Goal: Task Accomplishment & Management: Complete application form

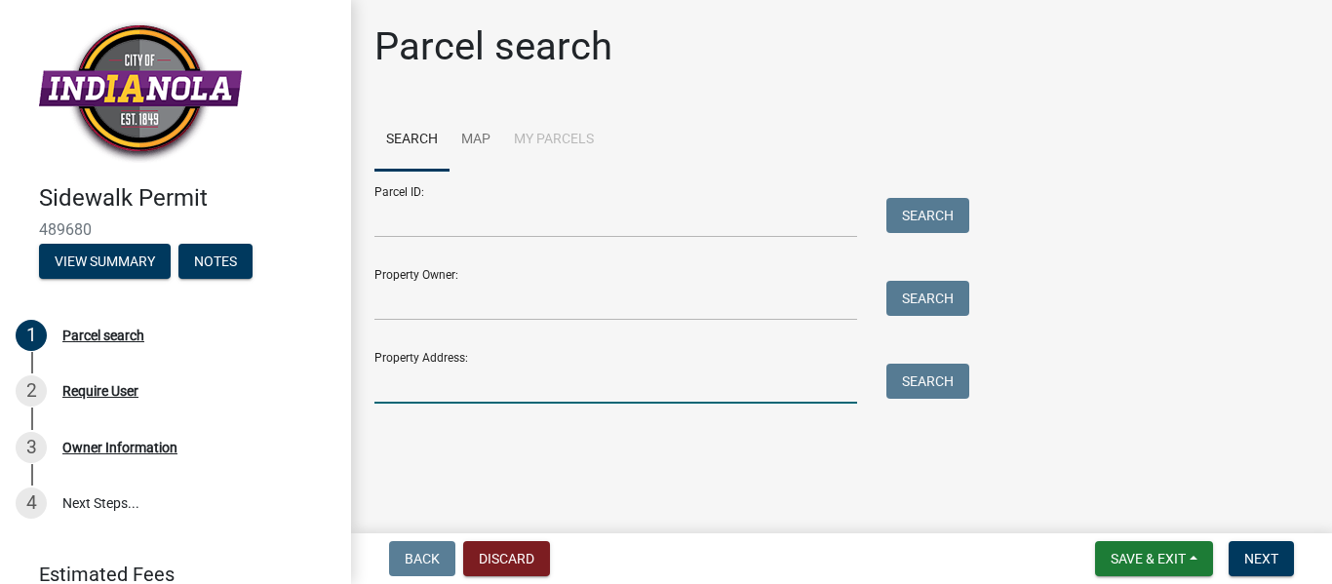
click at [402, 383] on input "Property Address:" at bounding box center [616, 384] width 483 height 40
type input "307 West Ashland"
click at [915, 390] on button "Search" at bounding box center [928, 381] width 83 height 35
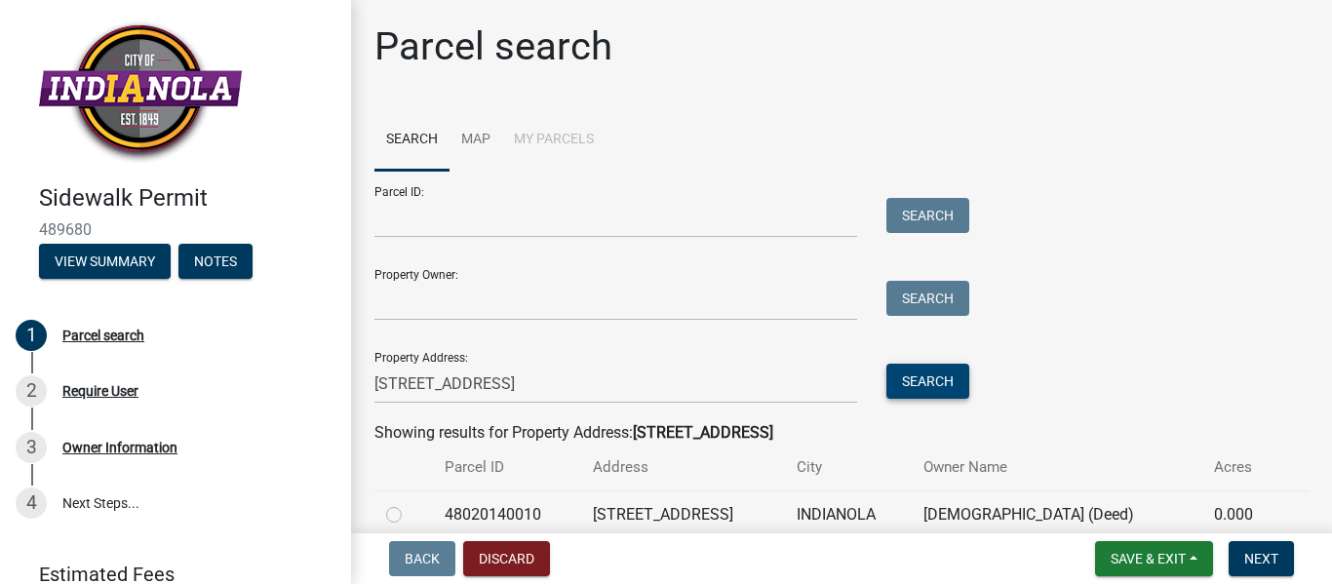
scroll to position [89, 0]
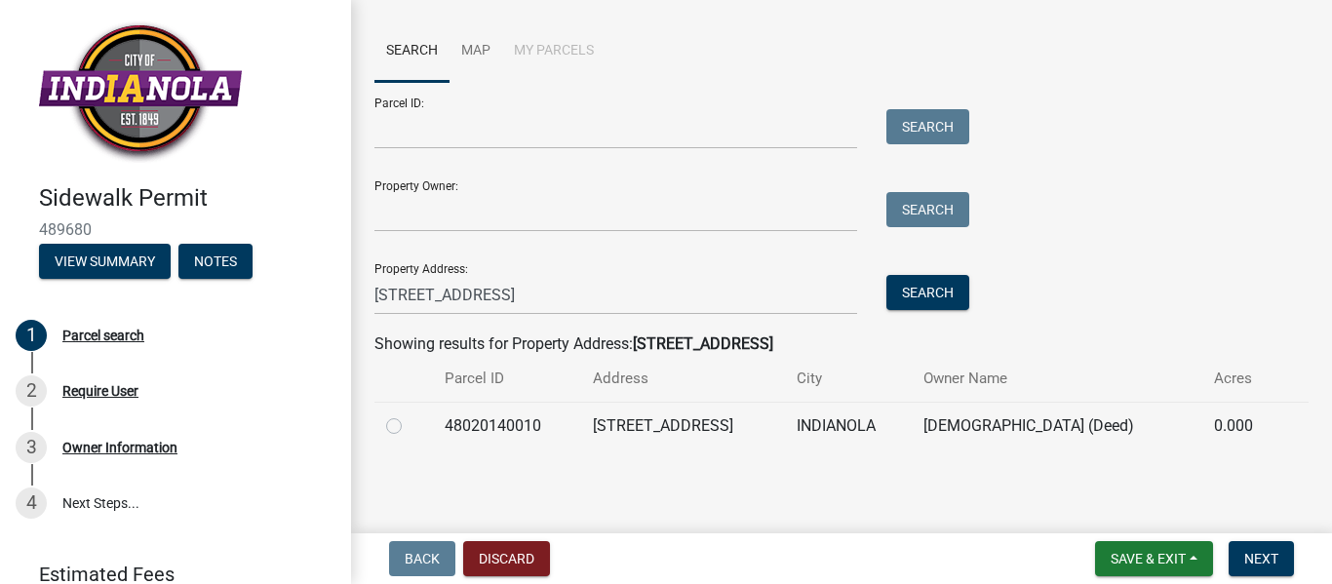
click at [410, 415] on label at bounding box center [410, 415] width 0 height 0
click at [410, 427] on input "radio" at bounding box center [416, 421] width 13 height 13
radio input "true"
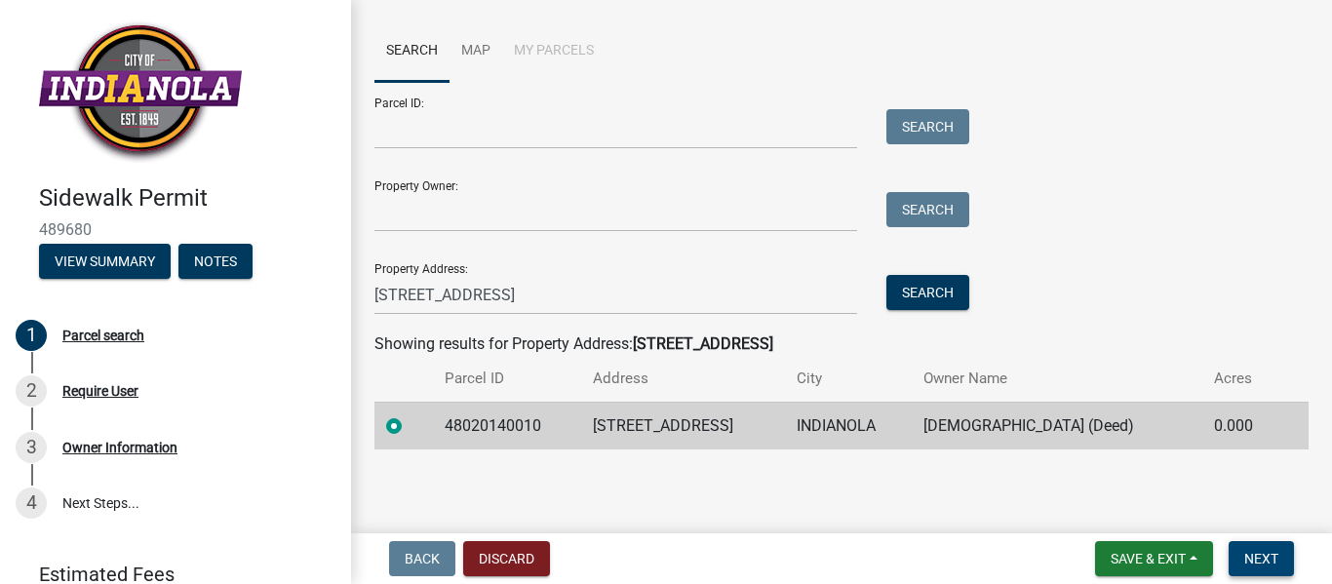
click at [1253, 555] on span "Next" at bounding box center [1262, 559] width 34 height 16
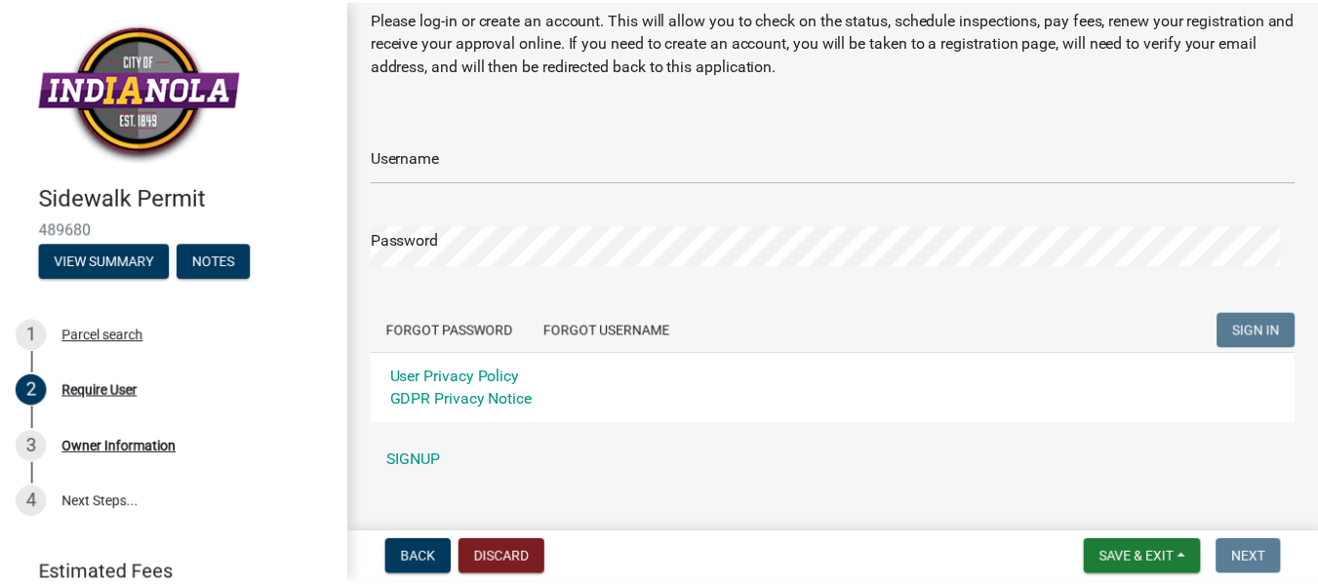
scroll to position [102, 0]
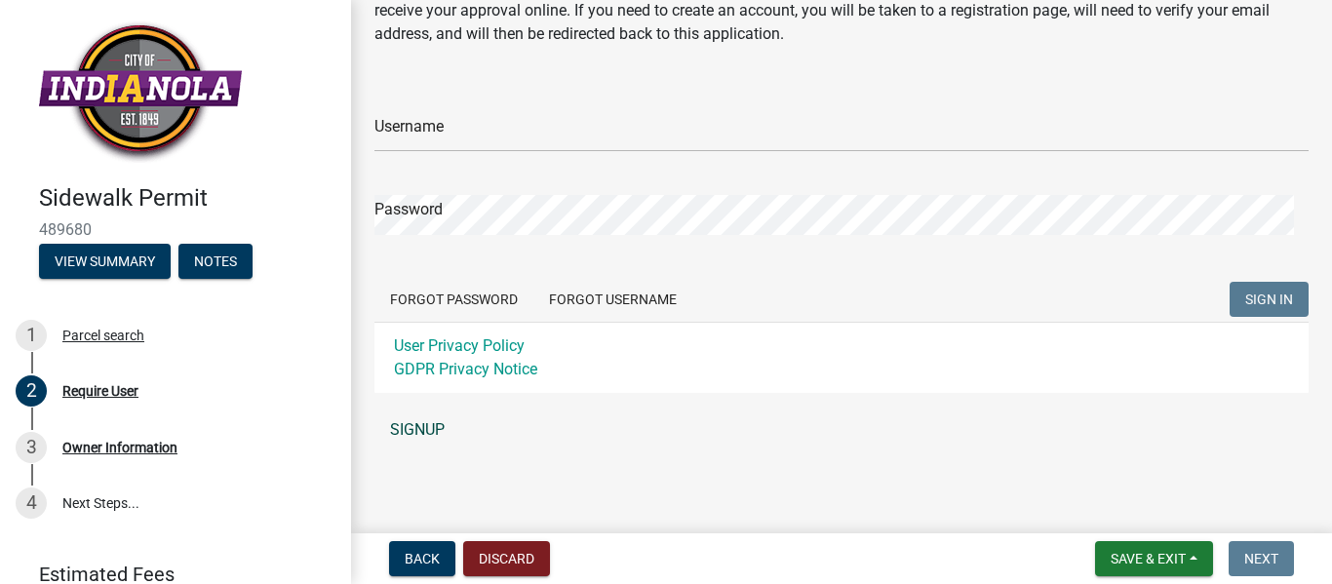
click at [423, 428] on link "SIGNUP" at bounding box center [842, 430] width 934 height 39
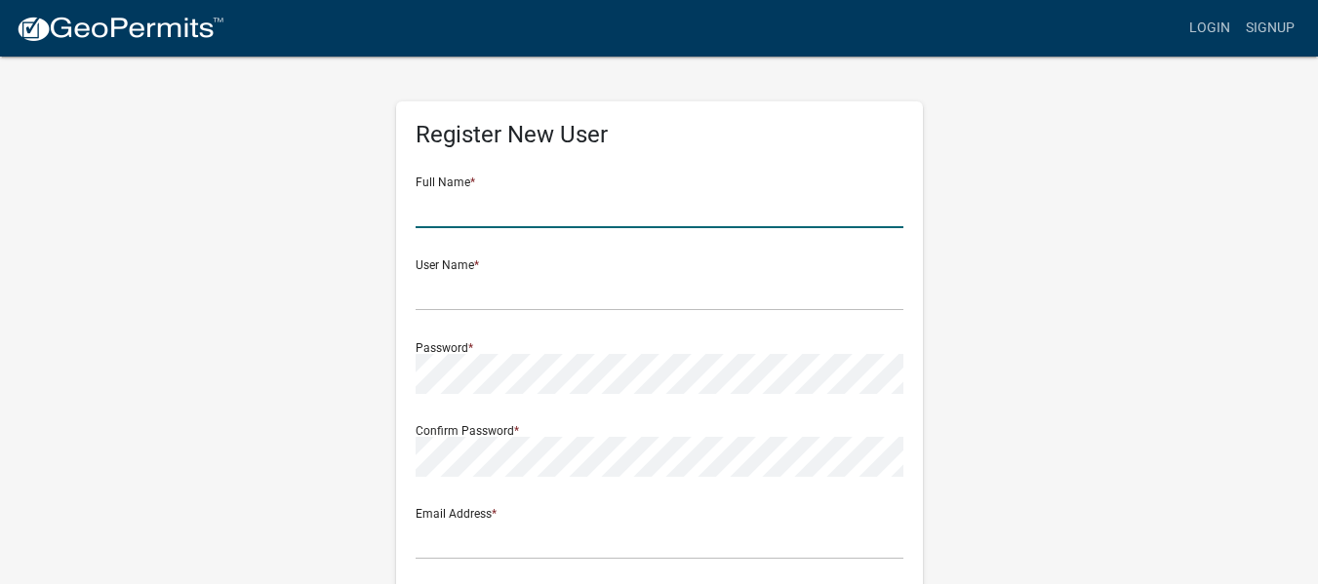
click at [454, 210] on input "text" at bounding box center [660, 208] width 488 height 40
type input "Justin Marvin"
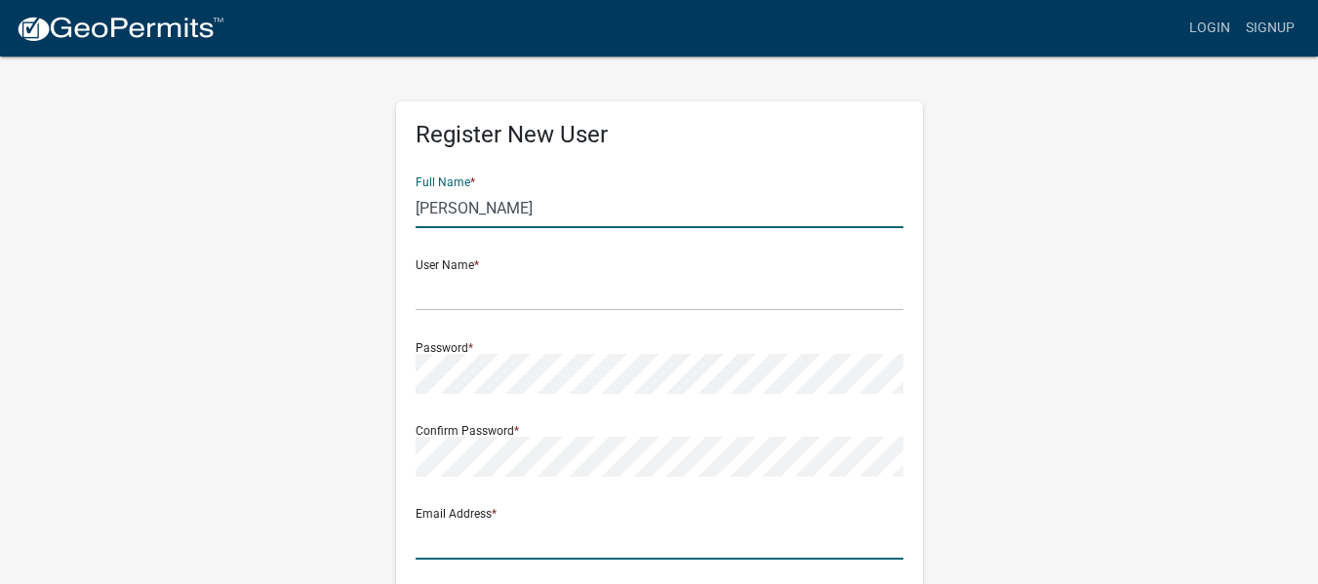
type input "[PERSON_NAME][EMAIL_ADDRESS][DOMAIN_NAME]"
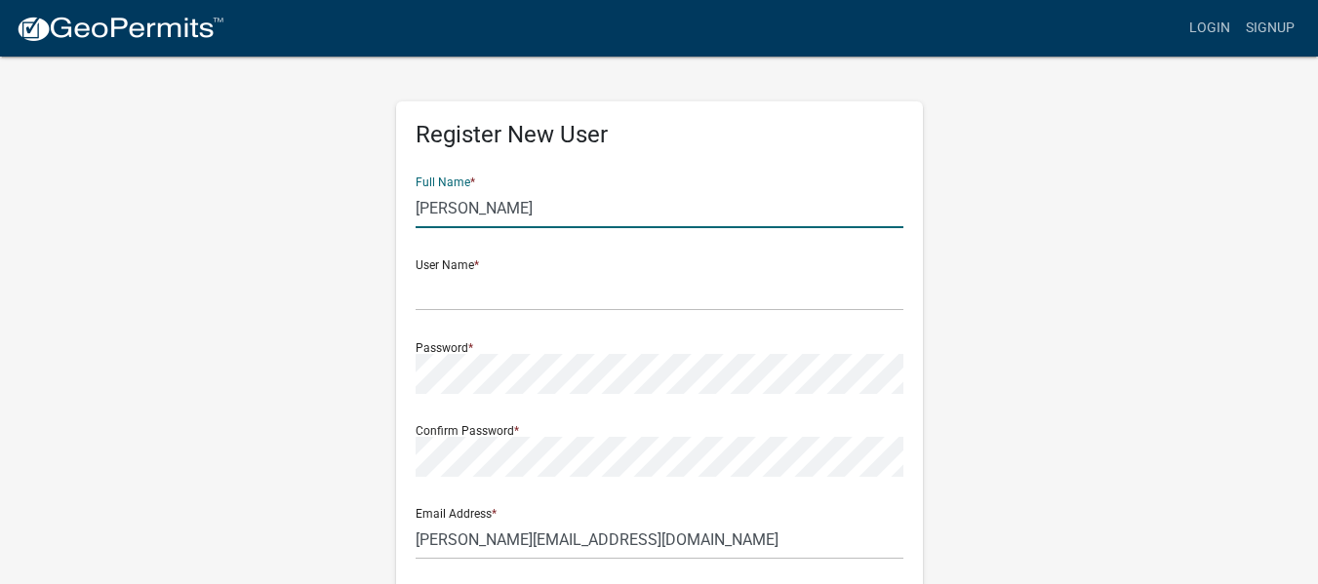
type input "509 East Scenic Valley Avenue"
type input "Indianola"
type input "IA"
type input "50125"
type input "5158080990"
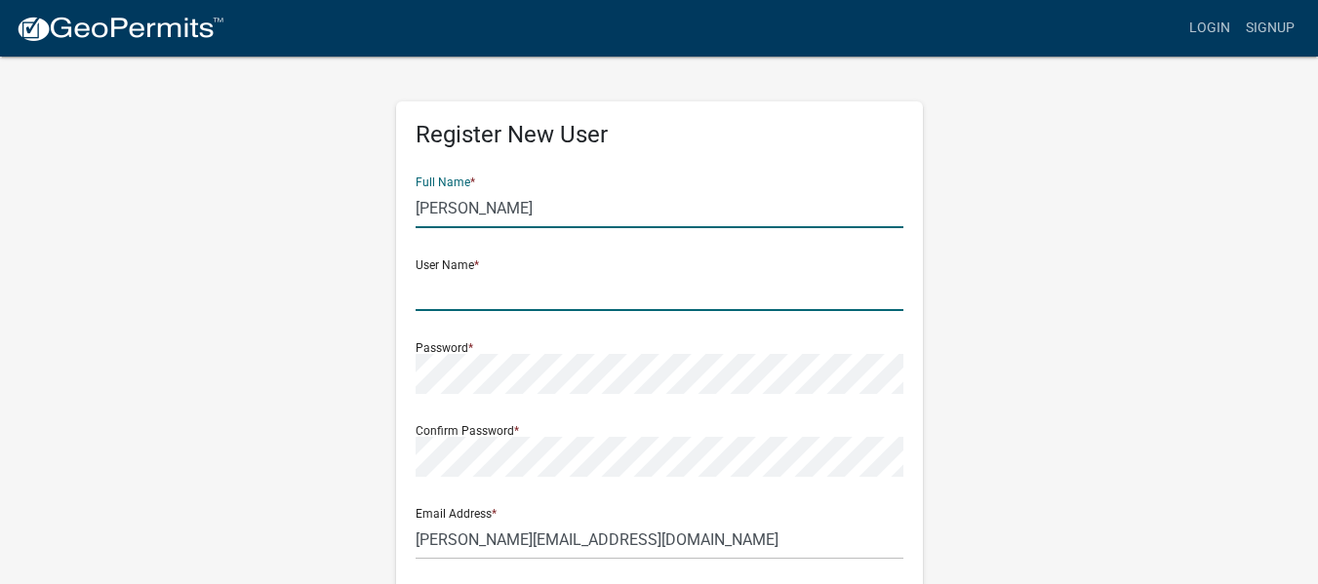
click at [466, 285] on input "text" at bounding box center [660, 291] width 488 height 40
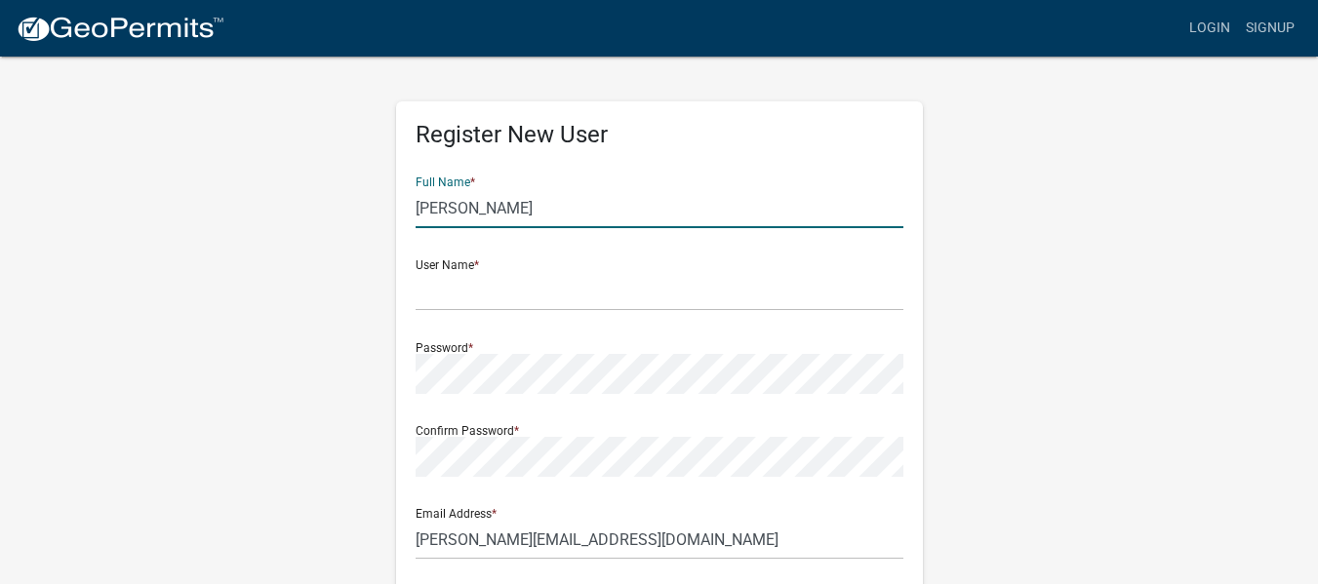
click at [517, 209] on input "Justin Marvin" at bounding box center [660, 208] width 488 height 40
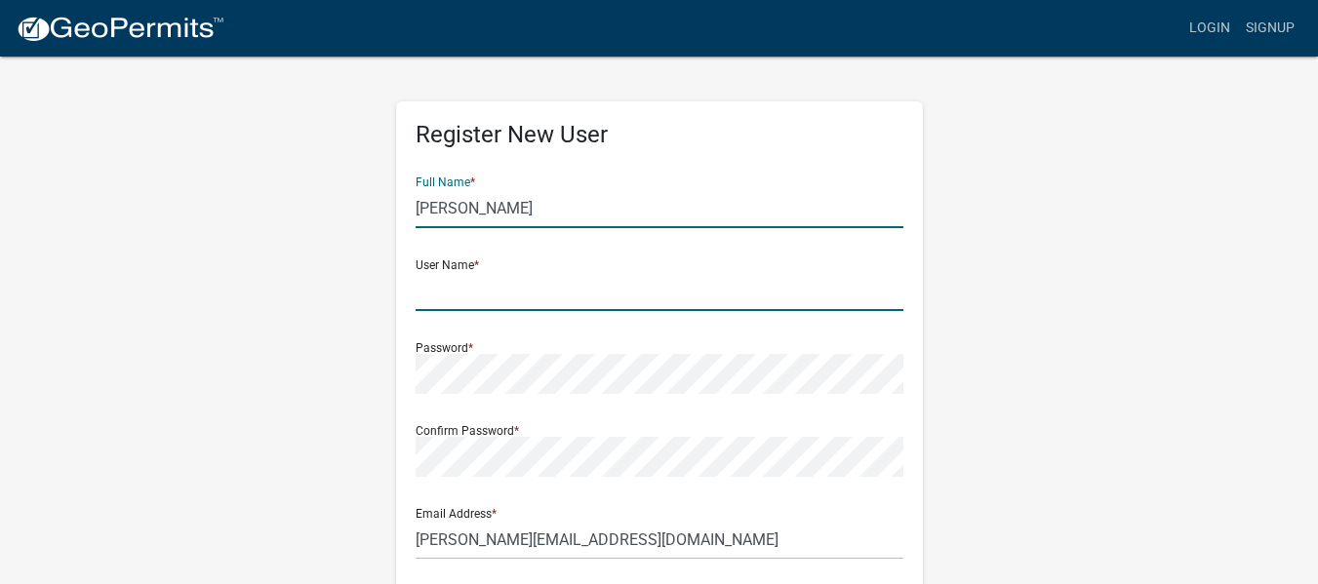
click at [452, 284] on input "text" at bounding box center [660, 291] width 488 height 40
type input "justinm"
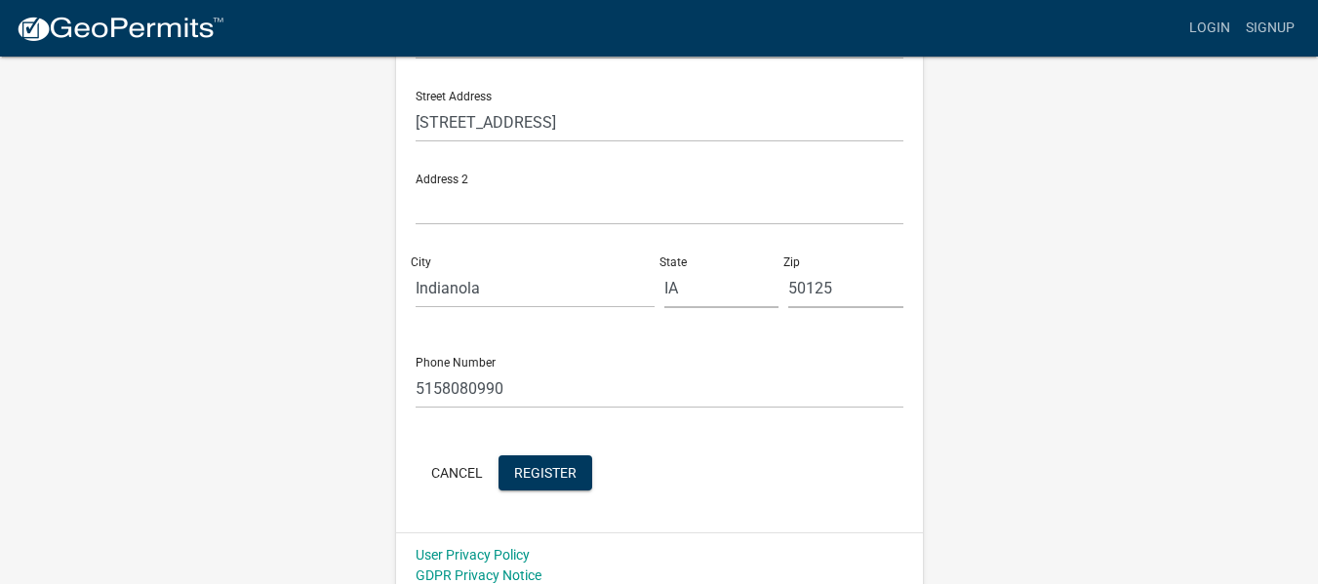
scroll to position [514, 0]
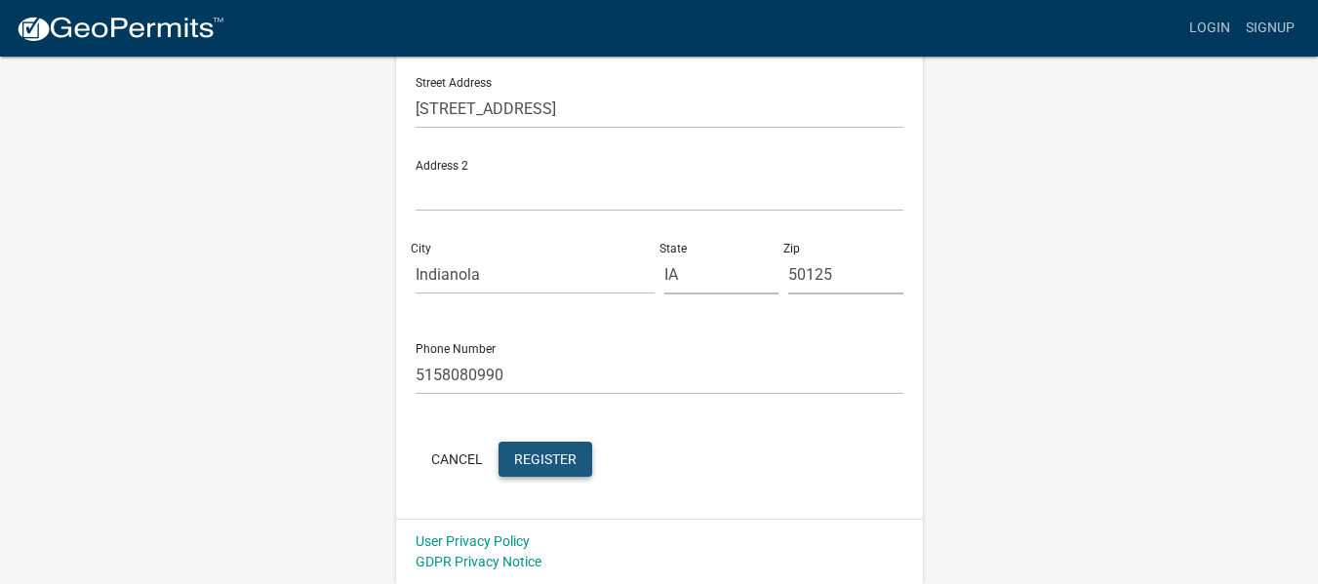
click at [550, 456] on span "Register" at bounding box center [545, 459] width 62 height 16
click at [470, 458] on button "Cancel" at bounding box center [457, 459] width 83 height 35
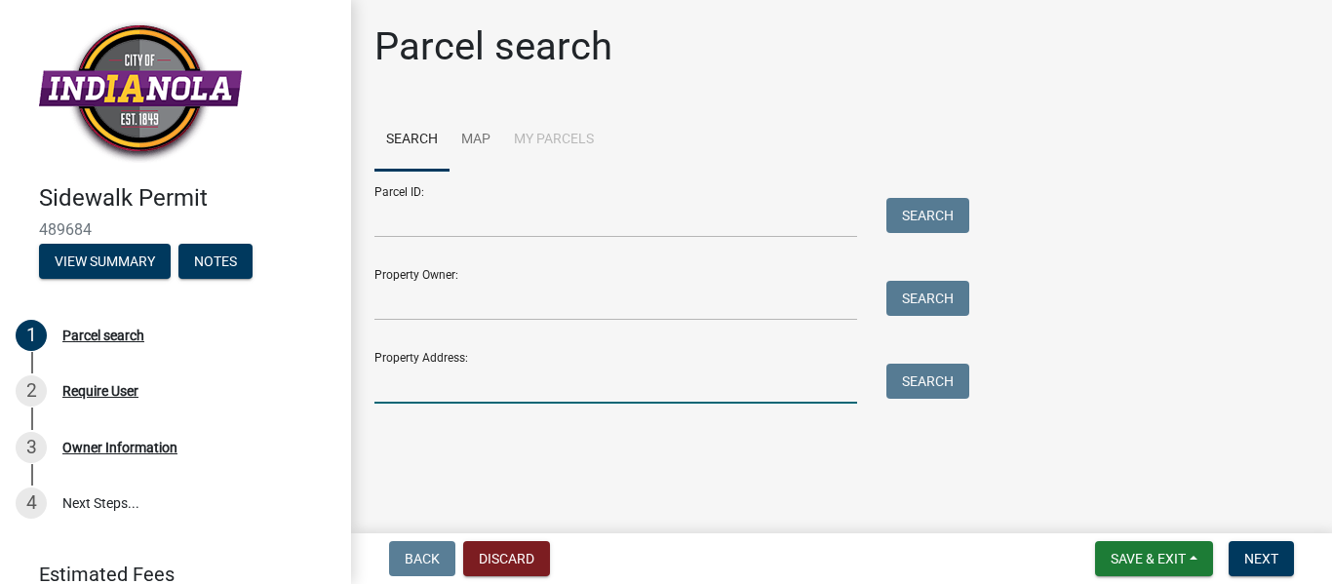
click at [430, 385] on input "Property Address:" at bounding box center [616, 384] width 483 height 40
type input "[STREET_ADDRESS]"
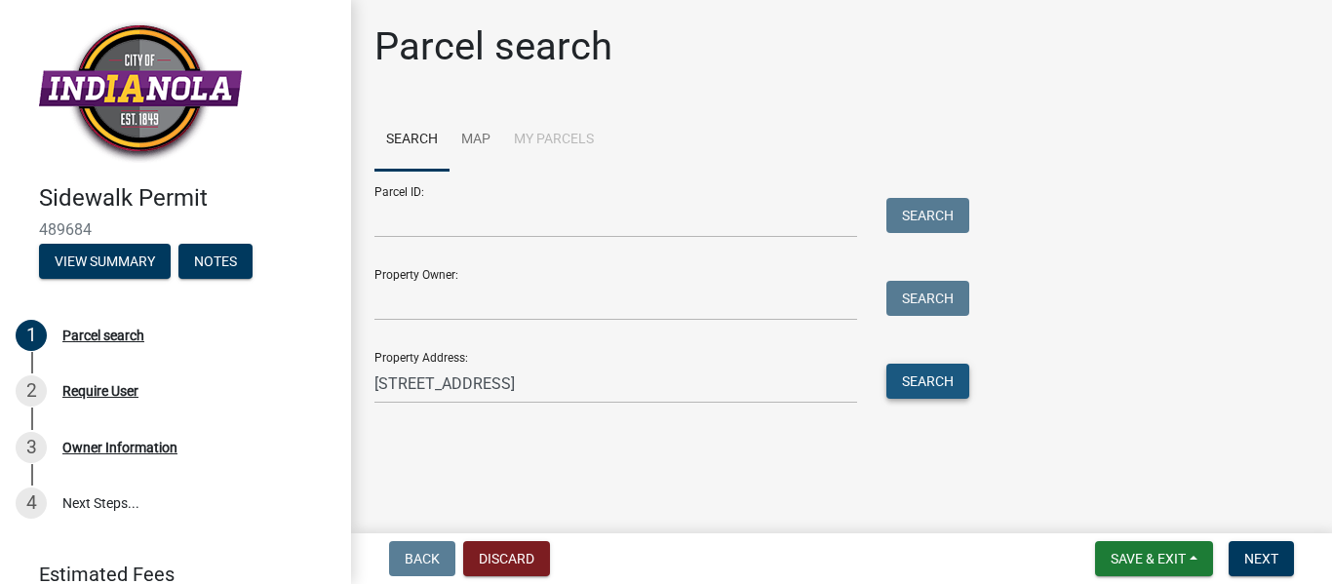
click at [923, 372] on button "Search" at bounding box center [928, 381] width 83 height 35
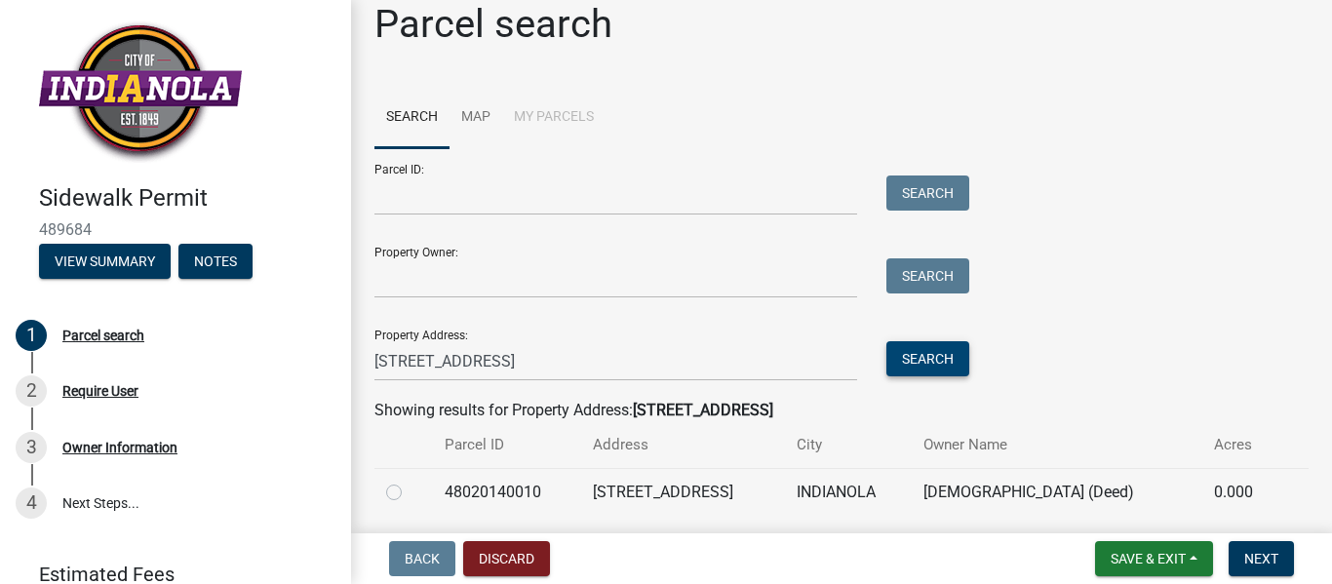
scroll to position [89, 0]
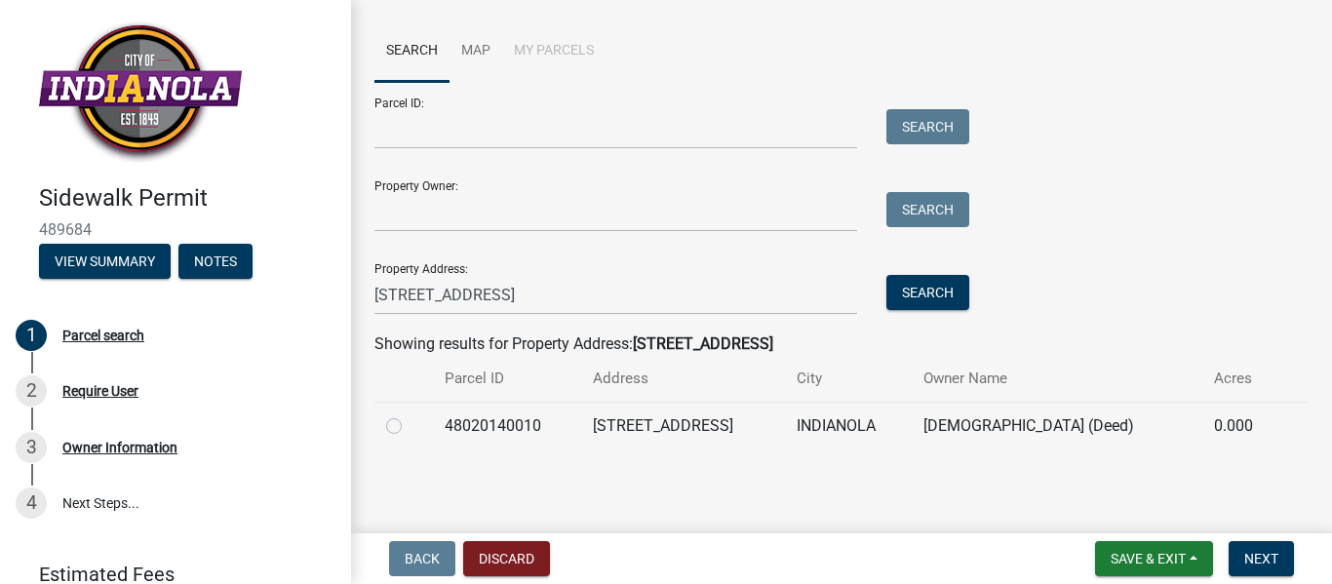
click at [410, 415] on label at bounding box center [410, 415] width 0 height 0
click at [410, 426] on input "radio" at bounding box center [416, 421] width 13 height 13
radio input "true"
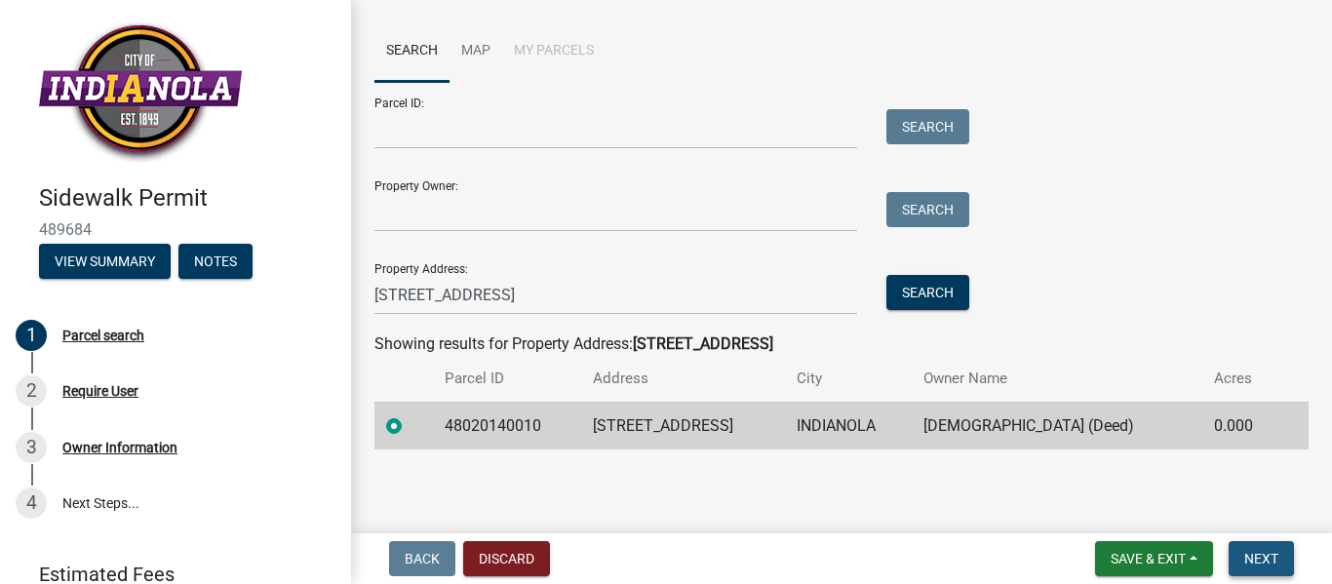
click at [1266, 559] on span "Next" at bounding box center [1262, 559] width 34 height 16
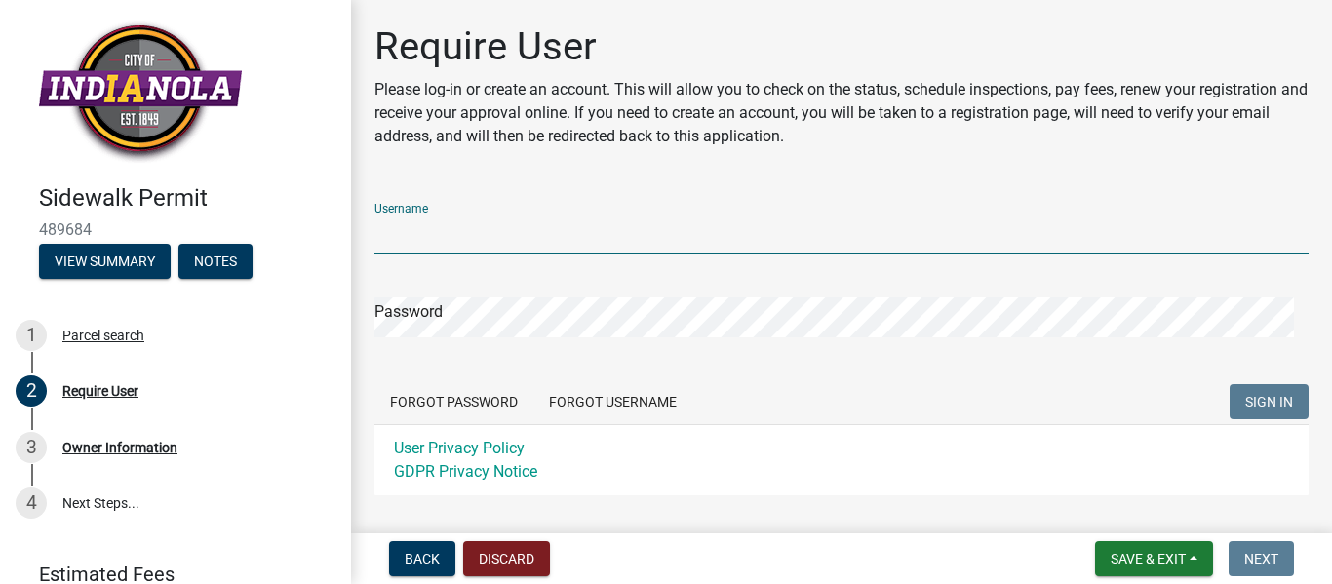
click at [465, 240] on input "Username" at bounding box center [842, 235] width 934 height 40
type input "justinm"
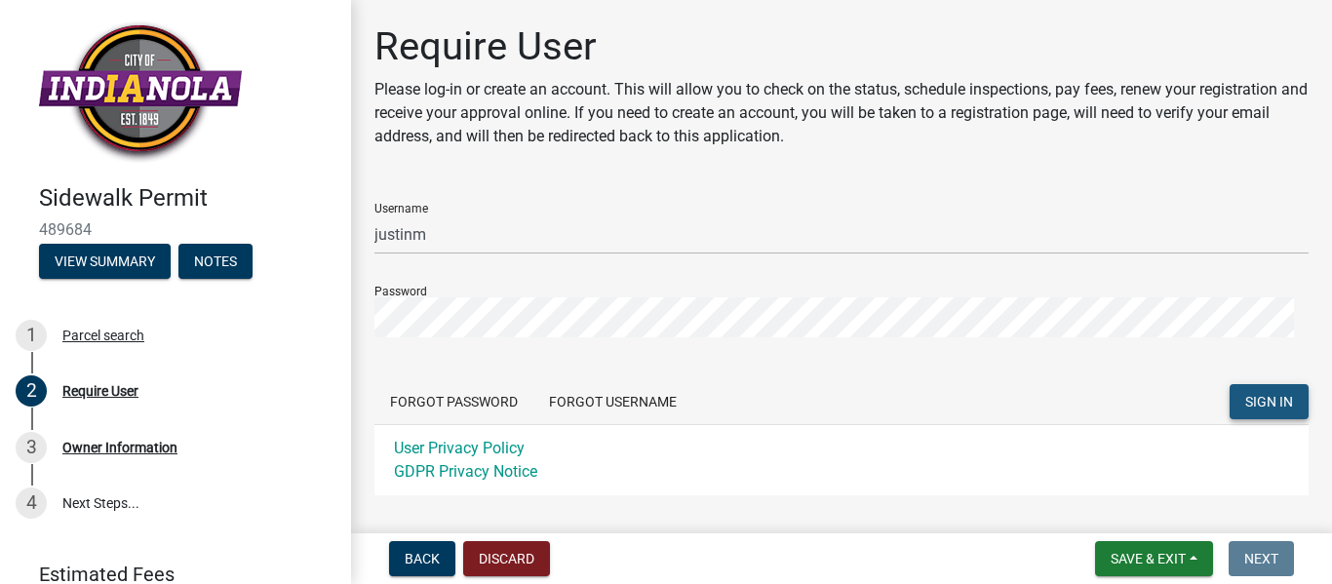
click at [1246, 397] on span "SIGN IN" at bounding box center [1270, 402] width 48 height 16
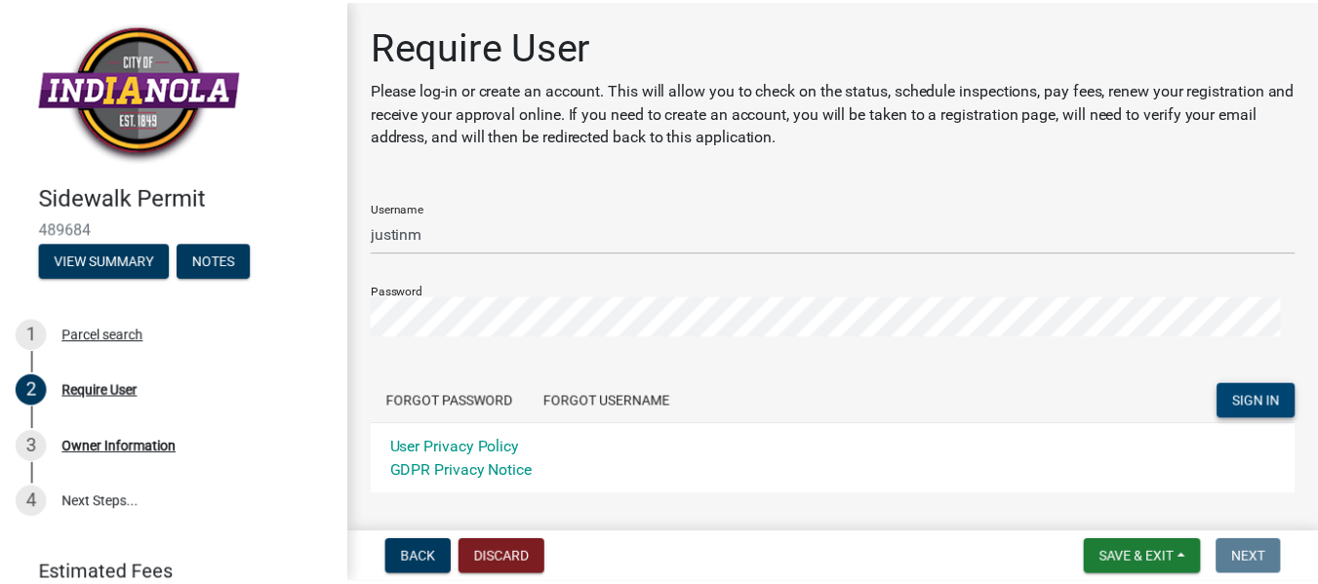
scroll to position [102, 0]
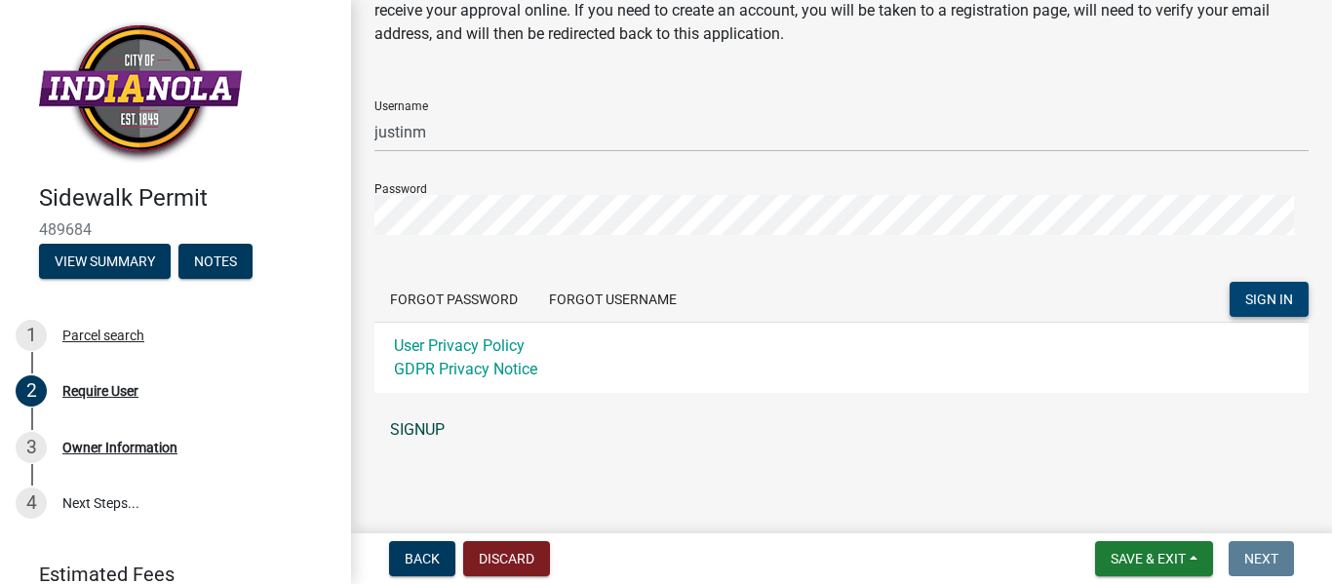
click at [418, 432] on link "SIGNUP" at bounding box center [842, 430] width 934 height 39
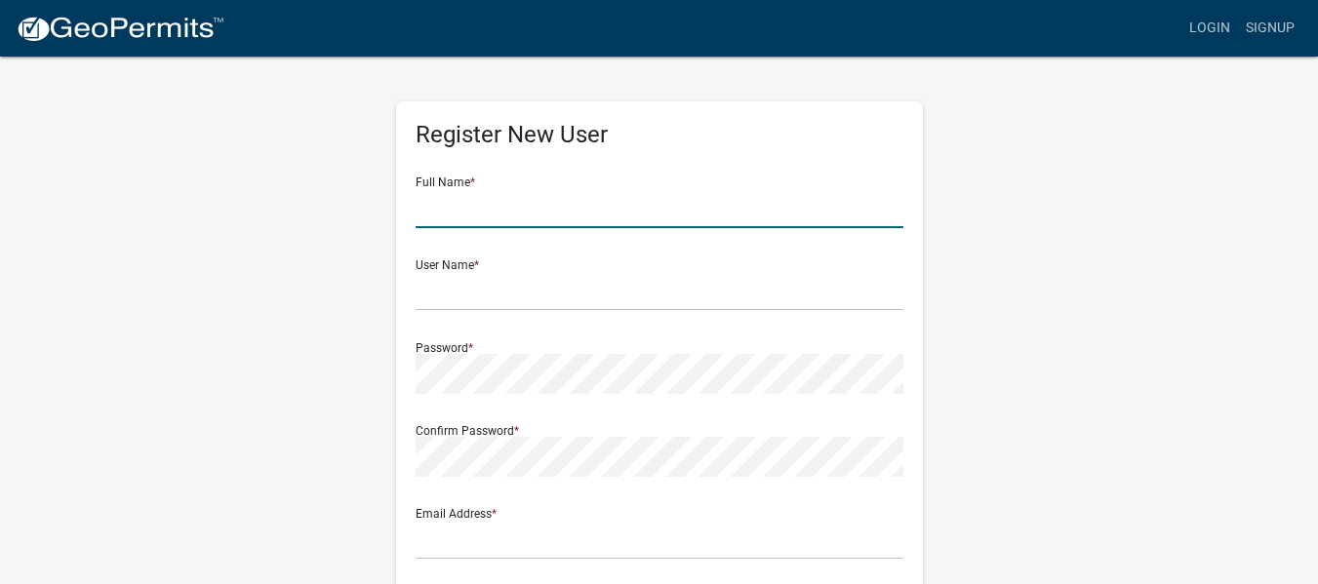
click at [454, 214] on input "text" at bounding box center [660, 208] width 488 height 40
type input "Justin Marvin"
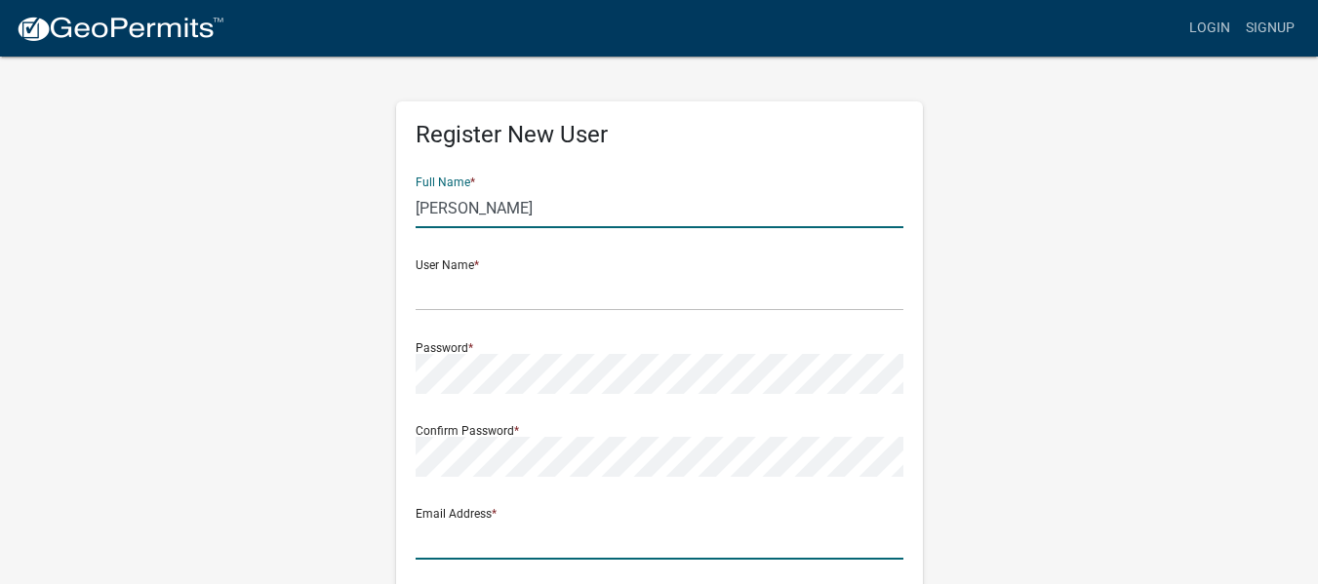
type input "[PERSON_NAME][EMAIL_ADDRESS][DOMAIN_NAME]"
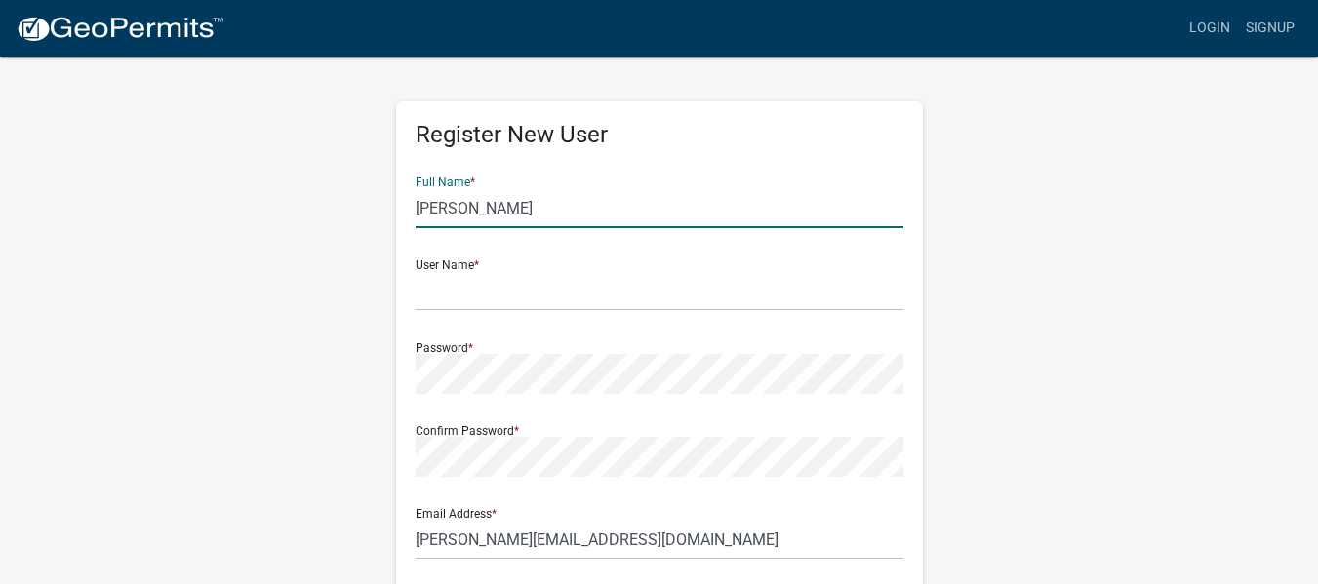
type input "509 East Scenic Valley Avenue"
type input "Indianola"
type input "IA"
type input "50125"
type input "5158080990"
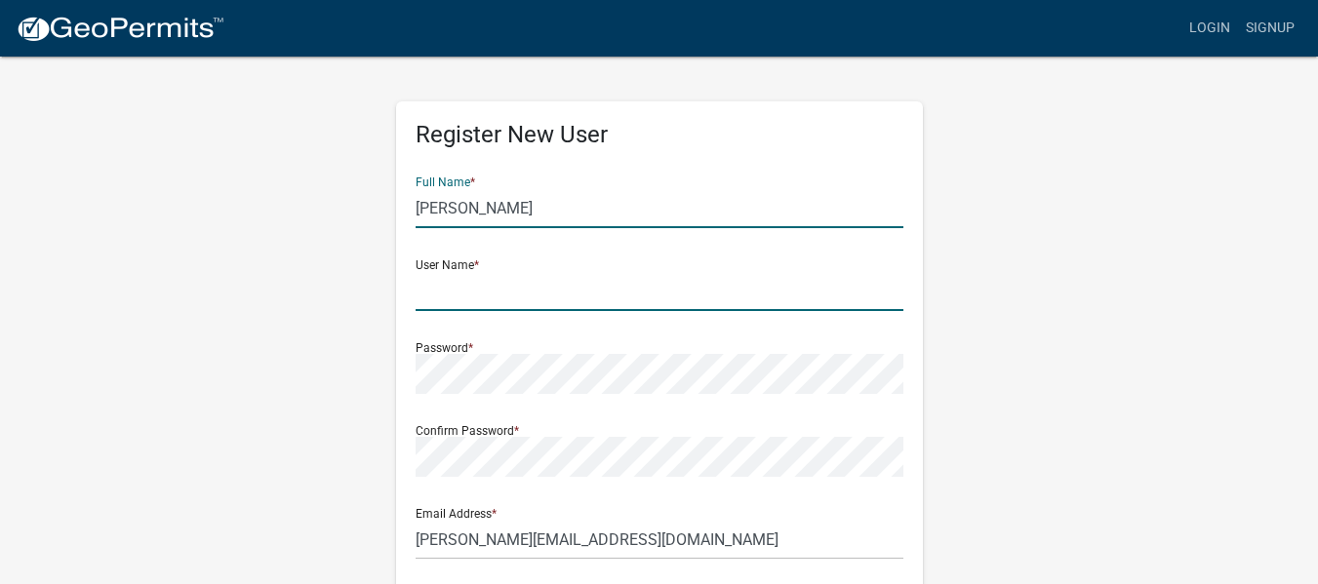
click at [441, 293] on input "text" at bounding box center [660, 291] width 488 height 40
type input "justinmdowning"
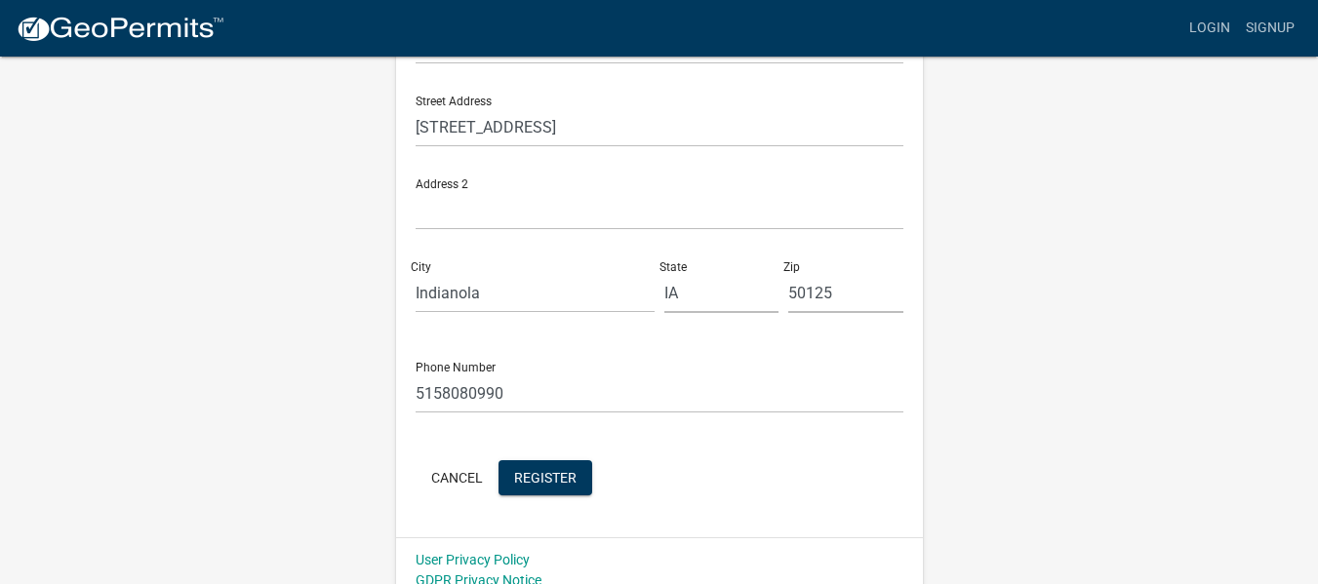
scroll to position [514, 0]
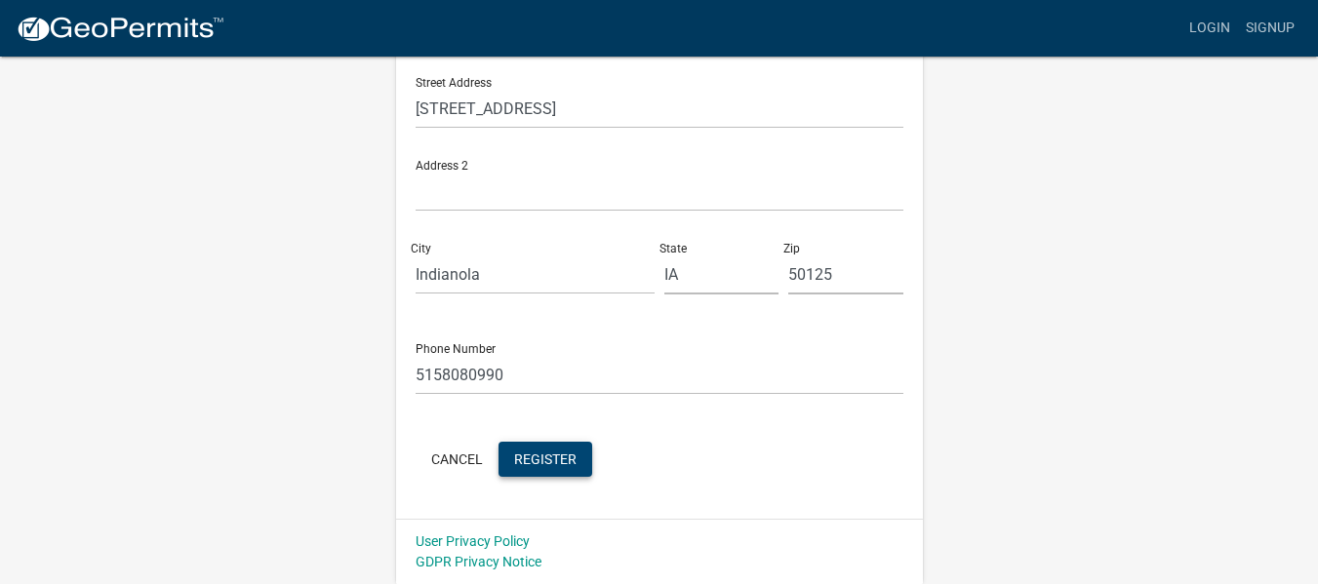
click at [555, 454] on span "Register" at bounding box center [545, 459] width 62 height 16
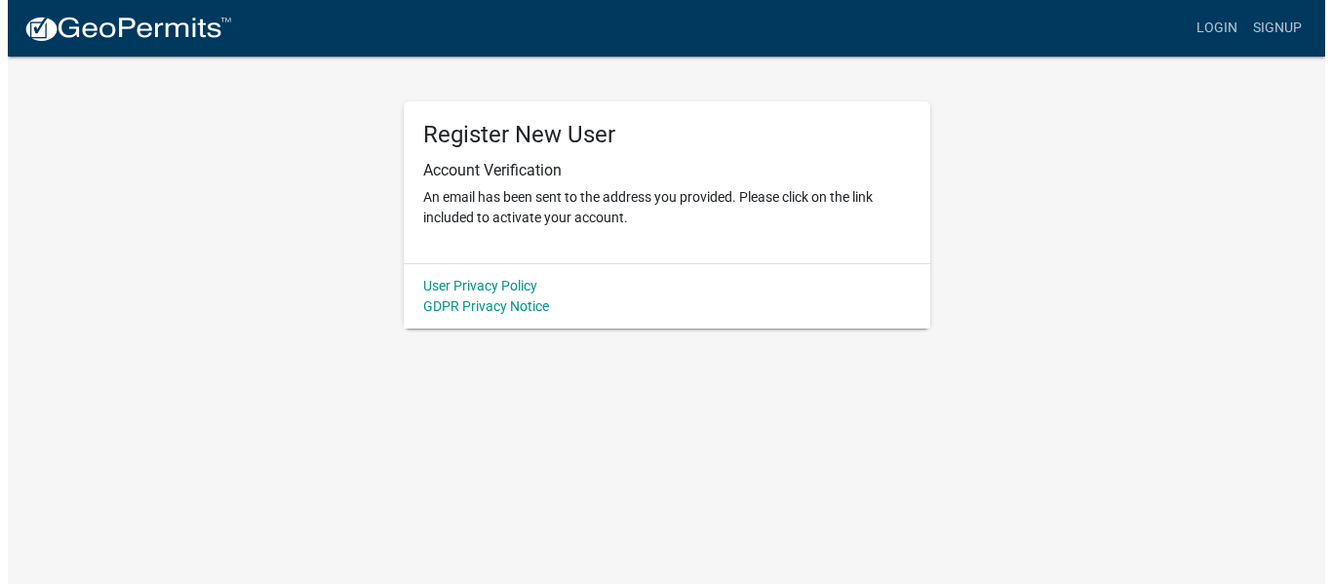
scroll to position [0, 0]
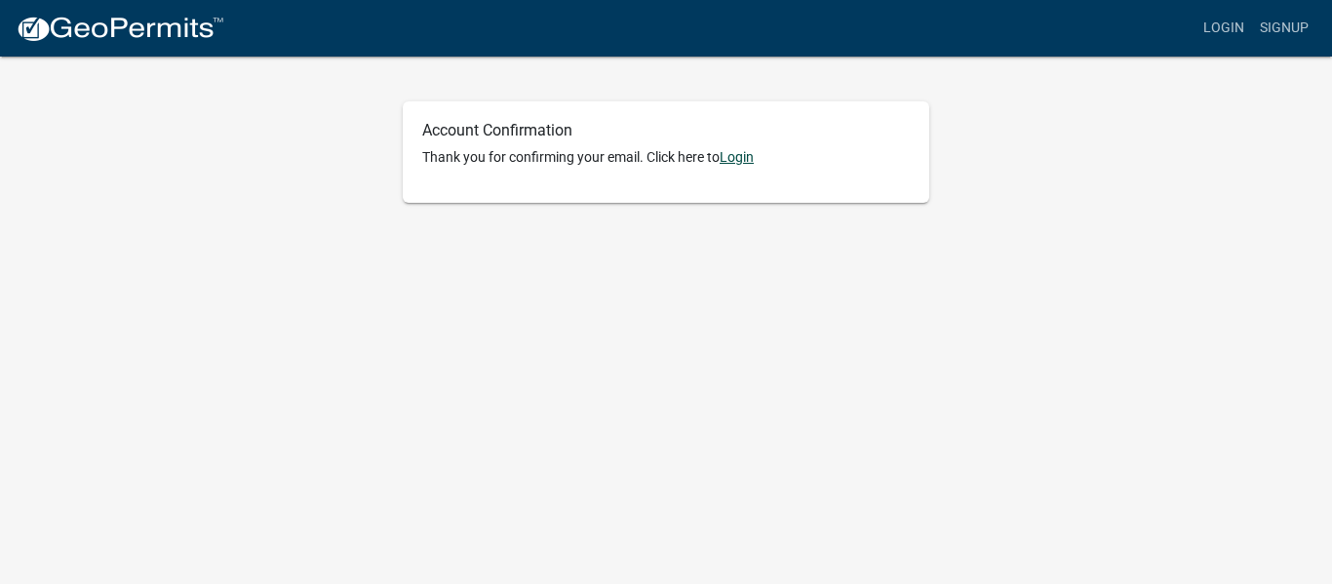
click at [743, 158] on link "Login" at bounding box center [737, 157] width 34 height 16
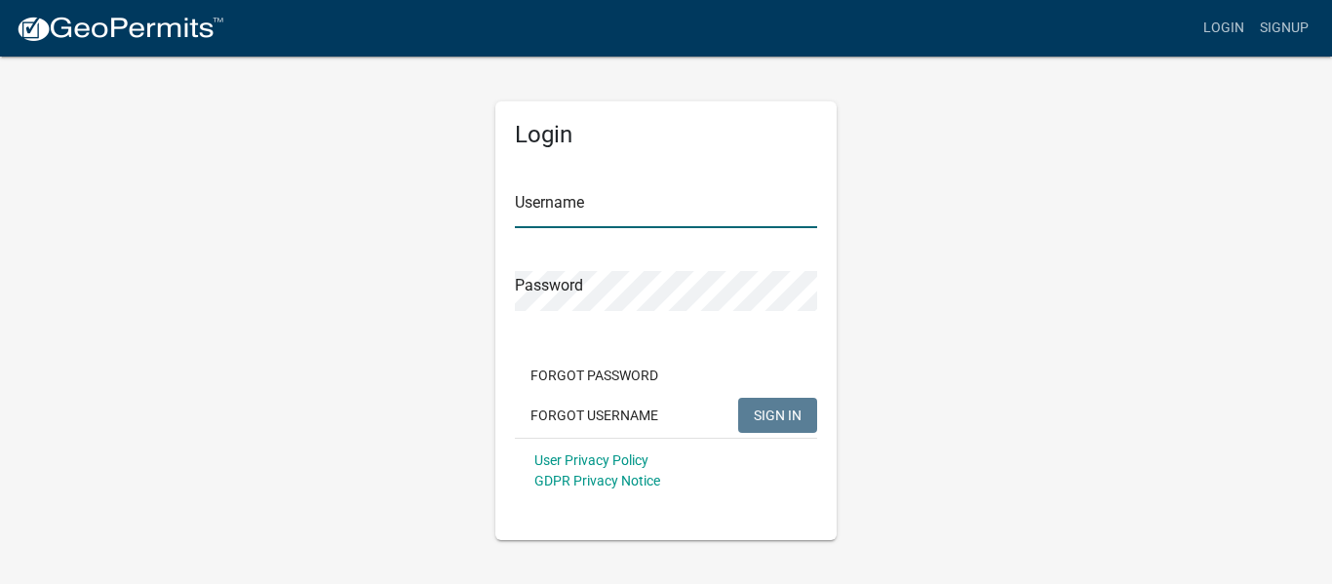
click at [585, 216] on input "Username" at bounding box center [666, 208] width 302 height 40
type input "justinmdowning"
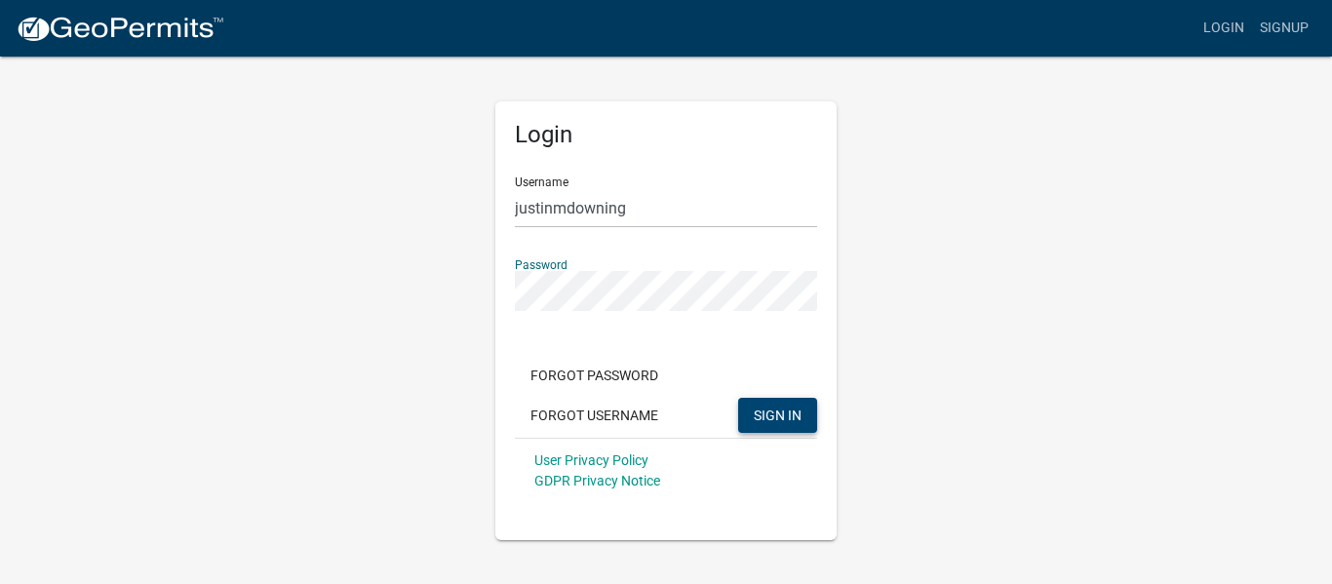
click at [789, 410] on span "SIGN IN" at bounding box center [778, 415] width 48 height 16
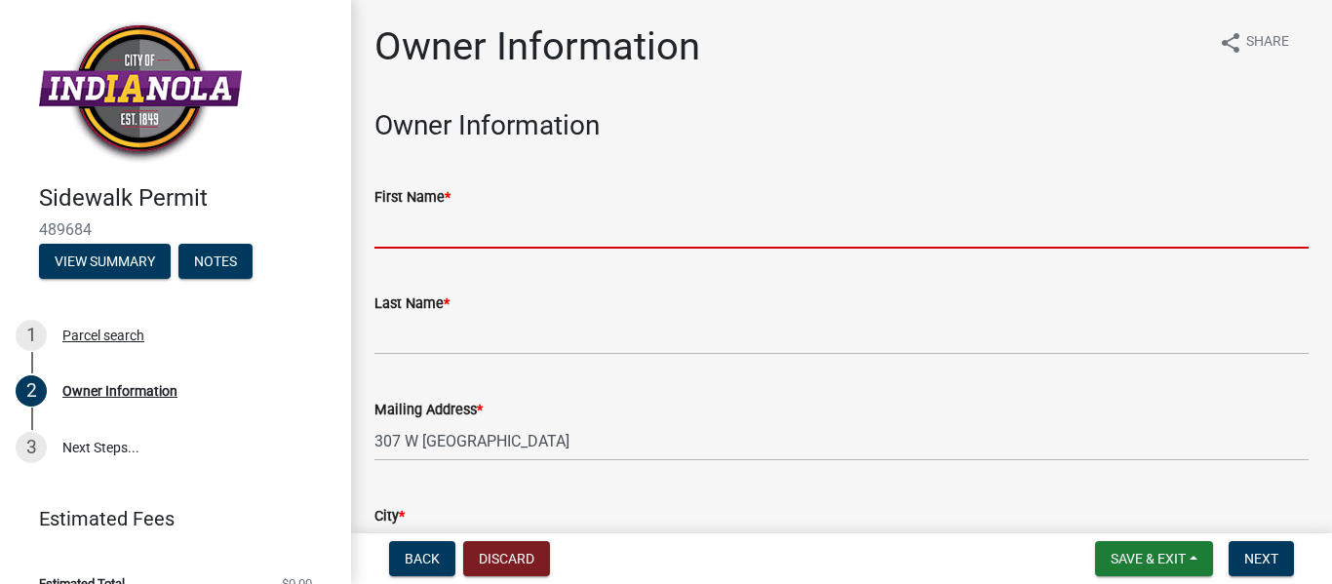
click at [401, 228] on input "First Name *" at bounding box center [842, 229] width 934 height 40
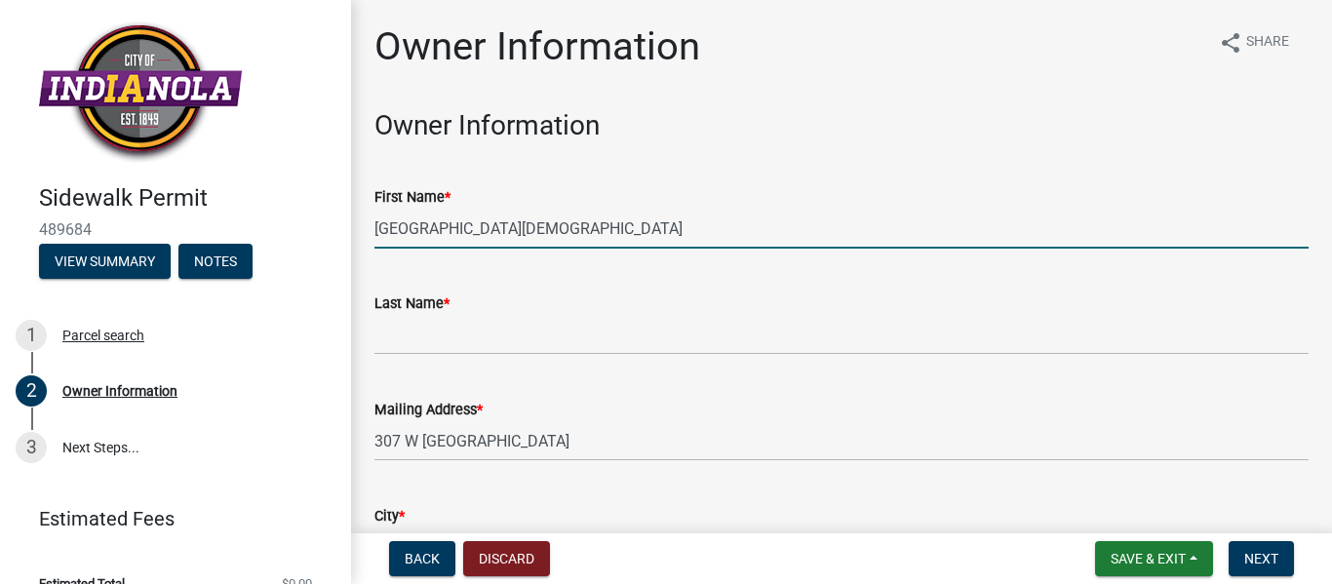
drag, startPoint x: 659, startPoint y: 224, endPoint x: 367, endPoint y: 221, distance: 292.6
click at [367, 221] on div "First Name * Indianola First United Methodist Church" at bounding box center [842, 203] width 964 height 91
type input "Aimee"
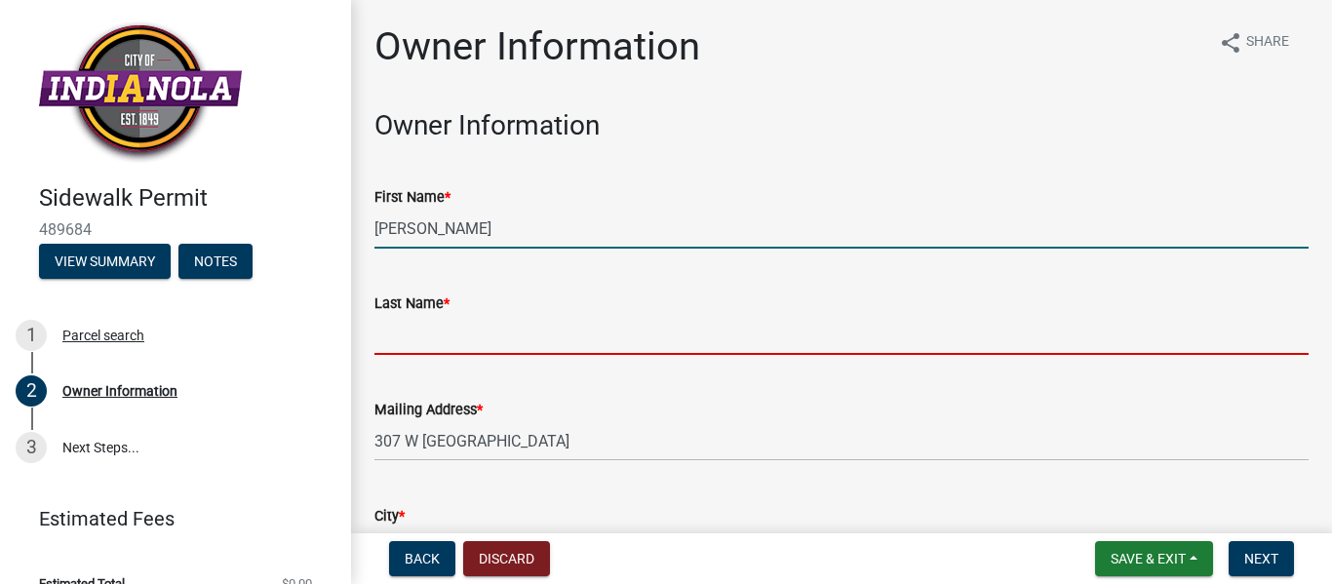
click at [392, 334] on input "Last Name *" at bounding box center [842, 335] width 934 height 40
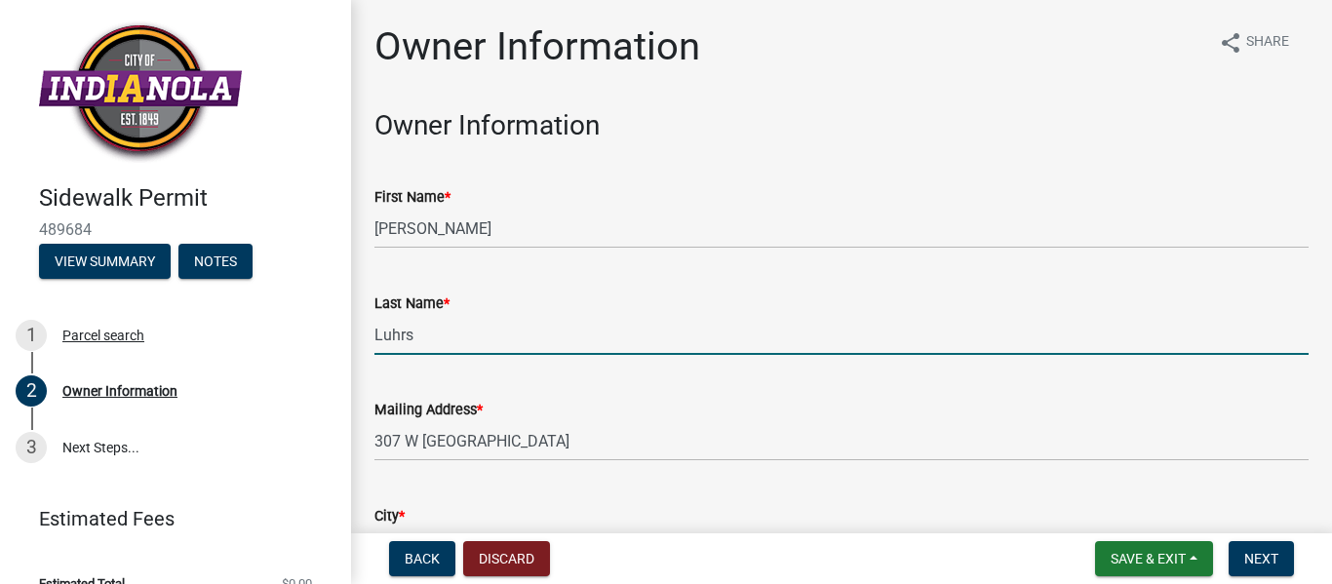
type input "Luhrs"
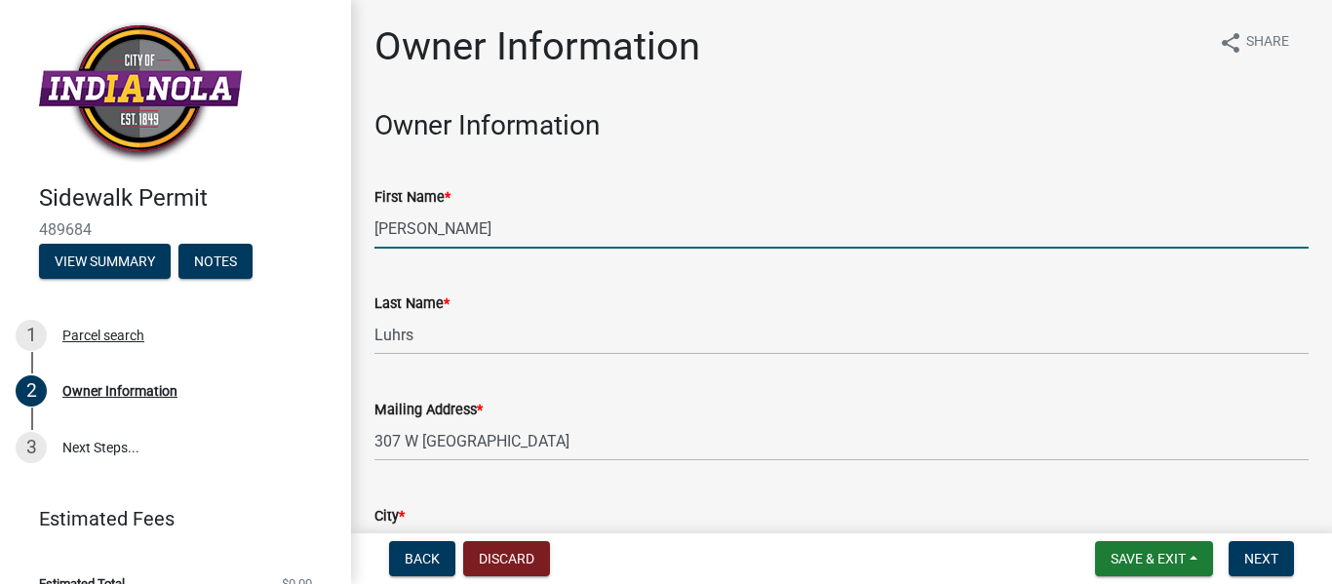
drag, startPoint x: 451, startPoint y: 231, endPoint x: 347, endPoint y: 235, distance: 103.5
click at [347, 235] on div "Sidewalk Permit 489684 View Summary Notes 1 Parcel search 2 Owner Information 3…" at bounding box center [666, 292] width 1332 height 584
type input "Justin"
type input "5158080990"
type input "[PERSON_NAME][EMAIL_ADDRESS][DOMAIN_NAME]"
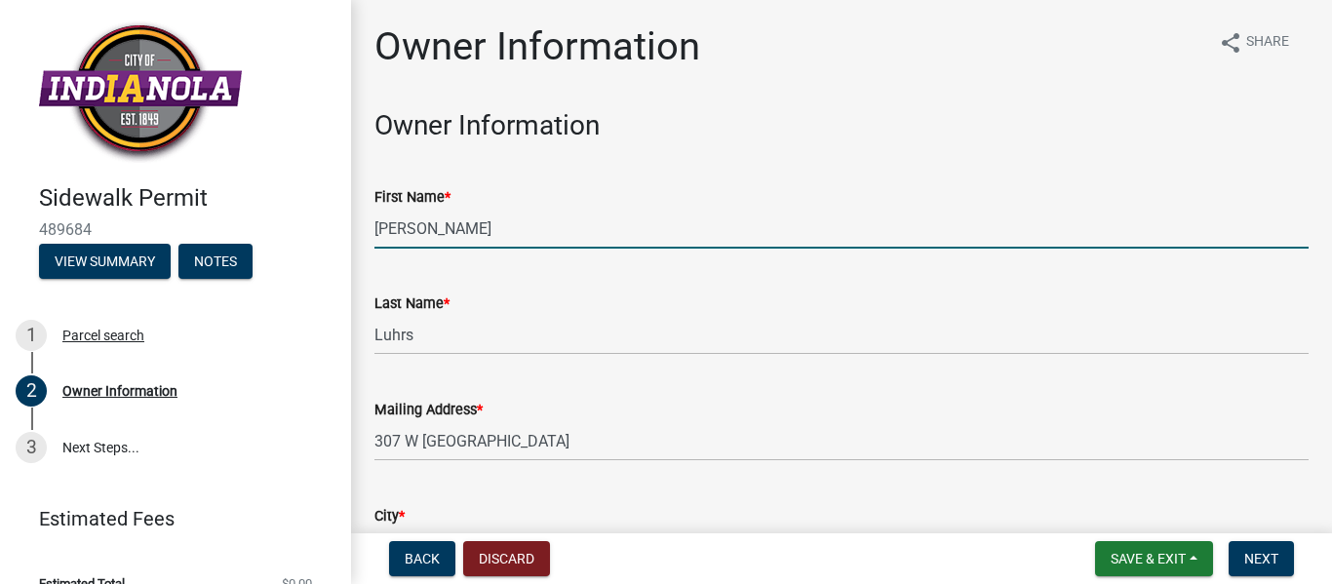
type input "Justin"
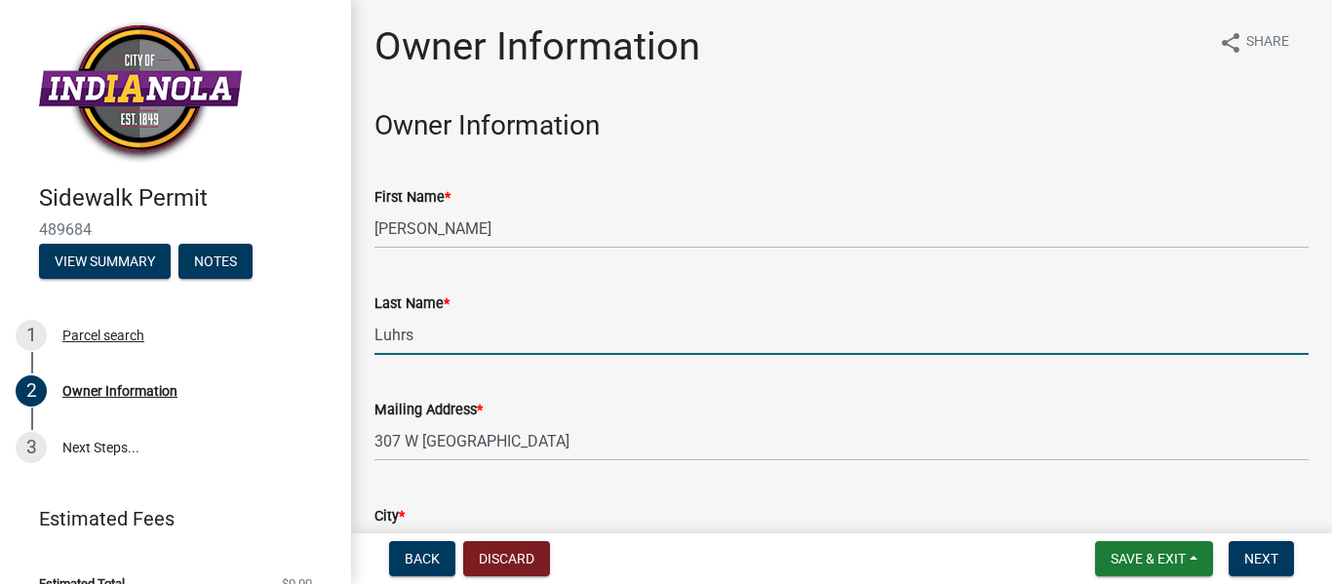
drag, startPoint x: 435, startPoint y: 339, endPoint x: 340, endPoint y: 340, distance: 94.6
click at [340, 340] on div "Sidewalk Permit 489684 View Summary Notes 1 Parcel search 2 Owner Information 3…" at bounding box center [666, 292] width 1332 height 584
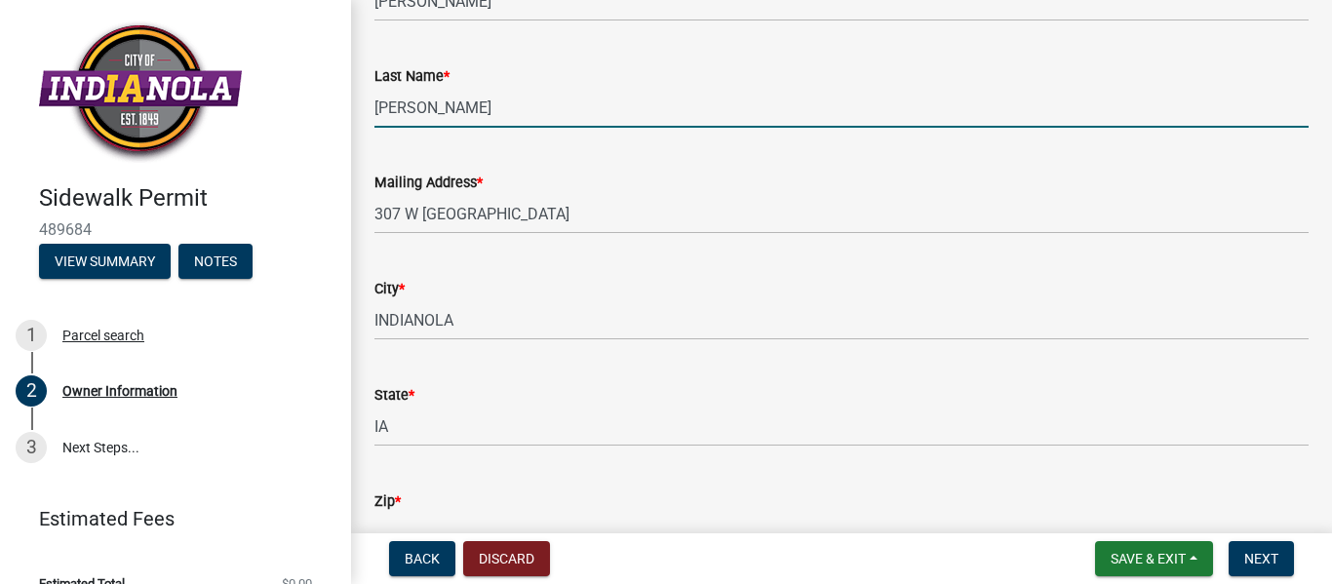
scroll to position [683, 0]
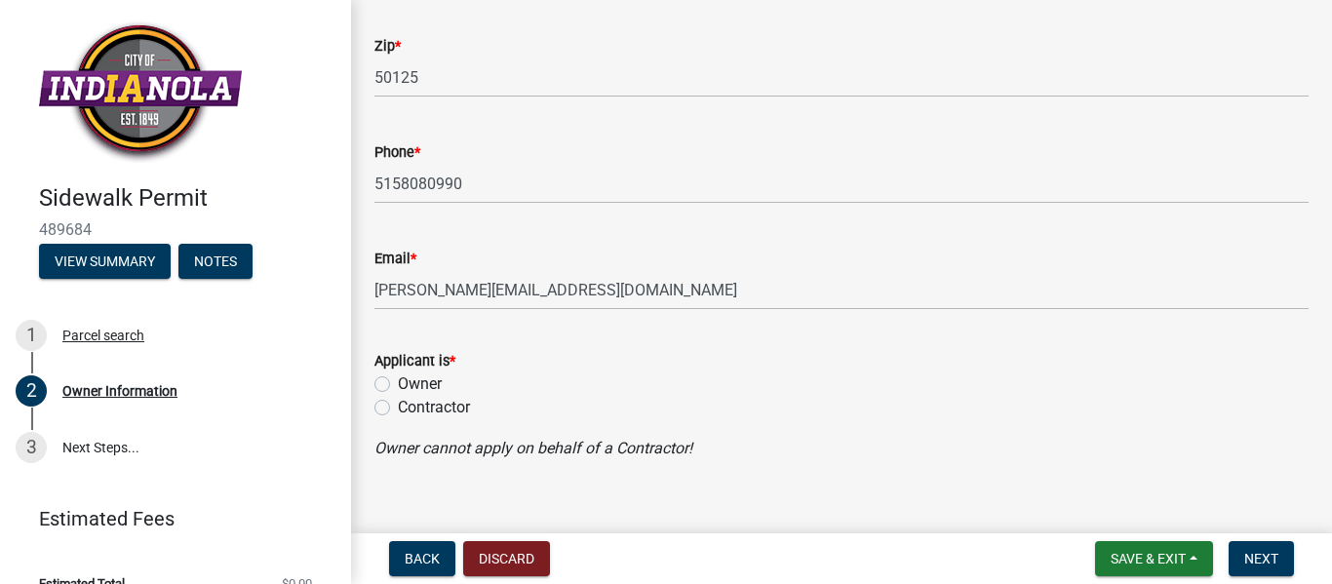
type input "Marvin"
drag, startPoint x: 888, startPoint y: 378, endPoint x: 870, endPoint y: 378, distance: 17.6
click at [888, 378] on div "Owner" at bounding box center [842, 384] width 934 height 23
click at [398, 410] on label "Contractor" at bounding box center [434, 407] width 72 height 23
click at [398, 409] on input "Contractor" at bounding box center [404, 402] width 13 height 13
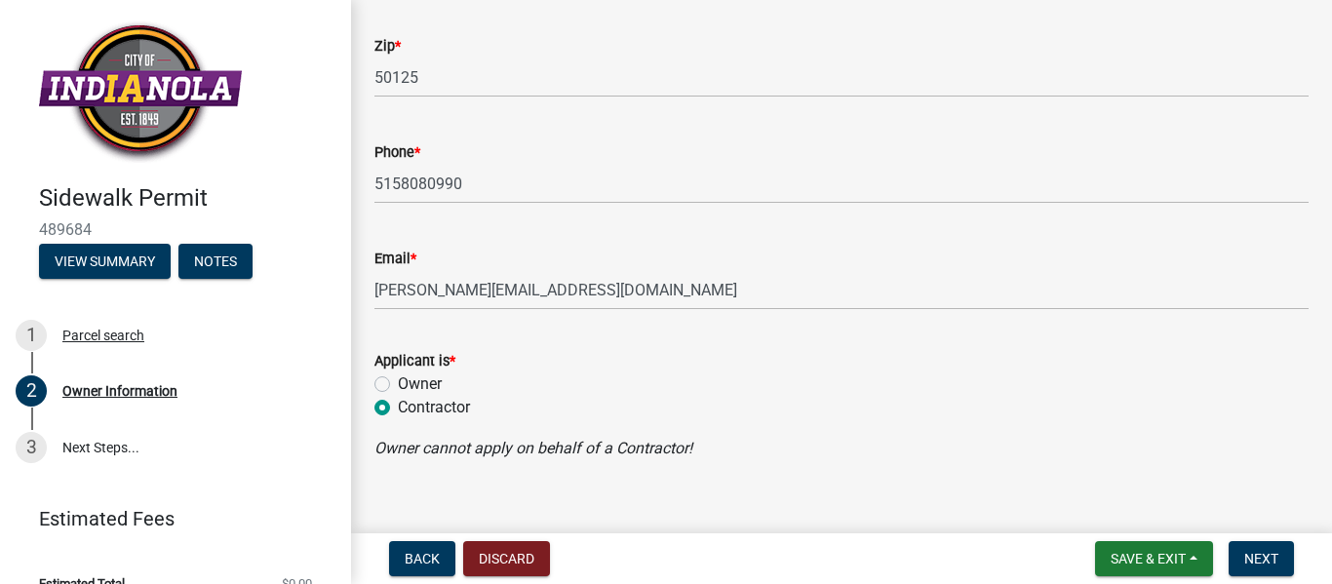
radio input "true"
click at [1255, 553] on span "Next" at bounding box center [1262, 559] width 34 height 16
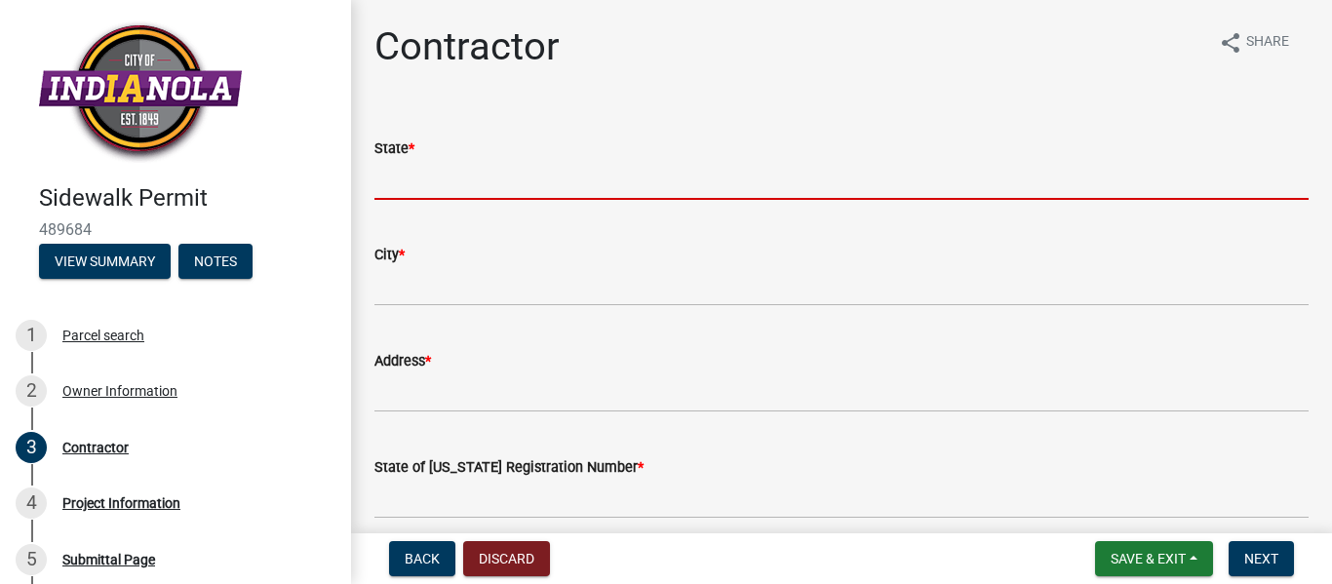
click at [411, 178] on input "State *" at bounding box center [842, 180] width 934 height 40
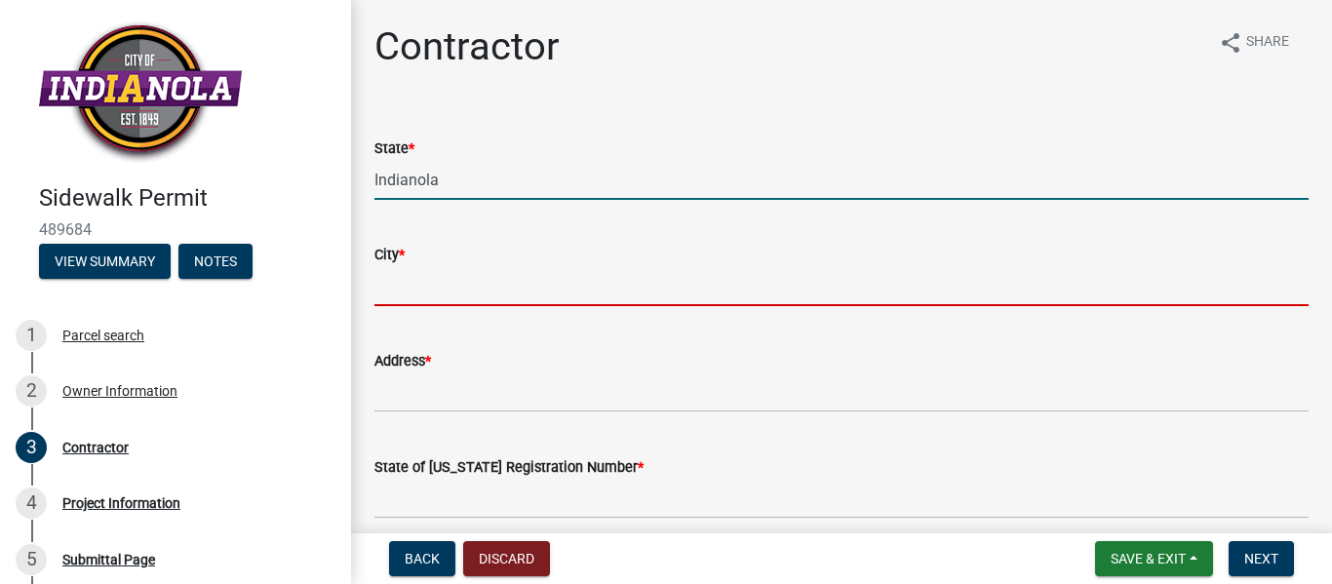
click at [409, 274] on input "City *" at bounding box center [842, 286] width 934 height 40
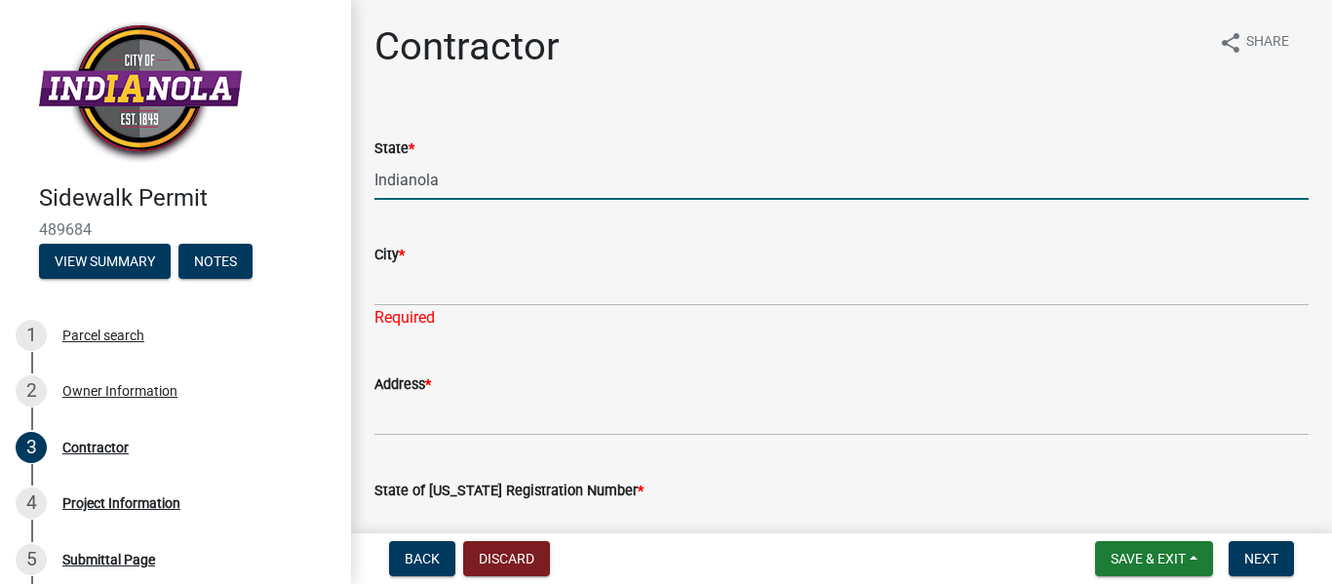
click at [450, 176] on input "Indianola" at bounding box center [842, 180] width 934 height 40
drag, startPoint x: 450, startPoint y: 176, endPoint x: 366, endPoint y: 176, distance: 83.9
click at [366, 176] on div "State * Indianola" at bounding box center [842, 154] width 964 height 91
type input "Iowa"
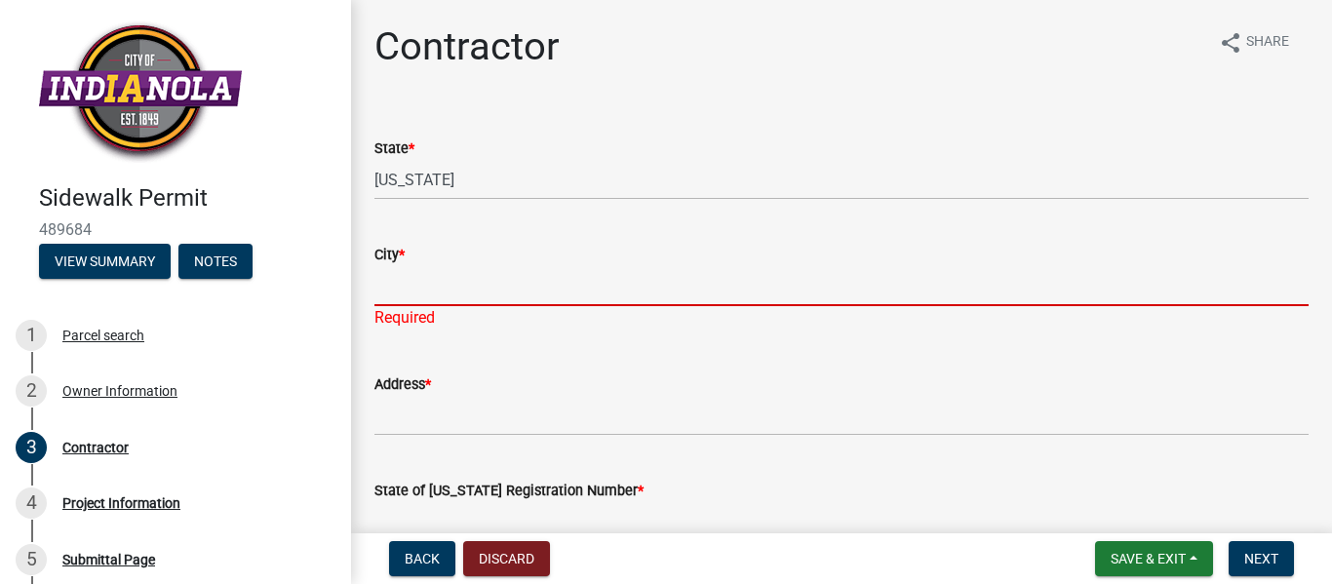
click at [416, 287] on input "City *" at bounding box center [842, 286] width 934 height 40
type input "Indianola"
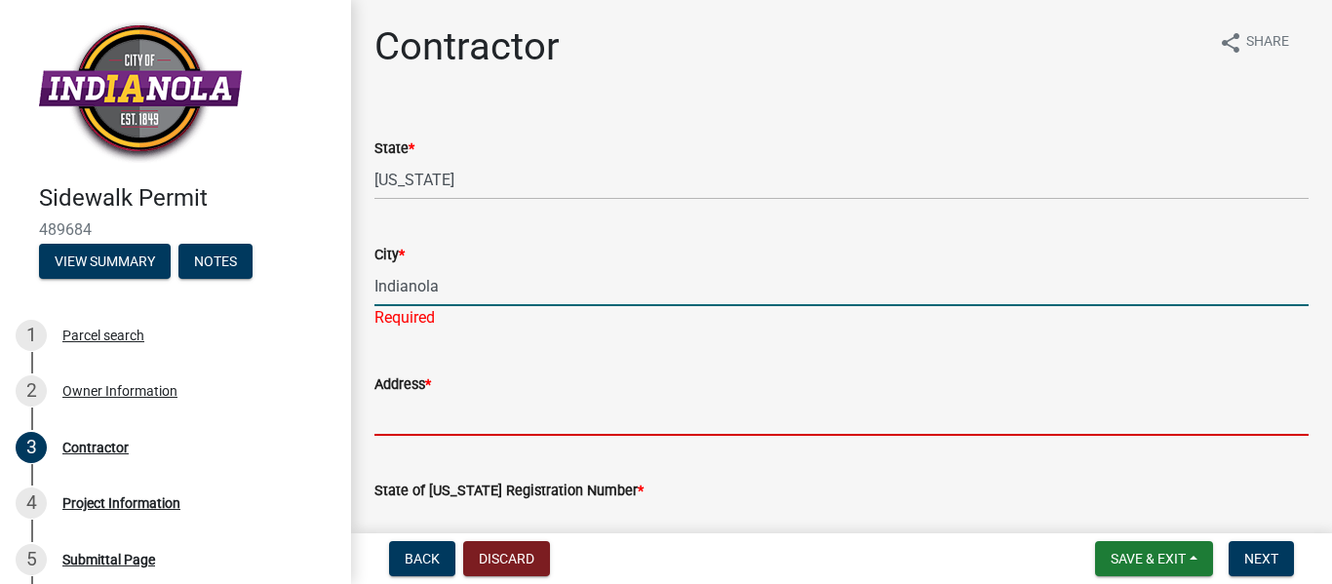
type input "509 East Scenic Valley Avenue"
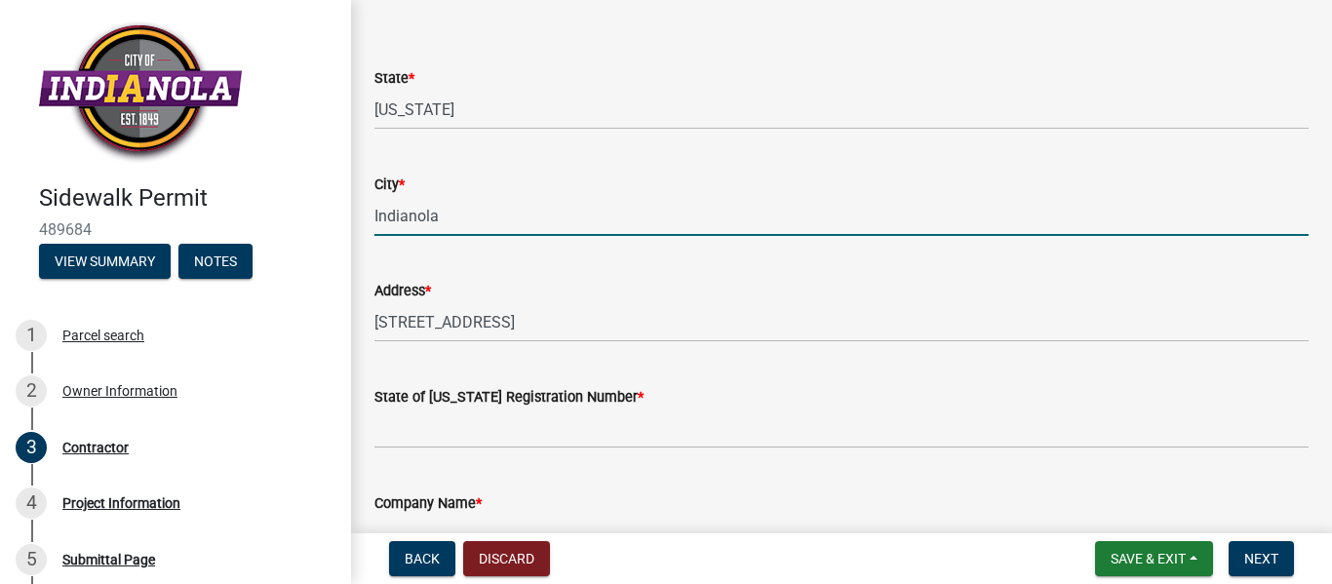
scroll to position [297, 0]
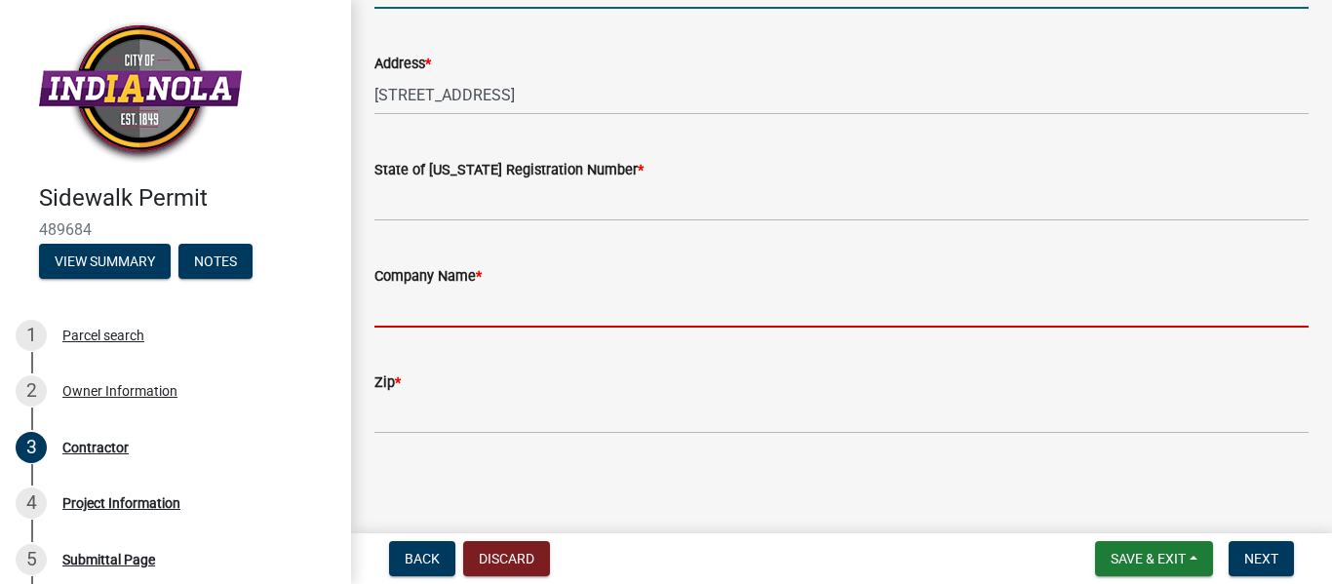
click at [405, 307] on input "Company Name *" at bounding box center [842, 308] width 934 height 40
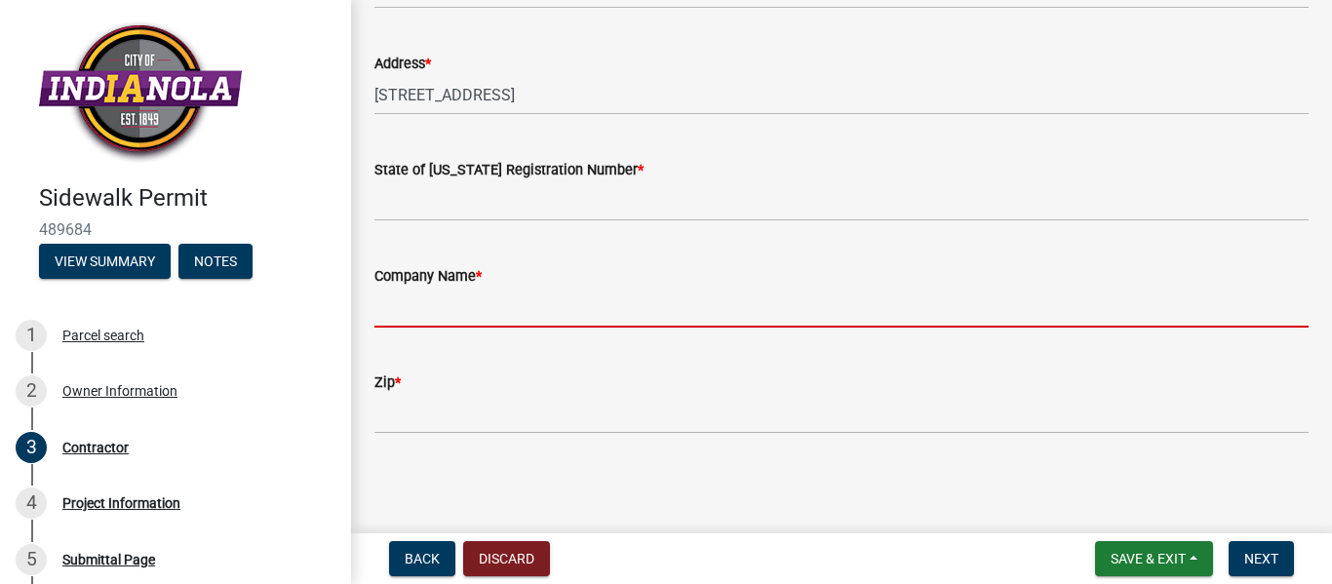
type input "Downing Construction"
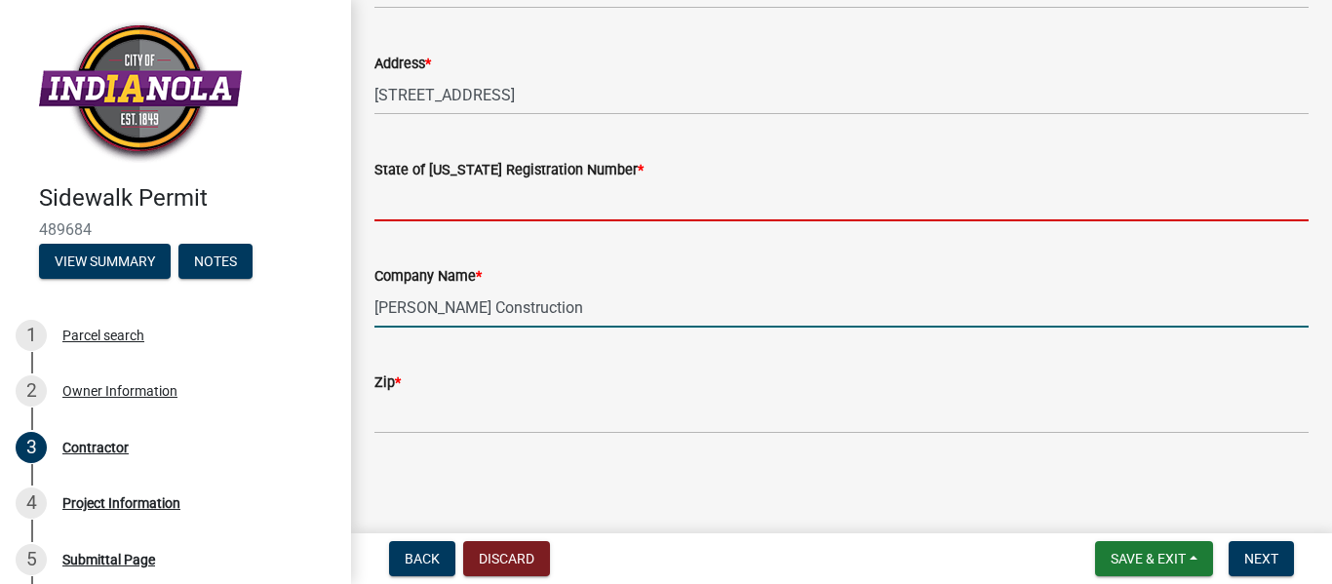
type input "IA"
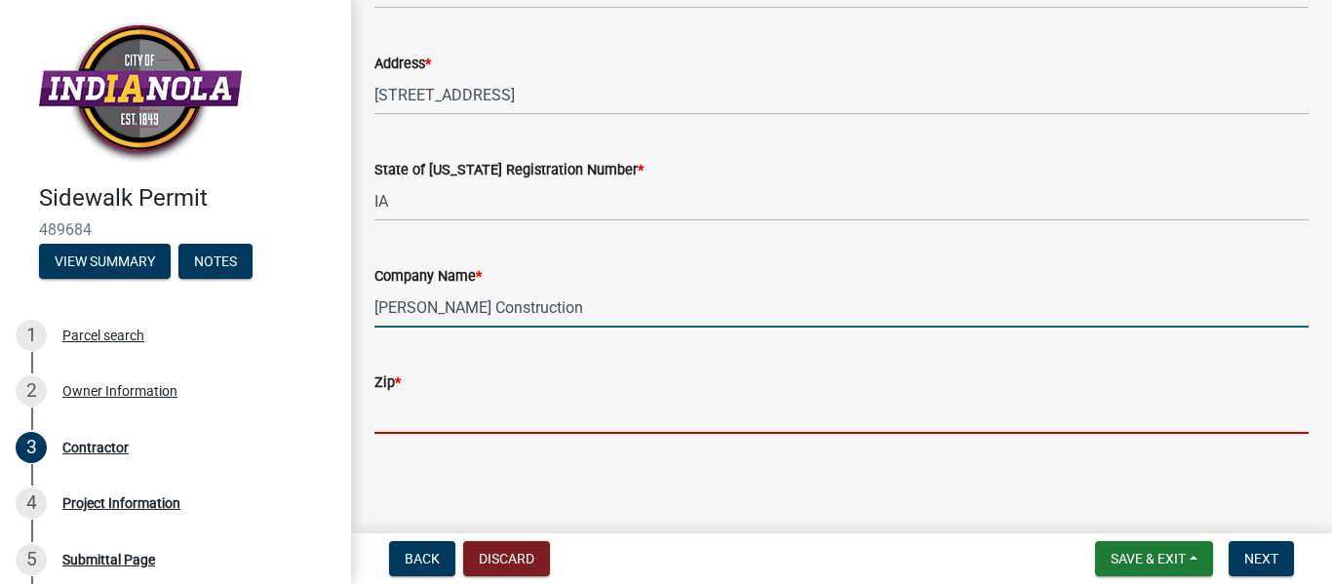
type input "50125"
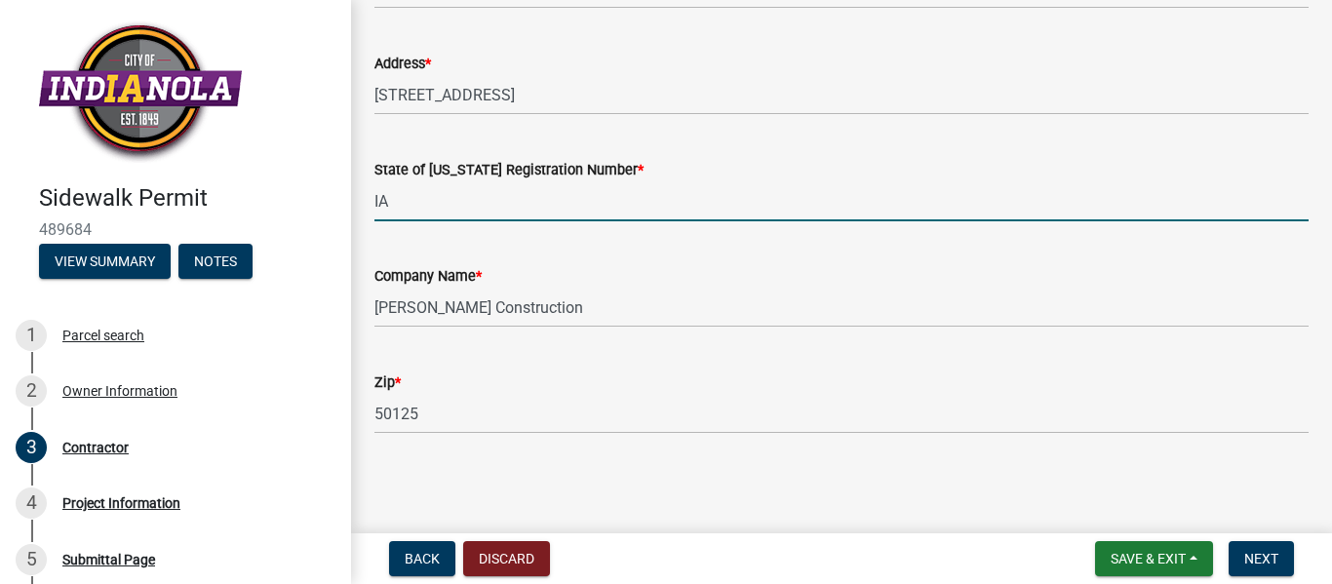
drag, startPoint x: 399, startPoint y: 204, endPoint x: 373, endPoint y: 202, distance: 26.4
click at [373, 202] on div "State of Iowa Registration Number * IA" at bounding box center [842, 176] width 964 height 91
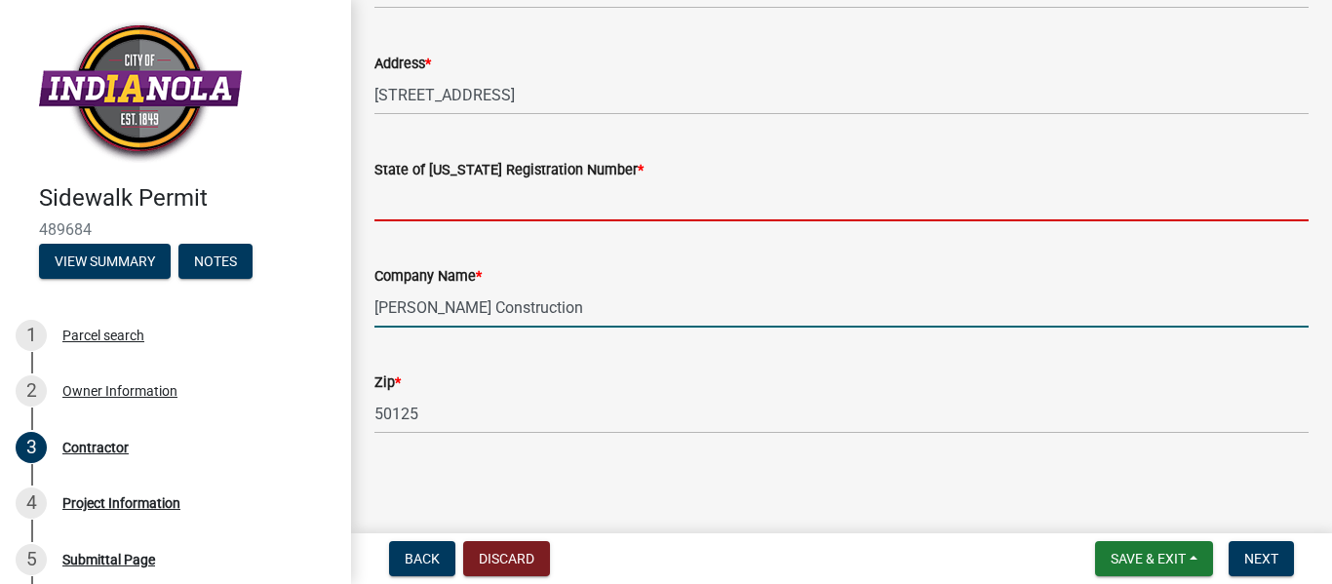
click at [531, 305] on form "Company Name * Downing Construction" at bounding box center [842, 295] width 934 height 63
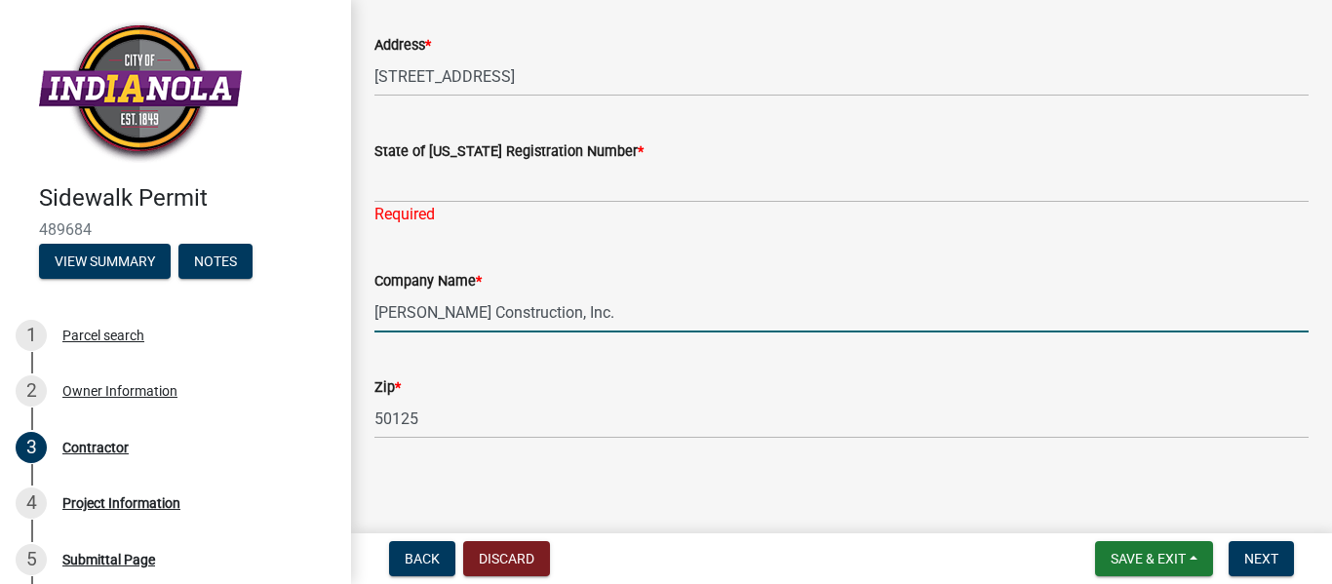
scroll to position [321, 0]
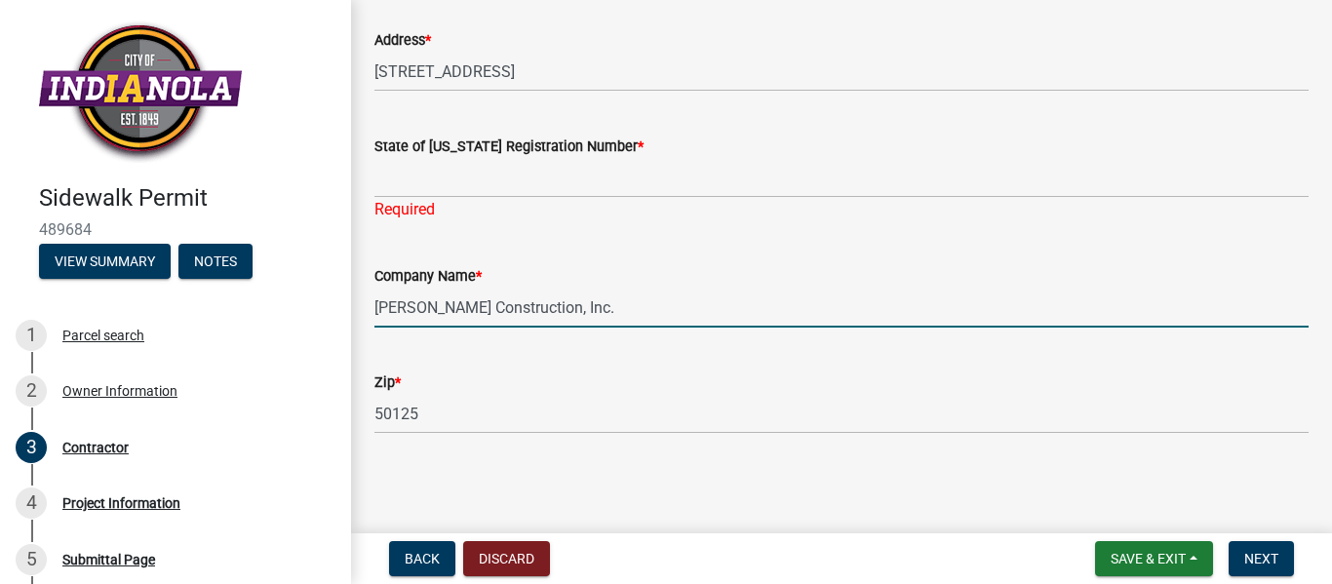
type input "Downing Construction, Inc."
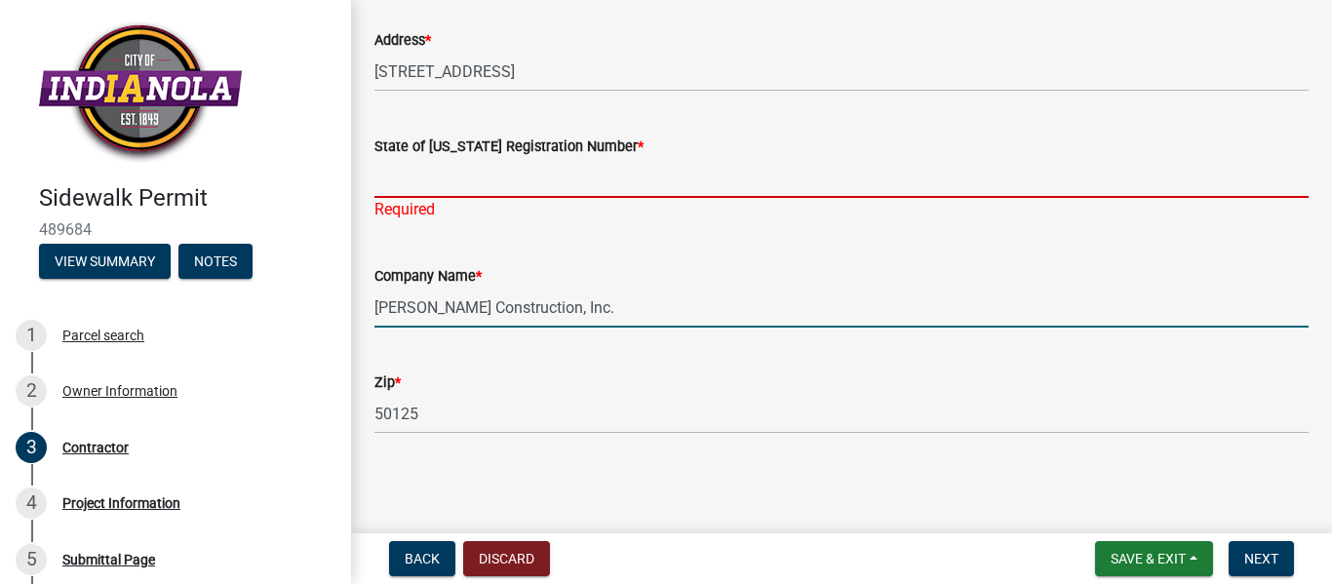
click at [382, 181] on input "State of Iowa Registration Number *" at bounding box center [842, 178] width 934 height 40
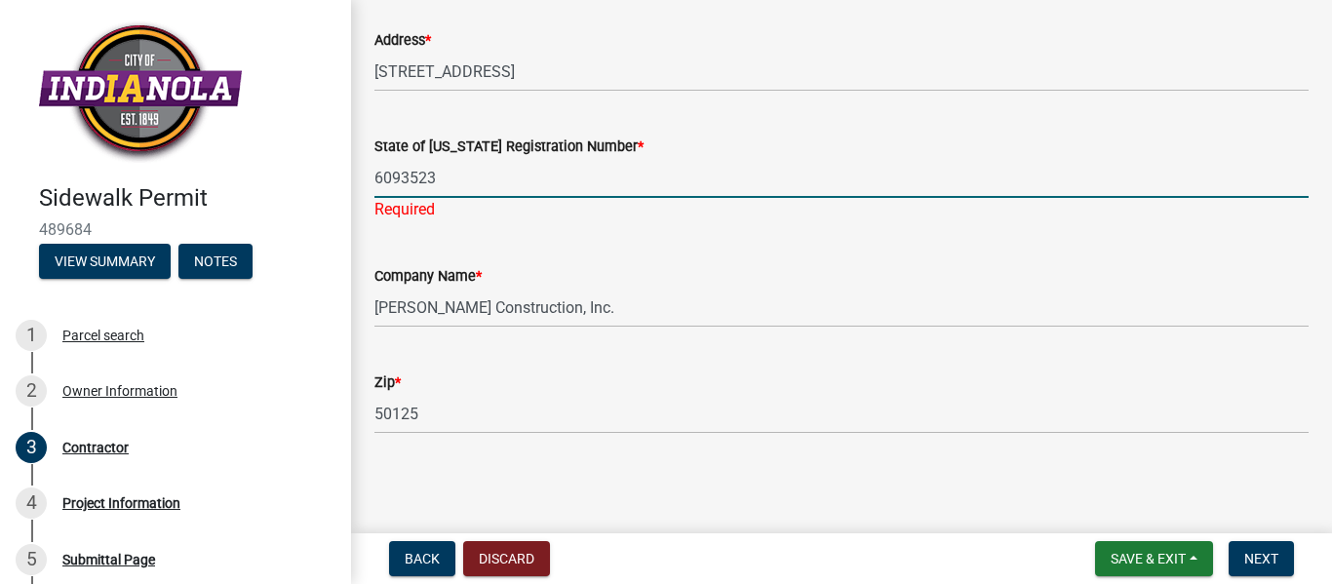
type input "6093523"
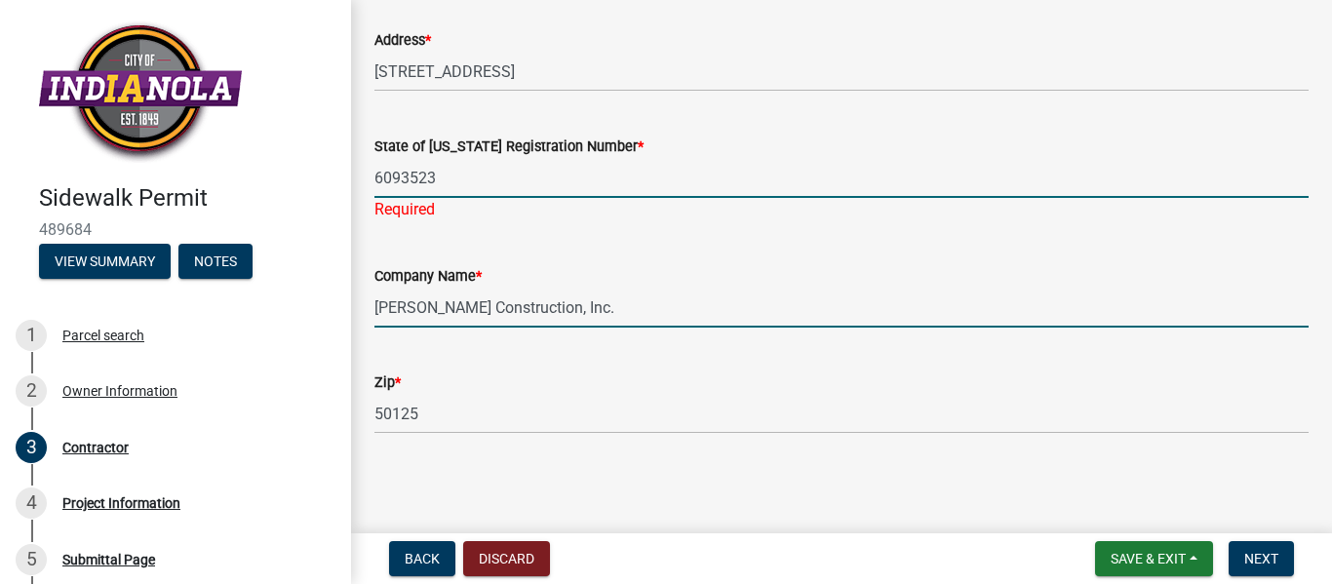
click at [580, 303] on input "Downing Construction, Inc." at bounding box center [842, 308] width 934 height 40
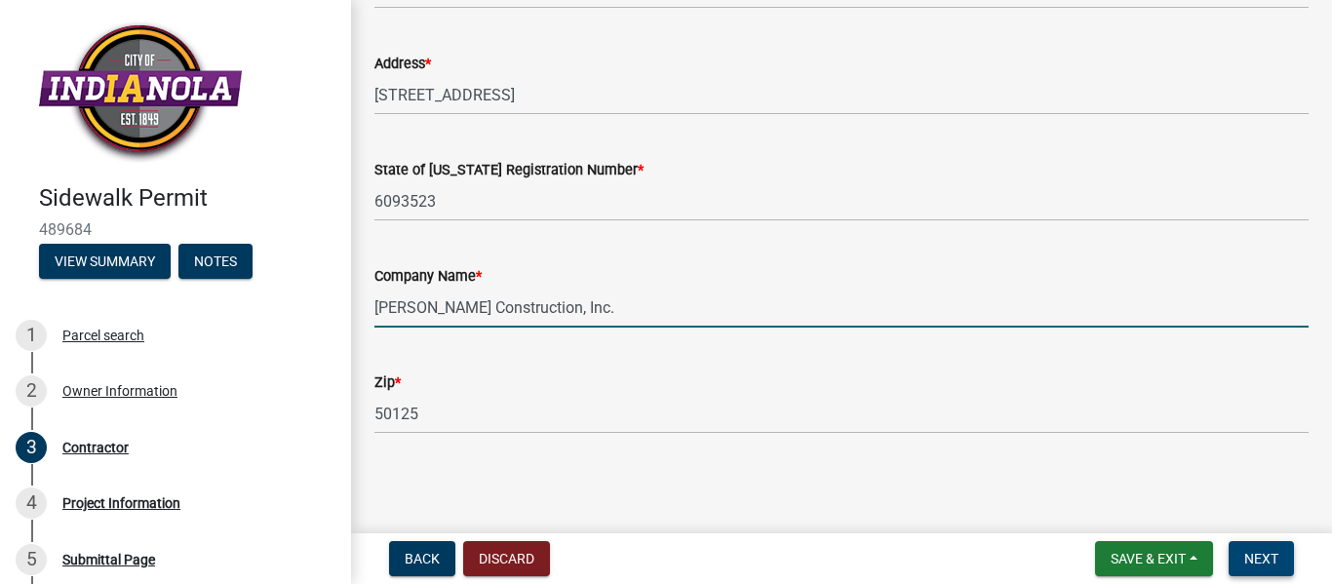
click at [1259, 552] on span "Next" at bounding box center [1262, 559] width 34 height 16
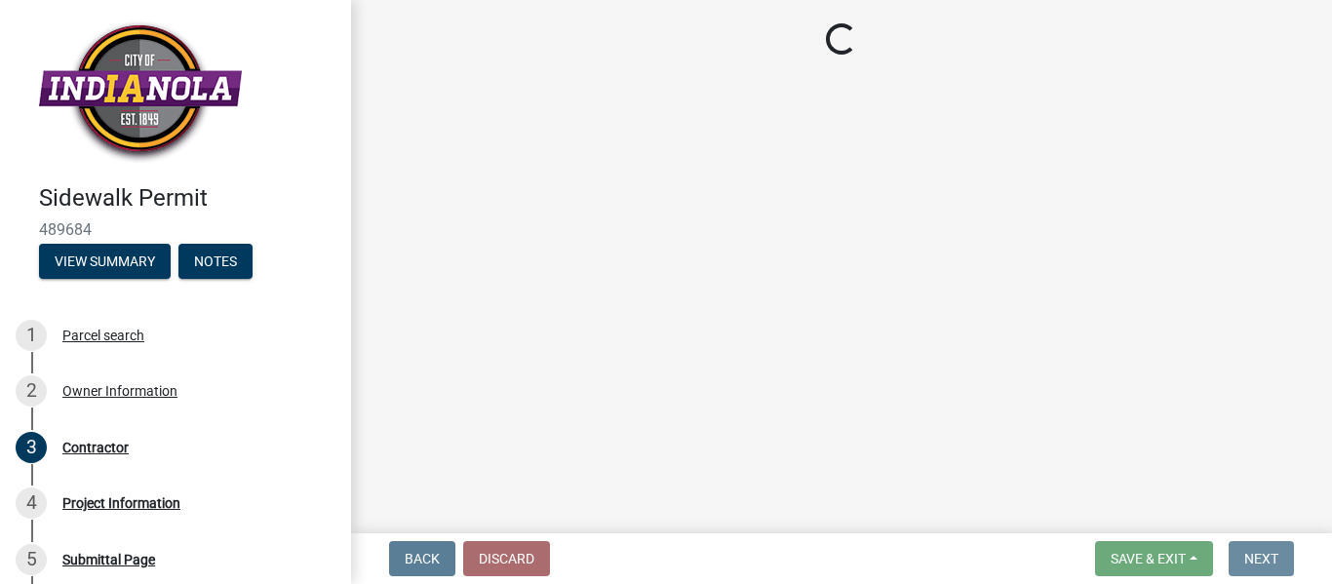
scroll to position [0, 0]
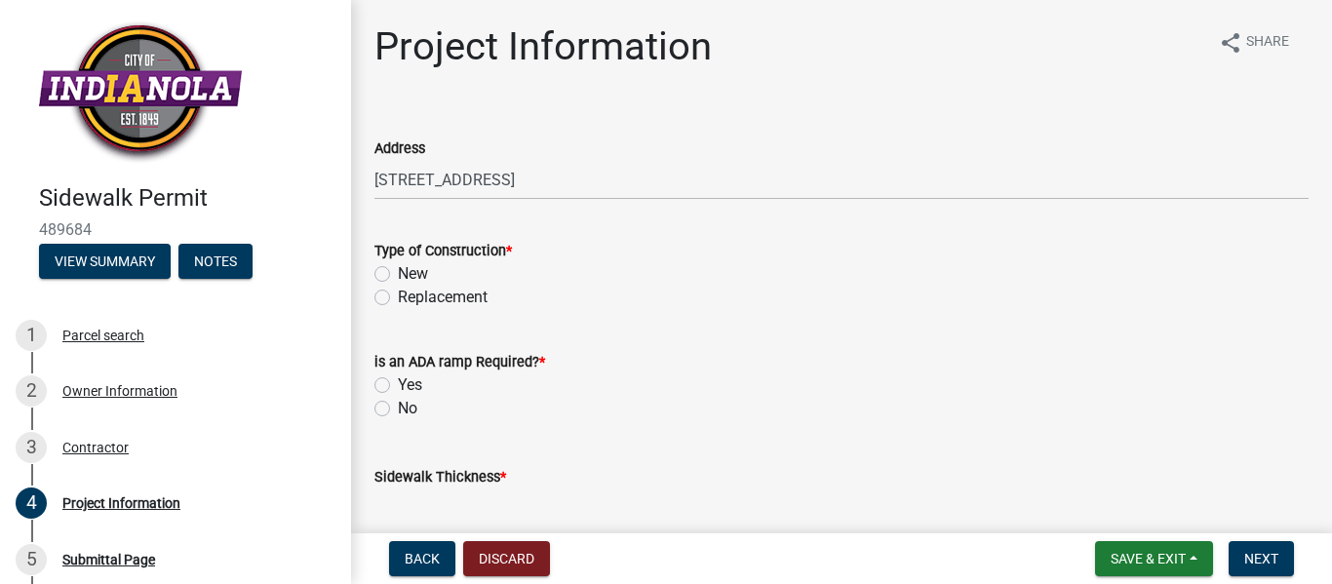
click at [398, 299] on label "Replacement" at bounding box center [443, 297] width 90 height 23
click at [398, 298] on input "Replacement" at bounding box center [404, 292] width 13 height 13
radio input "true"
click at [398, 409] on label "No" at bounding box center [408, 408] width 20 height 23
click at [398, 409] on input "No" at bounding box center [404, 403] width 13 height 13
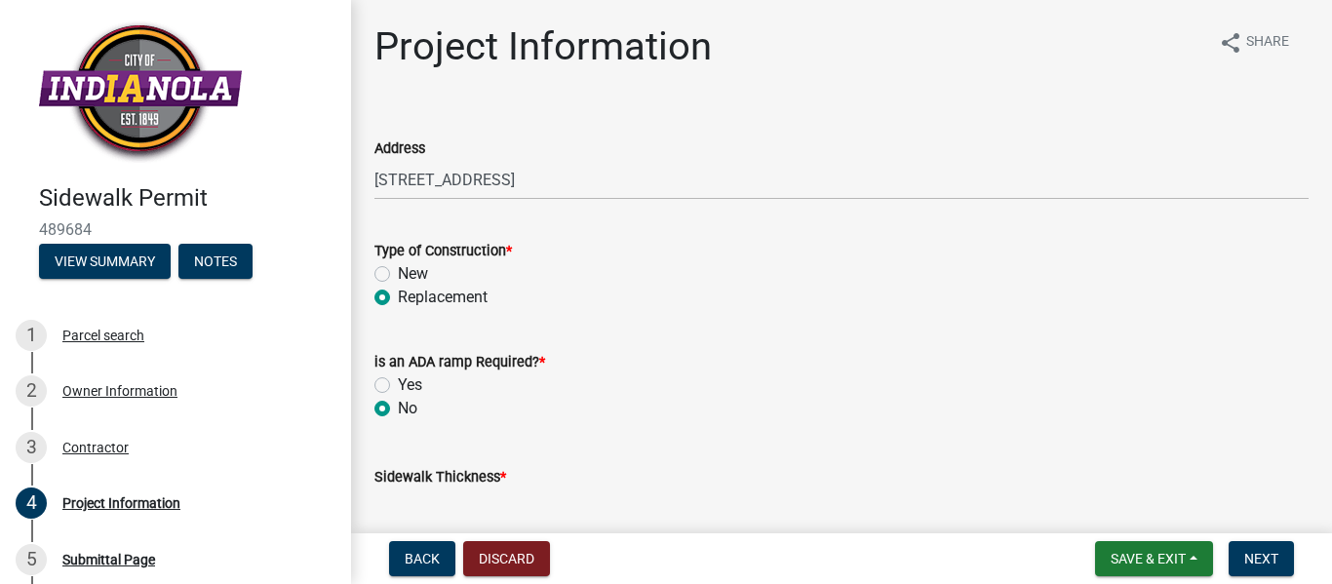
radio input "true"
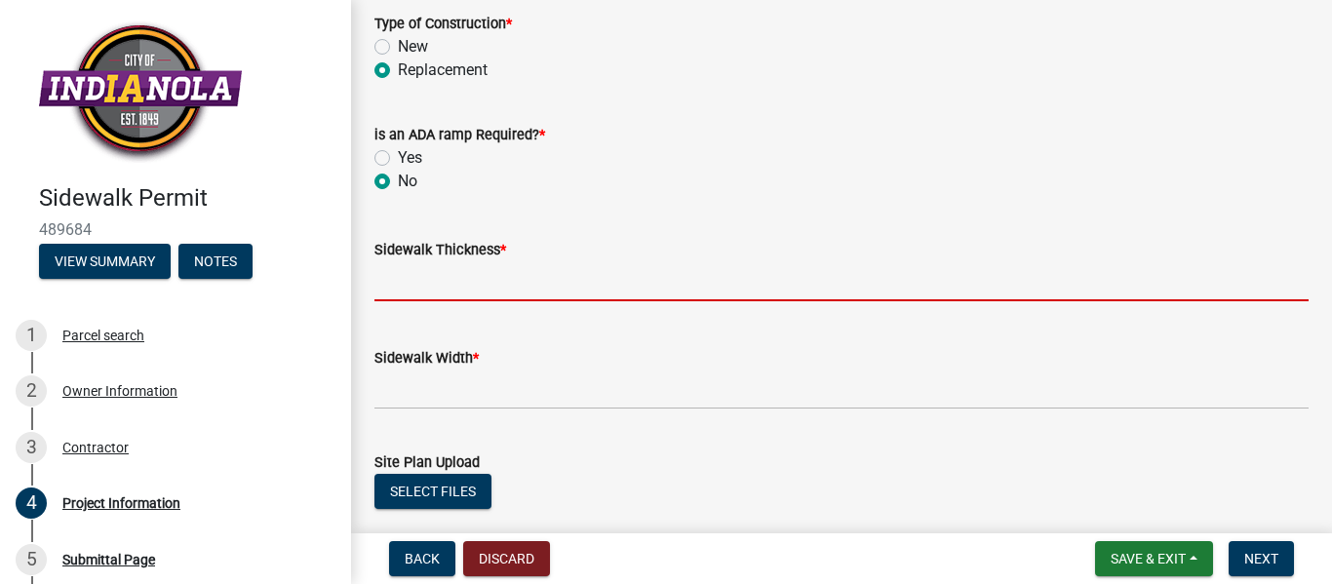
click at [394, 284] on input "text" at bounding box center [842, 281] width 934 height 40
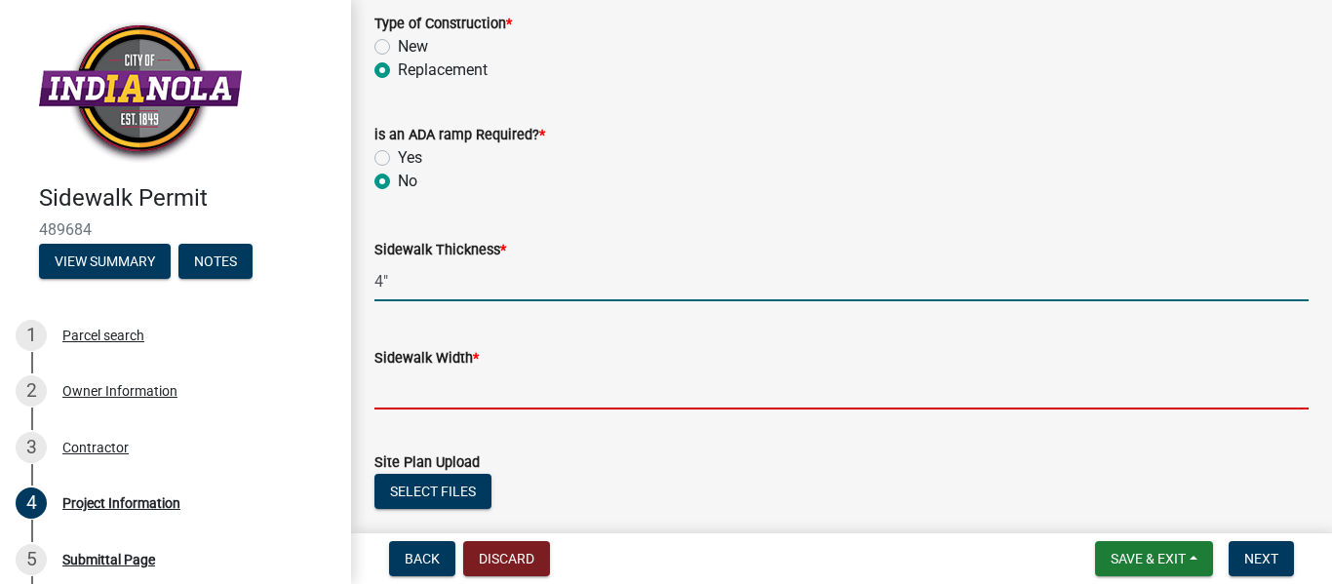
type input "4"
click at [384, 388] on input "text" at bounding box center [842, 390] width 934 height 40
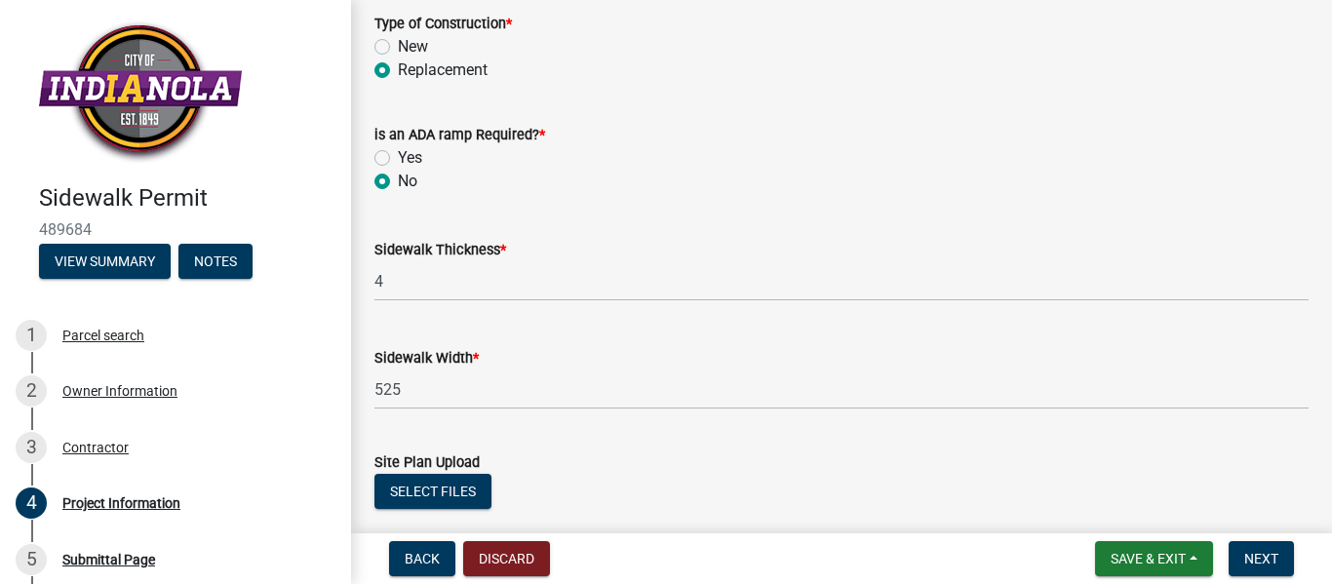
click at [620, 469] on div "Site Plan Upload" at bounding box center [842, 462] width 934 height 23
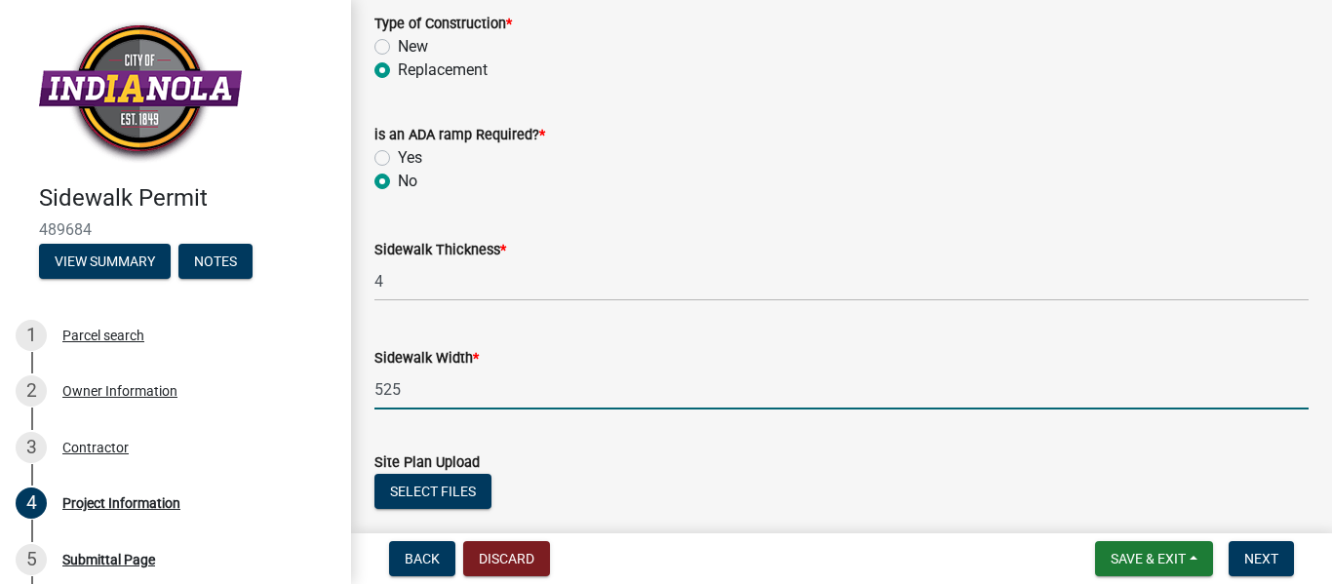
drag, startPoint x: 421, startPoint y: 391, endPoint x: 368, endPoint y: 388, distance: 53.7
click at [368, 388] on div "Sidewalk Width * 525" at bounding box center [842, 364] width 964 height 91
type input "5"
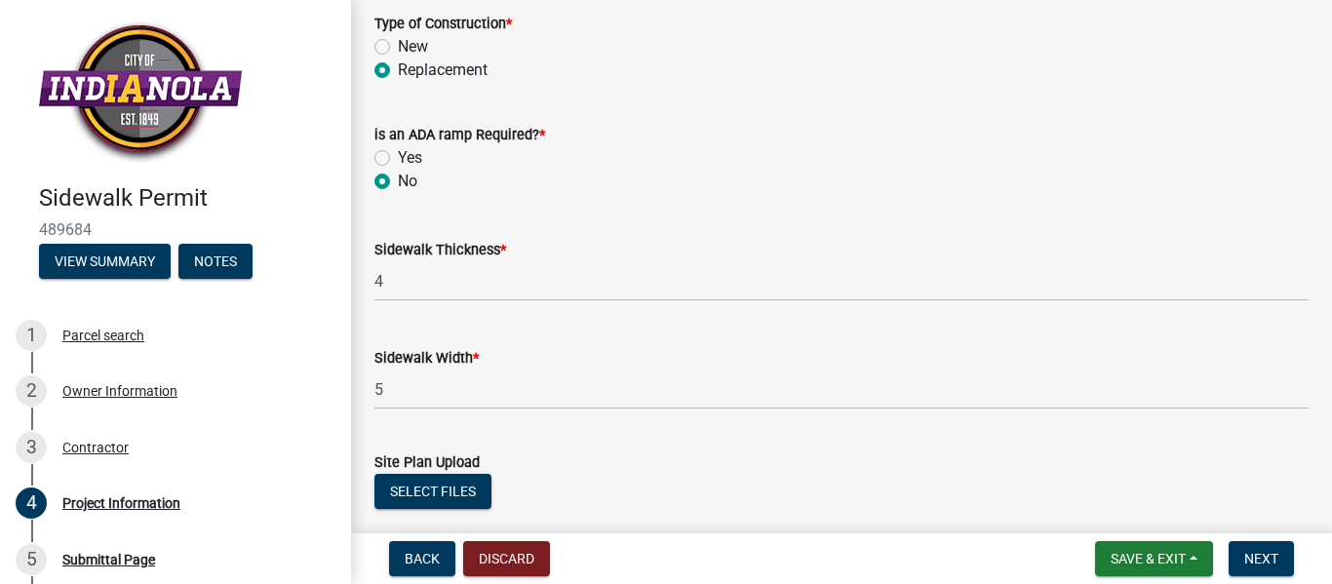
click at [614, 438] on form "Site Plan Upload Select files Valid Document Types: pdf,jpg,jpeg,png,doc,docx" at bounding box center [842, 490] width 934 height 126
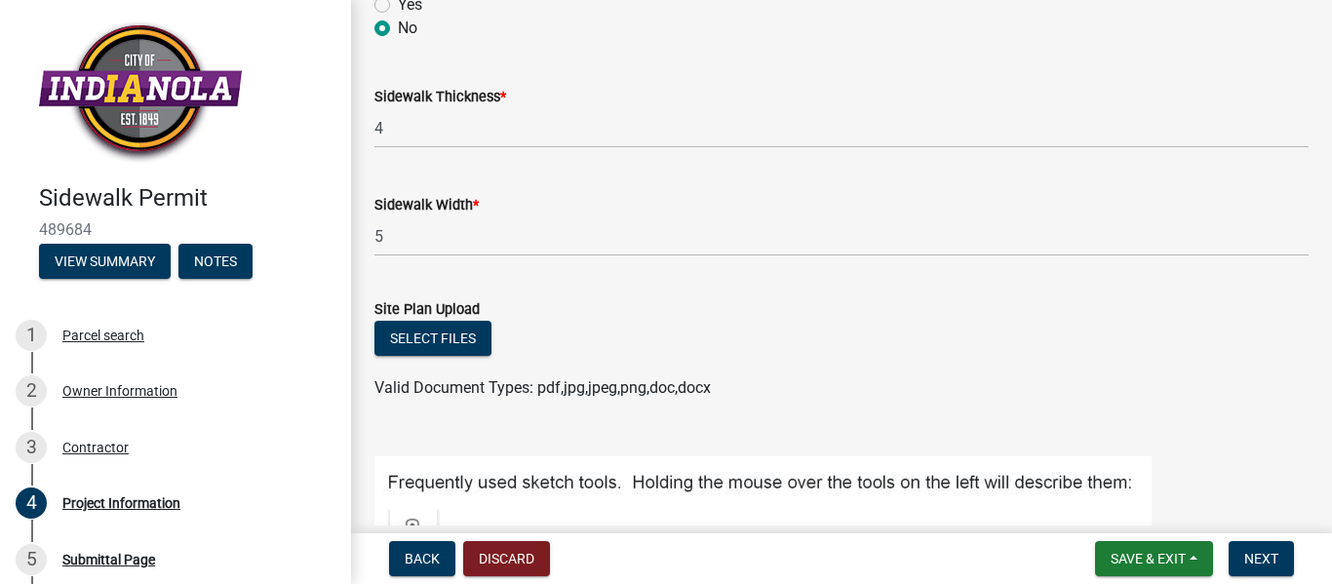
scroll to position [456, 0]
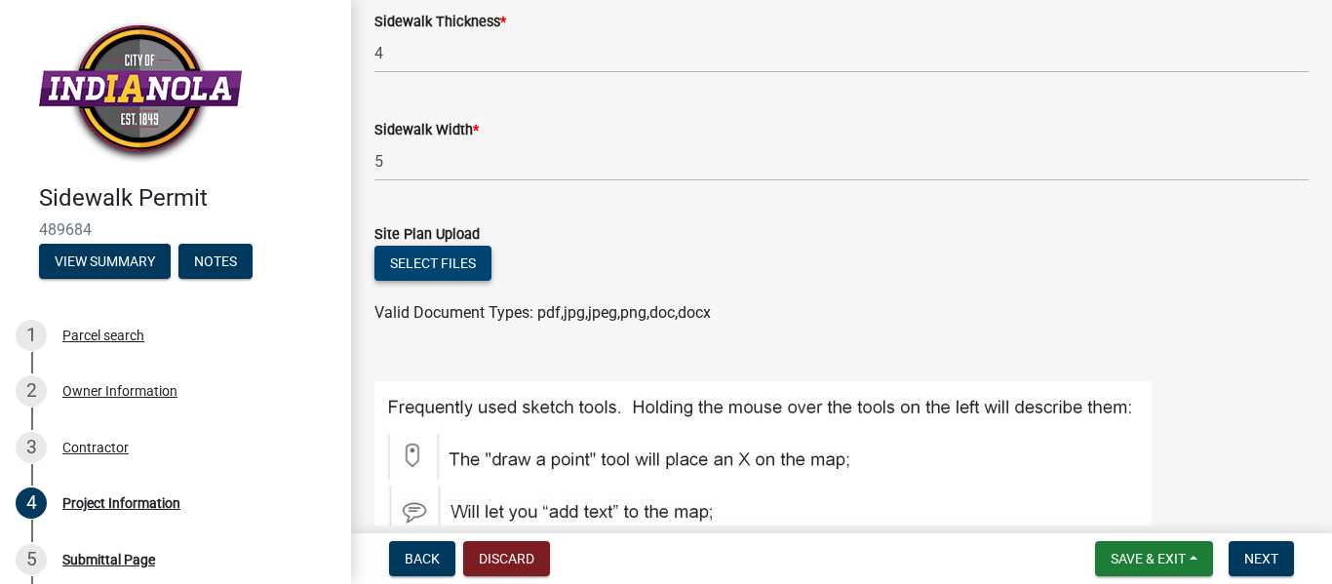
click at [445, 262] on button "Select files" at bounding box center [433, 263] width 117 height 35
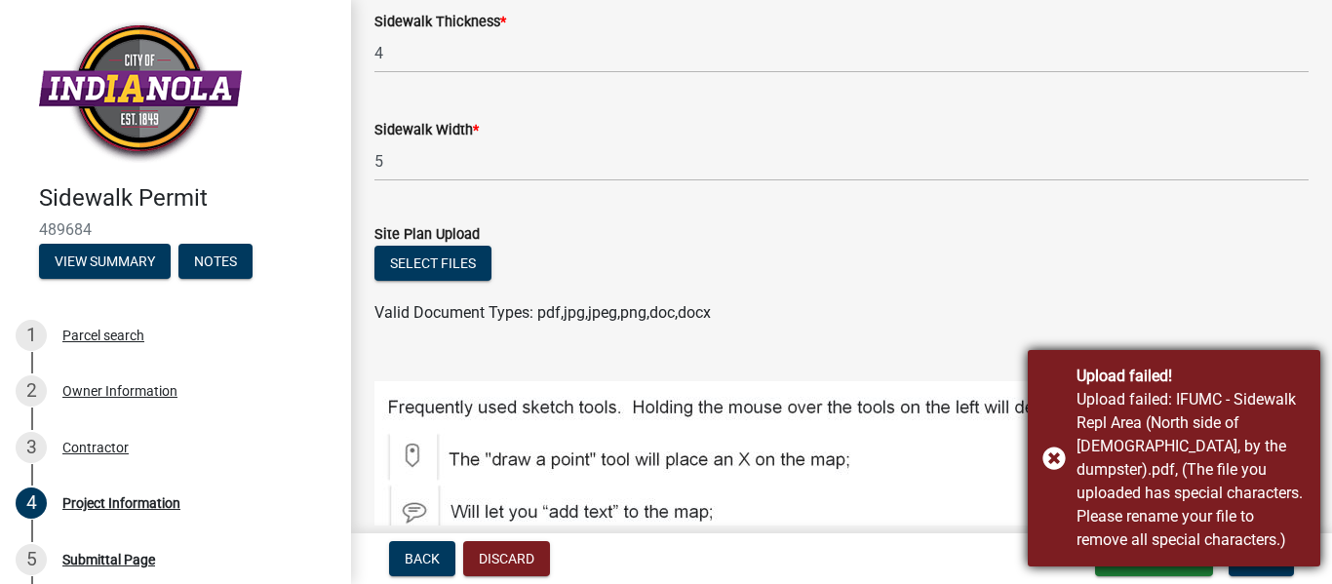
click at [1051, 457] on div "Upload failed! Upload failed: IFUMC - Sidewalk Repl Area (North side of church,…" at bounding box center [1174, 458] width 293 height 217
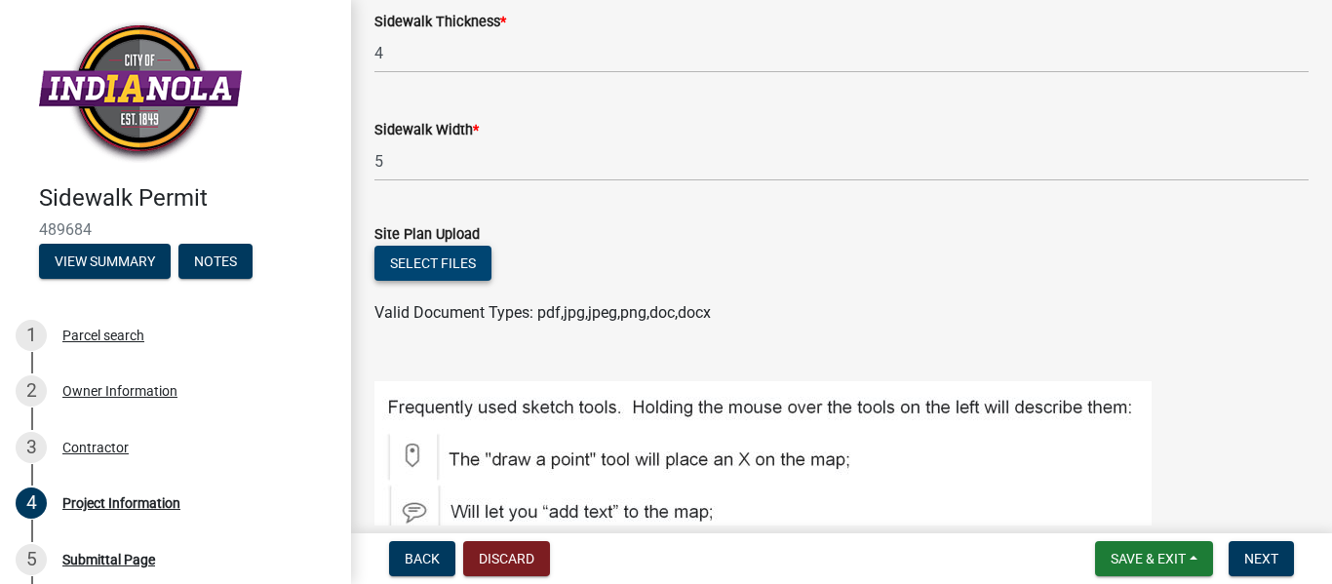
click at [449, 264] on button "Select files" at bounding box center [433, 263] width 117 height 35
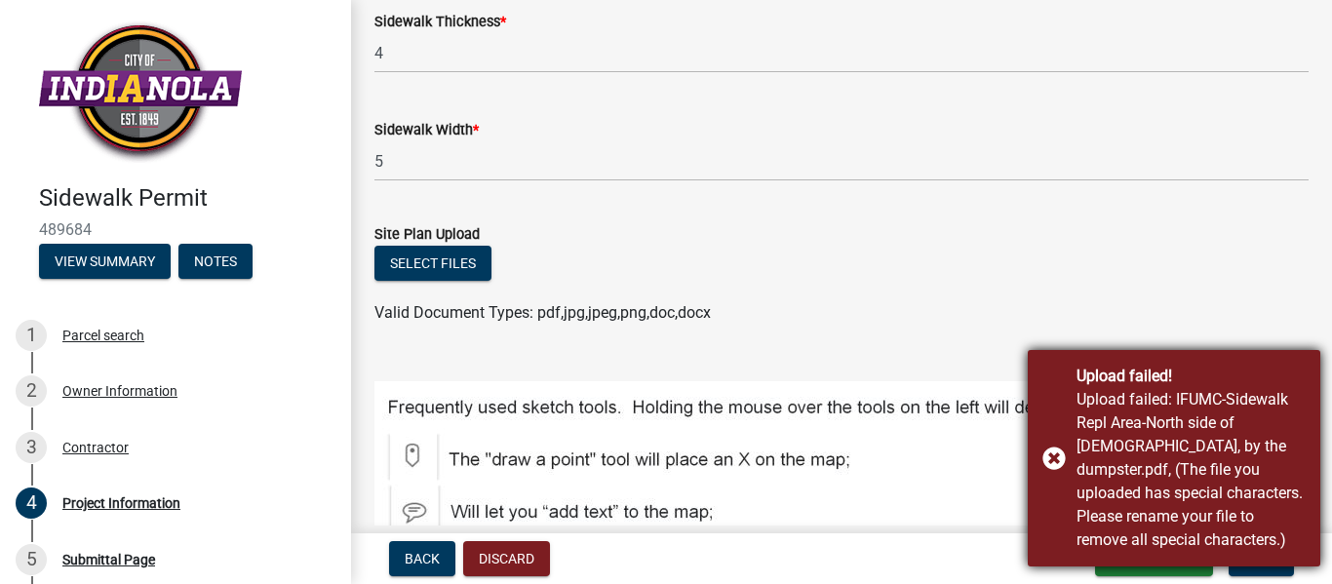
click at [1051, 460] on div "Upload failed! Upload failed: IFUMC-Sidewalk Repl Area-North side of church, by…" at bounding box center [1174, 458] width 293 height 217
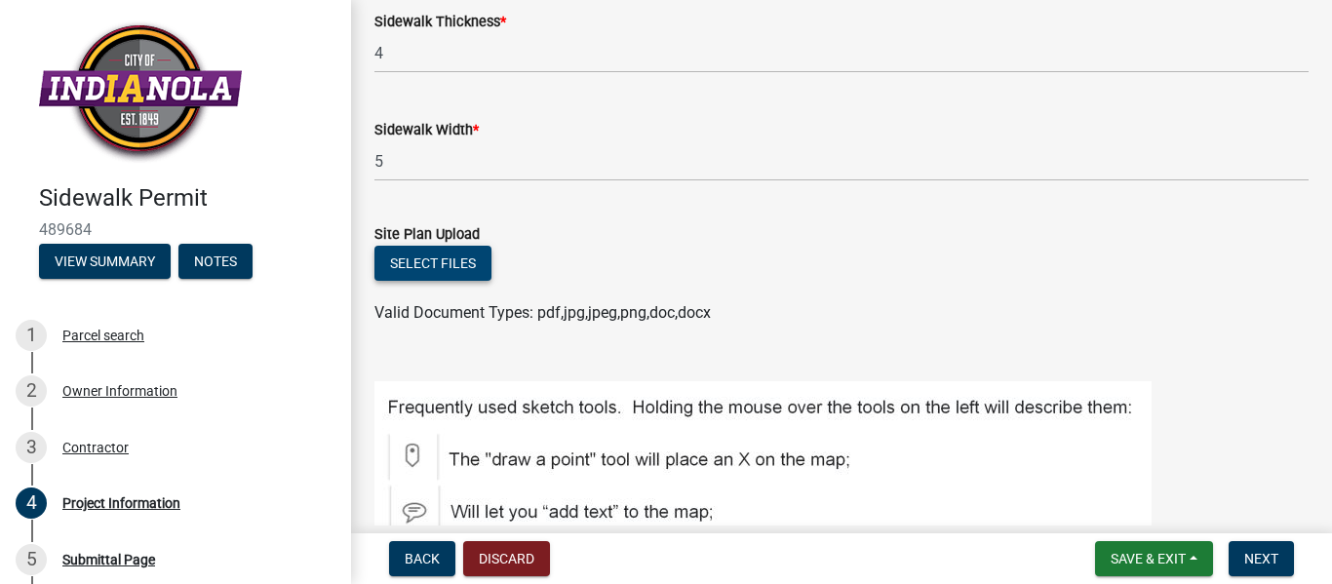
click at [463, 258] on button "Select files" at bounding box center [433, 263] width 117 height 35
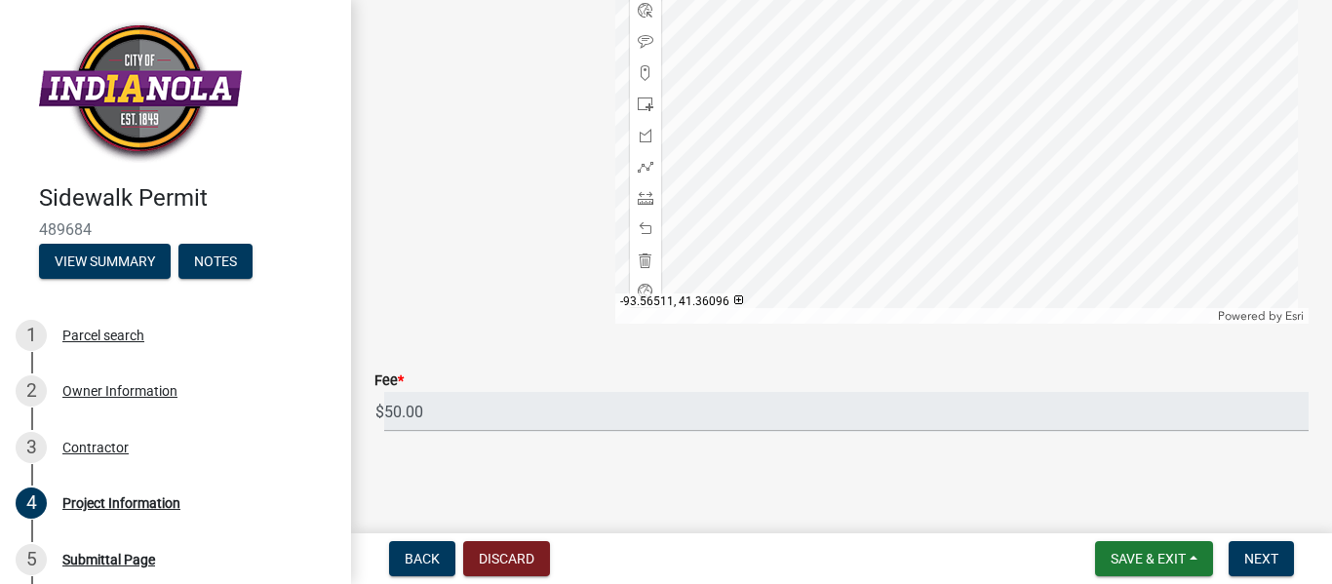
scroll to position [1174, 0]
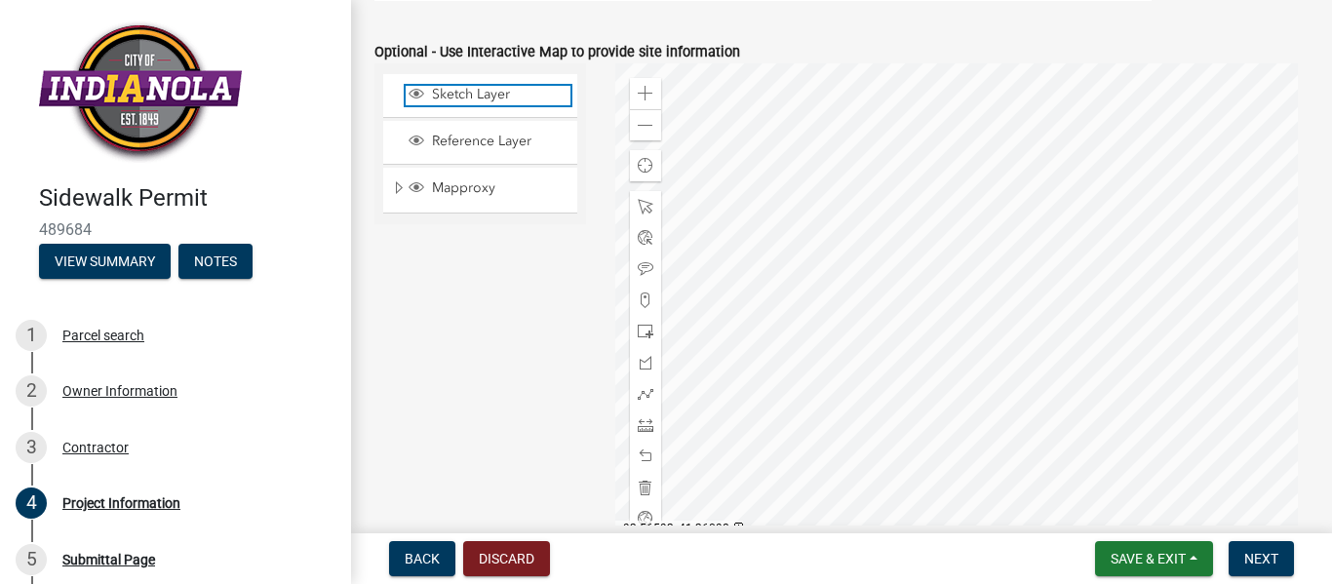
click at [464, 97] on span "Sketch Layer" at bounding box center [498, 95] width 143 height 18
click at [963, 178] on div at bounding box center [962, 307] width 694 height 488
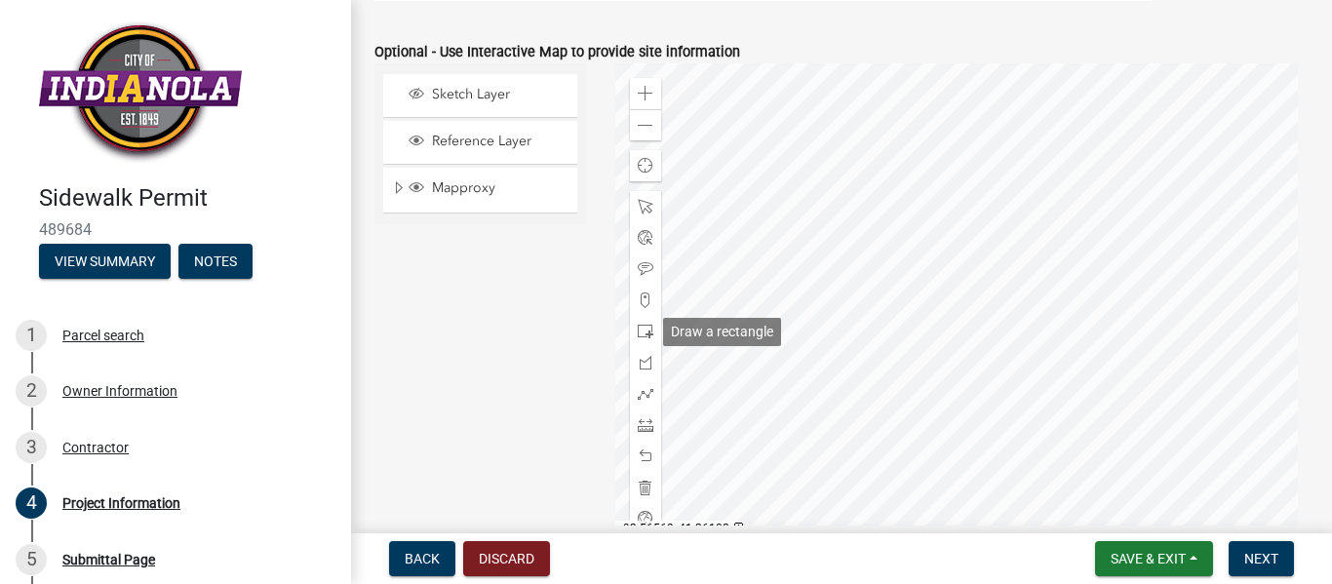
drag, startPoint x: 644, startPoint y: 331, endPoint x: 663, endPoint y: 324, distance: 20.7
click at [645, 331] on span at bounding box center [646, 332] width 16 height 16
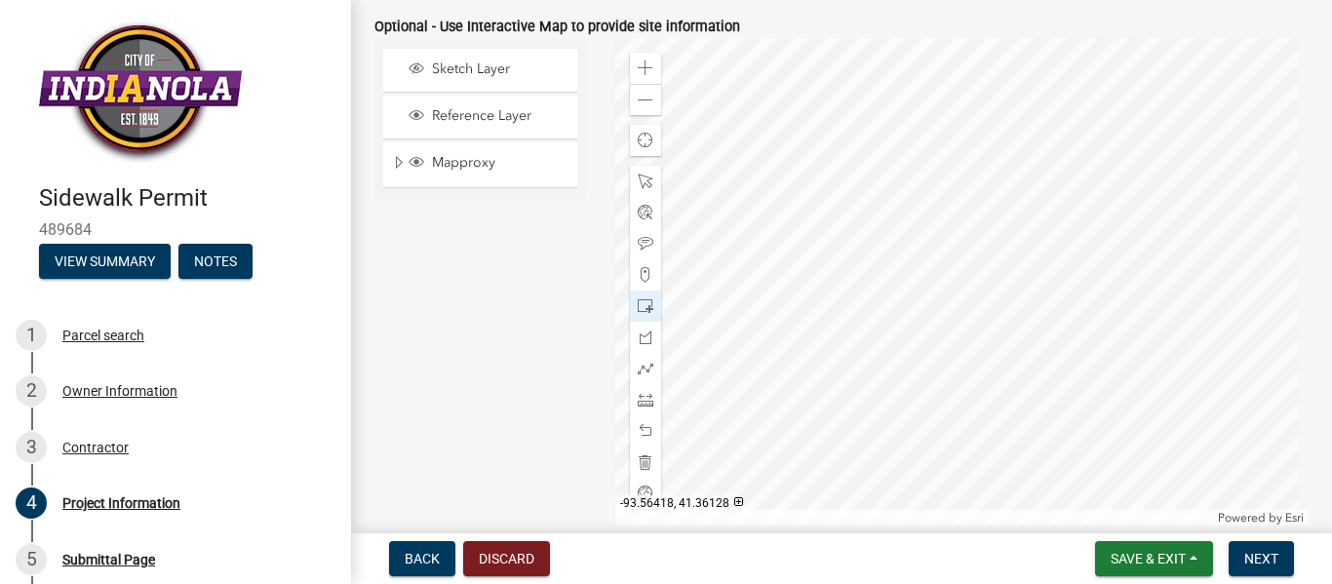
click at [1002, 158] on div at bounding box center [962, 282] width 694 height 488
click at [994, 162] on div at bounding box center [962, 282] width 694 height 488
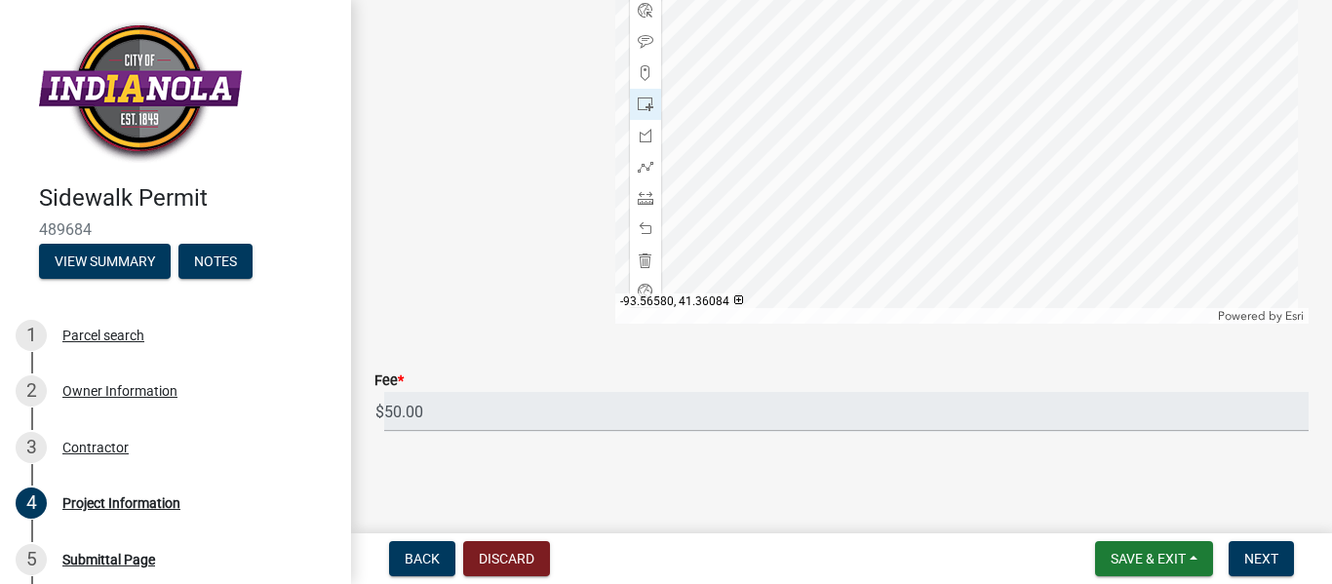
scroll to position [1174, 0]
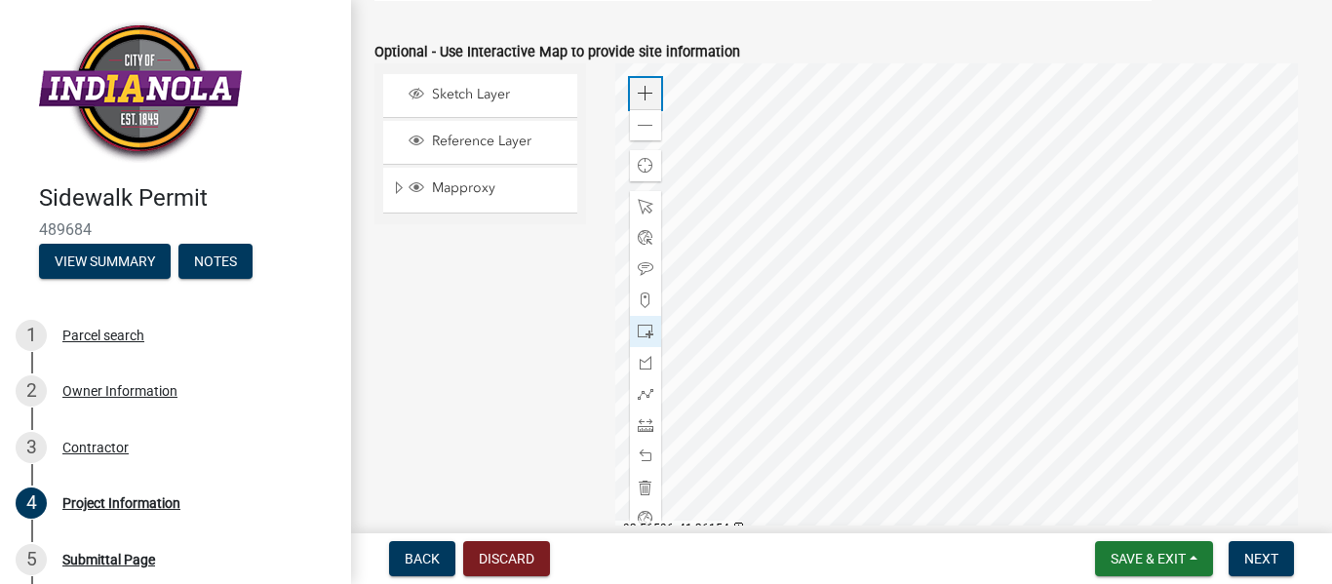
click at [639, 91] on span at bounding box center [646, 94] width 16 height 16
click at [641, 206] on span at bounding box center [646, 207] width 16 height 16
click at [775, 369] on div at bounding box center [962, 307] width 694 height 488
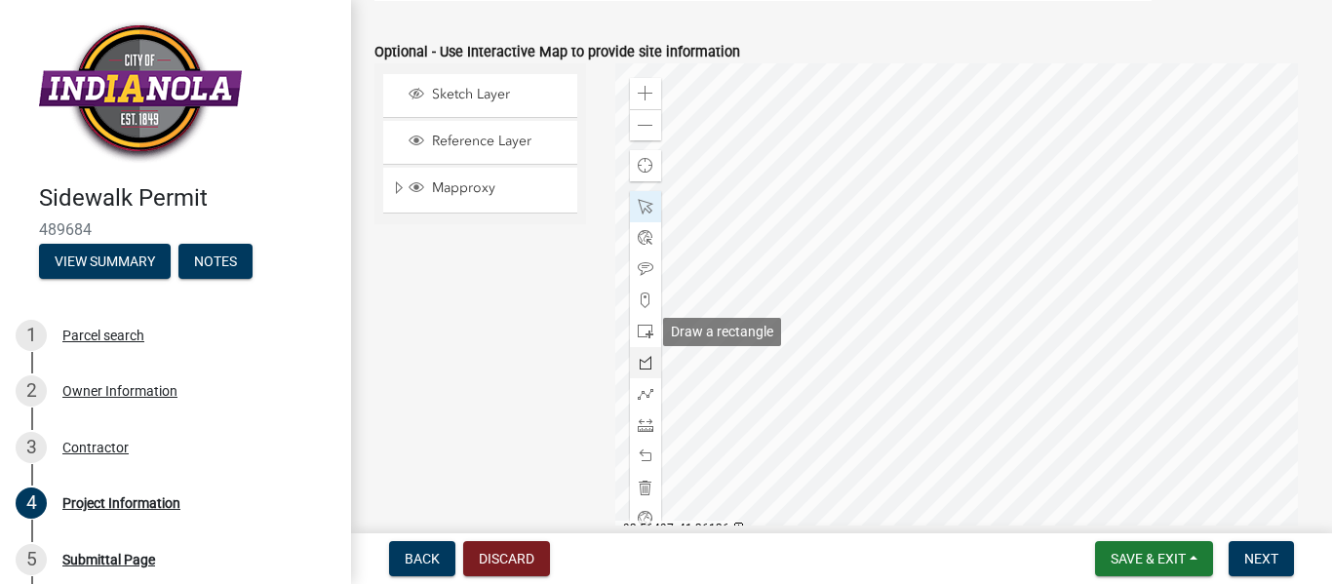
click at [643, 328] on span at bounding box center [646, 332] width 16 height 16
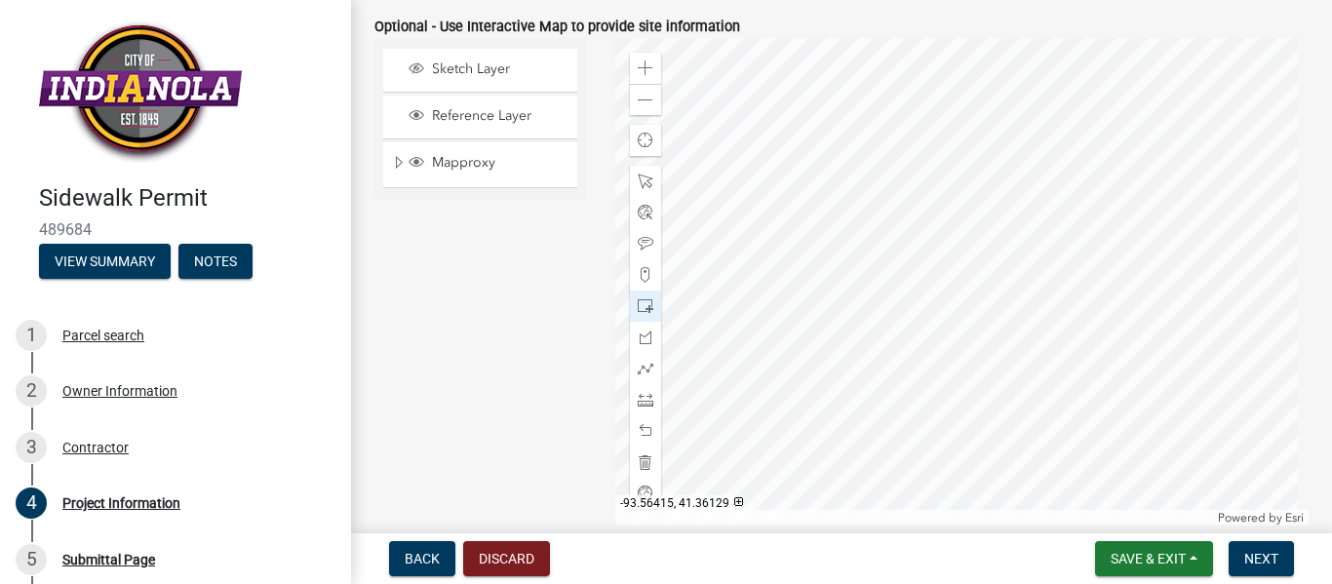
click at [987, 202] on div at bounding box center [962, 282] width 694 height 488
click at [951, 195] on div at bounding box center [962, 282] width 694 height 488
click at [644, 270] on span at bounding box center [646, 275] width 16 height 16
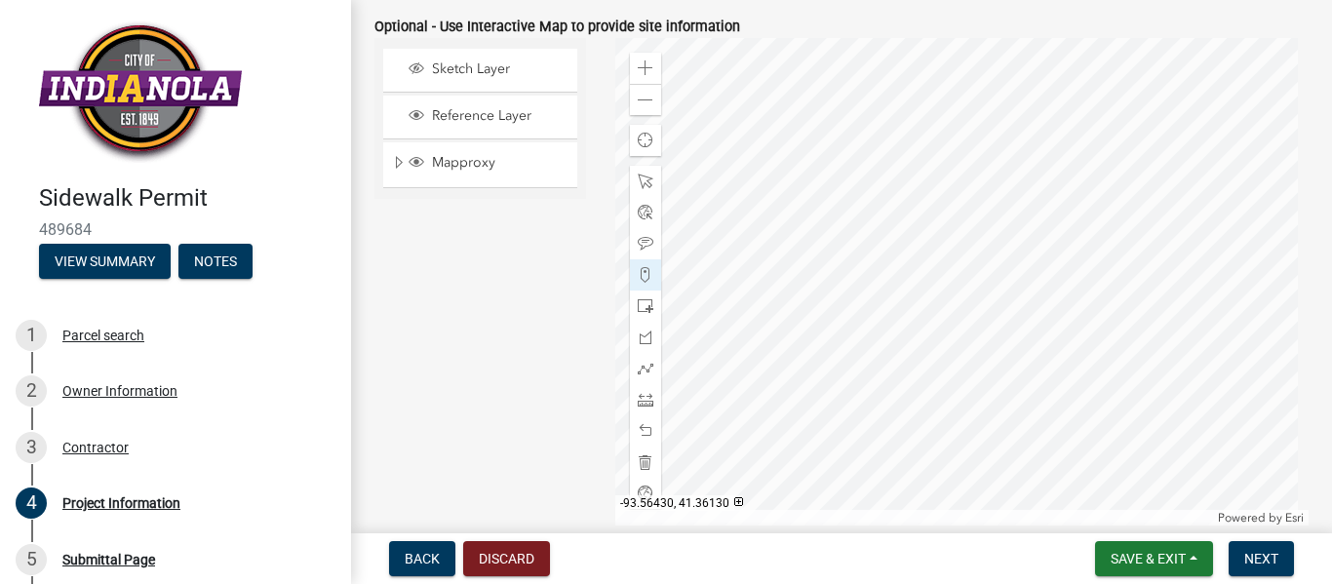
click at [923, 197] on div at bounding box center [962, 282] width 694 height 488
click at [950, 202] on div at bounding box center [962, 282] width 694 height 488
click at [946, 200] on div at bounding box center [962, 282] width 694 height 488
click at [646, 243] on span at bounding box center [646, 244] width 16 height 16
click at [974, 175] on div at bounding box center [962, 282] width 694 height 488
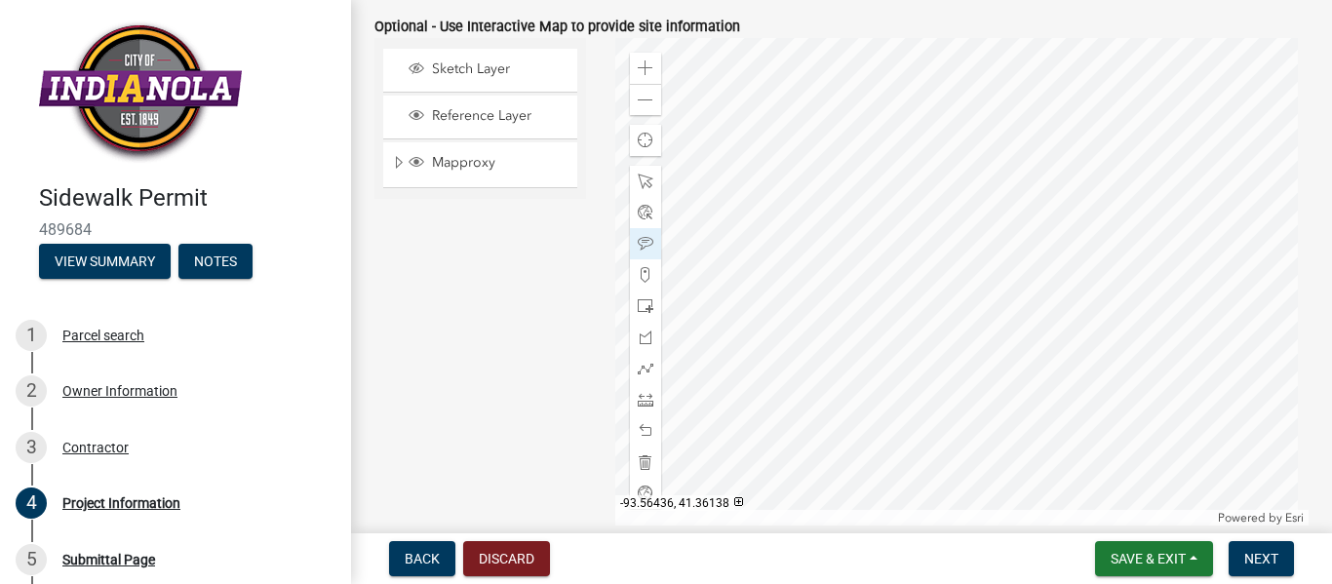
click at [897, 175] on div at bounding box center [962, 282] width 694 height 488
click at [940, 180] on div at bounding box center [962, 282] width 694 height 488
click at [908, 191] on div at bounding box center [962, 282] width 694 height 488
click at [873, 186] on div at bounding box center [962, 282] width 694 height 488
click at [888, 187] on div at bounding box center [962, 282] width 694 height 488
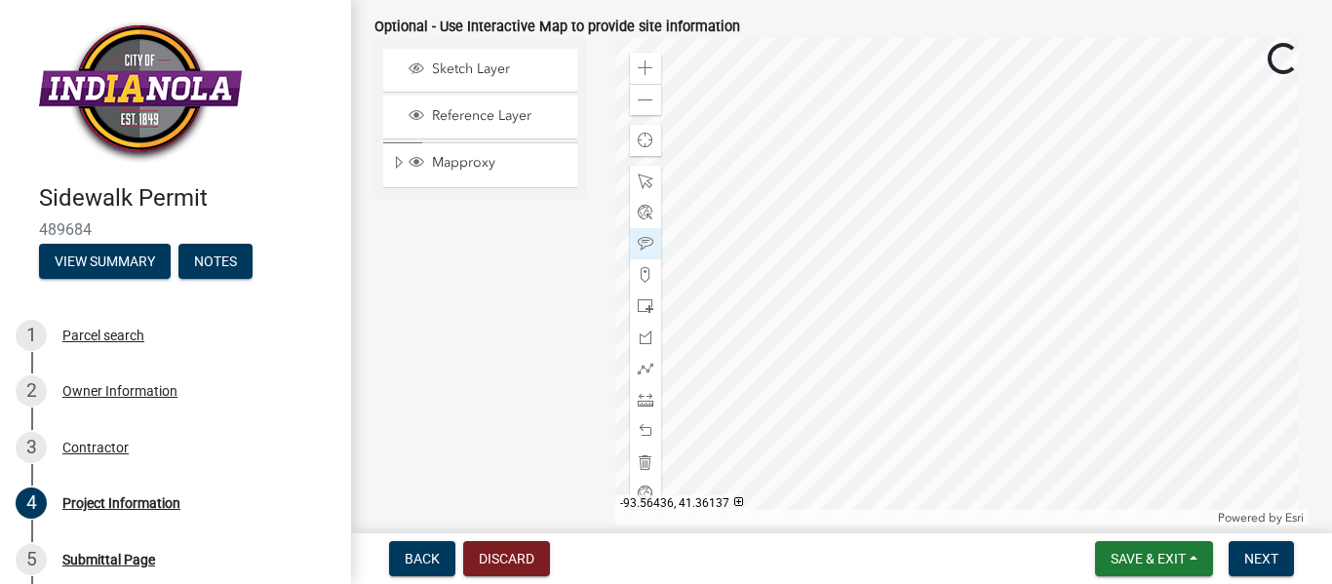
click at [887, 187] on div at bounding box center [962, 282] width 694 height 488
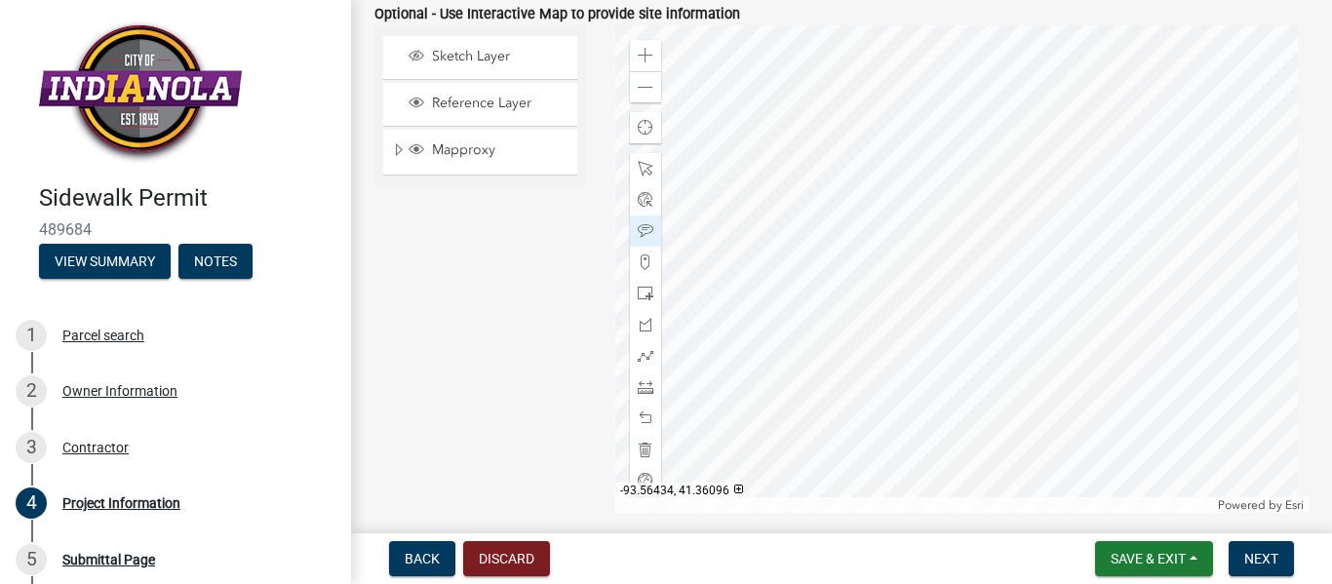
scroll to position [1174, 0]
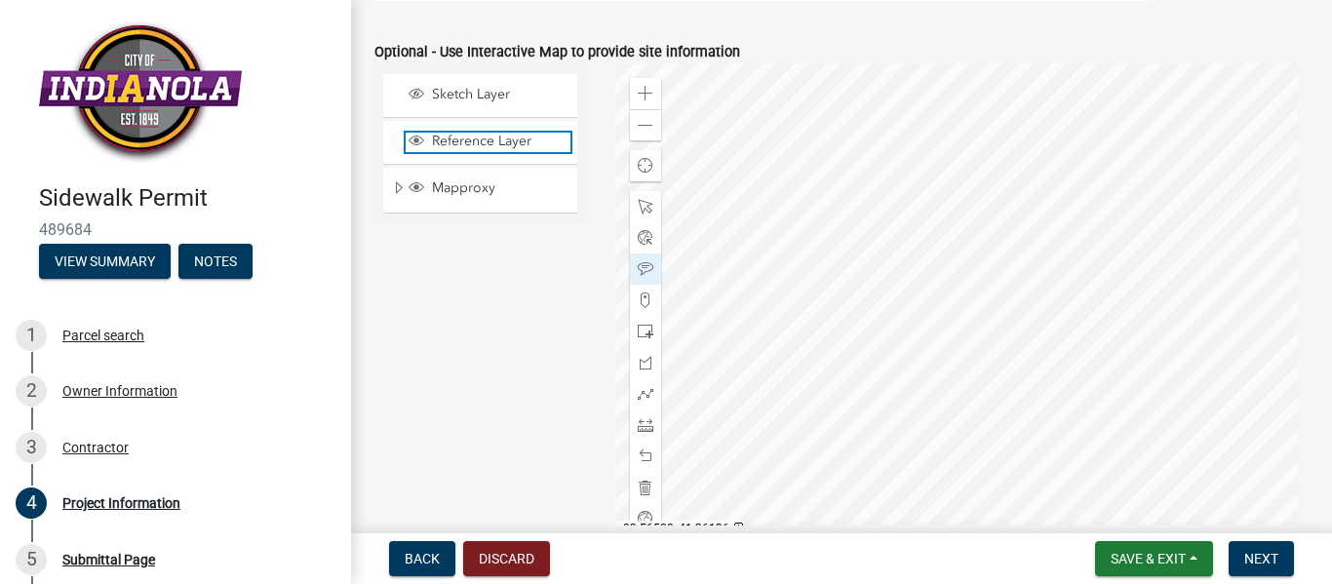
click at [488, 143] on span "Reference Layer" at bounding box center [498, 142] width 143 height 18
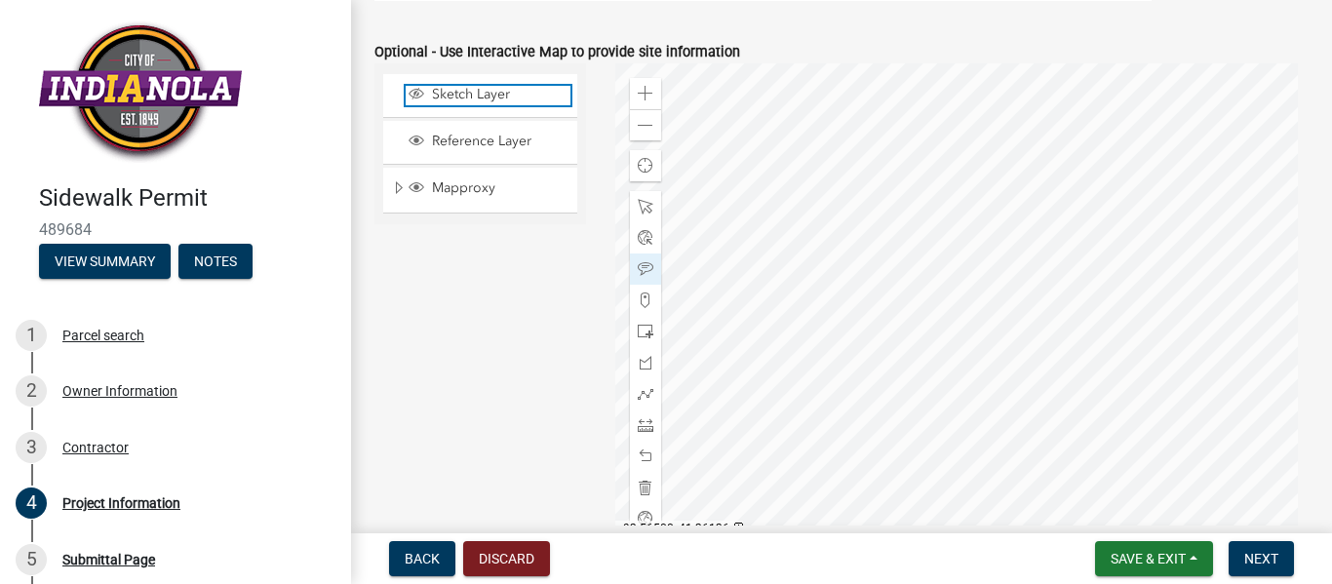
click at [423, 94] on span "Layer List" at bounding box center [417, 94] width 16 height 16
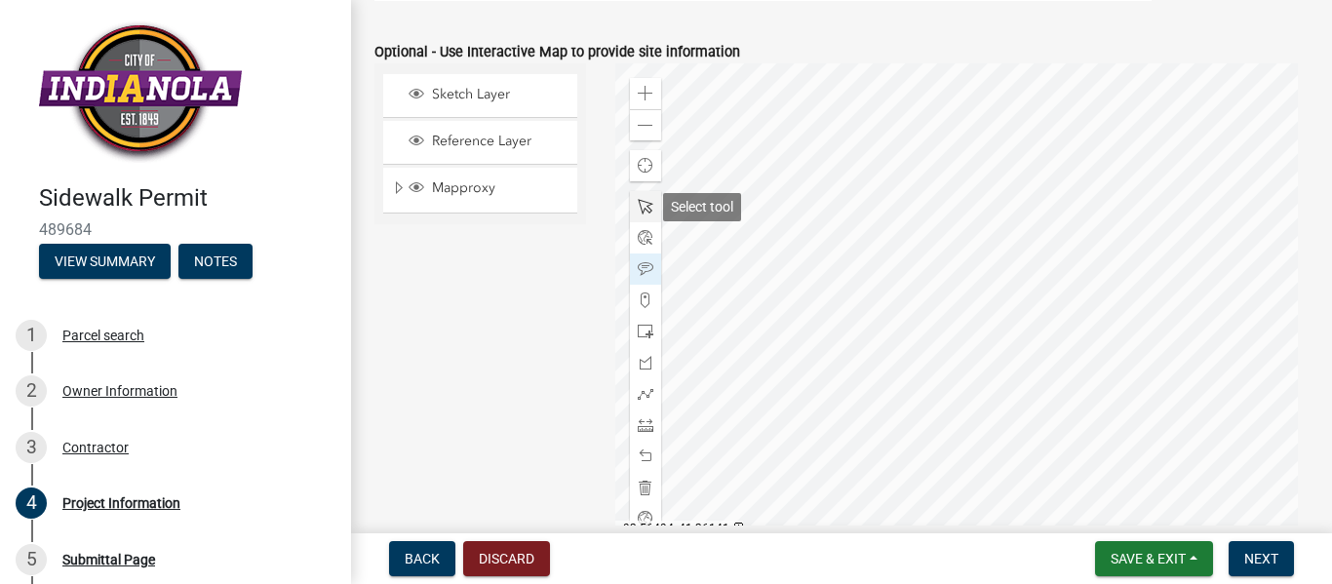
click at [638, 209] on span at bounding box center [646, 207] width 16 height 16
click at [969, 276] on div at bounding box center [962, 307] width 694 height 488
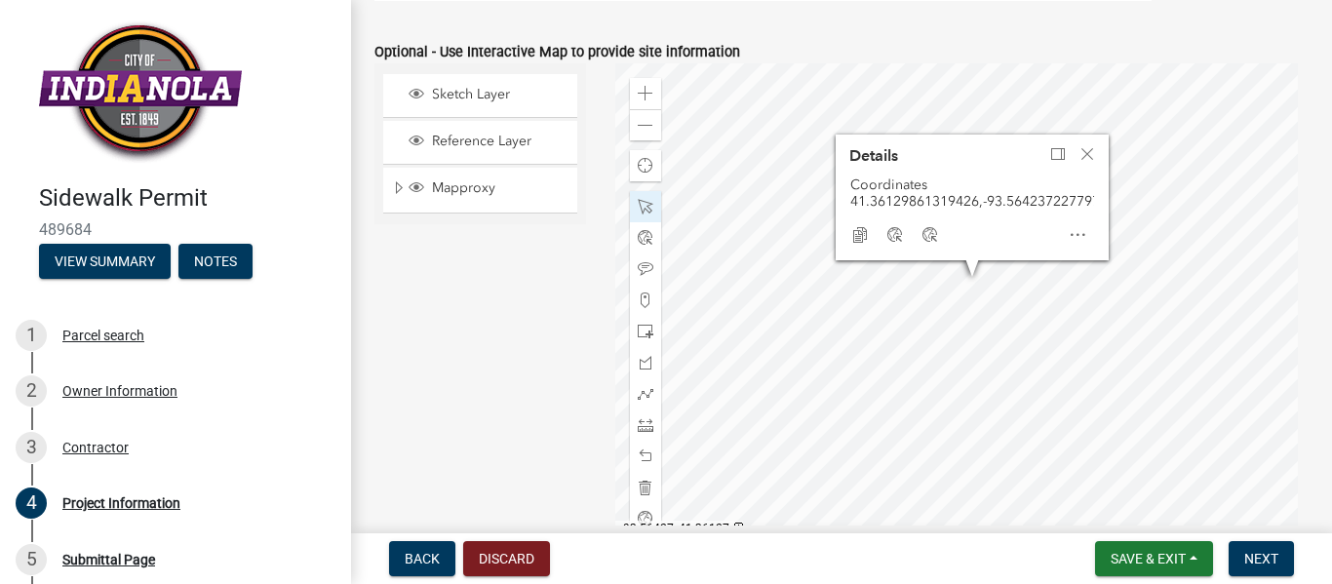
click at [927, 266] on div at bounding box center [962, 307] width 694 height 488
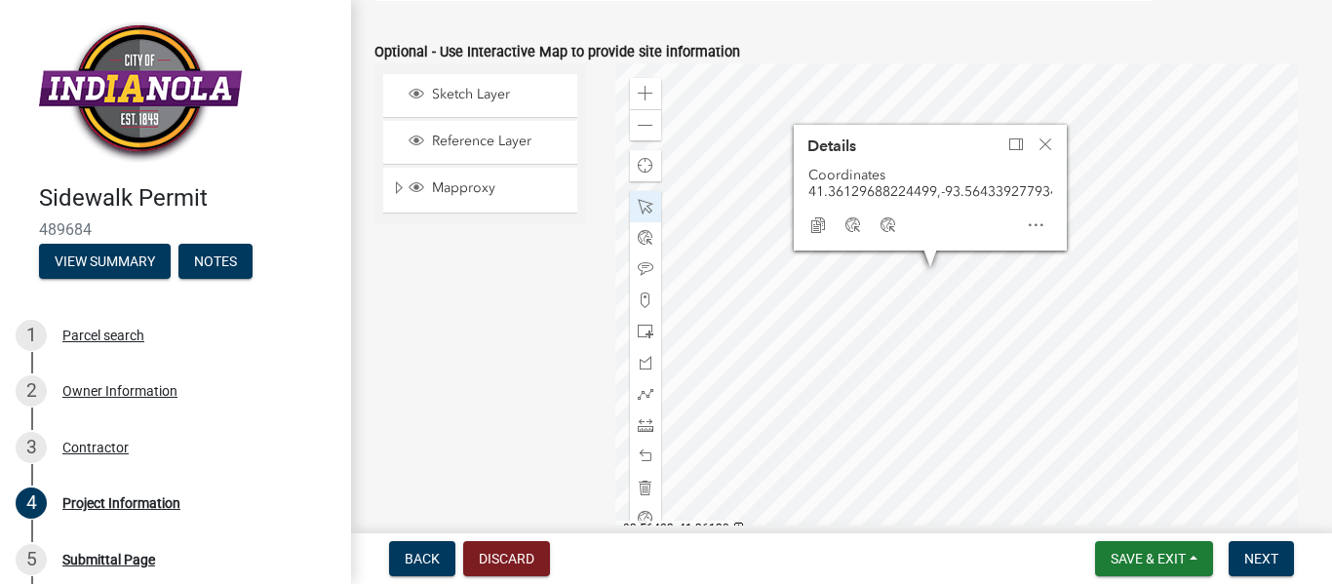
click at [945, 255] on div at bounding box center [962, 307] width 694 height 488
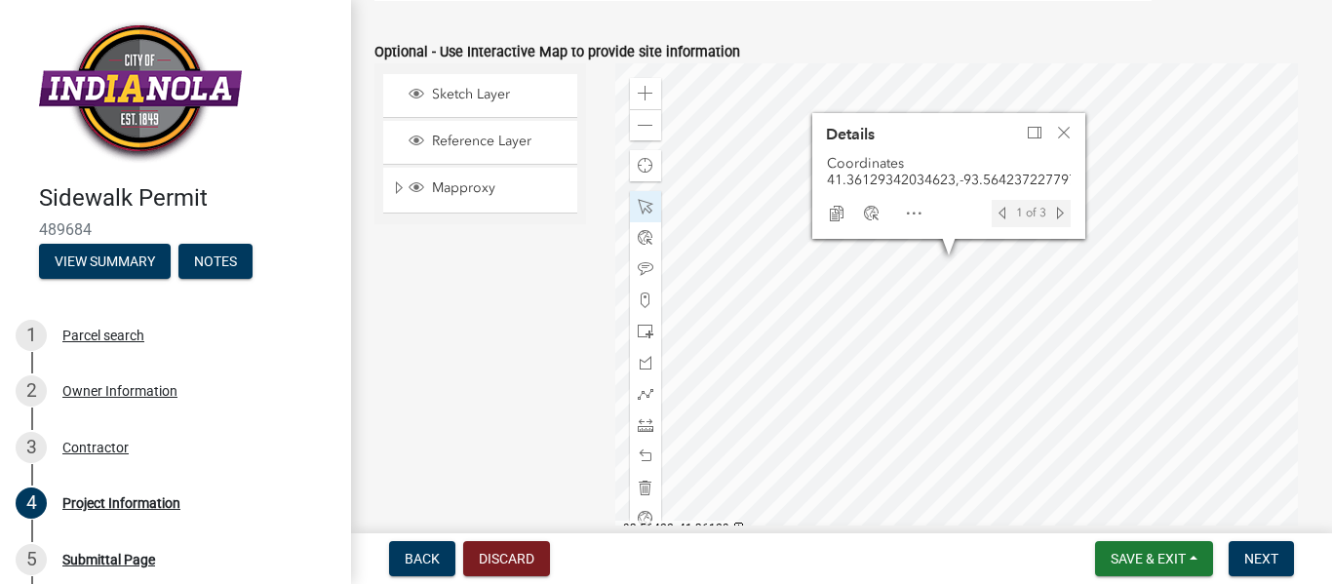
click at [949, 258] on div at bounding box center [962, 307] width 694 height 488
click at [941, 258] on div at bounding box center [962, 307] width 694 height 488
click at [943, 258] on div at bounding box center [962, 307] width 694 height 488
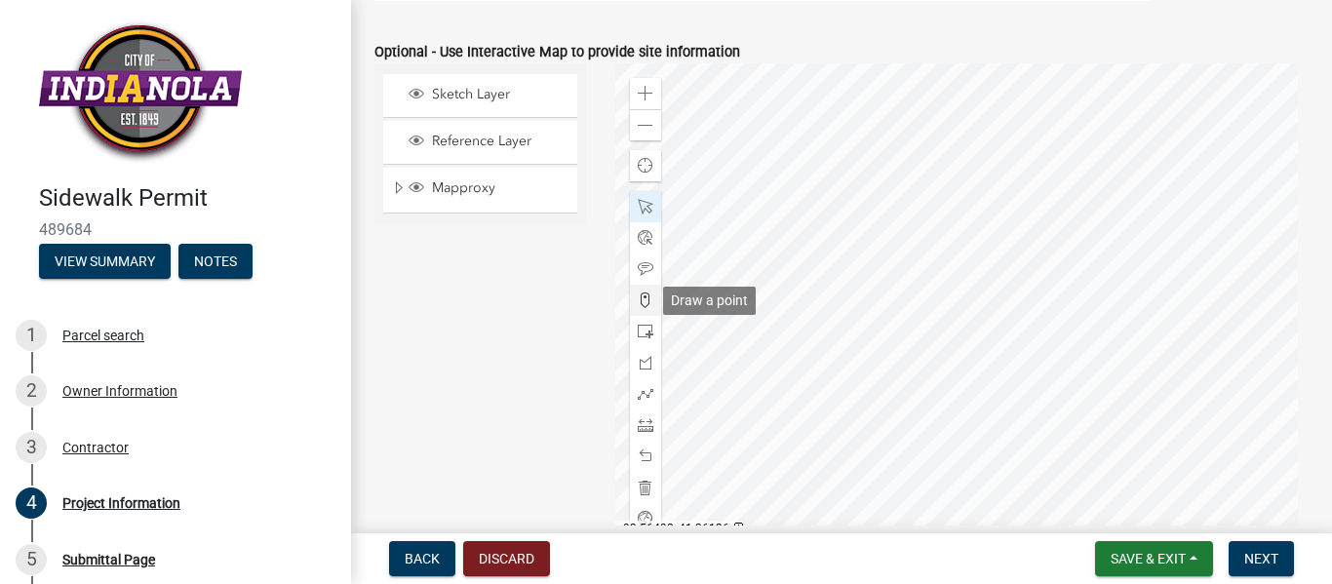
click at [639, 303] on span at bounding box center [646, 301] width 16 height 16
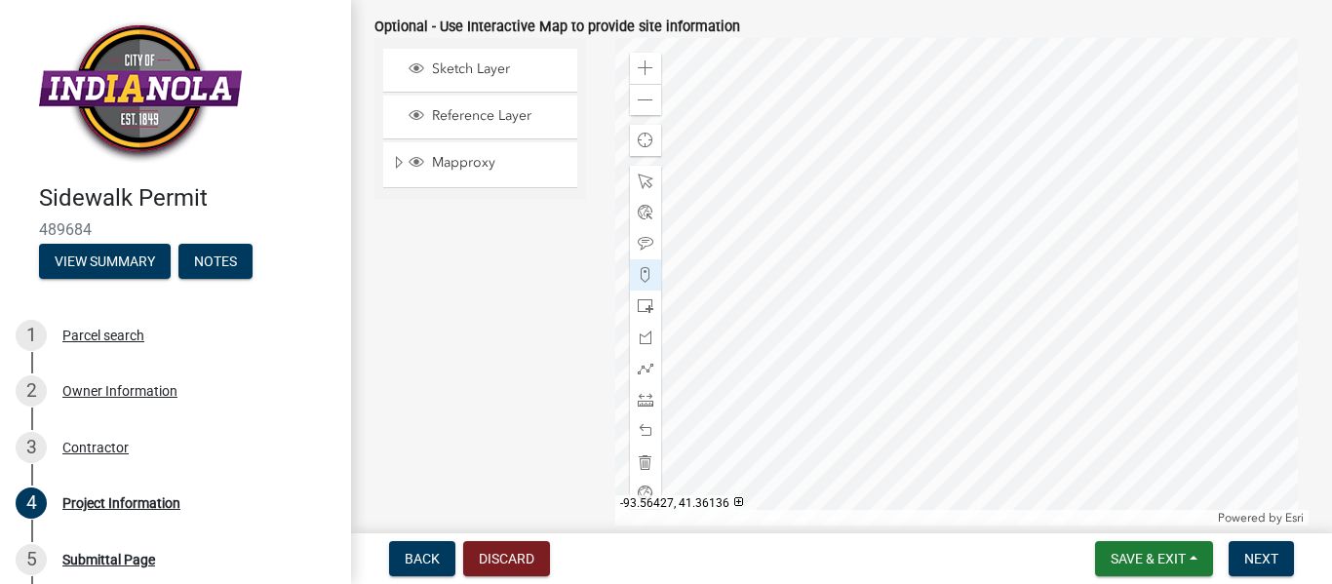
click at [893, 272] on div at bounding box center [962, 282] width 694 height 488
click at [888, 273] on div at bounding box center [962, 282] width 694 height 488
click at [896, 310] on div at bounding box center [962, 282] width 694 height 488
click at [638, 184] on span at bounding box center [646, 182] width 16 height 16
click at [888, 276] on div at bounding box center [962, 282] width 694 height 488
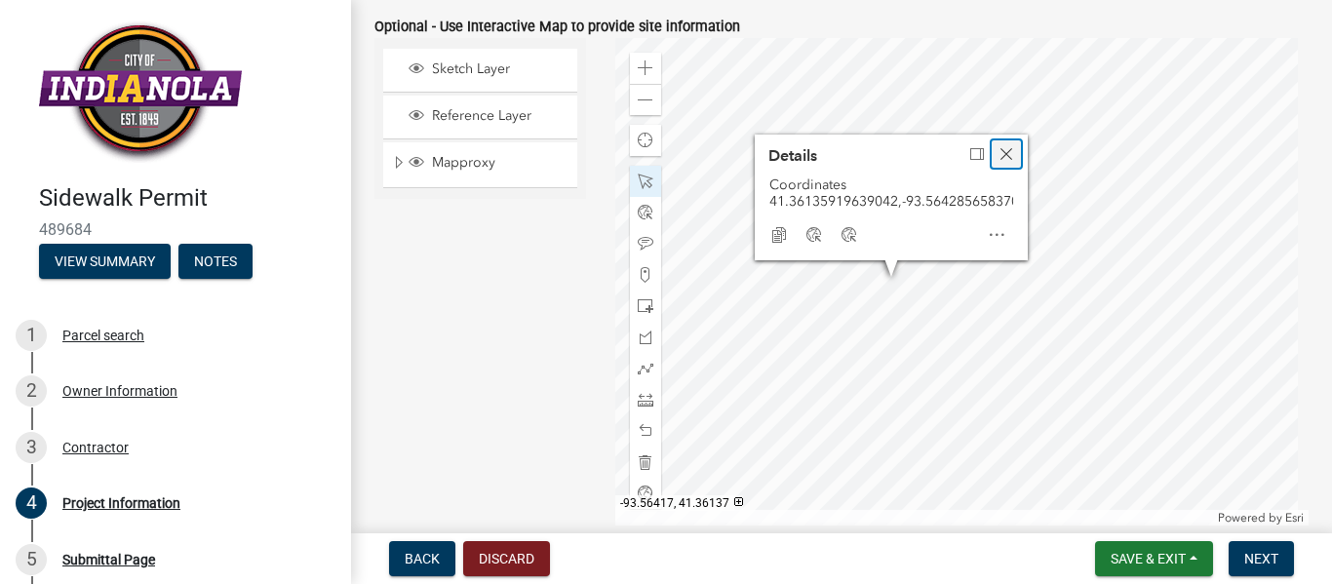
click at [1001, 146] on span "Close" at bounding box center [1007, 154] width 16 height 16
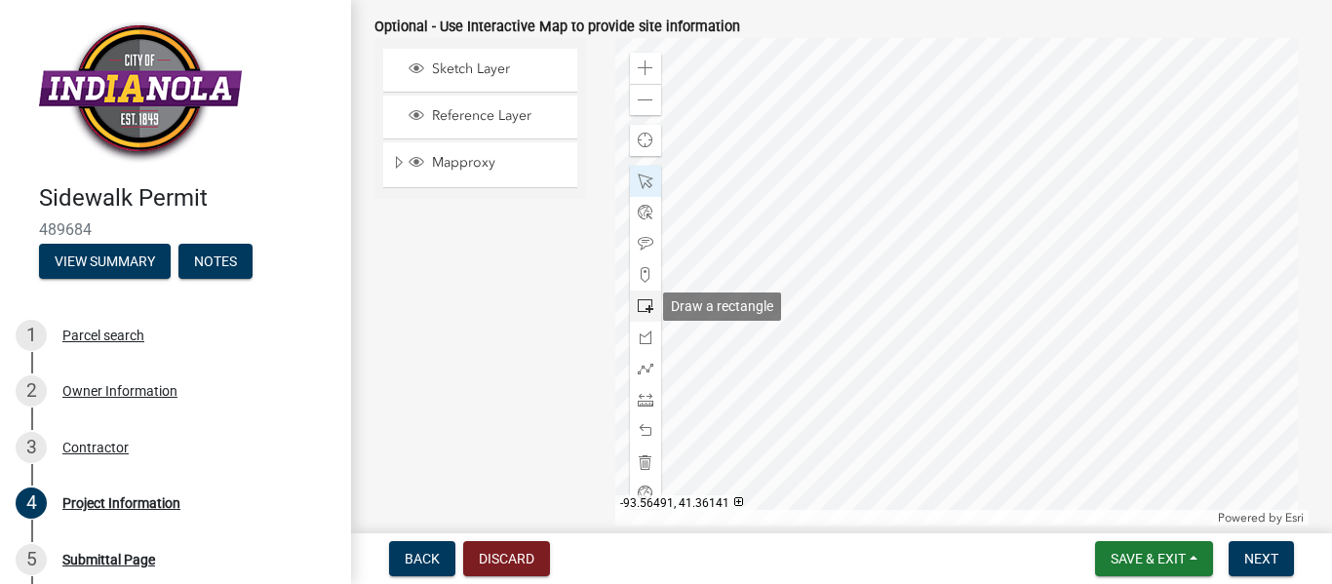
click at [639, 304] on span at bounding box center [646, 306] width 16 height 16
click at [941, 314] on div at bounding box center [962, 282] width 694 height 488
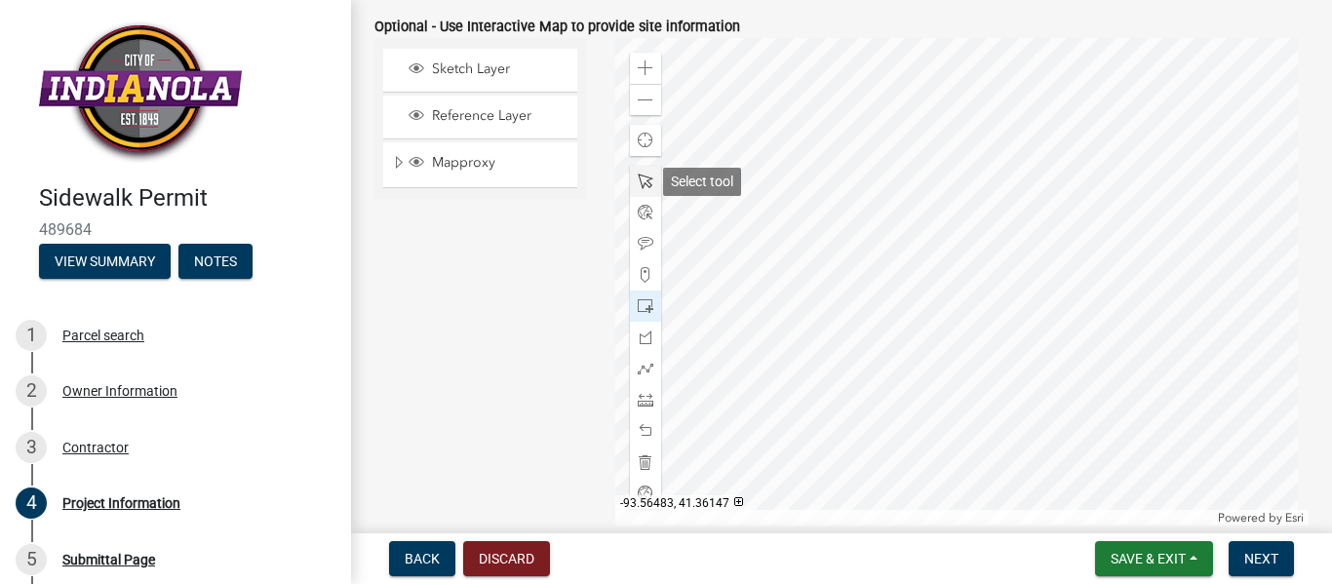
click at [638, 185] on span at bounding box center [646, 182] width 16 height 16
click at [908, 261] on div at bounding box center [962, 282] width 694 height 488
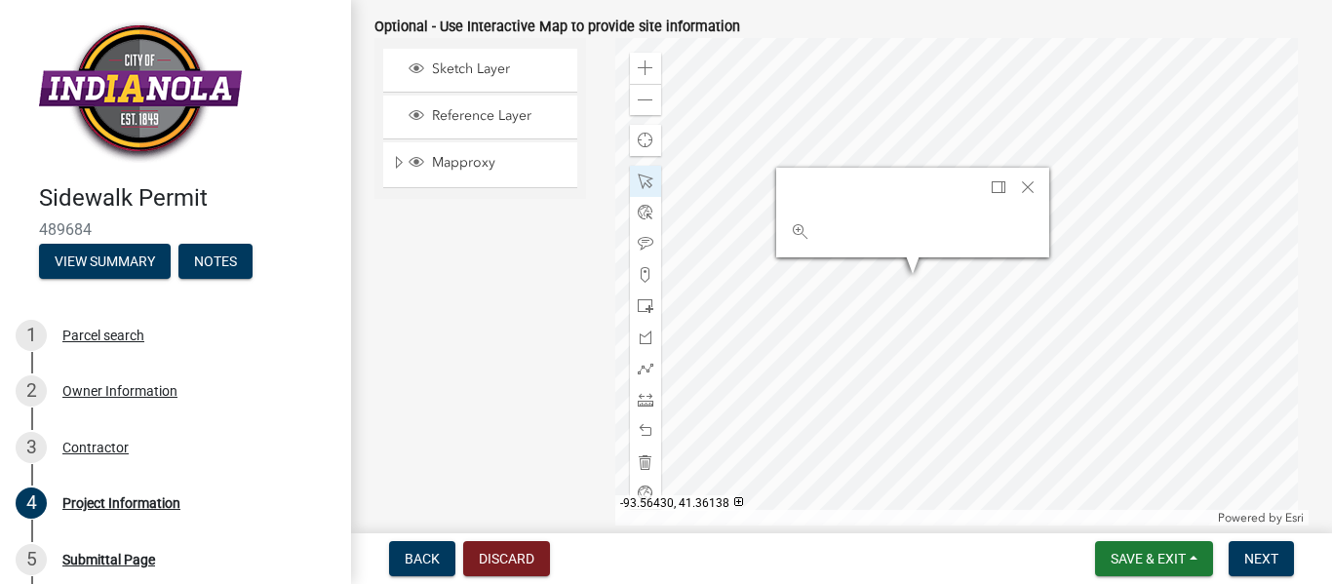
click at [883, 274] on div at bounding box center [962, 282] width 694 height 488
click at [880, 289] on div at bounding box center [962, 282] width 694 height 488
click at [1021, 201] on span "Close" at bounding box center [1027, 204] width 16 height 16
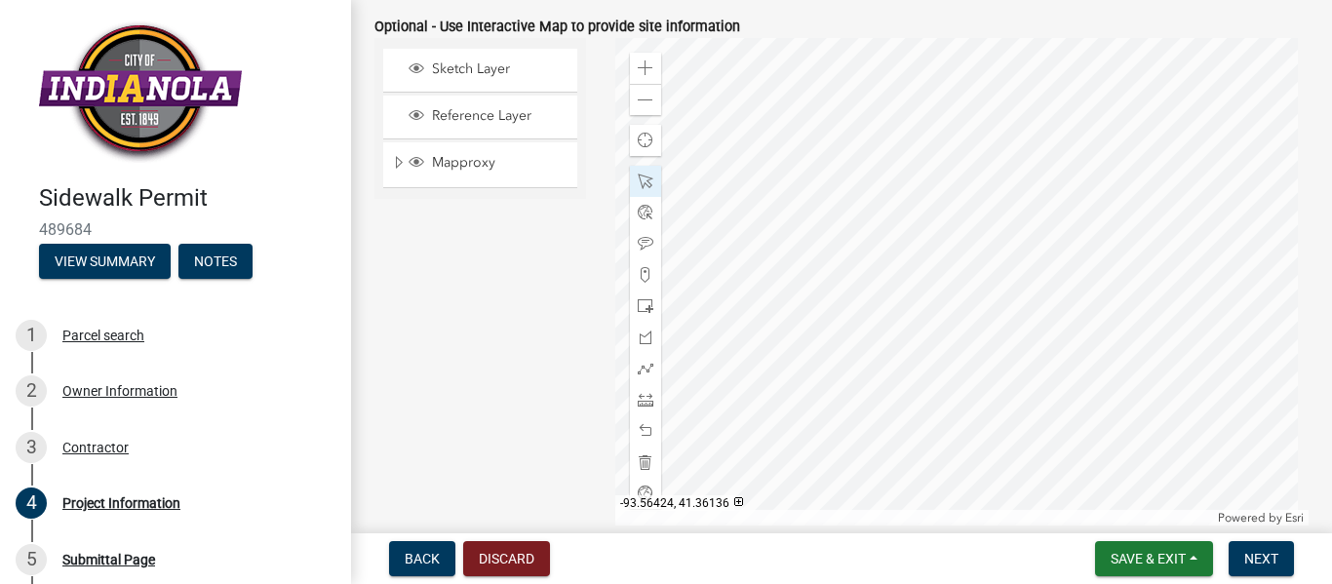
click at [906, 298] on div at bounding box center [962, 282] width 694 height 488
click at [929, 289] on div at bounding box center [962, 282] width 694 height 488
click at [948, 298] on div at bounding box center [962, 282] width 694 height 488
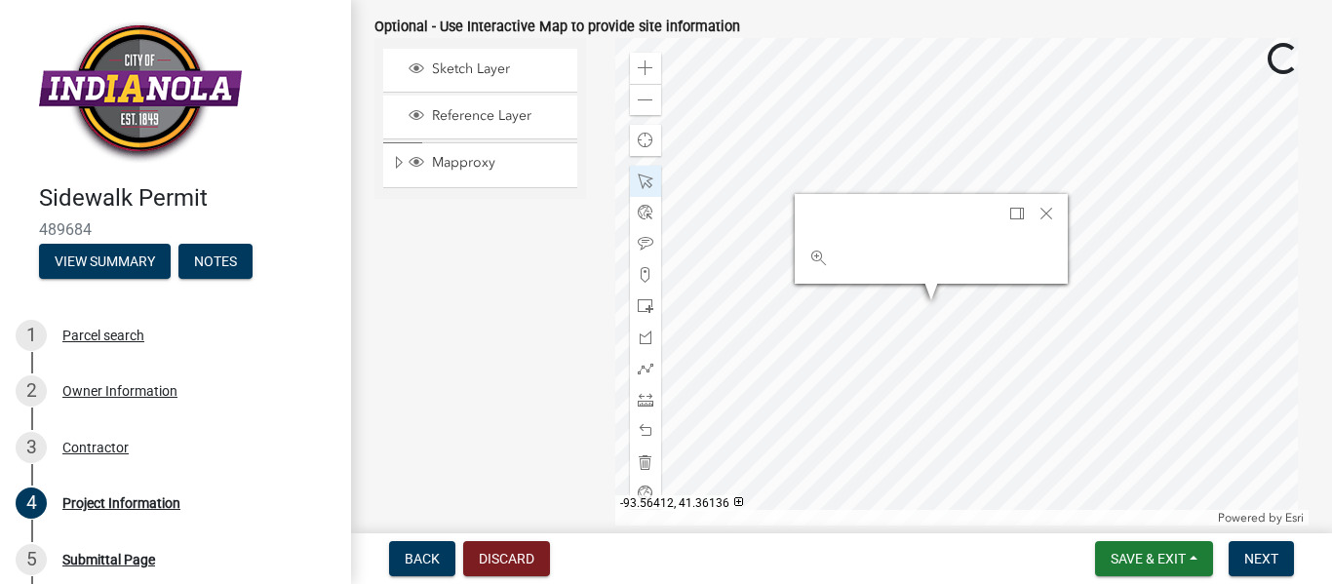
click at [957, 320] on div at bounding box center [962, 282] width 694 height 488
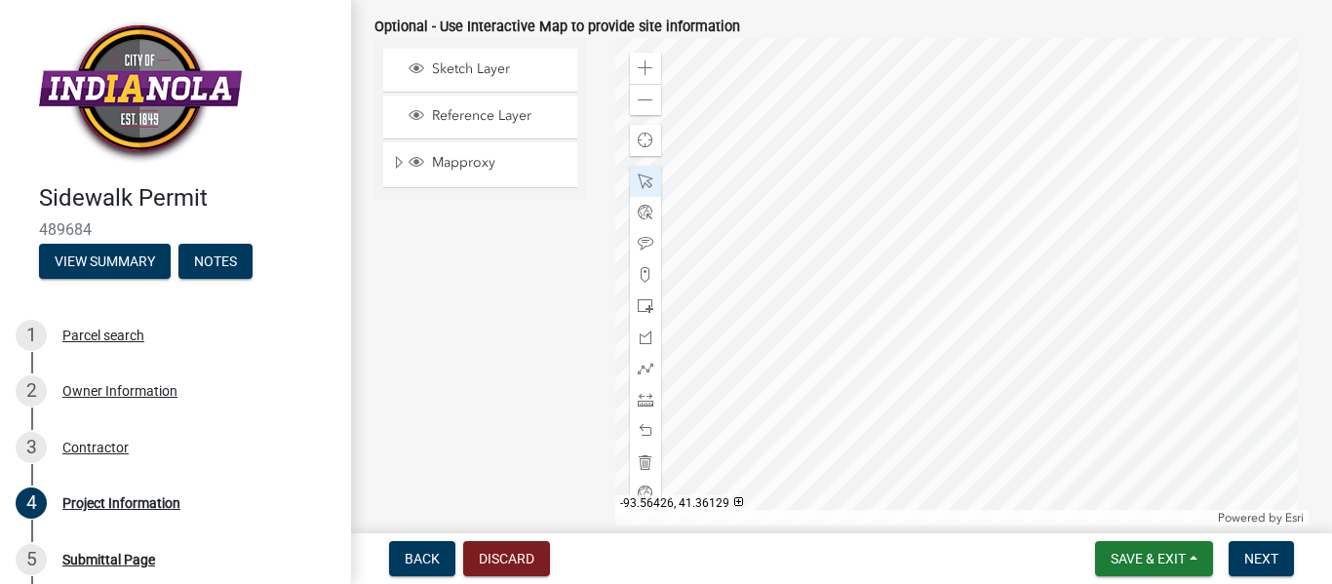
click at [897, 350] on div at bounding box center [962, 282] width 694 height 488
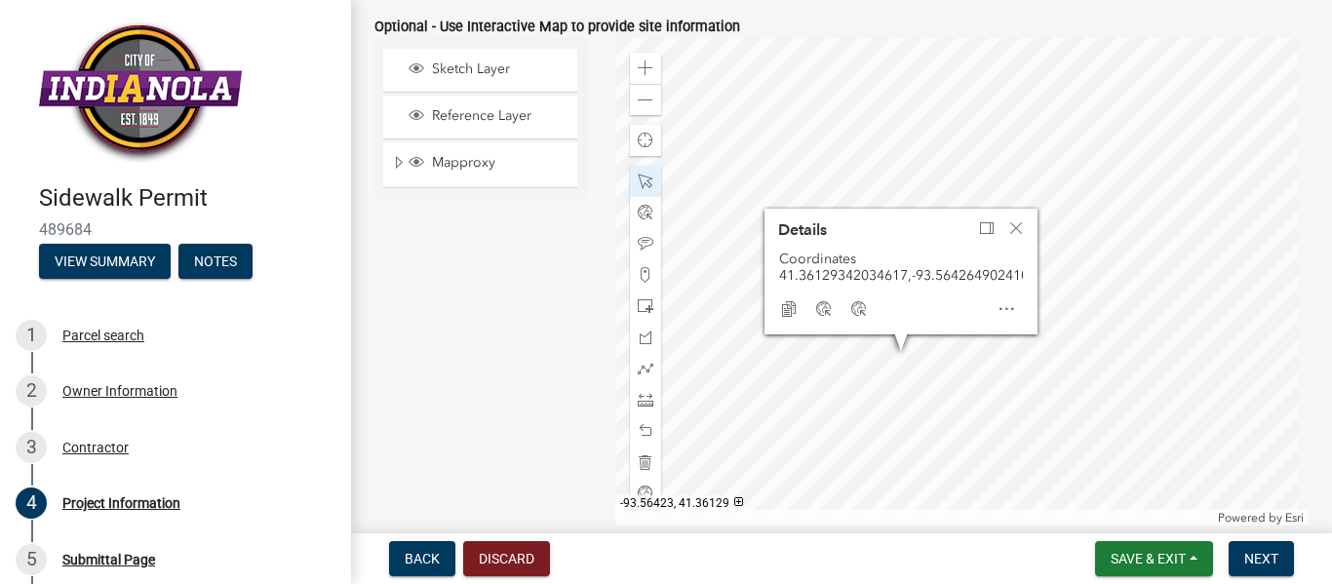
click at [911, 349] on div at bounding box center [962, 282] width 694 height 488
click at [1077, 221] on div at bounding box center [962, 282] width 694 height 488
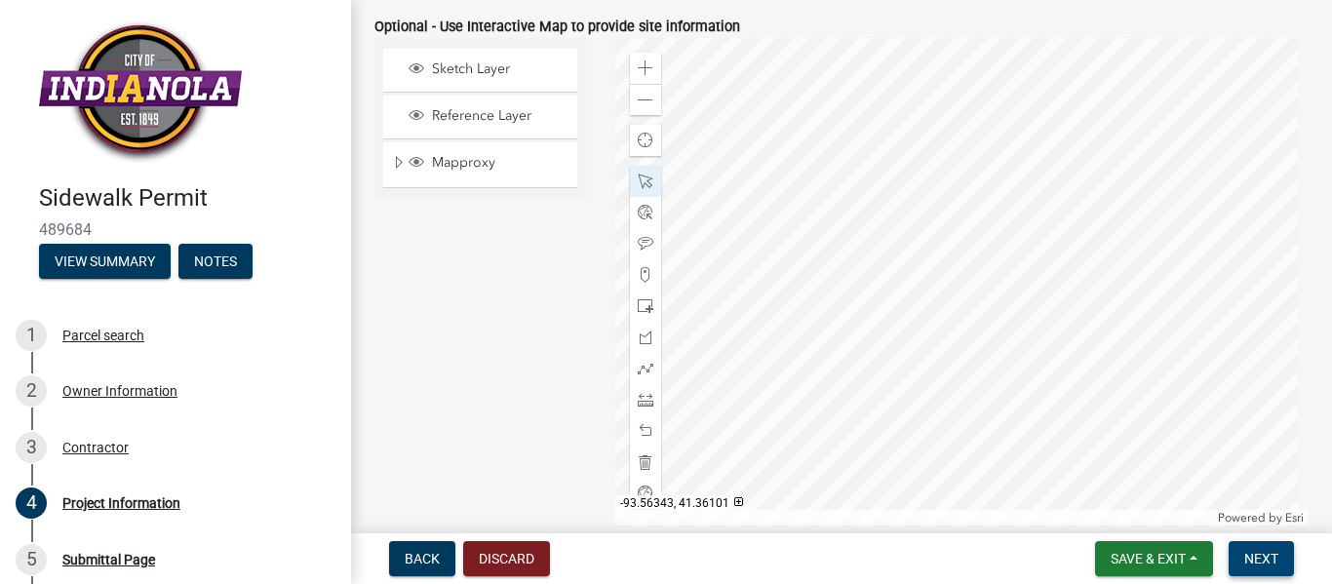
click at [1274, 555] on span "Next" at bounding box center [1262, 559] width 34 height 16
click at [641, 177] on span at bounding box center [646, 182] width 16 height 16
click at [1265, 555] on span "Next" at bounding box center [1262, 559] width 34 height 16
click at [913, 345] on div at bounding box center [962, 282] width 694 height 488
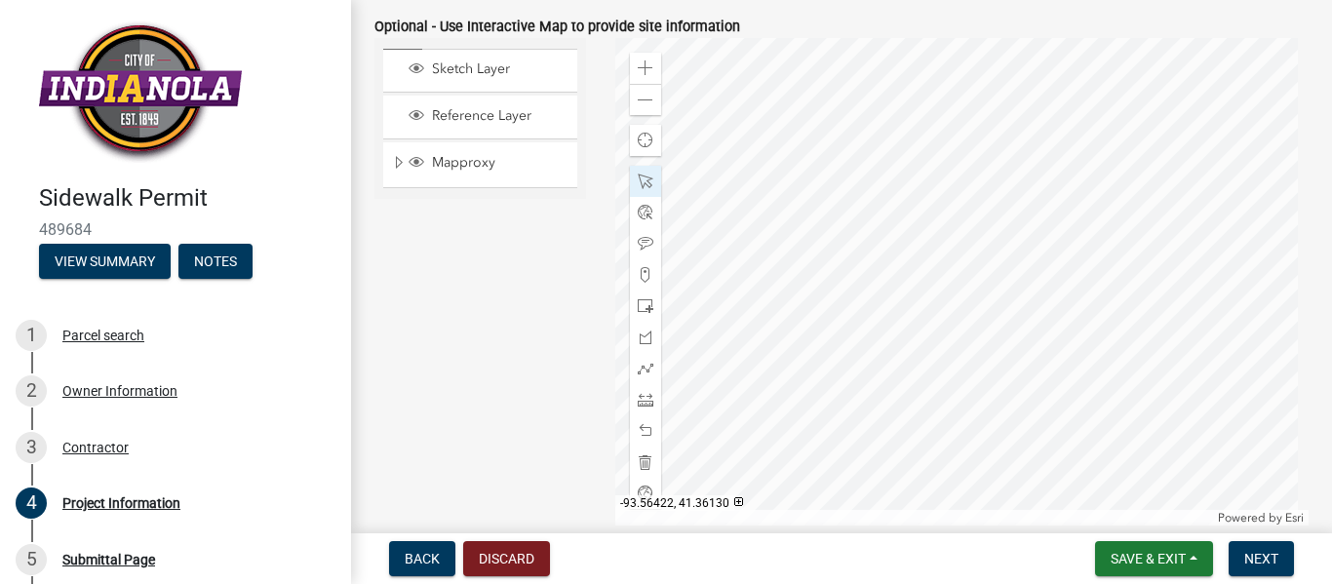
click at [913, 345] on div at bounding box center [962, 282] width 694 height 488
click at [1262, 562] on span "Next" at bounding box center [1262, 559] width 34 height 16
click at [960, 352] on div at bounding box center [962, 282] width 694 height 488
click at [960, 353] on div at bounding box center [962, 282] width 694 height 488
click at [833, 175] on div at bounding box center [962, 282] width 694 height 488
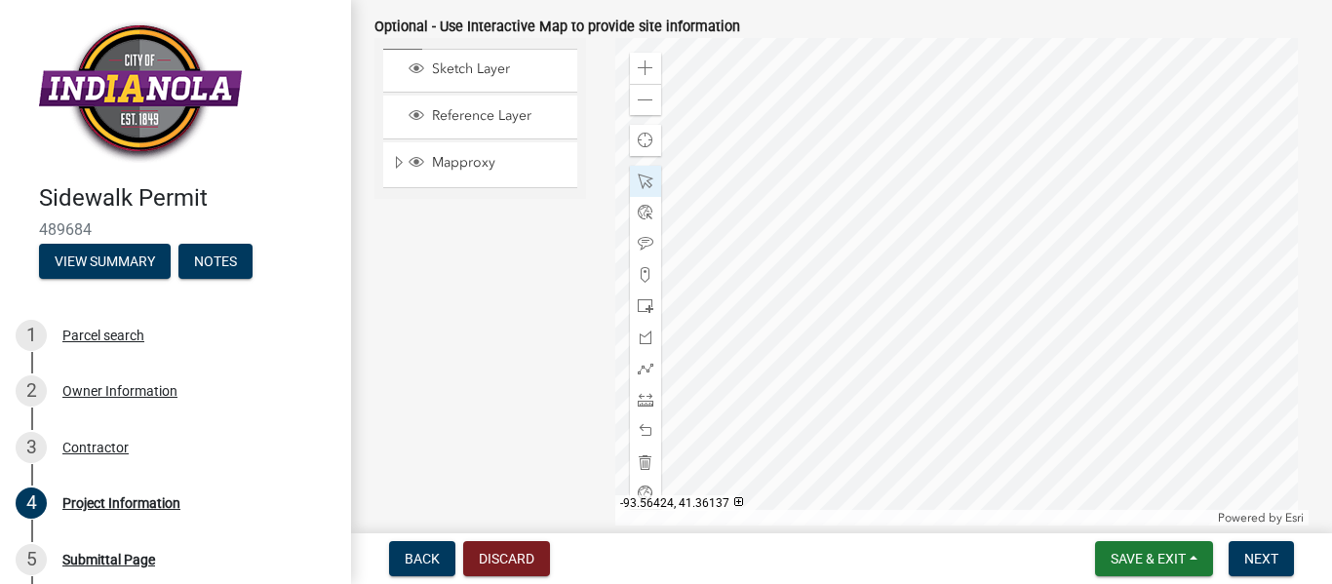
click at [833, 175] on div at bounding box center [962, 282] width 694 height 488
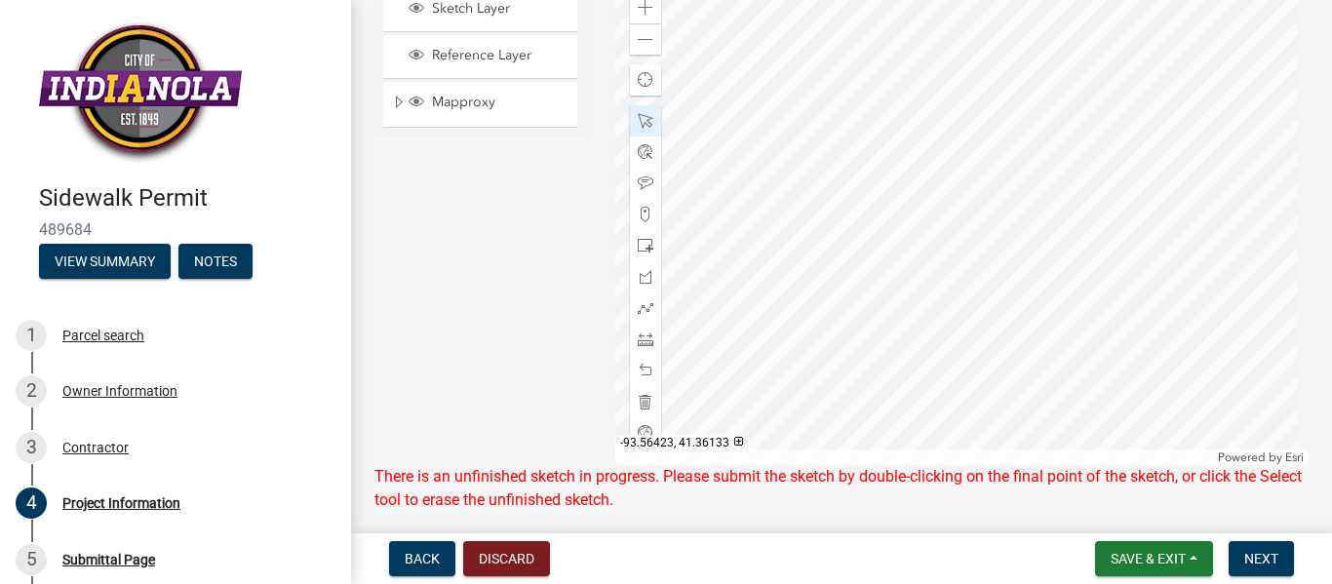
scroll to position [1221, 0]
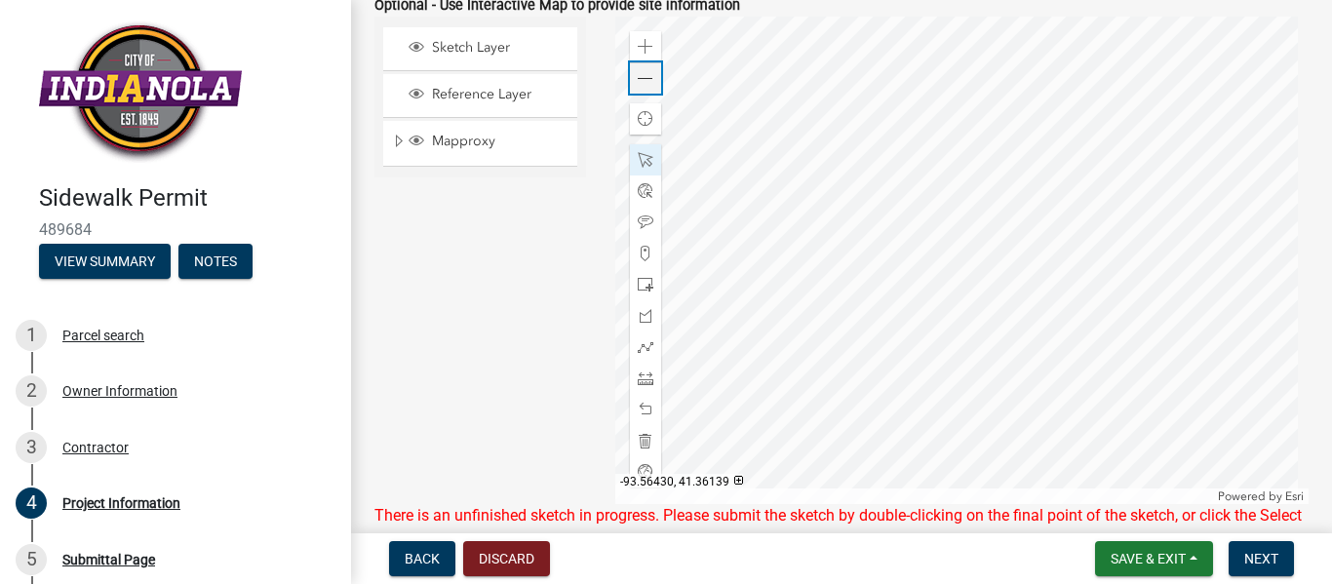
click at [642, 75] on span at bounding box center [646, 79] width 16 height 16
click at [642, 77] on span at bounding box center [646, 79] width 16 height 16
click at [965, 377] on div at bounding box center [962, 261] width 694 height 488
click at [1015, 345] on div at bounding box center [962, 261] width 694 height 488
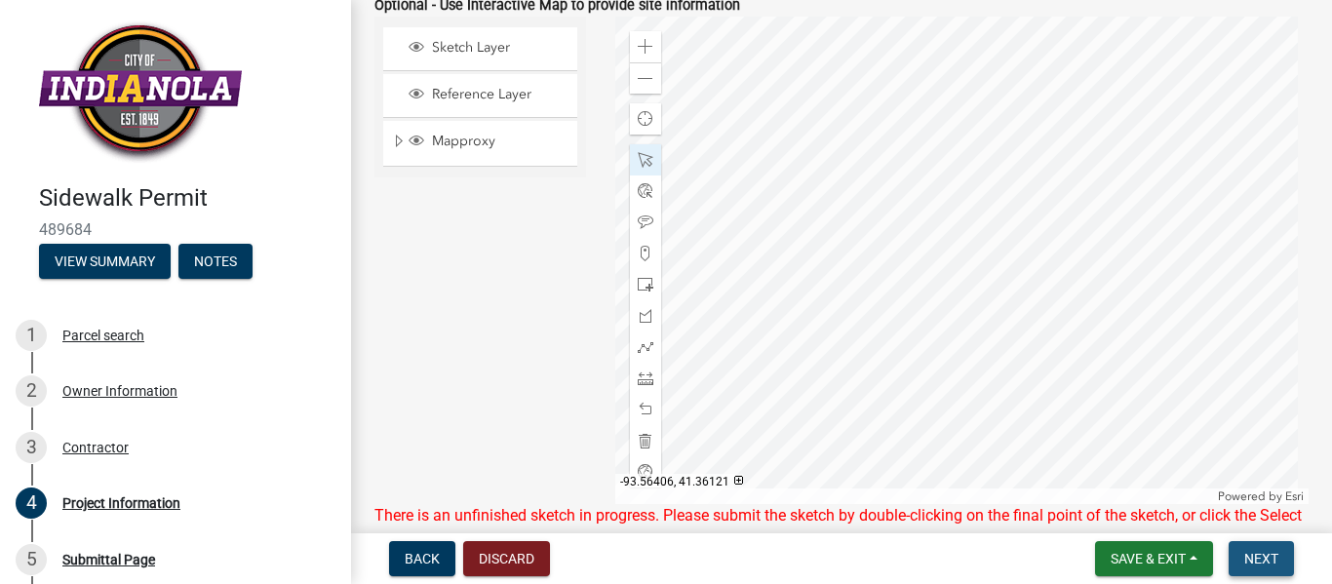
click at [1264, 557] on span "Next" at bounding box center [1262, 559] width 34 height 16
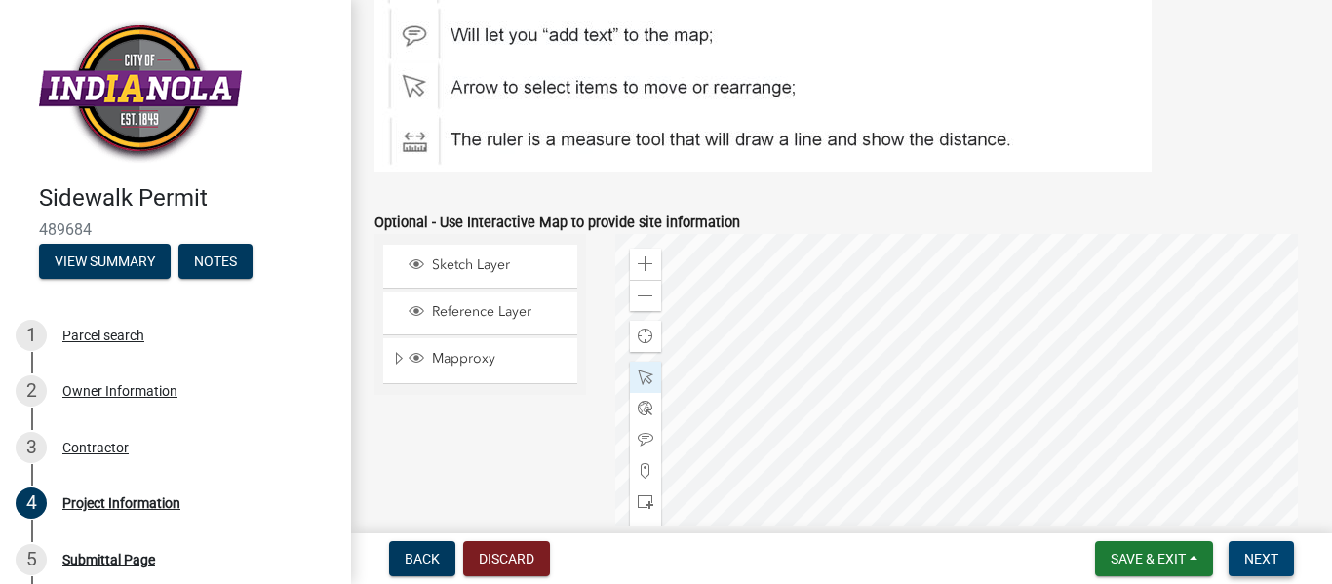
scroll to position [993, 0]
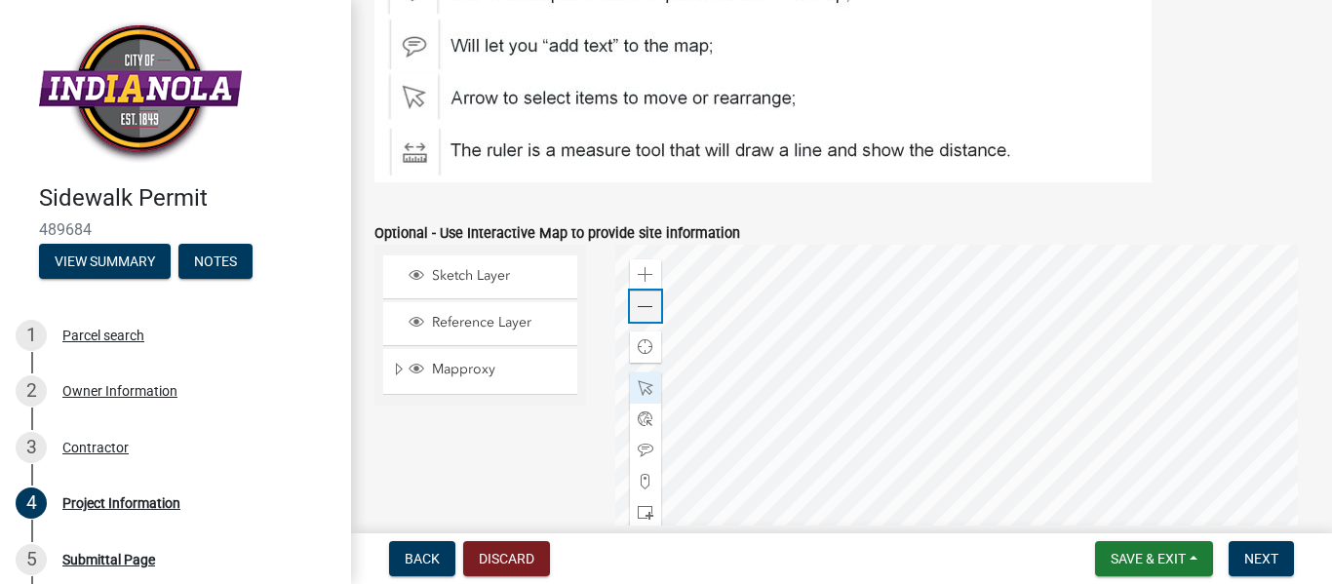
click at [646, 299] on span at bounding box center [646, 307] width 16 height 16
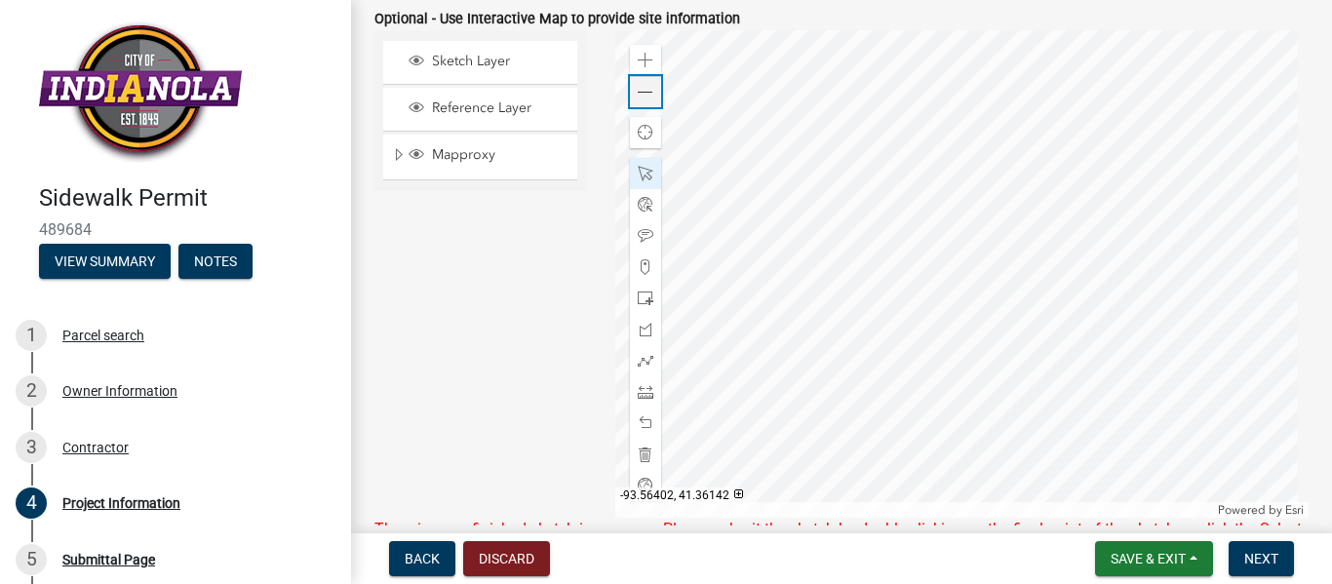
scroll to position [1221, 0]
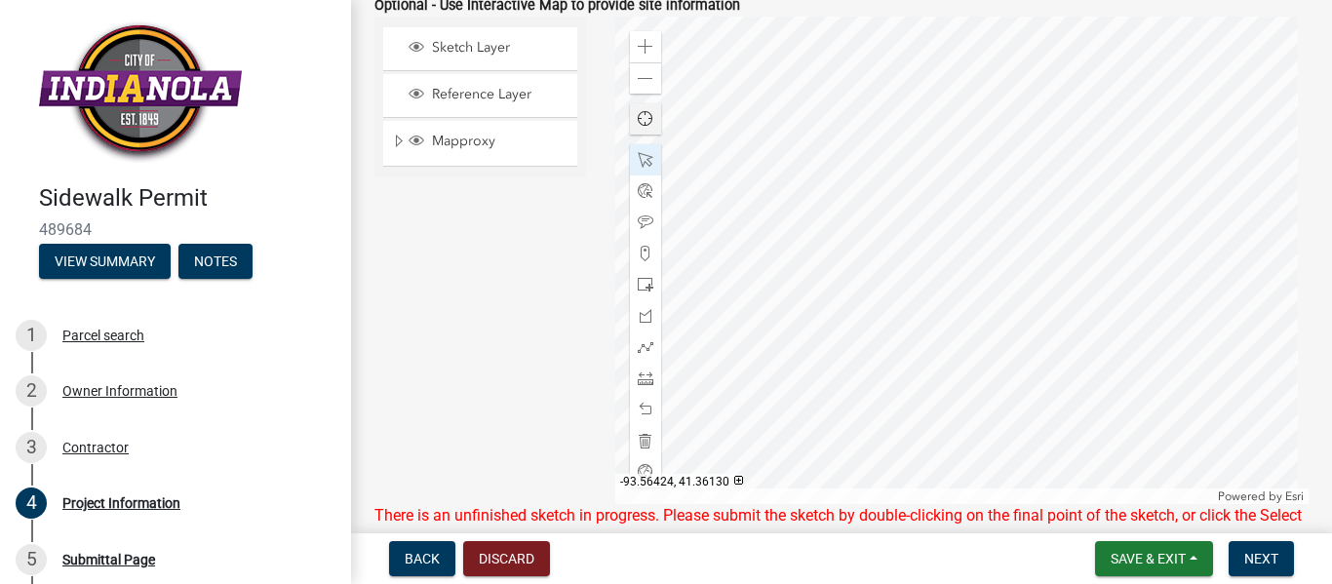
click at [896, 279] on div at bounding box center [962, 261] width 694 height 488
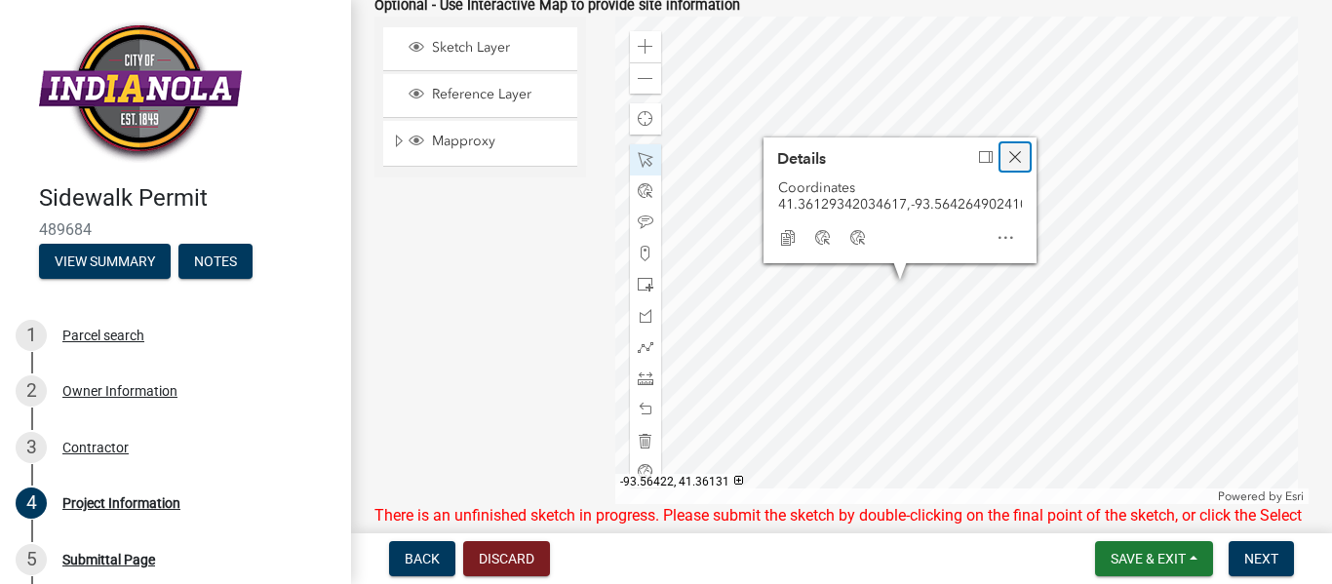
click at [1011, 149] on span "Close" at bounding box center [1016, 157] width 16 height 16
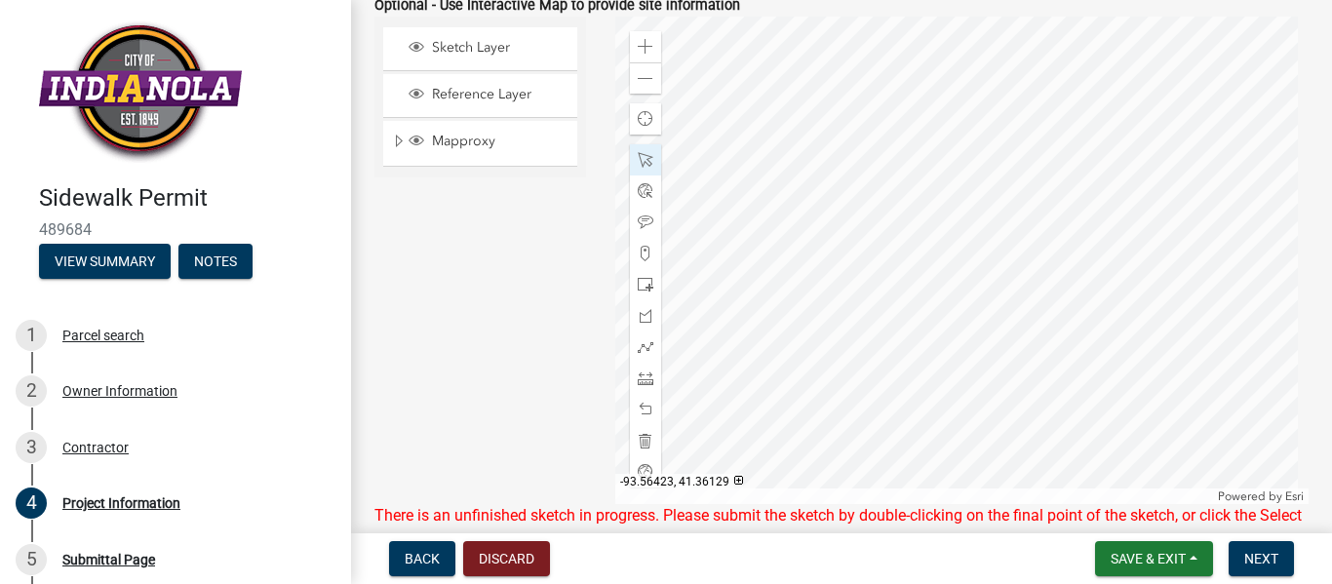
click at [901, 282] on div at bounding box center [962, 261] width 694 height 488
click at [898, 281] on div at bounding box center [962, 261] width 694 height 488
click at [1261, 553] on span "Next" at bounding box center [1262, 559] width 34 height 16
click at [638, 155] on span at bounding box center [646, 160] width 16 height 16
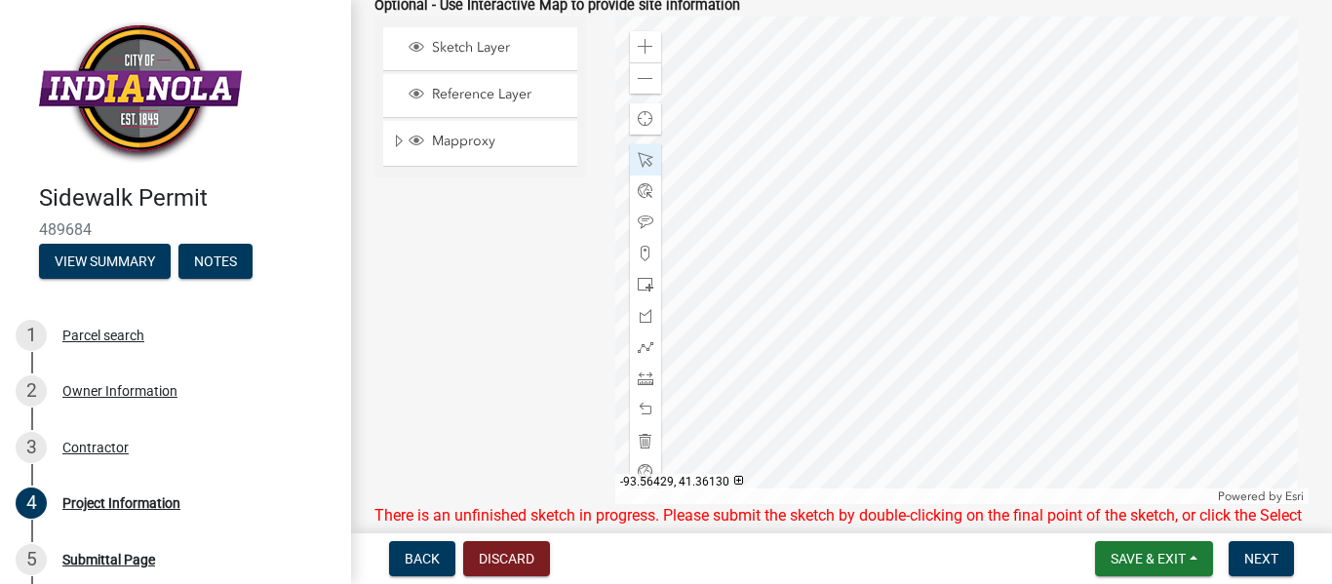
click at [849, 272] on div at bounding box center [962, 261] width 694 height 488
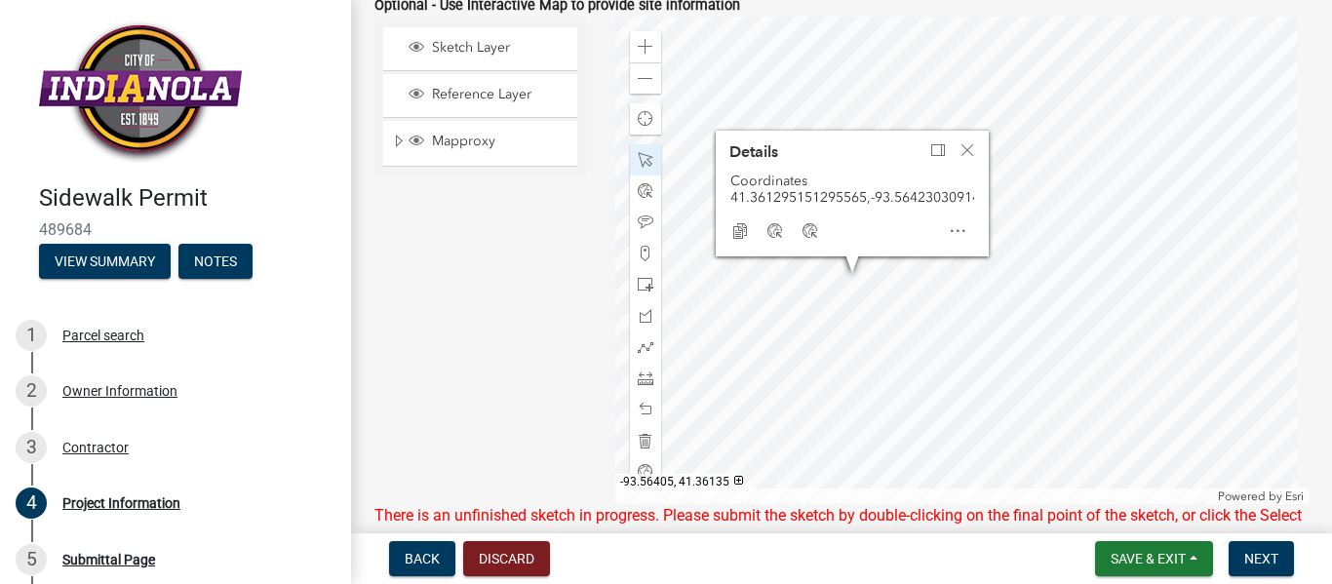
click at [1057, 215] on div at bounding box center [962, 261] width 694 height 488
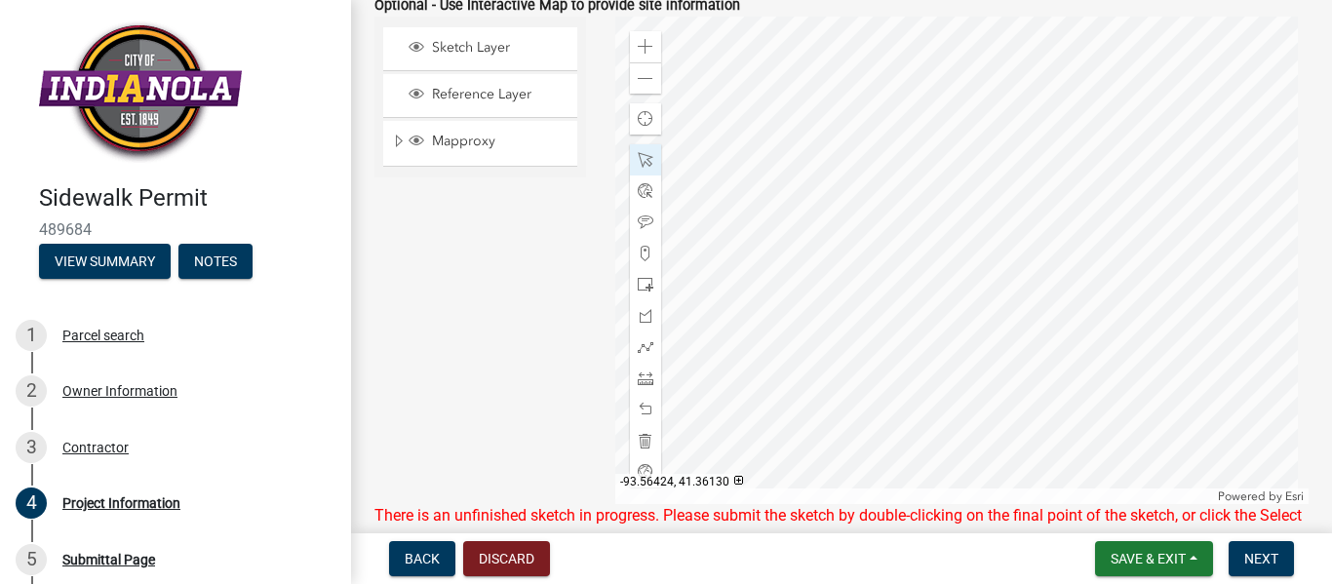
click at [895, 279] on div at bounding box center [962, 261] width 694 height 488
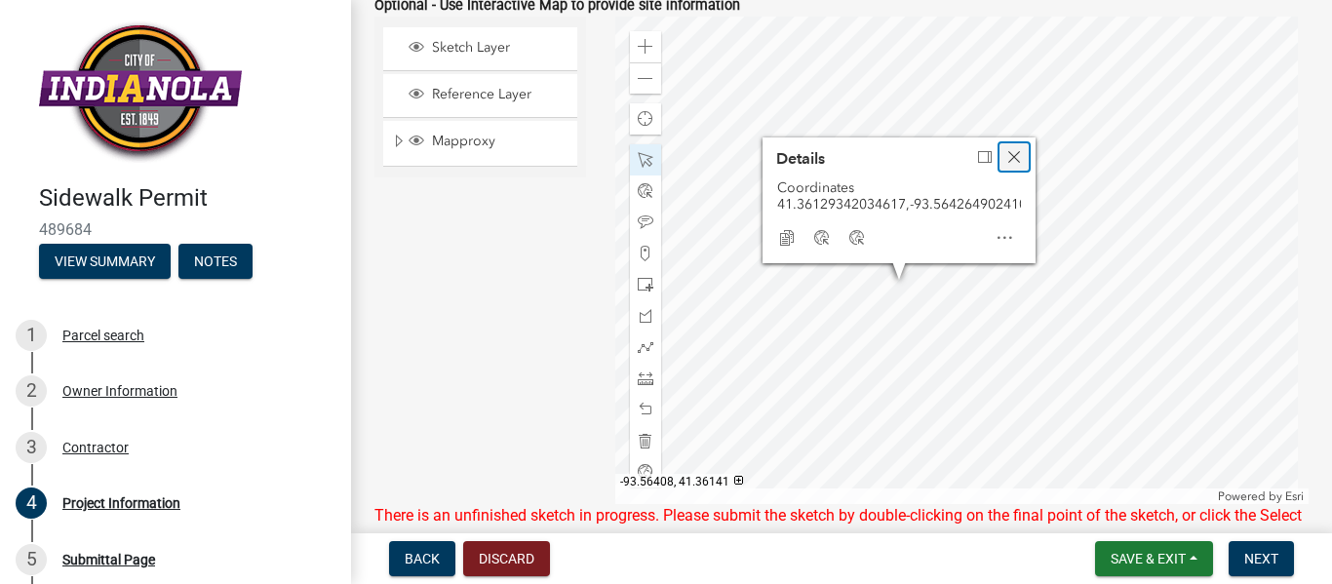
click at [1015, 149] on span "Close" at bounding box center [1015, 157] width 16 height 16
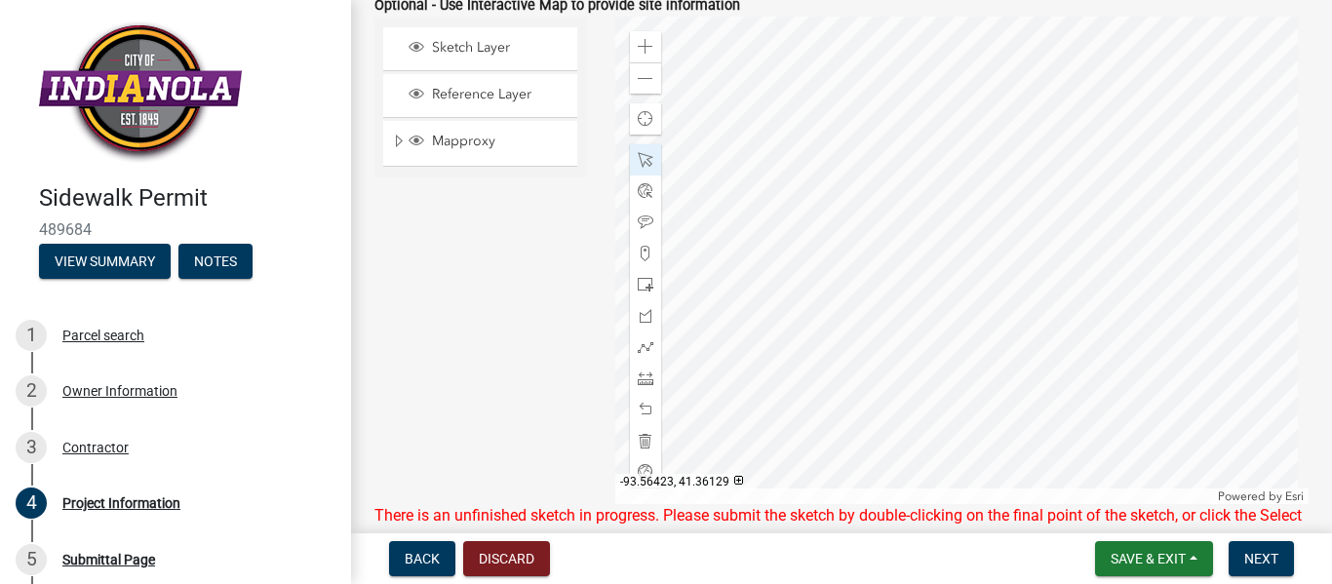
click at [902, 281] on div at bounding box center [962, 261] width 694 height 488
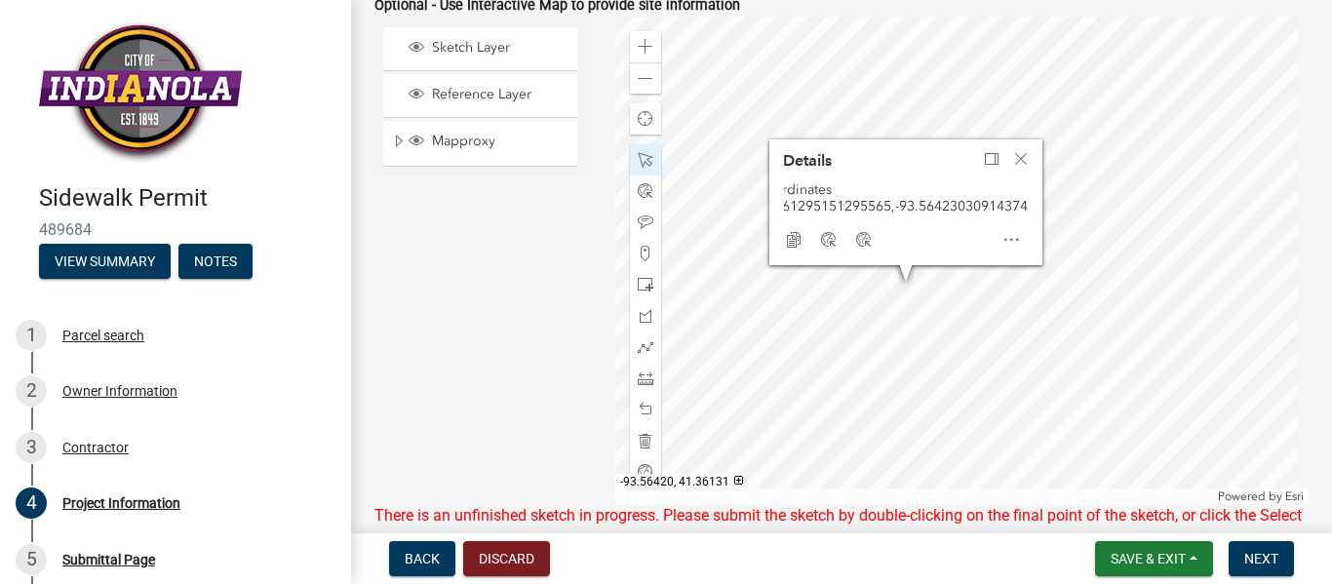
scroll to position [0, 0]
click at [991, 151] on span "Dock" at bounding box center [992, 159] width 16 height 16
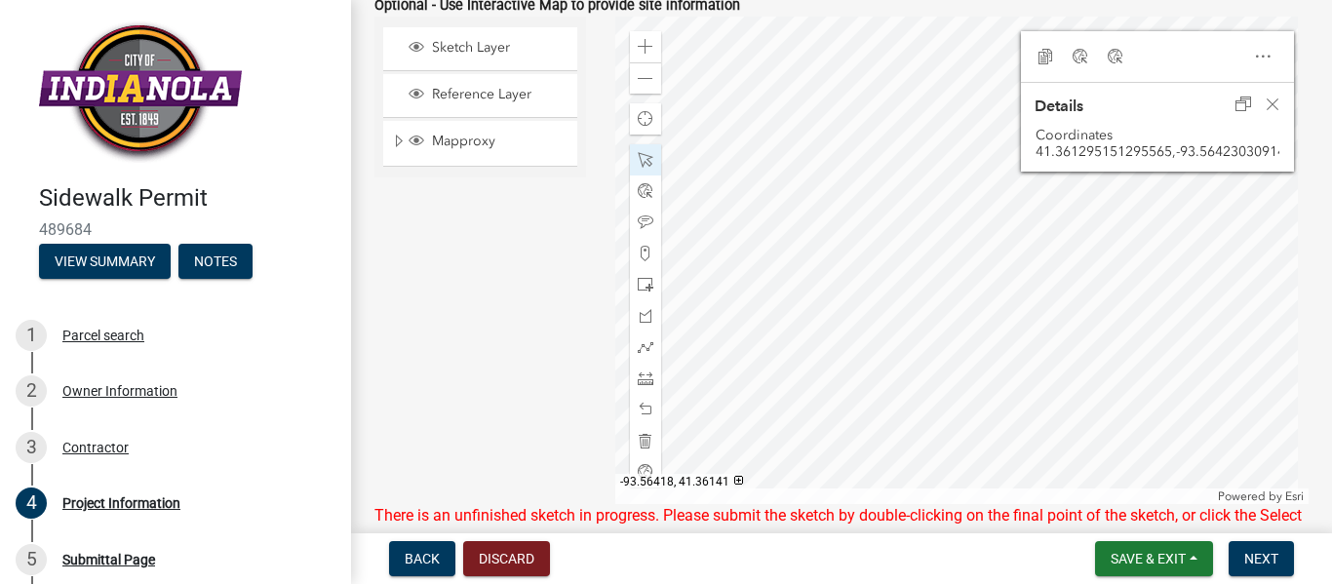
click at [950, 151] on div at bounding box center [962, 261] width 694 height 488
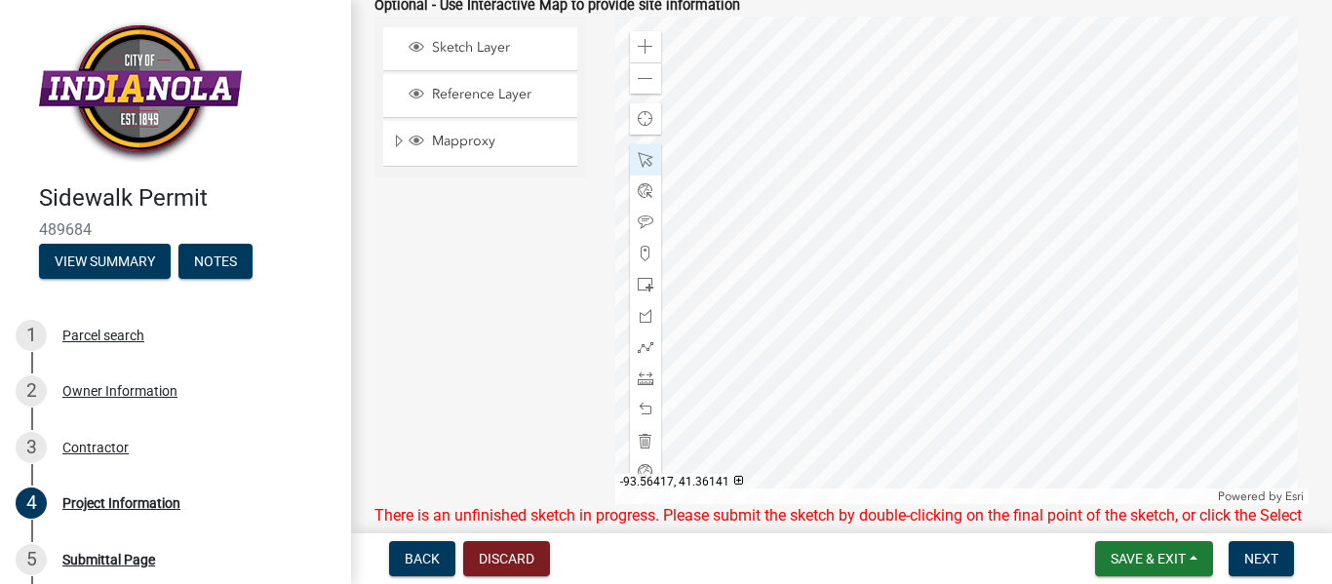
click at [950, 151] on div at bounding box center [962, 261] width 694 height 488
click at [952, 135] on div at bounding box center [962, 261] width 694 height 488
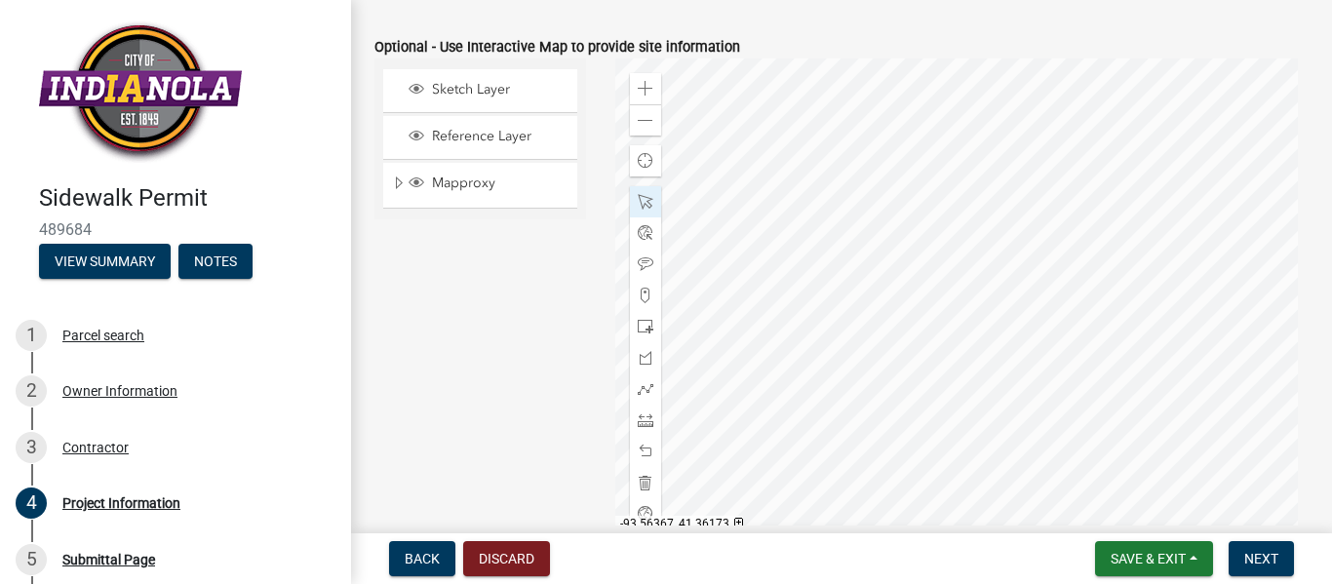
scroll to position [1221, 0]
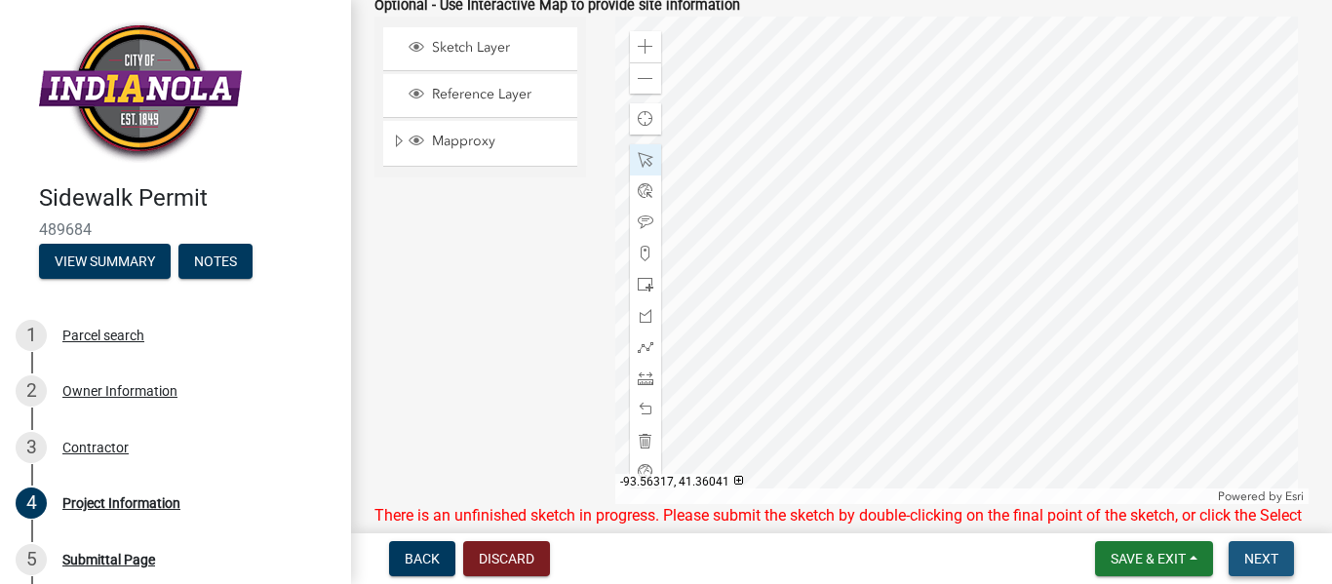
click at [1260, 557] on span "Next" at bounding box center [1262, 559] width 34 height 16
click at [501, 146] on span "Mapproxy" at bounding box center [498, 142] width 143 height 18
click at [471, 52] on span "Sketch Layer" at bounding box center [498, 48] width 143 height 18
click at [471, 50] on span "Sketch Layer" at bounding box center [498, 48] width 143 height 18
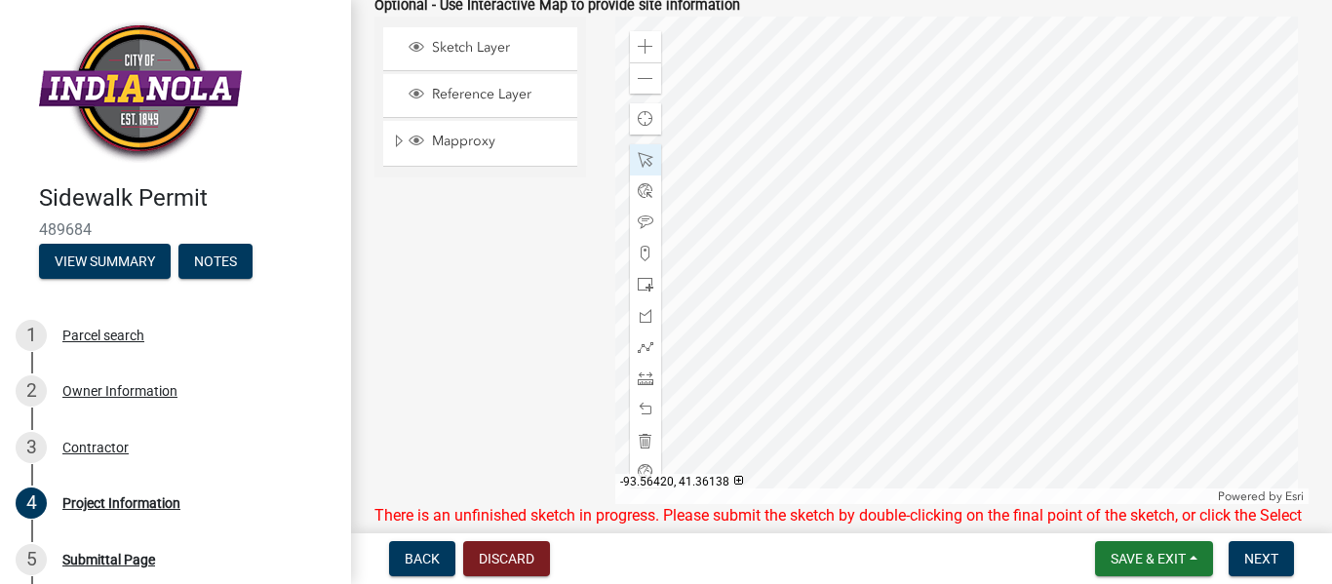
click at [891, 141] on div at bounding box center [962, 261] width 694 height 488
click at [991, 148] on div at bounding box center [962, 261] width 694 height 488
click at [880, 174] on div at bounding box center [962, 261] width 694 height 488
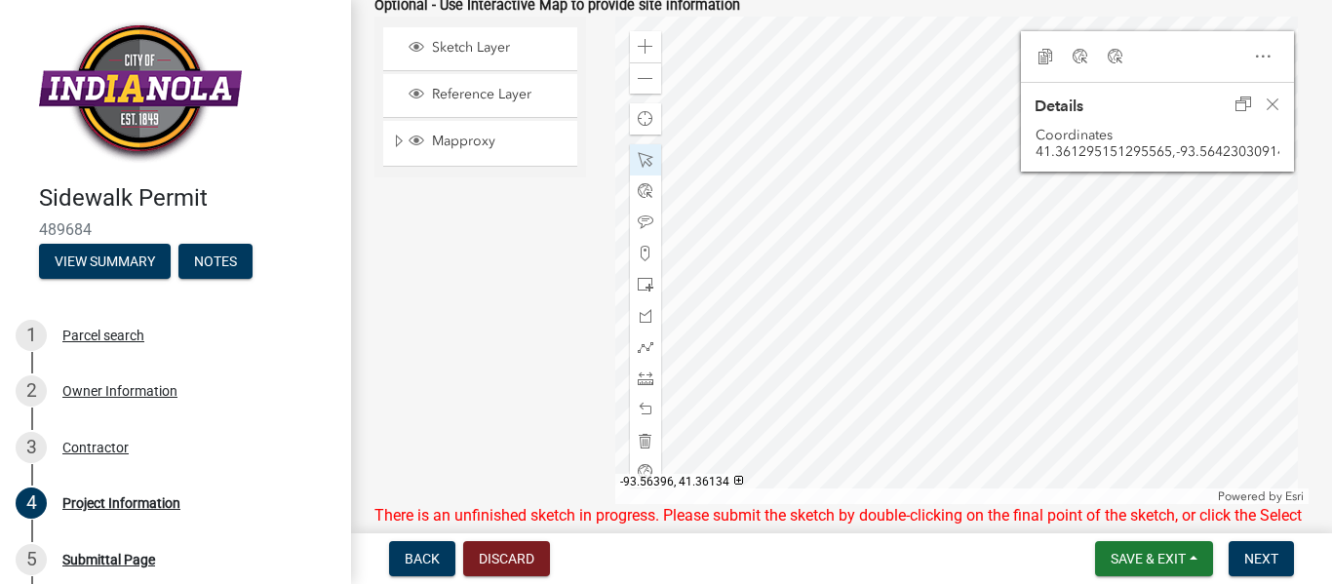
click at [952, 158] on div at bounding box center [962, 261] width 694 height 488
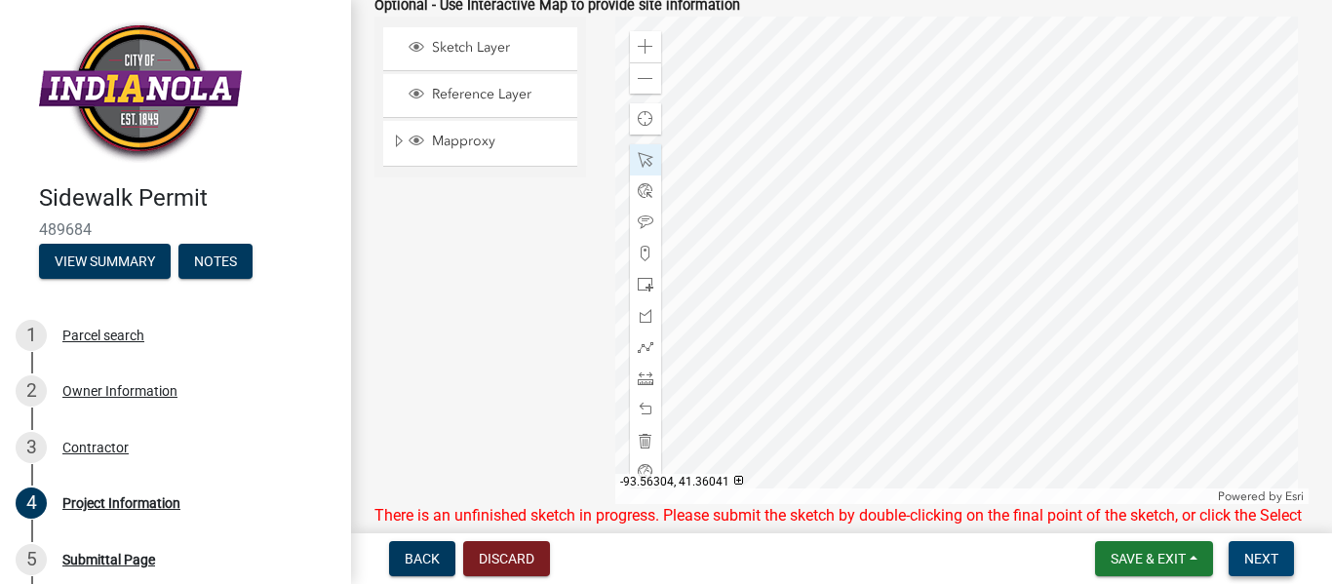
click at [1254, 554] on span "Next" at bounding box center [1262, 559] width 34 height 16
click at [638, 158] on span at bounding box center [646, 160] width 16 height 16
click at [837, 207] on div at bounding box center [962, 261] width 694 height 488
click at [1268, 553] on span "Next" at bounding box center [1262, 559] width 34 height 16
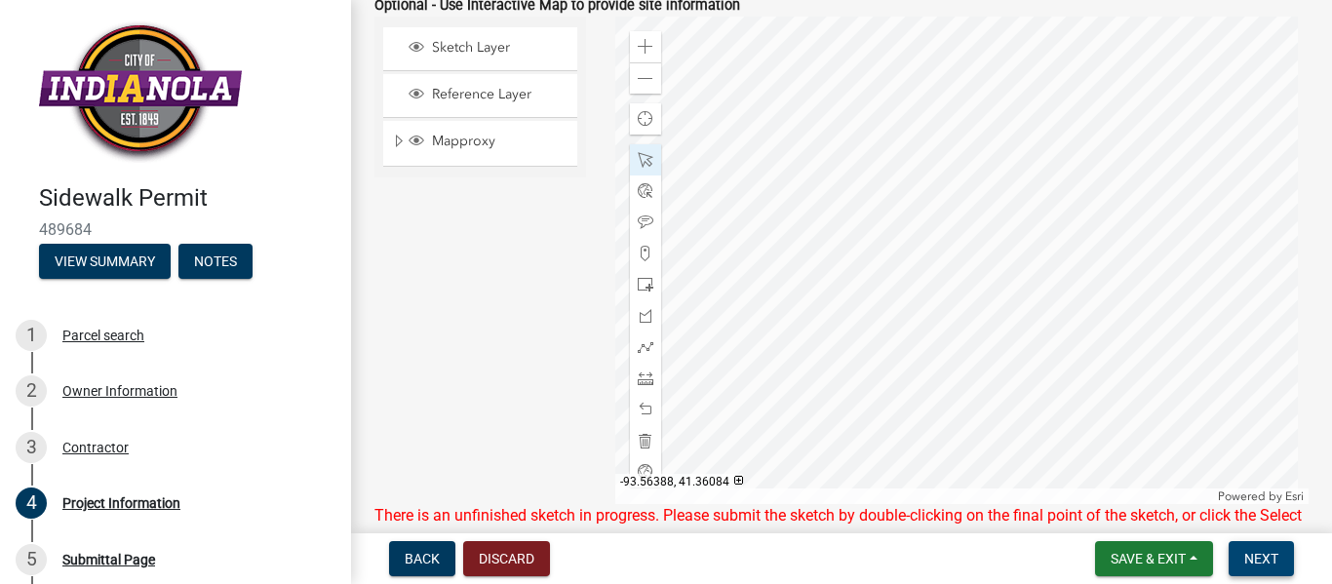
scroll to position [1448, 0]
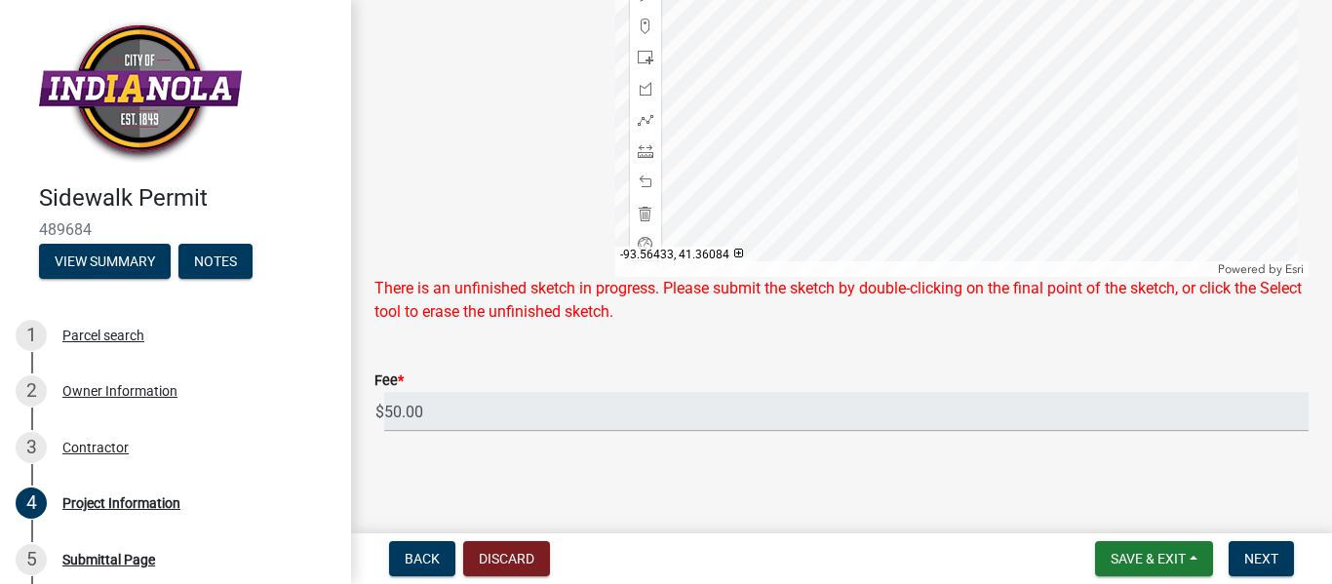
click at [873, 231] on div at bounding box center [962, 33] width 694 height 488
click at [1268, 558] on span "Next" at bounding box center [1262, 559] width 34 height 16
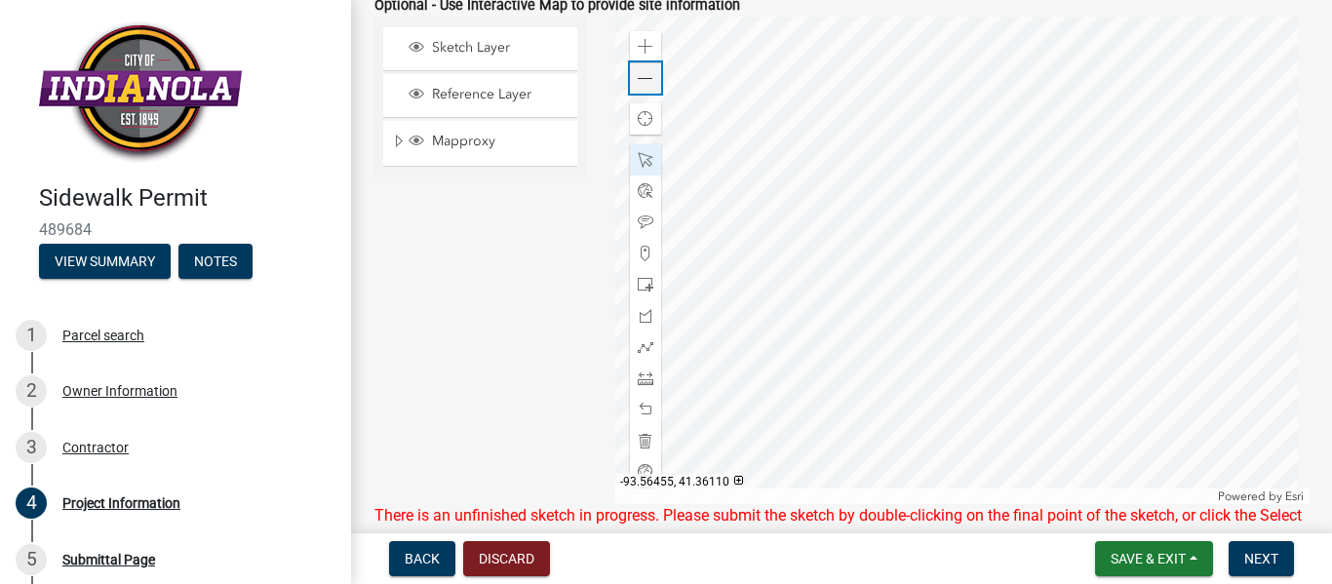
click at [644, 69] on div "Zoom out" at bounding box center [645, 77] width 31 height 31
click at [985, 43] on div at bounding box center [962, 261] width 694 height 488
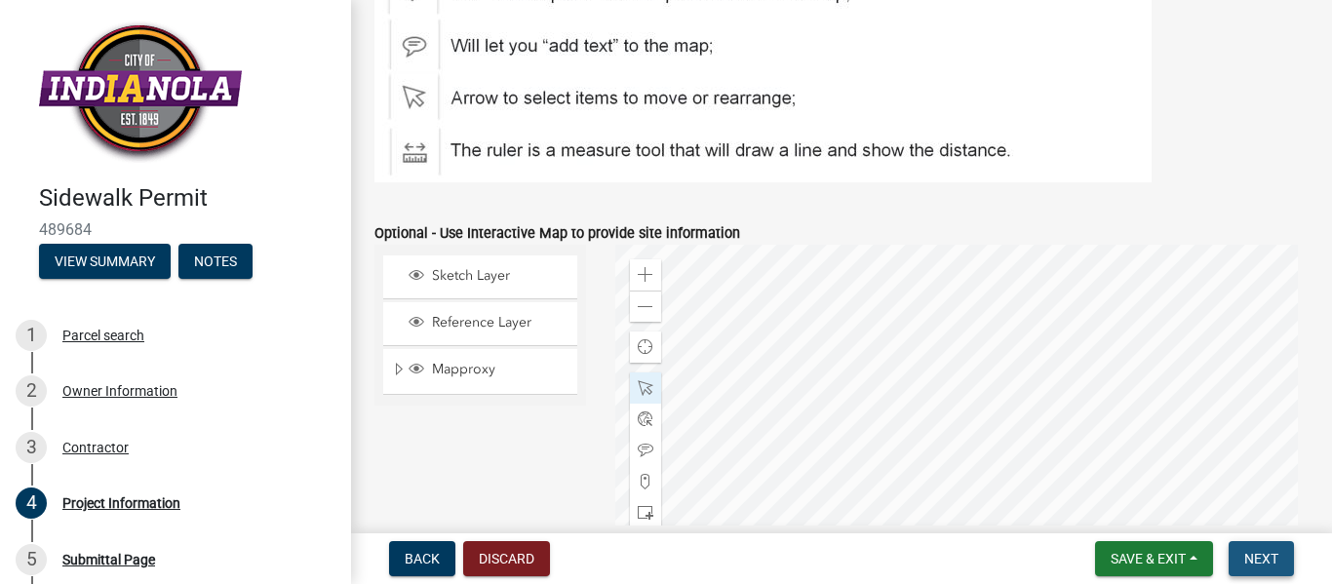
click at [1272, 558] on span "Next" at bounding box center [1262, 559] width 34 height 16
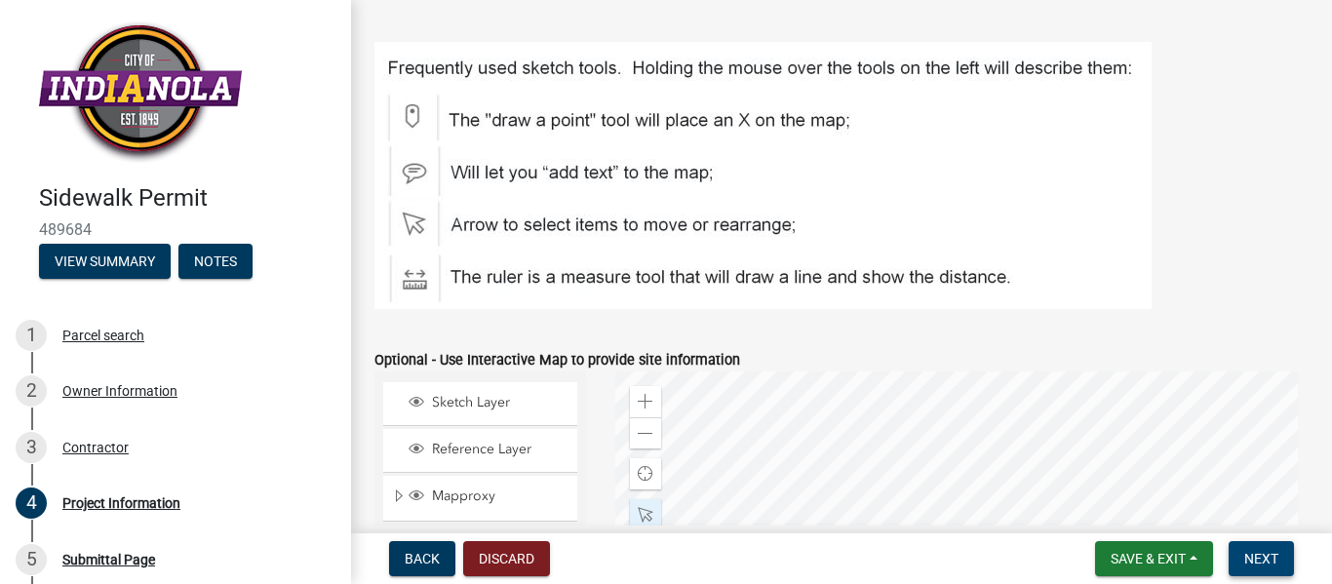
scroll to position [910, 0]
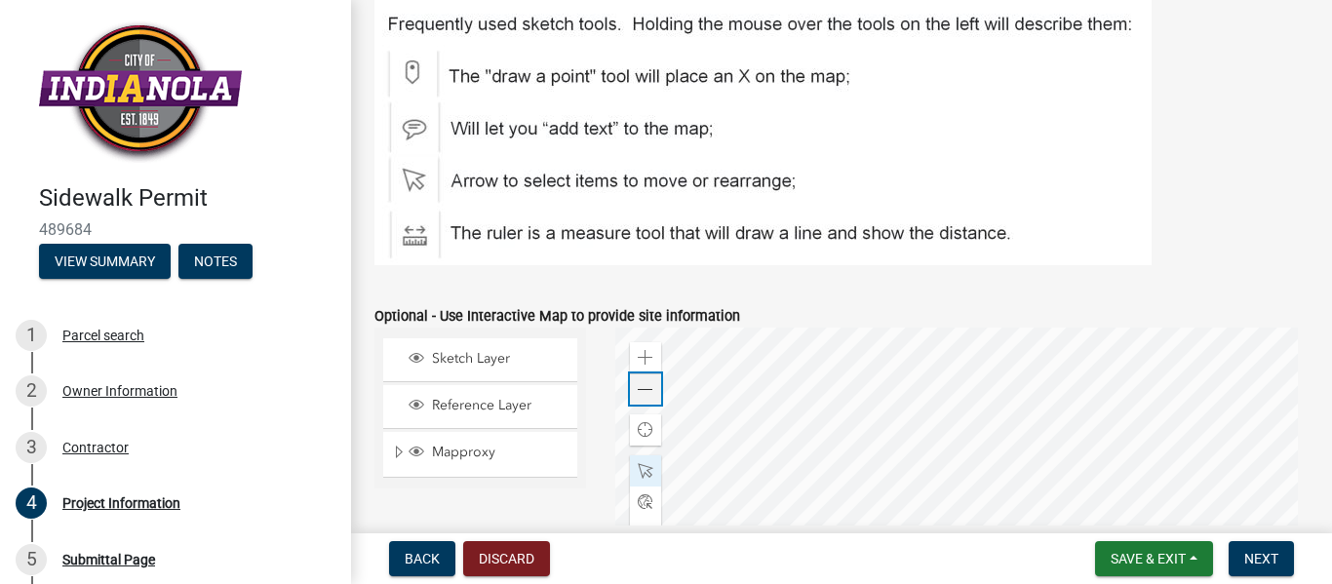
click at [642, 390] on span at bounding box center [646, 390] width 16 height 16
click at [949, 406] on div at bounding box center [962, 572] width 694 height 488
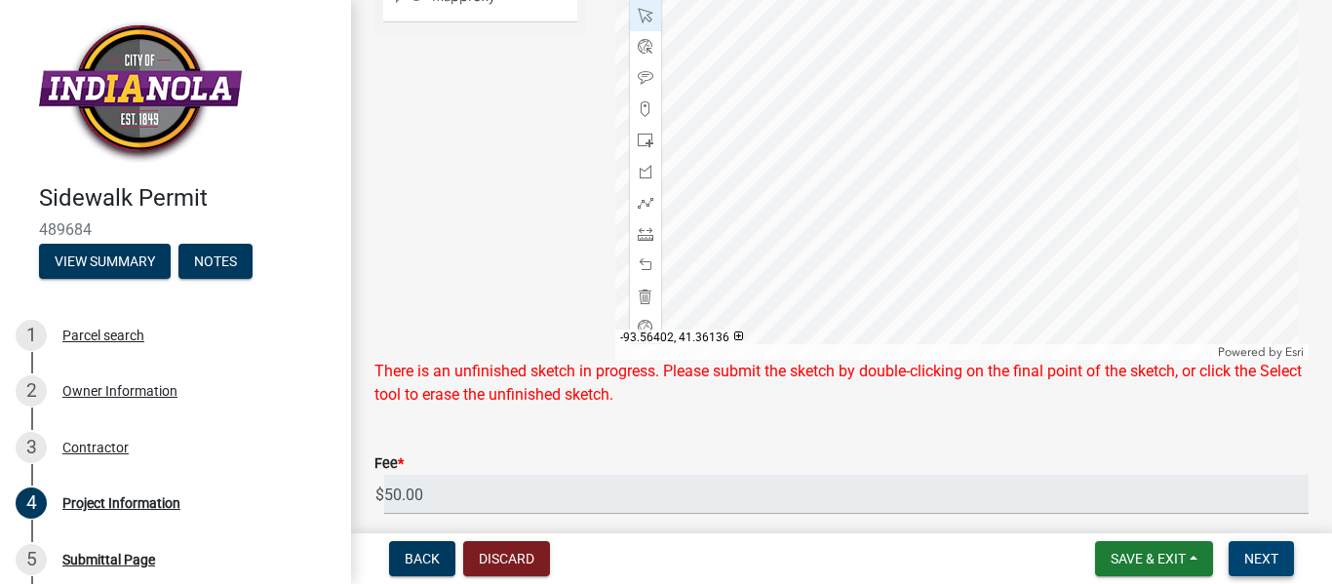
click at [1259, 552] on span "Next" at bounding box center [1262, 559] width 34 height 16
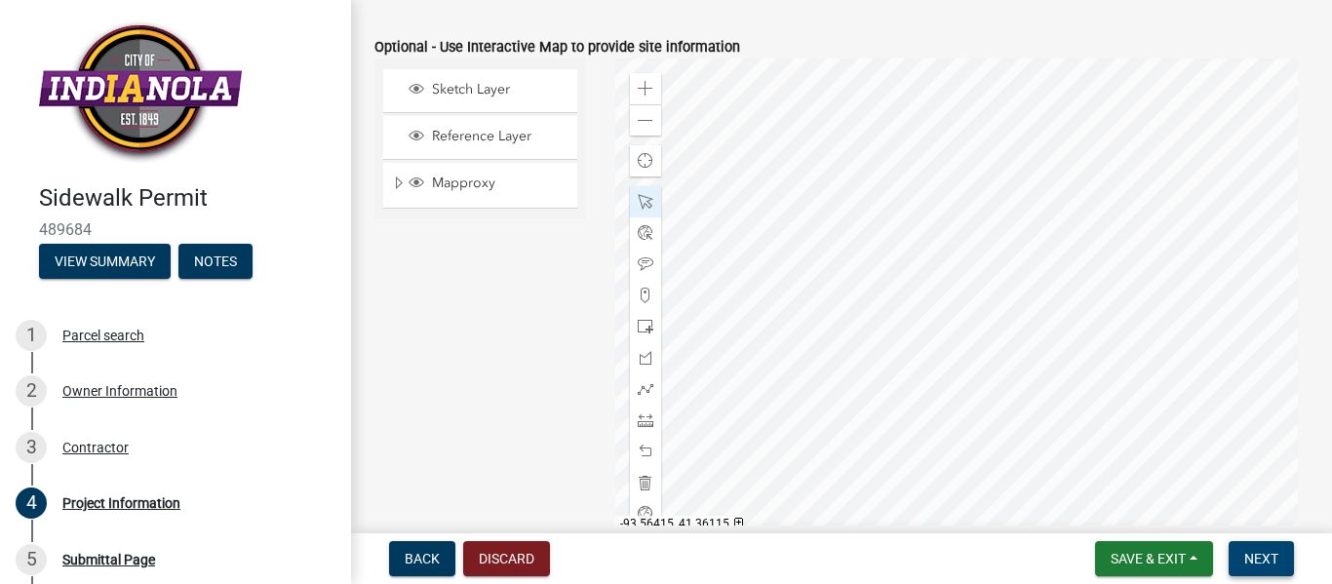
scroll to position [1138, 0]
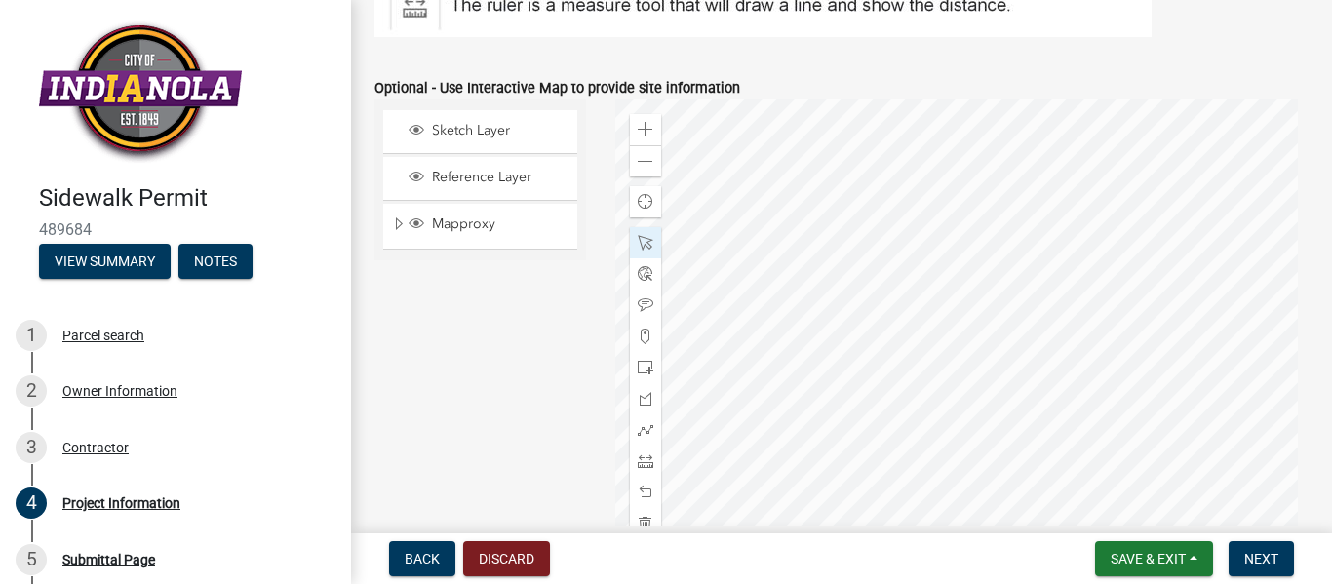
click at [993, 291] on div at bounding box center [962, 343] width 694 height 488
click at [644, 150] on div "Zoom out" at bounding box center [645, 160] width 31 height 31
click at [908, 206] on div at bounding box center [962, 343] width 694 height 488
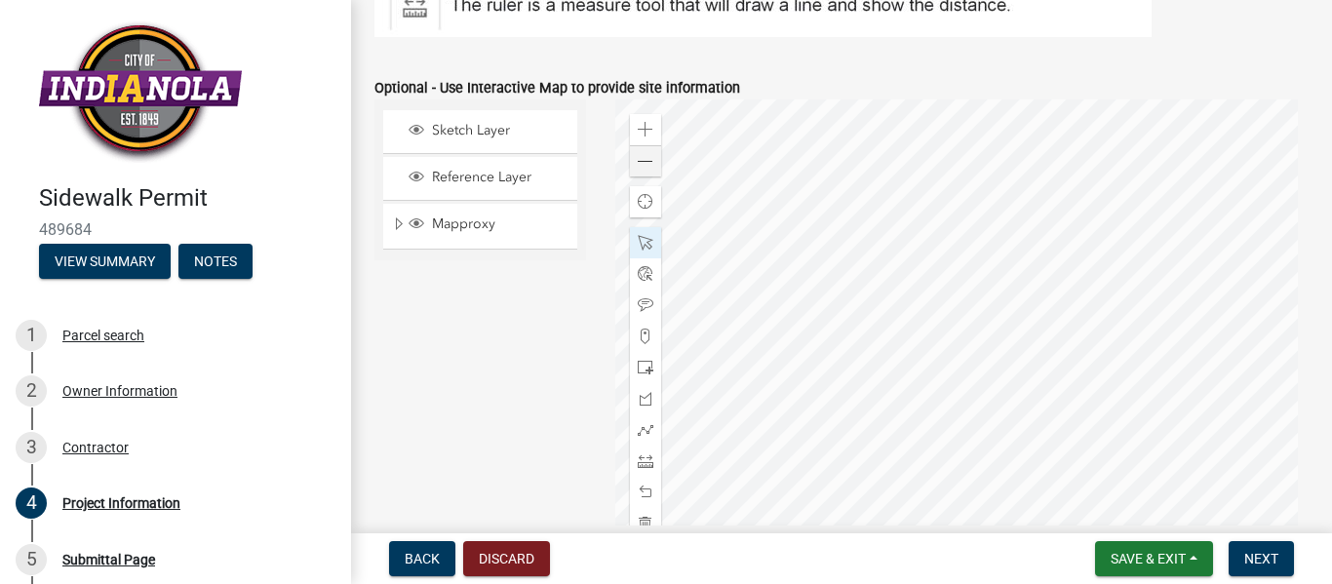
click at [939, 216] on div at bounding box center [962, 343] width 694 height 488
click at [896, 220] on div at bounding box center [962, 343] width 694 height 488
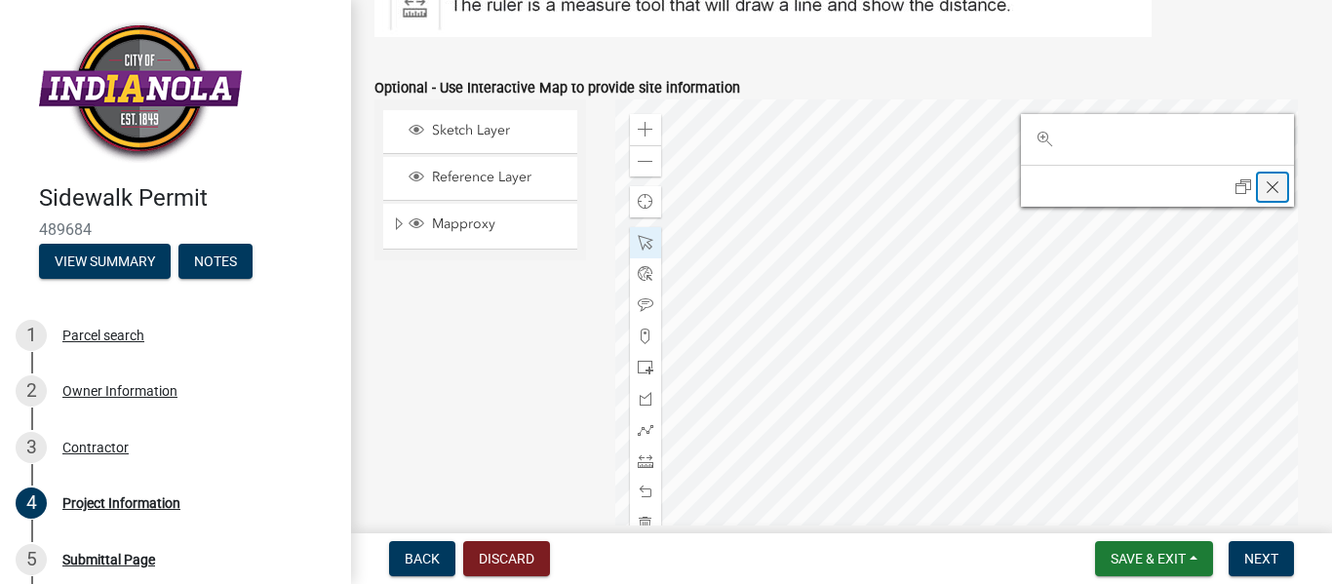
click at [1265, 185] on span "Close" at bounding box center [1273, 187] width 16 height 16
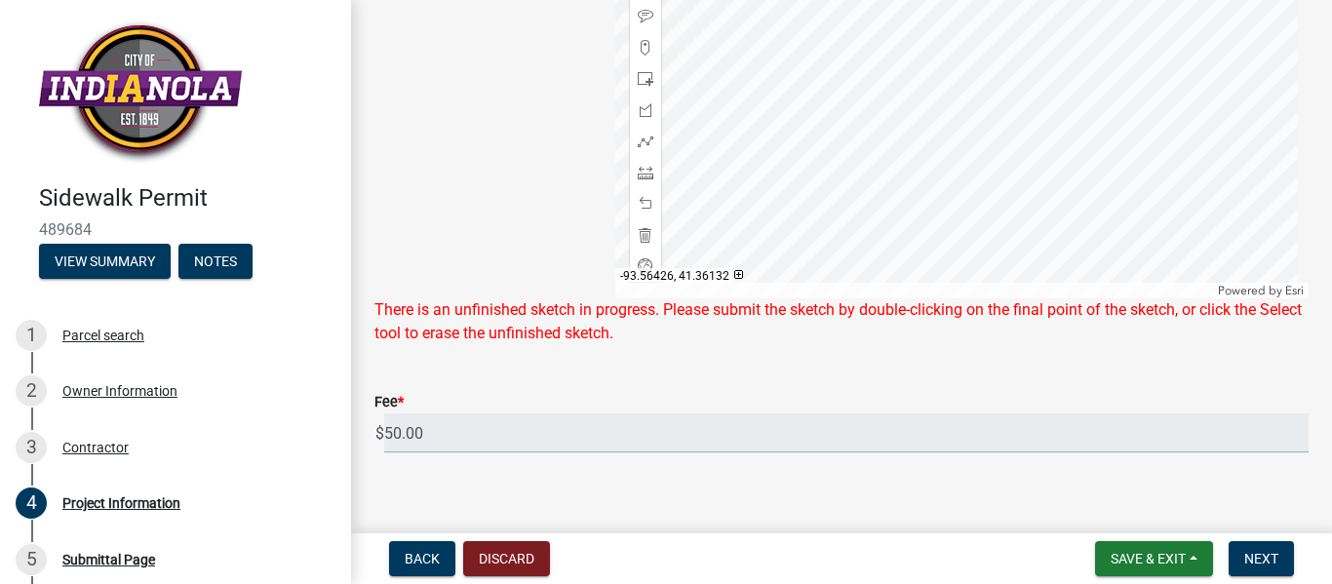
scroll to position [1200, 0]
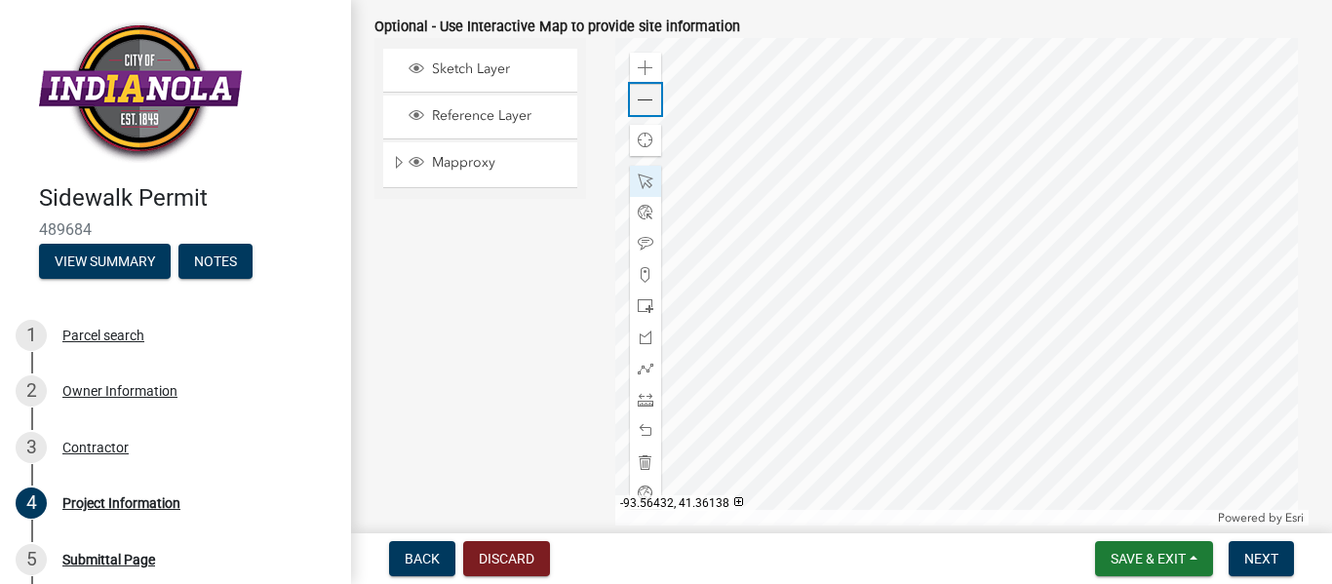
click at [642, 101] on span at bounding box center [646, 101] width 16 height 16
click at [644, 103] on span at bounding box center [646, 101] width 16 height 16
click at [639, 178] on span at bounding box center [646, 182] width 16 height 16
click at [1268, 562] on span "Next" at bounding box center [1262, 559] width 34 height 16
click at [643, 211] on span at bounding box center [646, 213] width 16 height 16
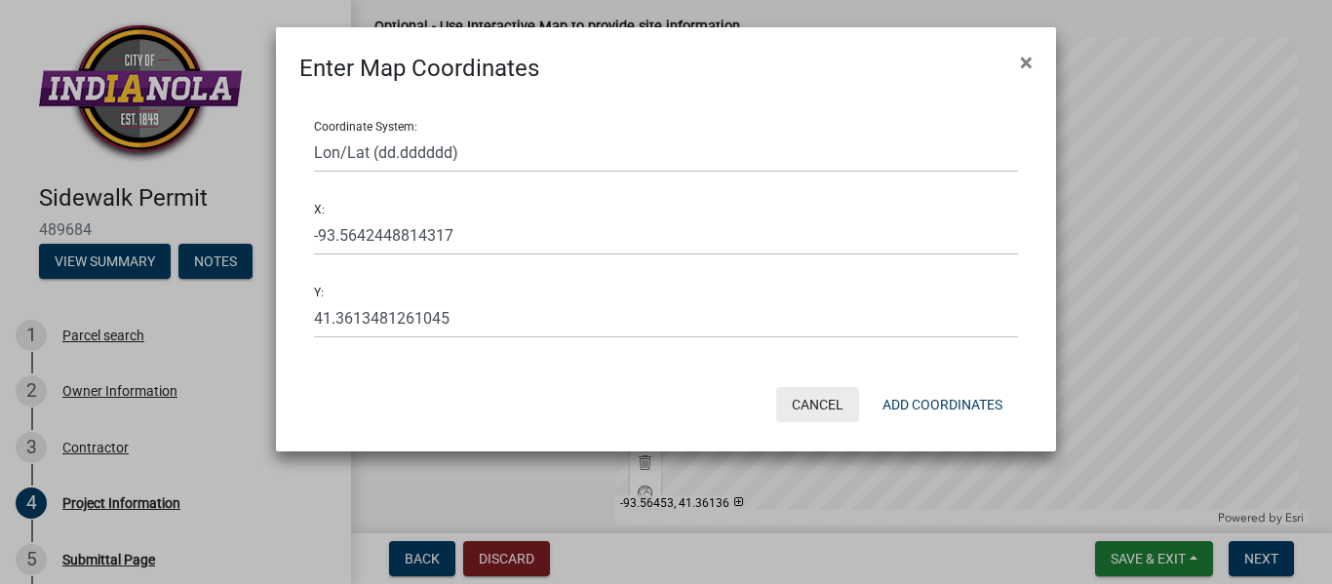
click at [811, 400] on button "Cancel" at bounding box center [817, 404] width 83 height 35
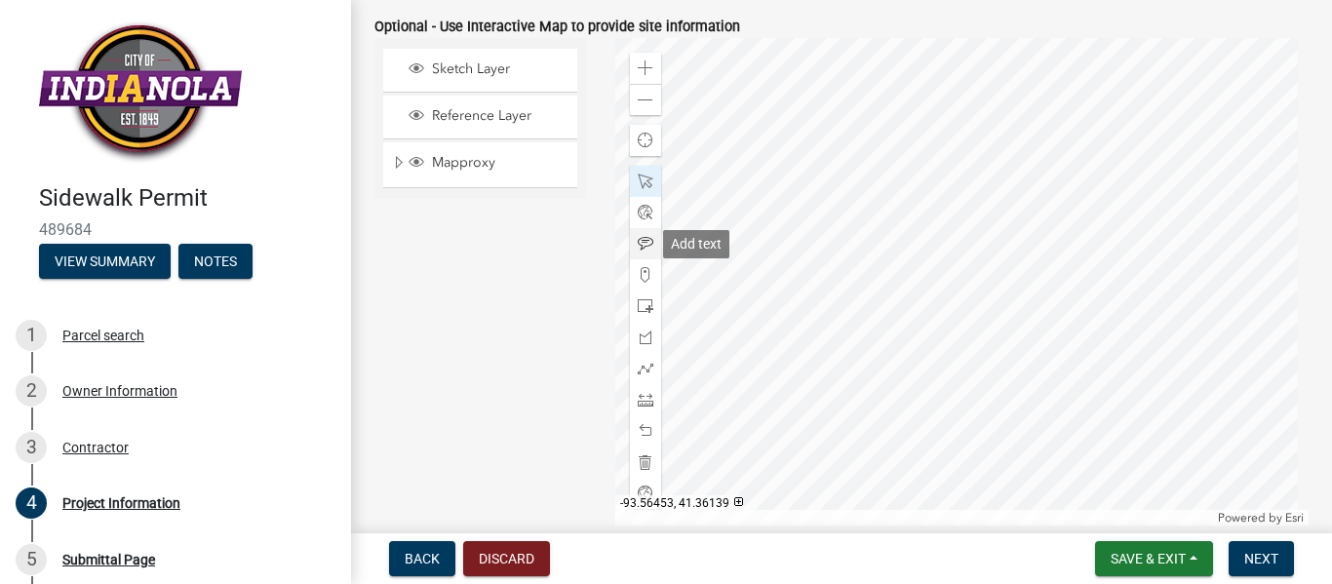
click at [642, 240] on span at bounding box center [646, 244] width 16 height 16
click at [638, 180] on span at bounding box center [646, 182] width 16 height 16
click at [1255, 557] on span "Next" at bounding box center [1262, 559] width 34 height 16
click at [642, 184] on span at bounding box center [646, 182] width 16 height 16
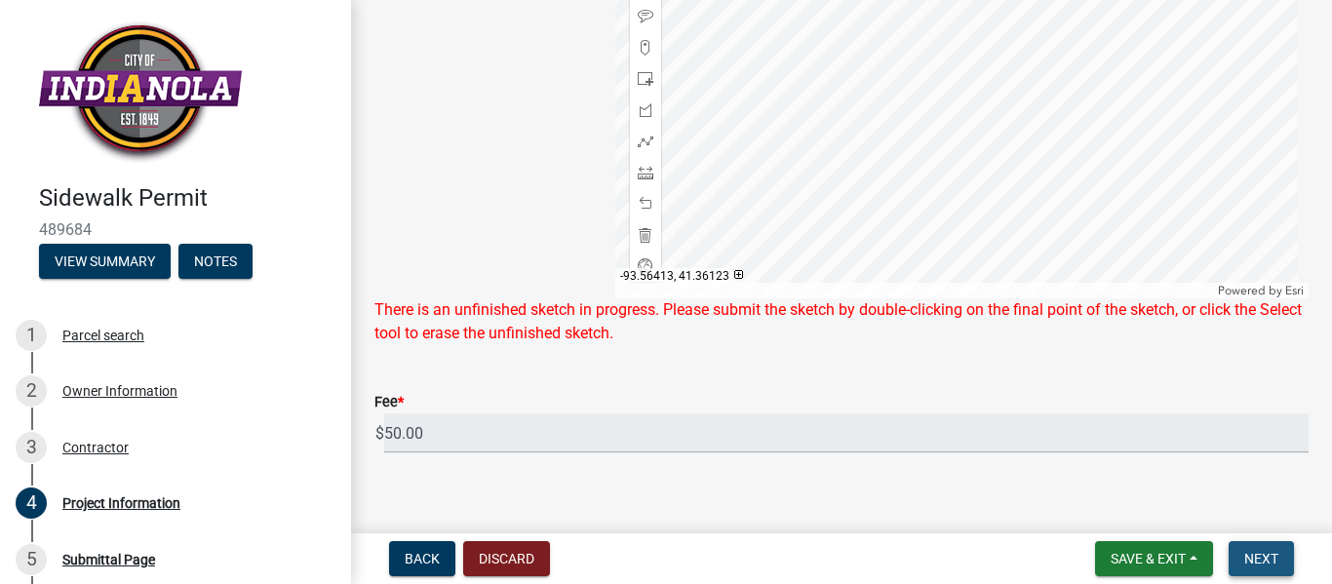
click at [1255, 550] on button "Next" at bounding box center [1261, 558] width 65 height 35
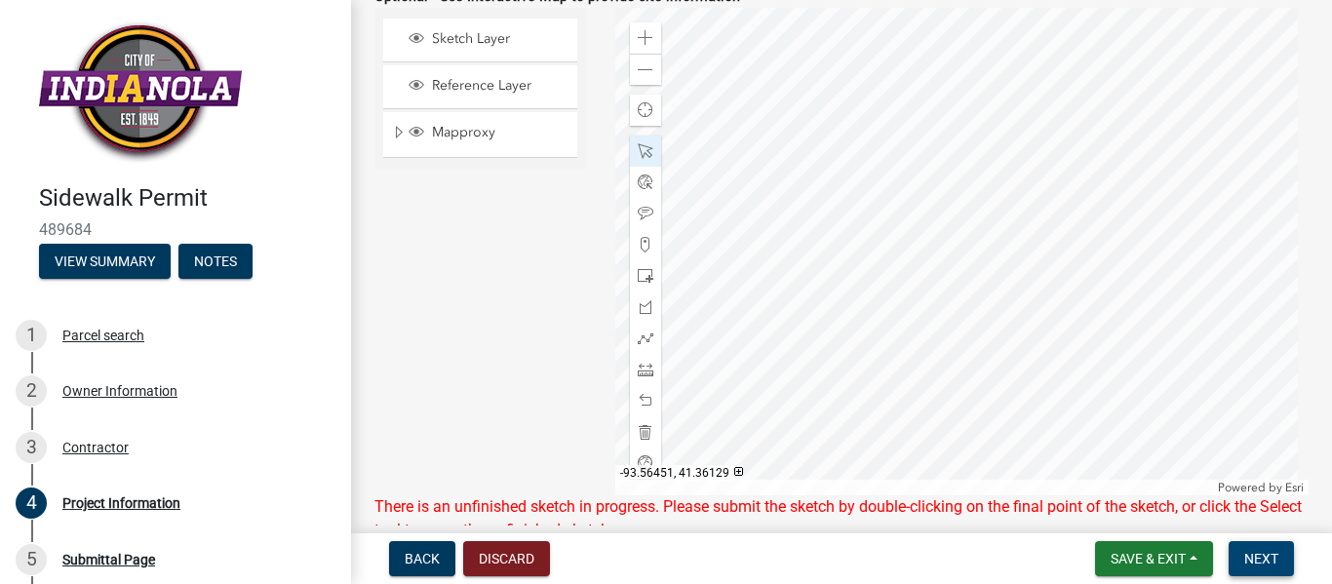
scroll to position [1200, 0]
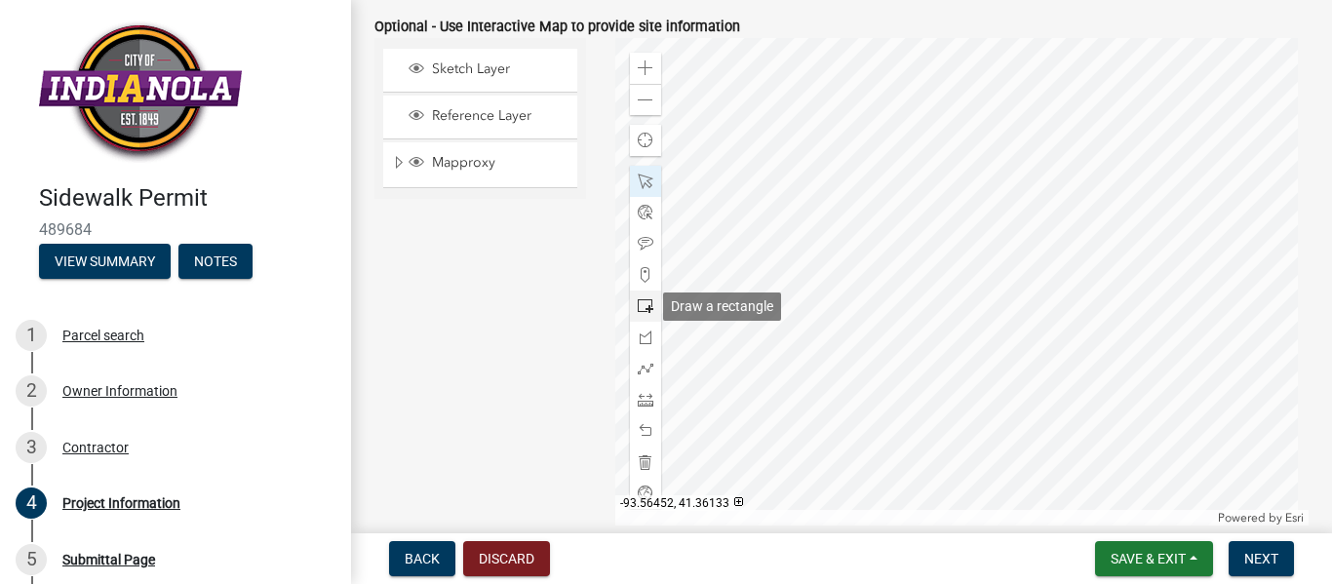
click at [638, 305] on span at bounding box center [646, 306] width 16 height 16
click at [1260, 558] on span "Next" at bounding box center [1262, 559] width 34 height 16
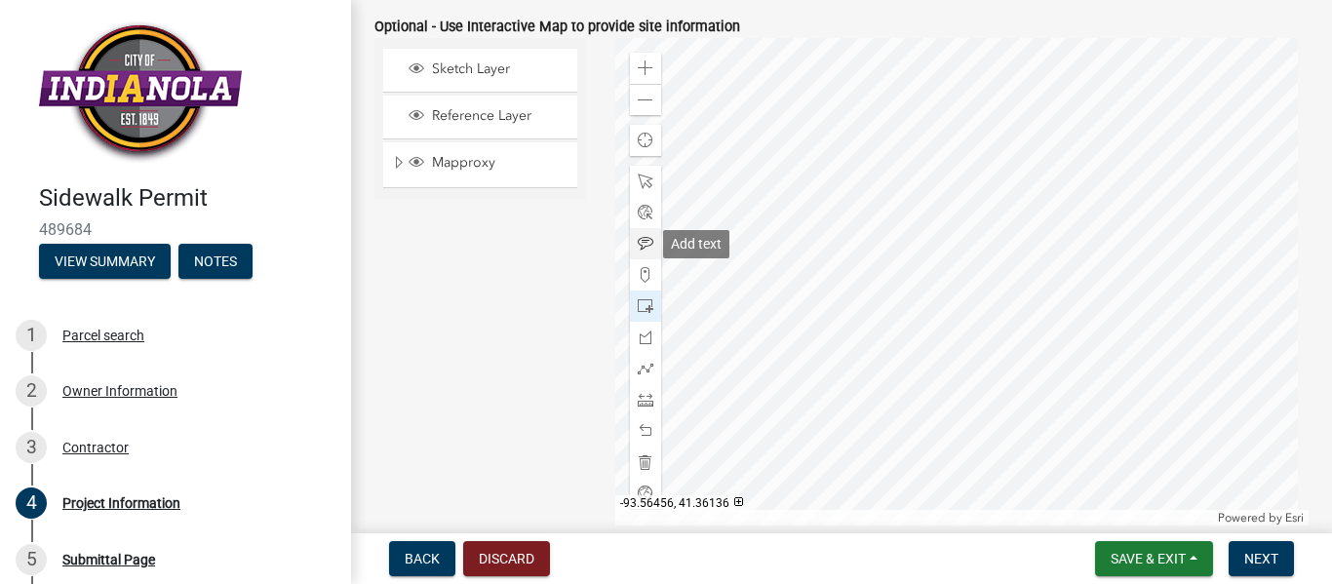
click at [640, 246] on span at bounding box center [646, 244] width 16 height 16
click at [1260, 560] on span "Next" at bounding box center [1262, 559] width 34 height 16
click at [638, 185] on span at bounding box center [646, 182] width 16 height 16
click at [946, 353] on div at bounding box center [962, 282] width 694 height 488
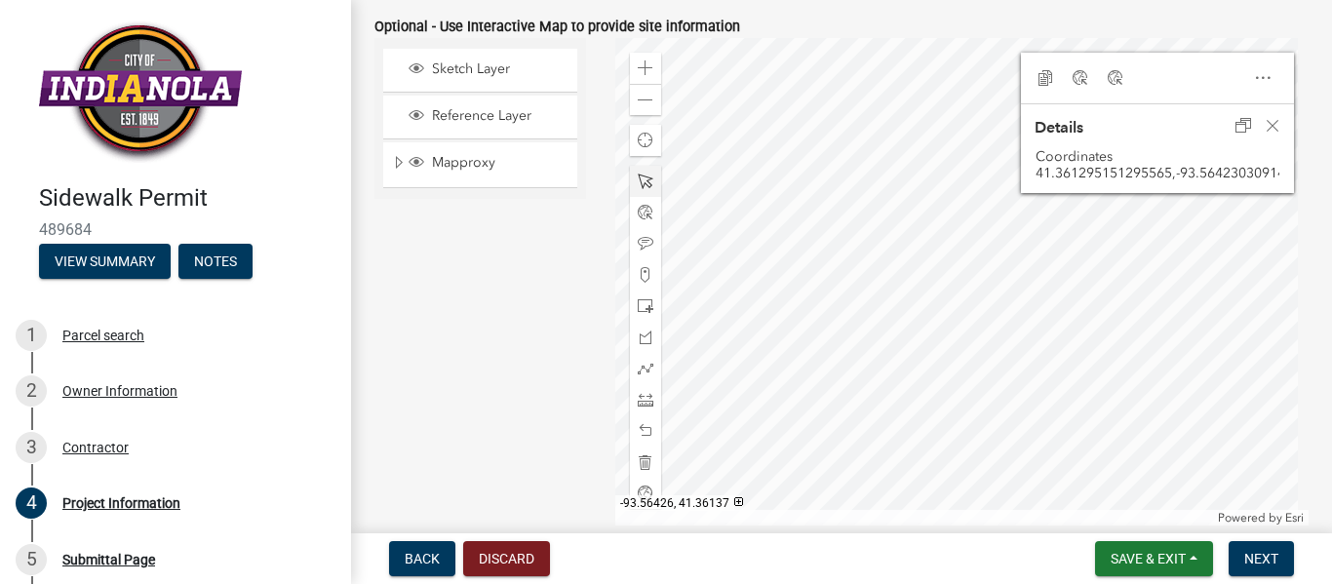
click at [936, 251] on div at bounding box center [962, 282] width 694 height 488
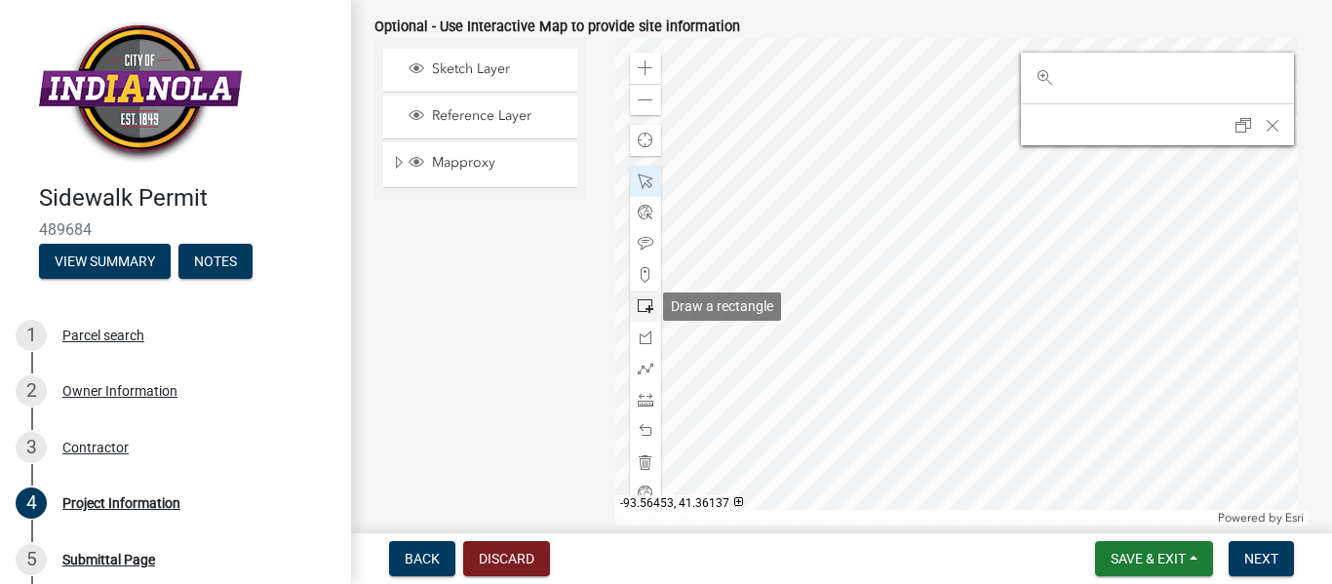
click at [638, 302] on span at bounding box center [646, 306] width 16 height 16
click at [1049, 367] on div at bounding box center [962, 282] width 694 height 488
click at [639, 306] on span at bounding box center [646, 306] width 16 height 16
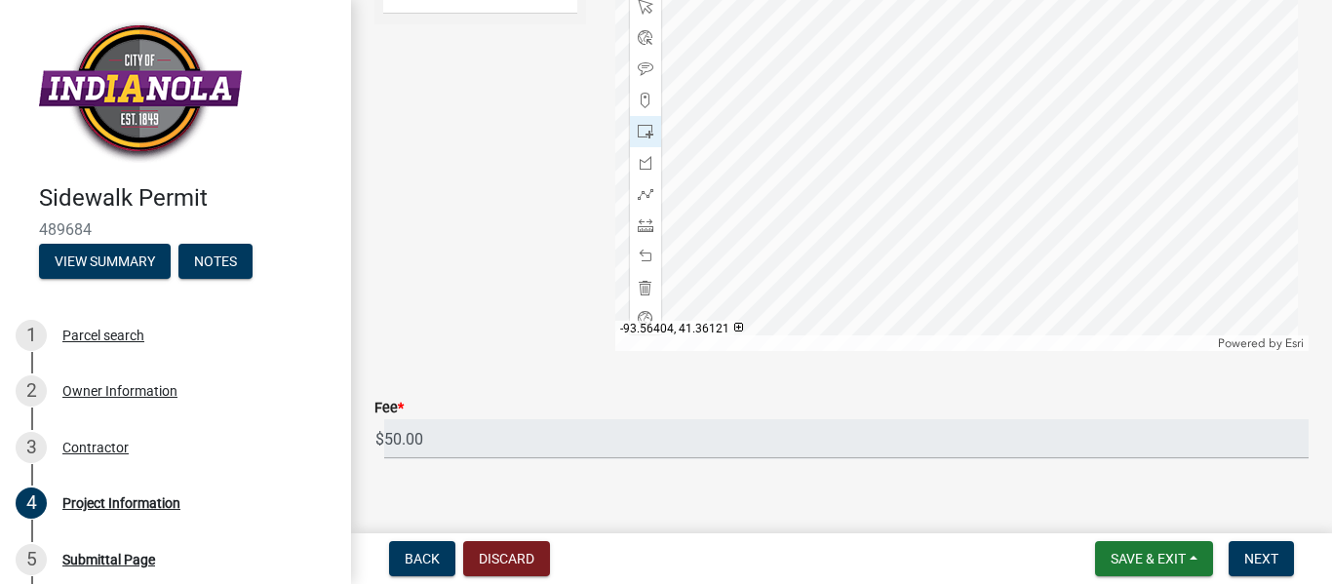
scroll to position [1402, 0]
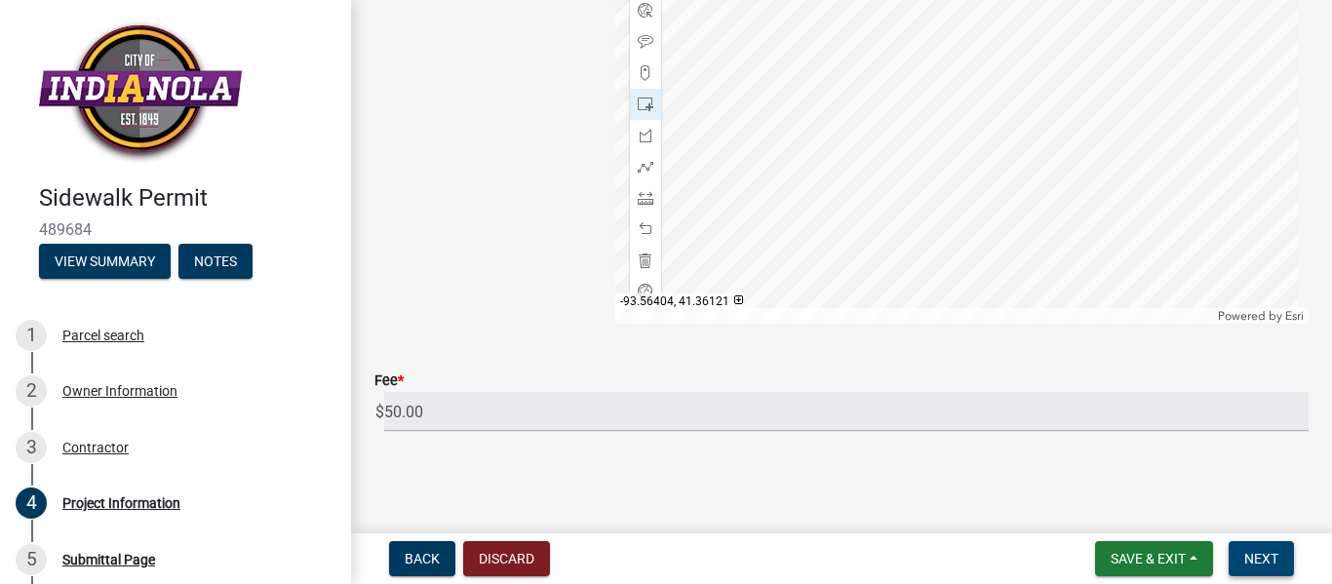
click at [1260, 554] on span "Next" at bounding box center [1262, 559] width 34 height 16
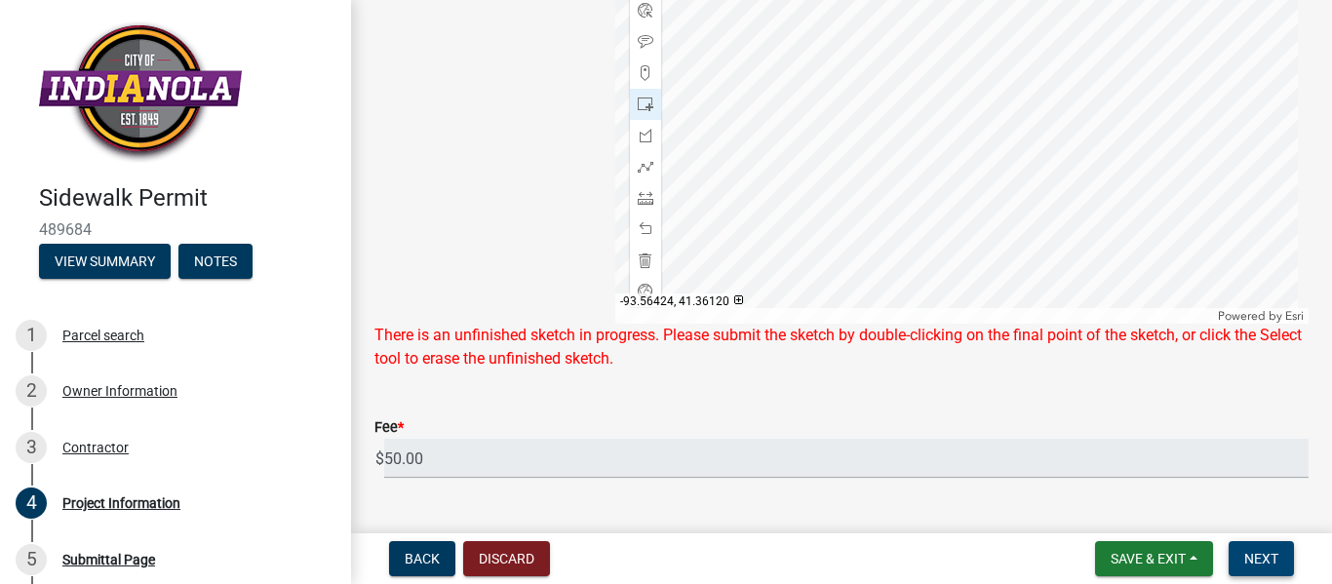
scroll to position [1174, 0]
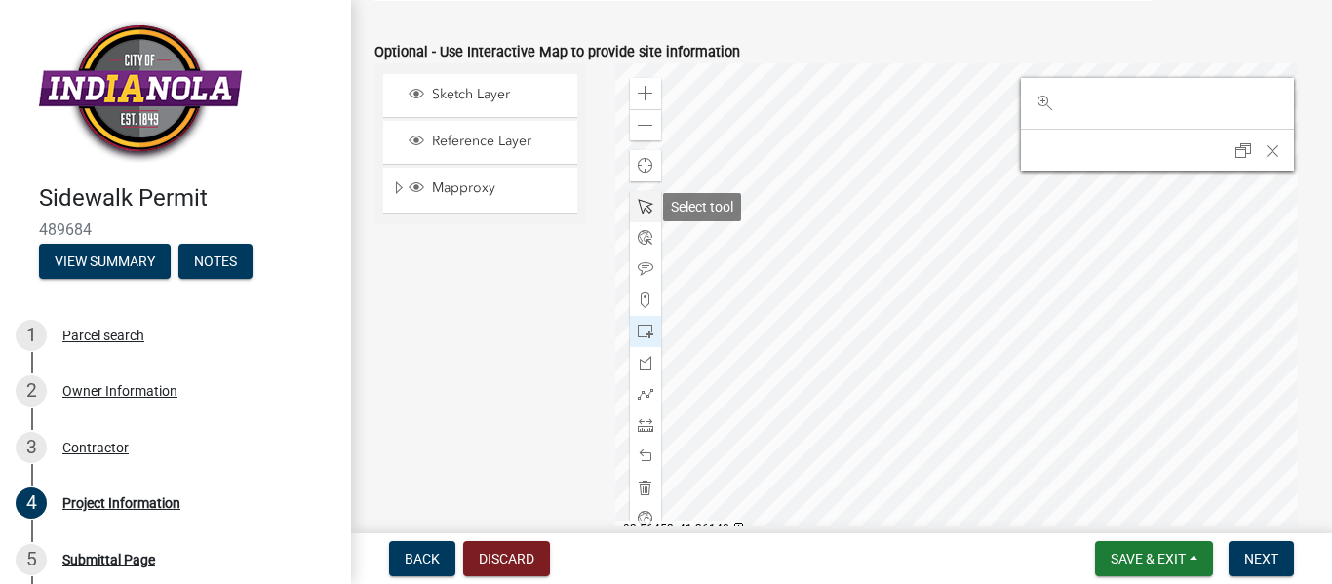
click at [641, 212] on span at bounding box center [646, 207] width 16 height 16
click at [1273, 561] on span "Next" at bounding box center [1262, 559] width 34 height 16
click at [978, 377] on div at bounding box center [962, 307] width 694 height 488
click at [1257, 554] on span "Next" at bounding box center [1262, 559] width 34 height 16
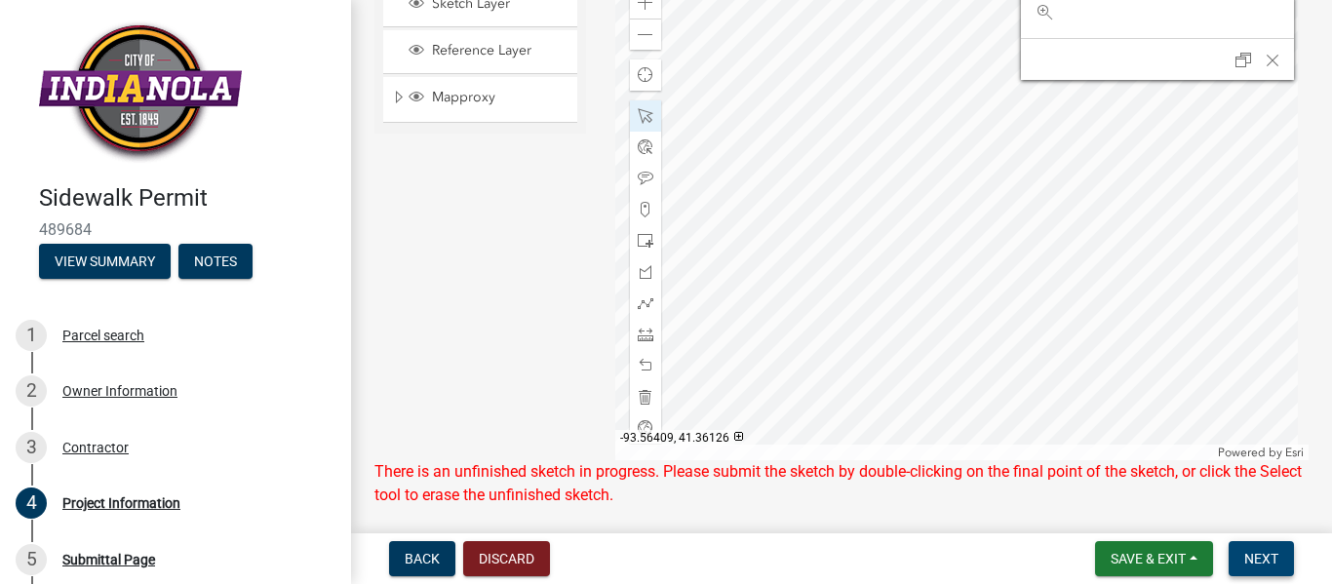
scroll to position [1221, 0]
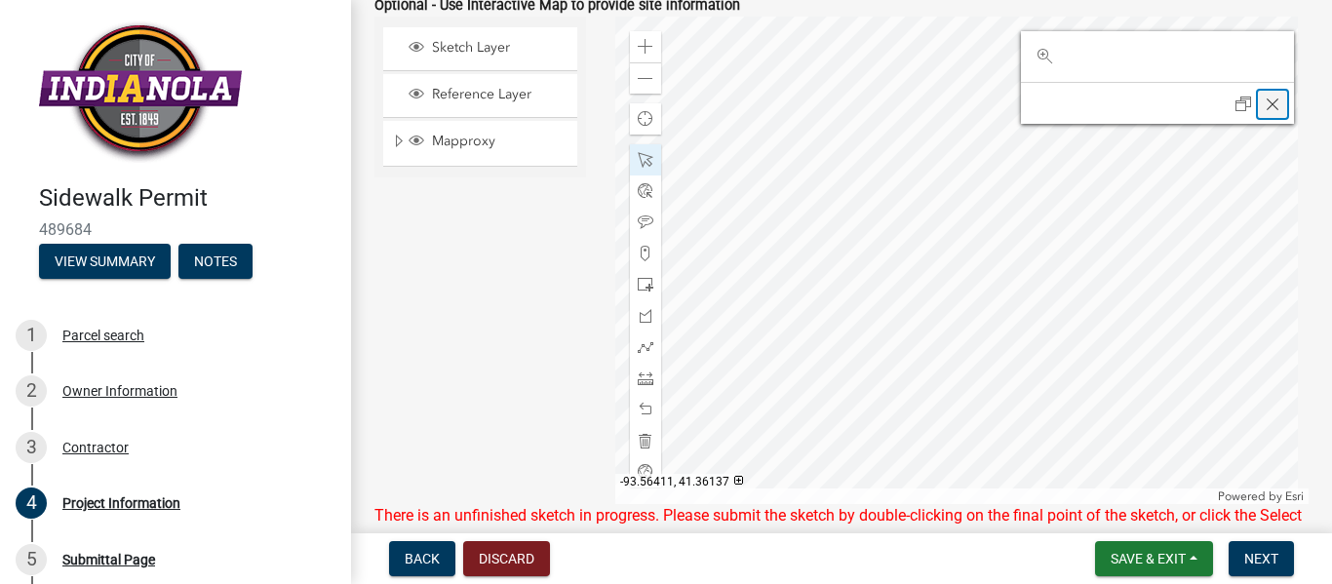
click at [1265, 108] on span "Close" at bounding box center [1273, 105] width 16 height 16
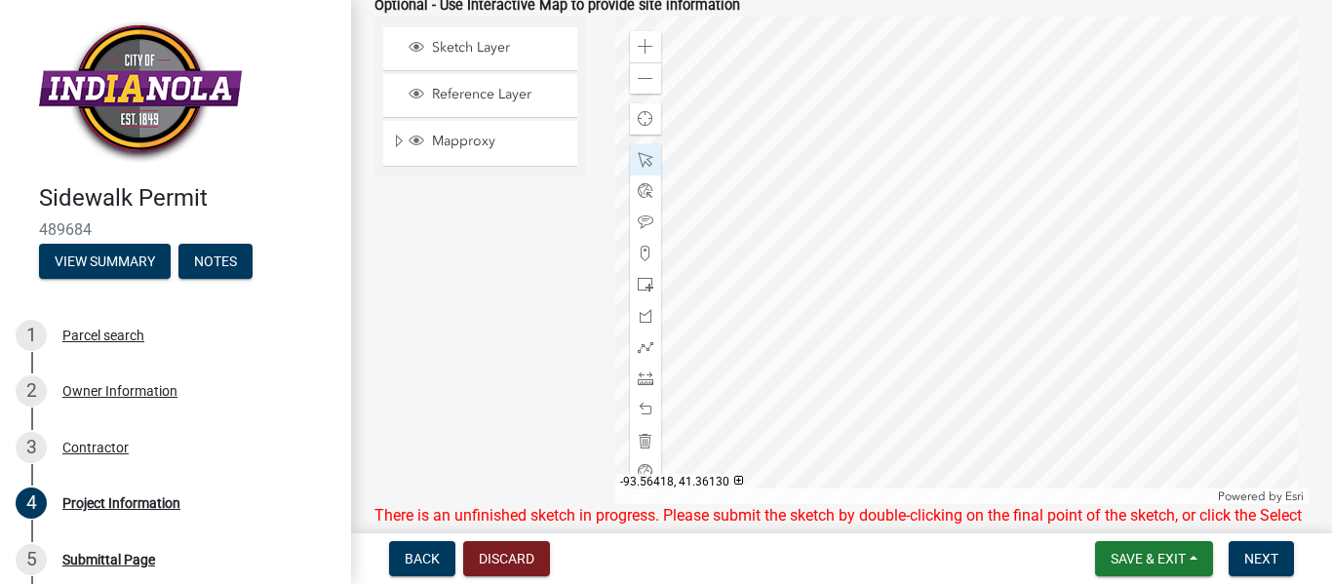
click at [1071, 337] on div at bounding box center [962, 261] width 694 height 488
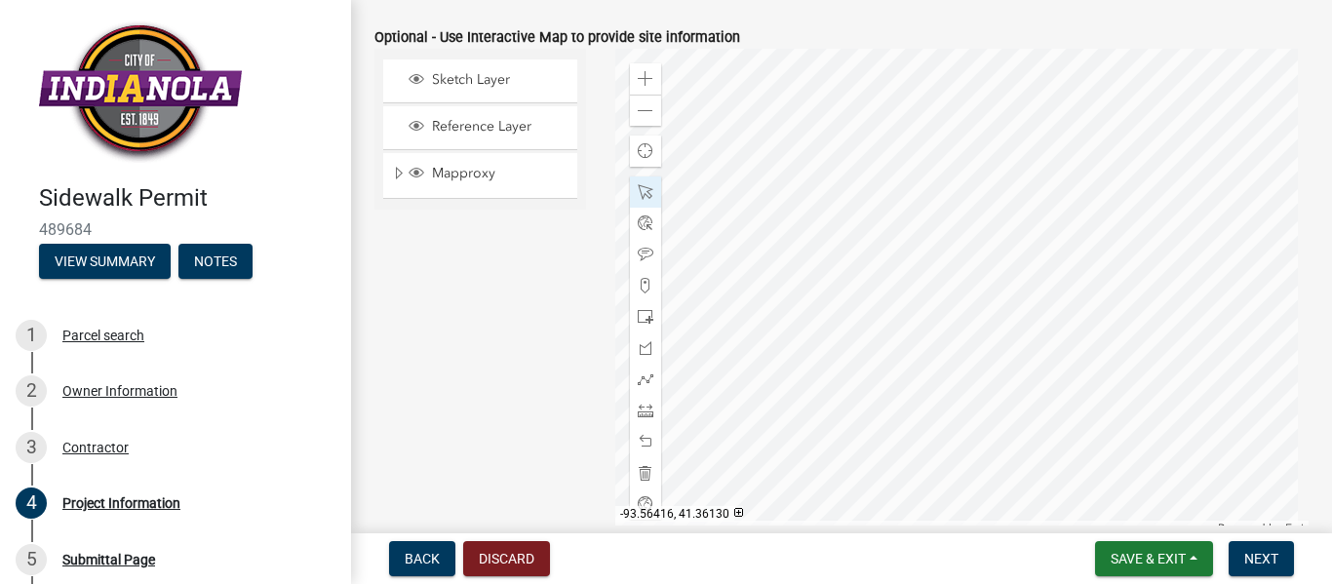
scroll to position [993, 0]
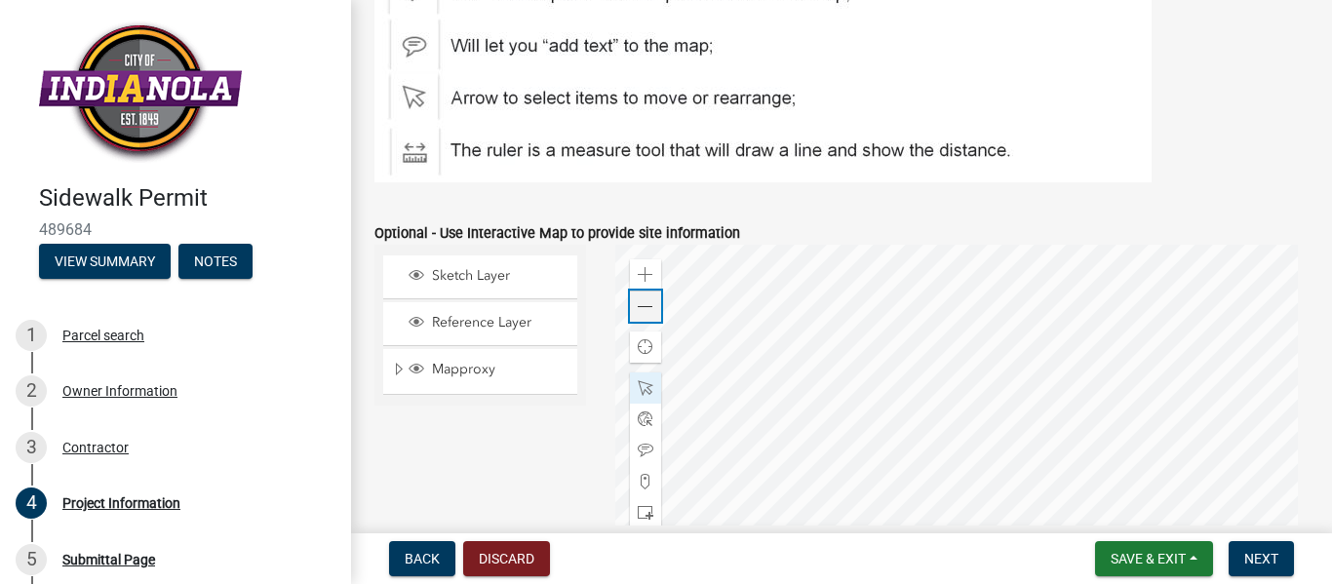
click at [646, 301] on span at bounding box center [646, 307] width 16 height 16
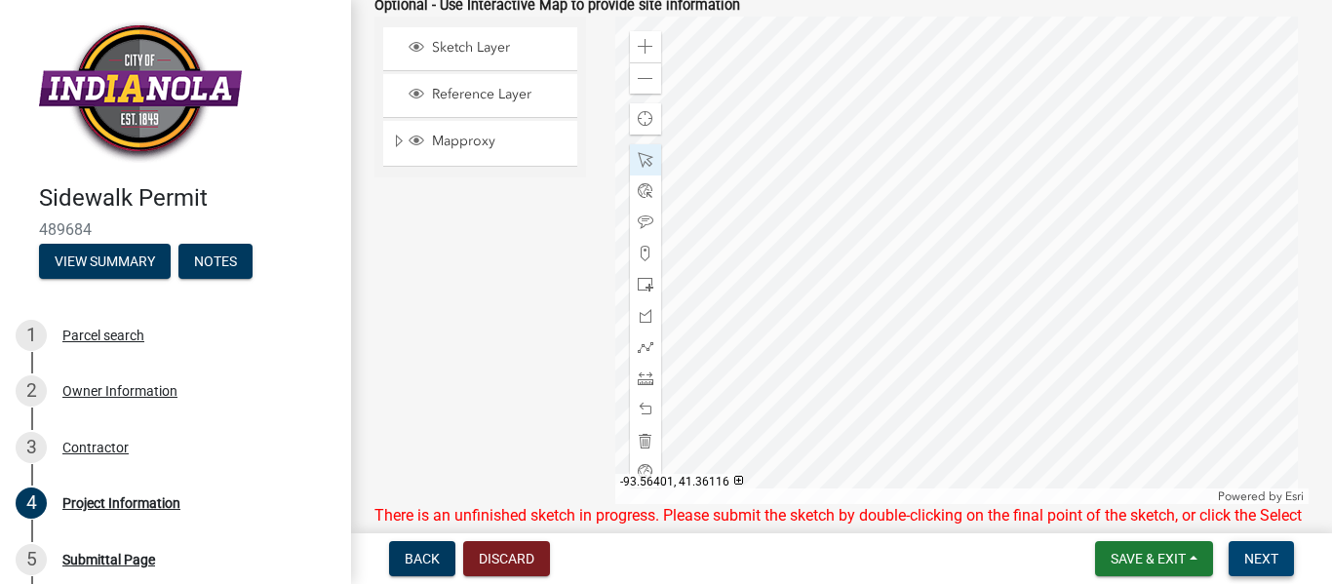
click at [1252, 555] on span "Next" at bounding box center [1262, 559] width 34 height 16
click at [639, 162] on span at bounding box center [646, 160] width 16 height 16
click at [1258, 557] on span "Next" at bounding box center [1262, 559] width 34 height 16
click at [638, 79] on span at bounding box center [646, 79] width 16 height 16
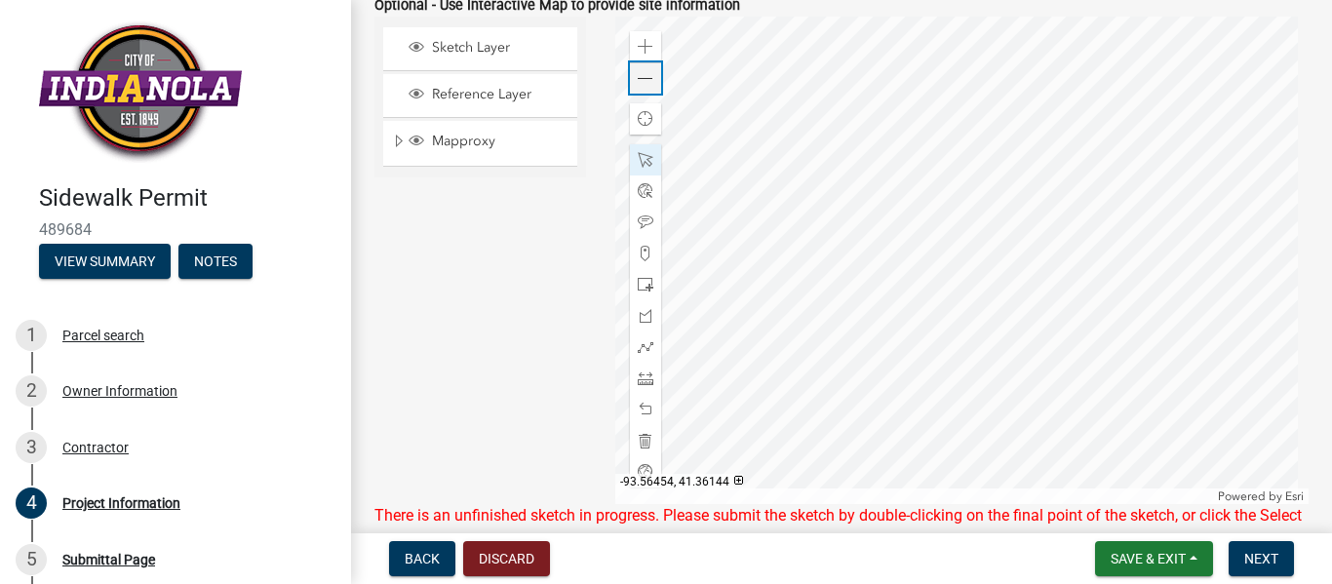
click at [638, 79] on span at bounding box center [646, 79] width 16 height 16
click at [642, 47] on span at bounding box center [646, 47] width 16 height 16
click at [638, 285] on span at bounding box center [646, 285] width 16 height 16
click at [999, 286] on div at bounding box center [962, 261] width 694 height 488
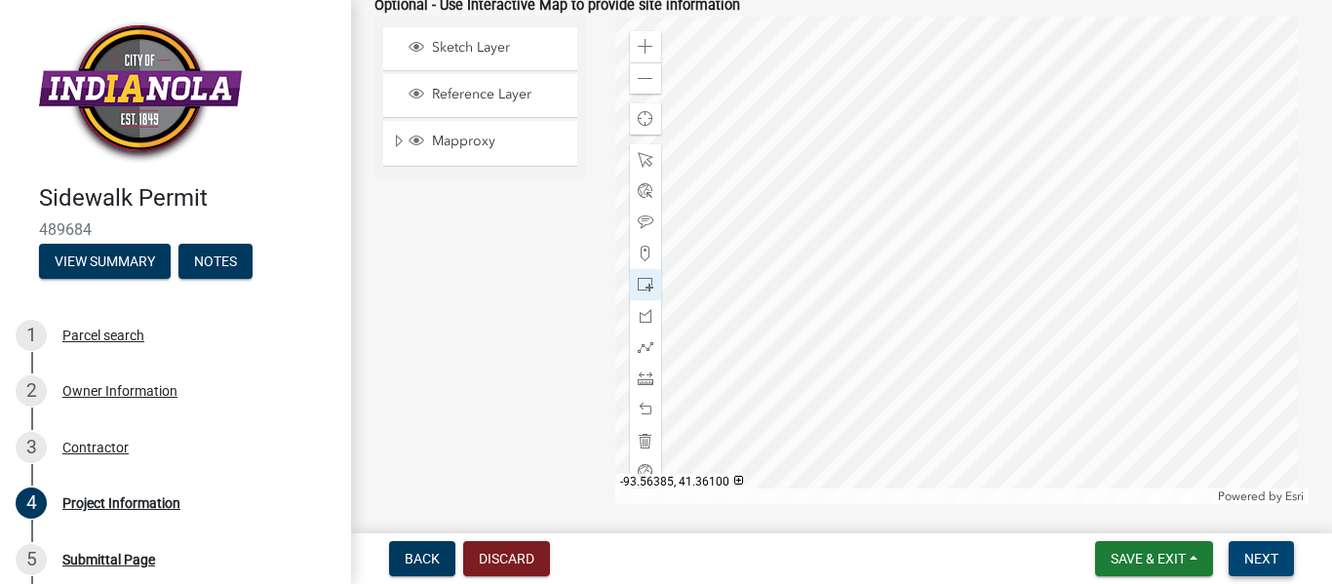
click at [1262, 556] on span "Next" at bounding box center [1262, 559] width 34 height 16
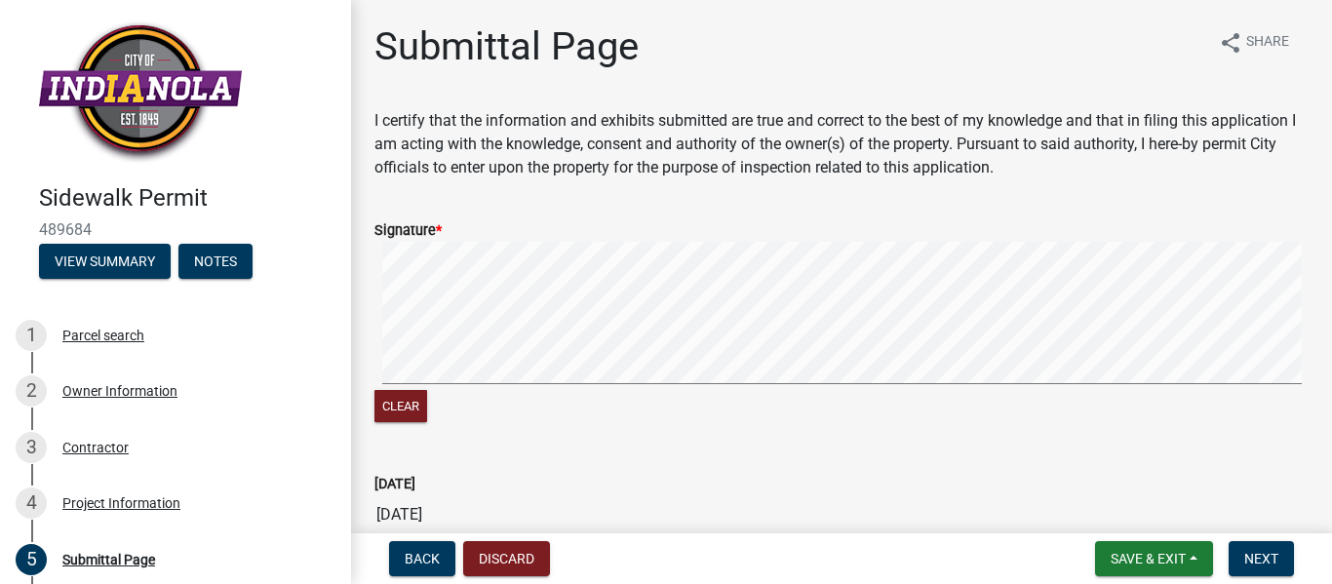
click at [494, 384] on signature-pad at bounding box center [842, 316] width 934 height 148
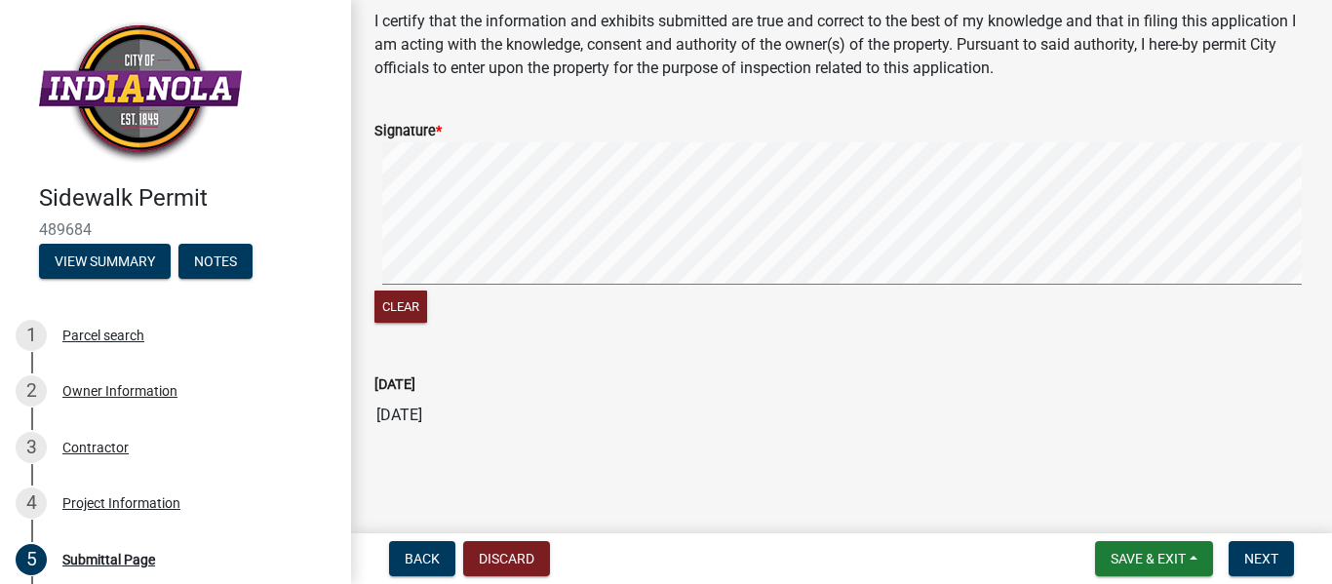
scroll to position [100, 0]
click at [1263, 559] on span "Next" at bounding box center [1262, 559] width 34 height 16
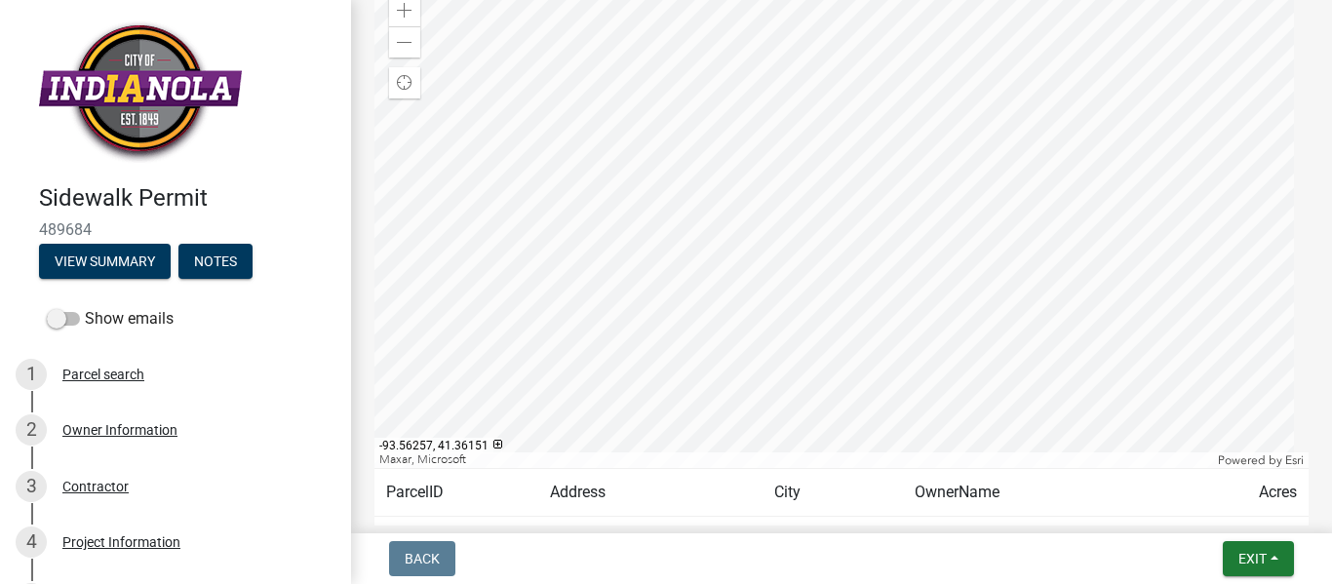
scroll to position [240, 0]
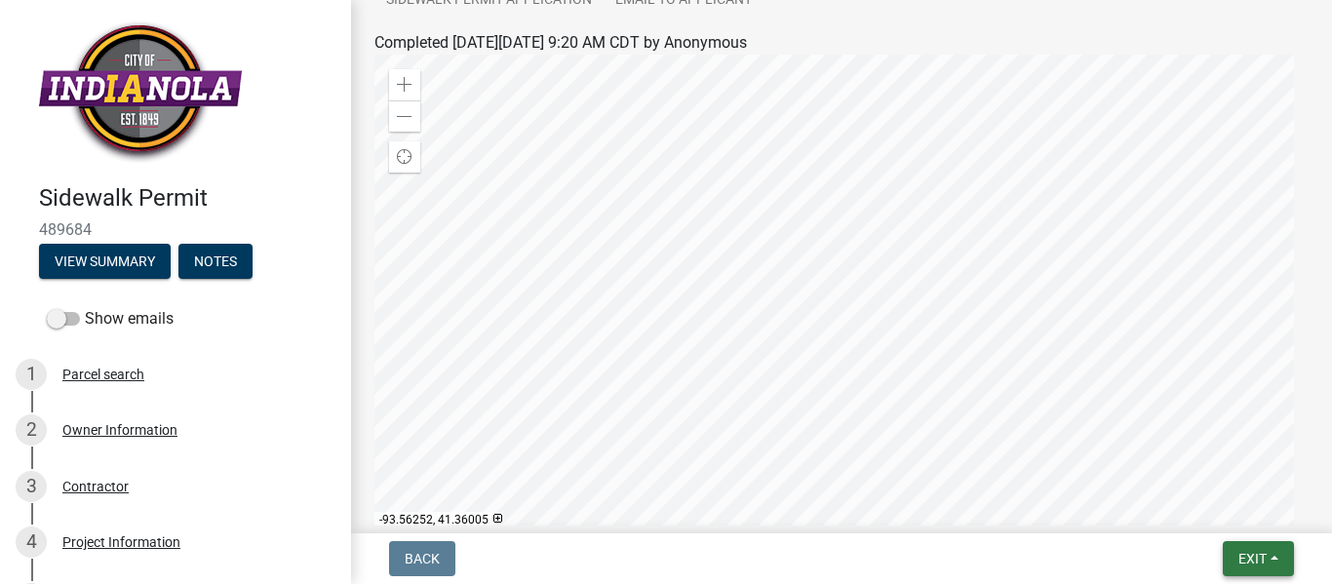
click at [1257, 561] on span "Exit" at bounding box center [1253, 559] width 28 height 16
click at [1188, 510] on button "Save & Exit" at bounding box center [1216, 508] width 156 height 47
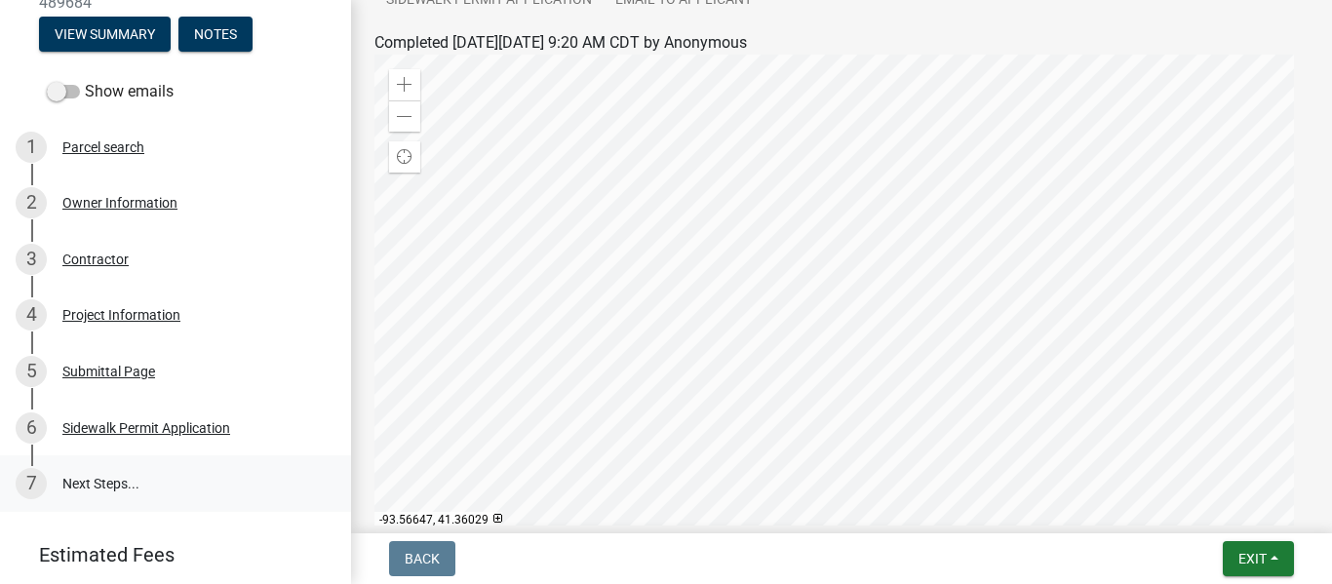
scroll to position [337, 0]
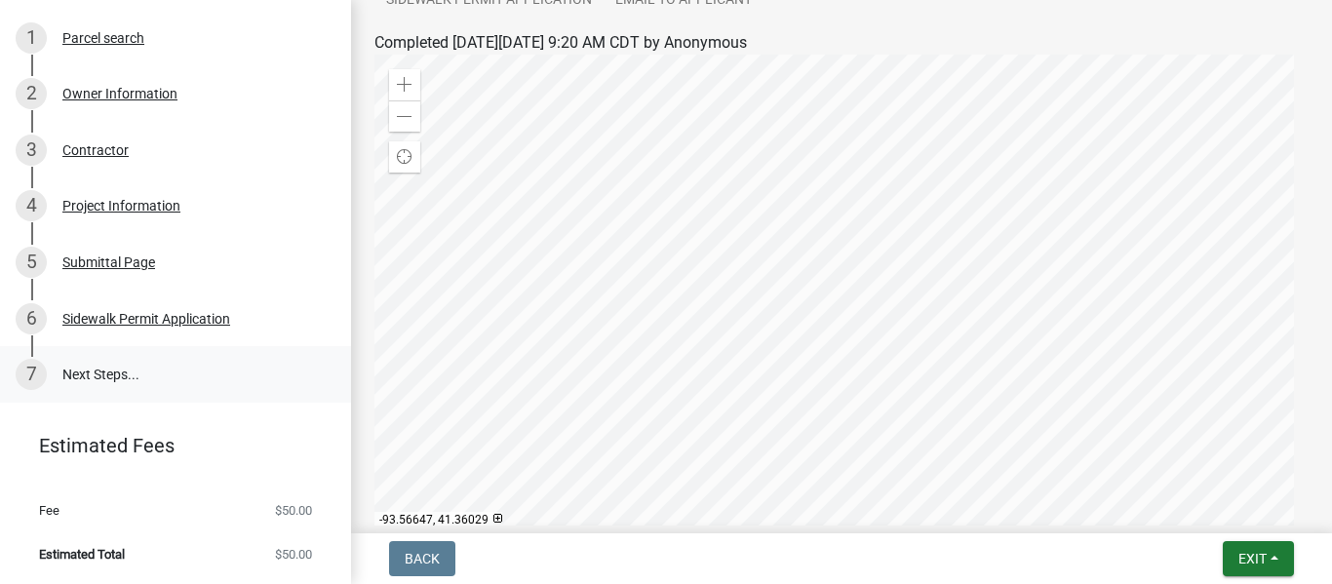
click at [99, 377] on link "7 Next Steps..." at bounding box center [175, 374] width 351 height 57
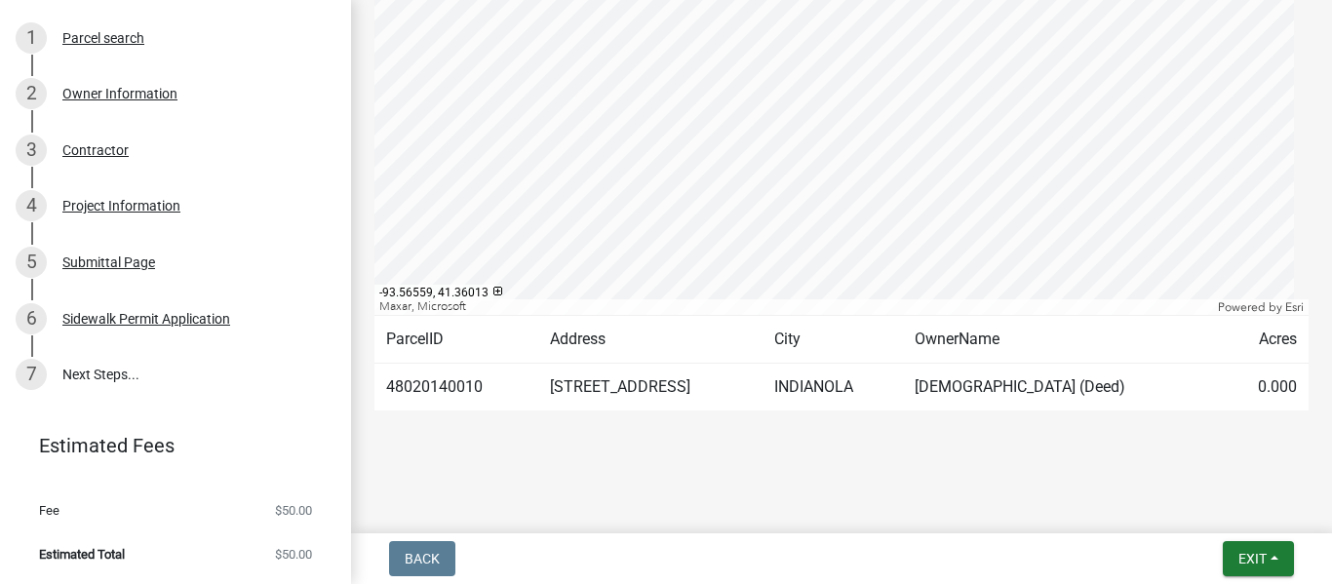
scroll to position [0, 0]
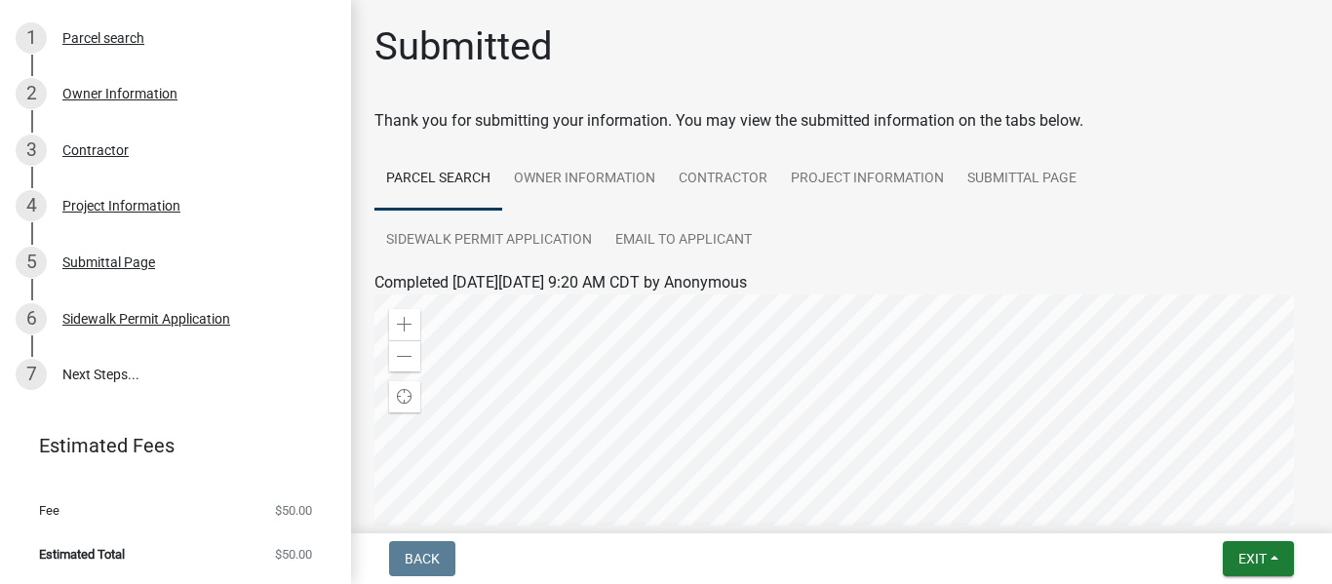
click at [99, 557] on span "Estimated Total" at bounding box center [82, 554] width 86 height 13
click at [275, 555] on span "$50.00" at bounding box center [293, 554] width 37 height 13
click at [275, 509] on span "$50.00" at bounding box center [293, 510] width 37 height 13
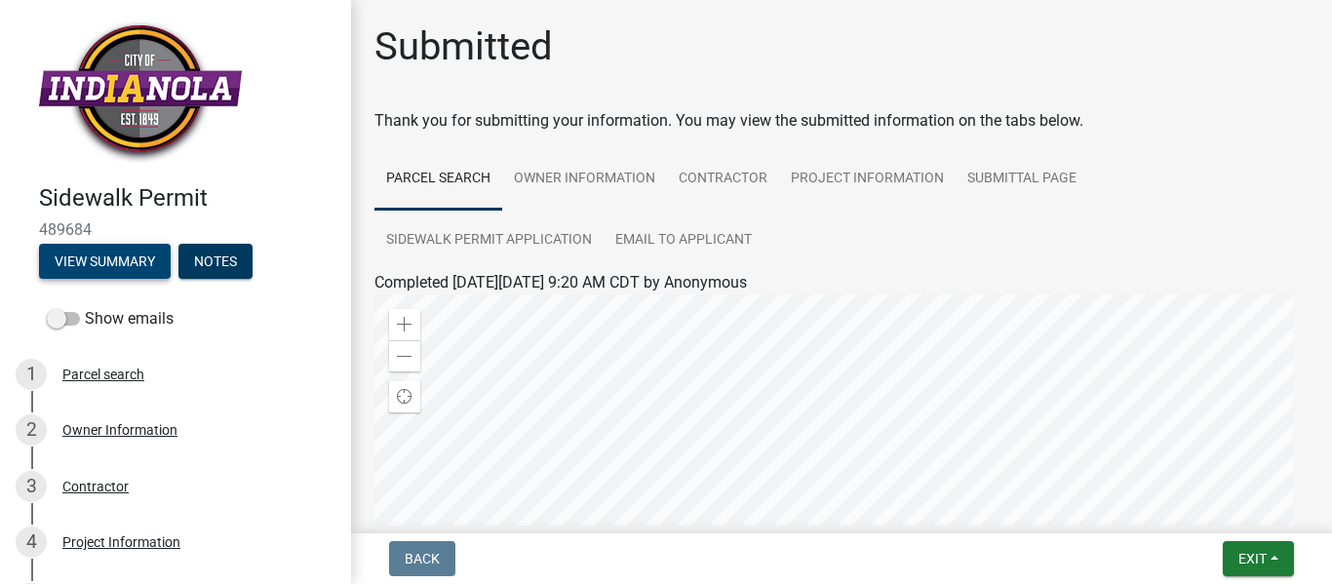
click at [142, 257] on button "View Summary" at bounding box center [105, 261] width 132 height 35
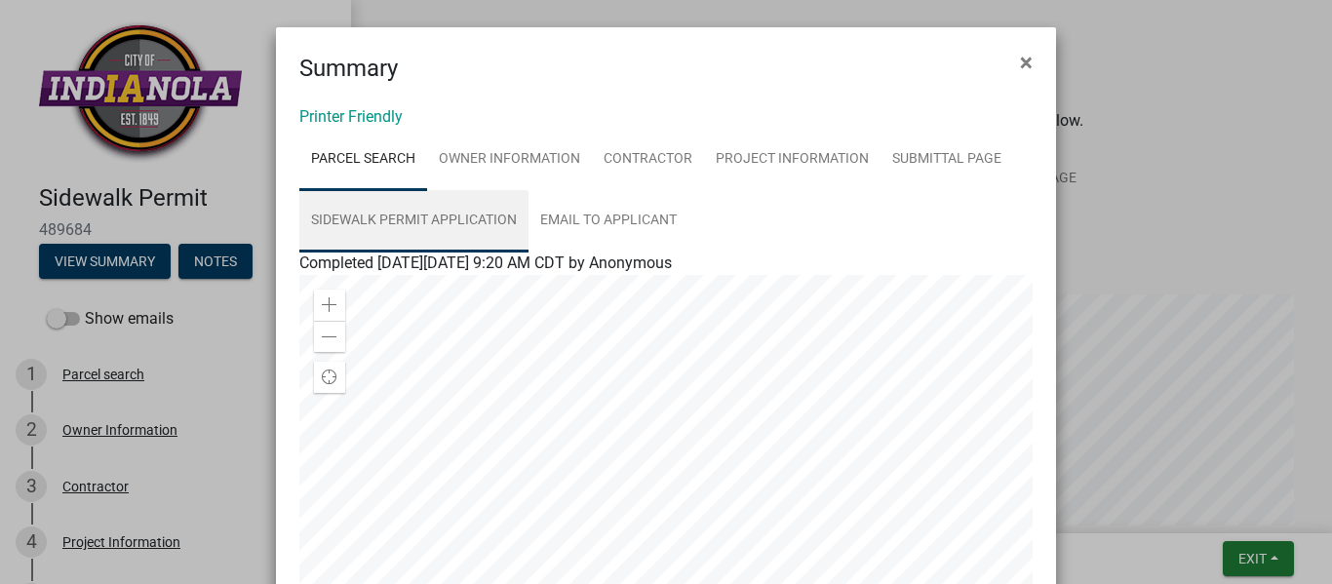
click at [464, 215] on link "Sidewalk Permit Application" at bounding box center [413, 221] width 229 height 62
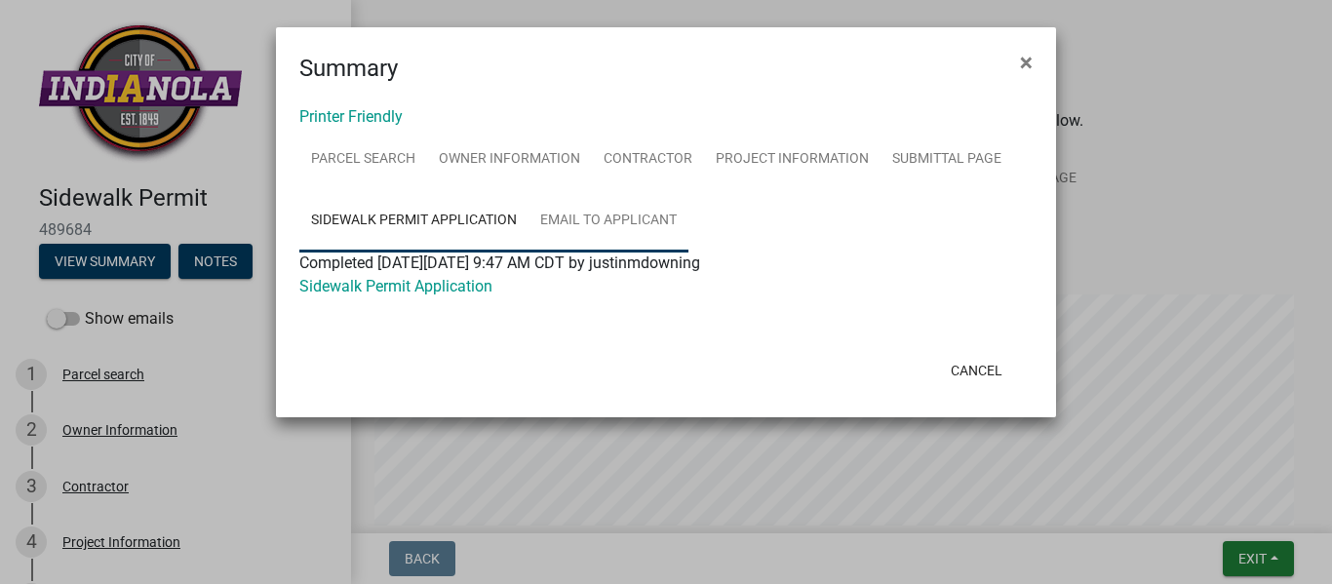
click at [633, 221] on link "Email to Applicant" at bounding box center [609, 221] width 160 height 62
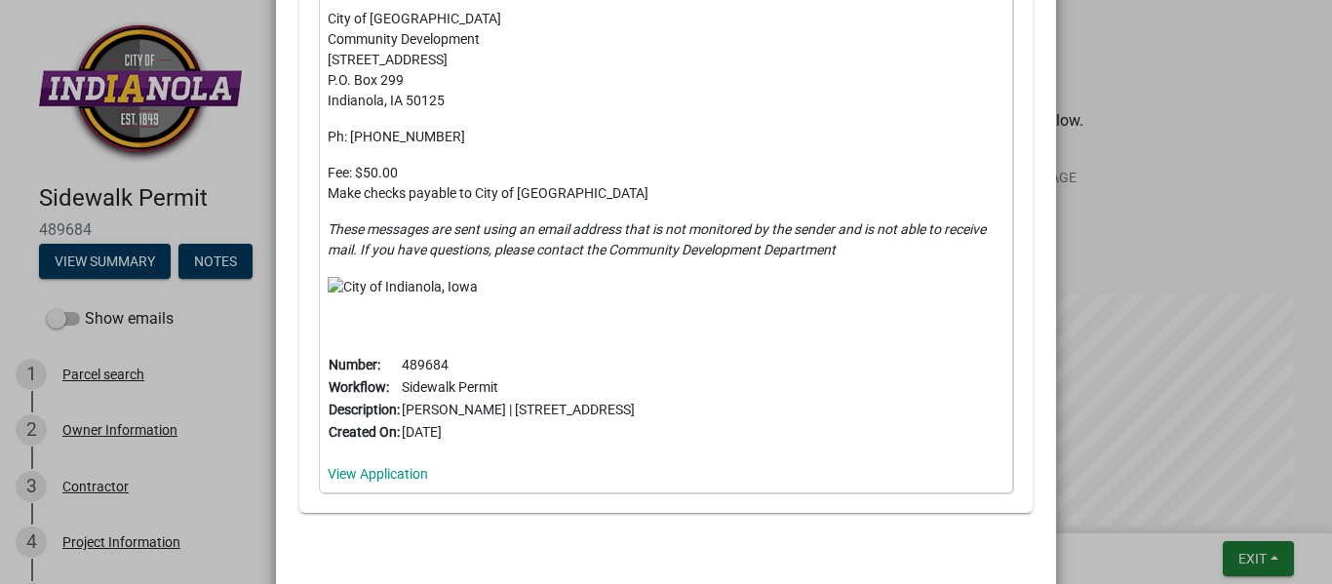
scroll to position [456, 0]
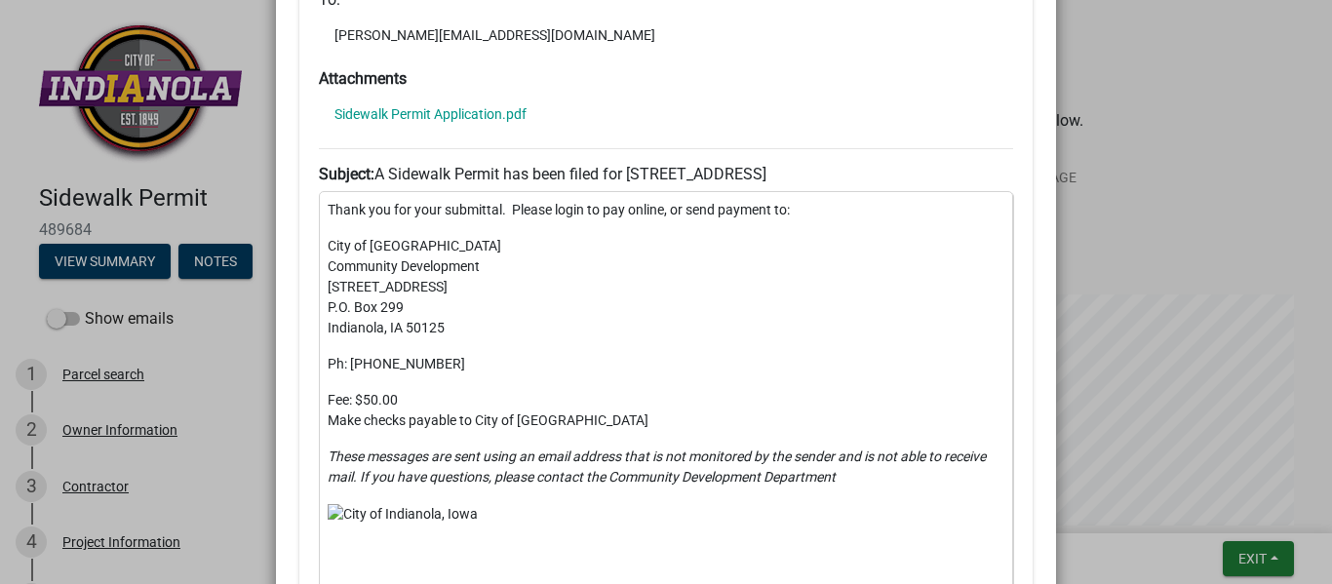
click at [1151, 80] on ngb-modal-window "Summary × Printer Friendly Parcel search Owner Information Contractor Project I…" at bounding box center [666, 292] width 1332 height 584
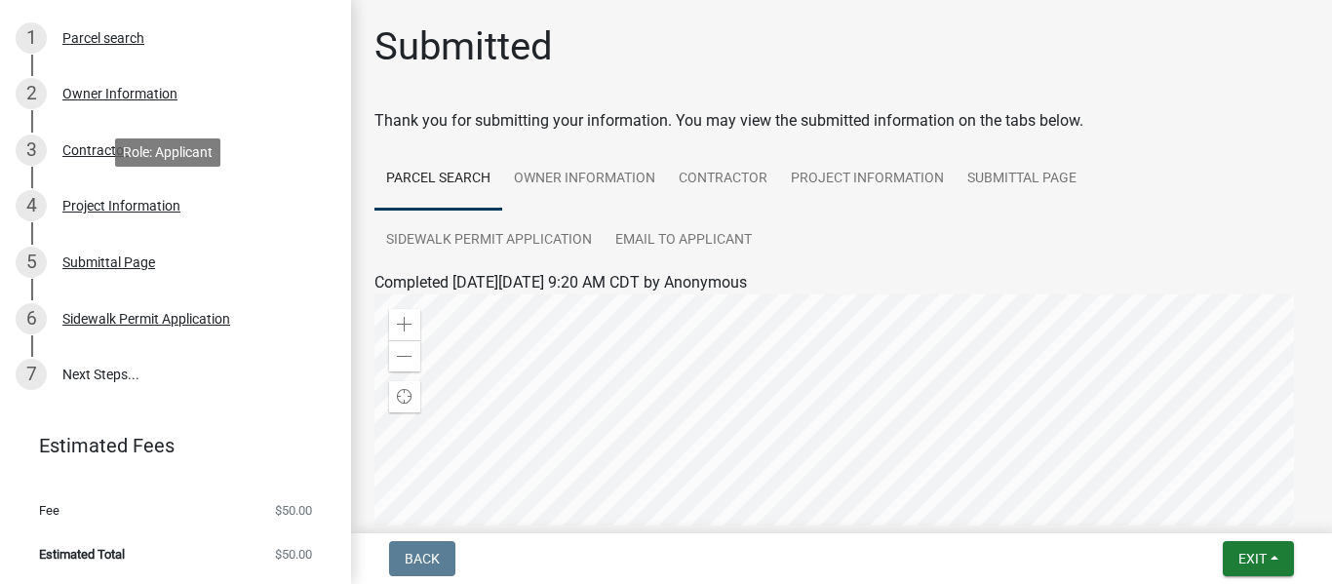
scroll to position [0, 0]
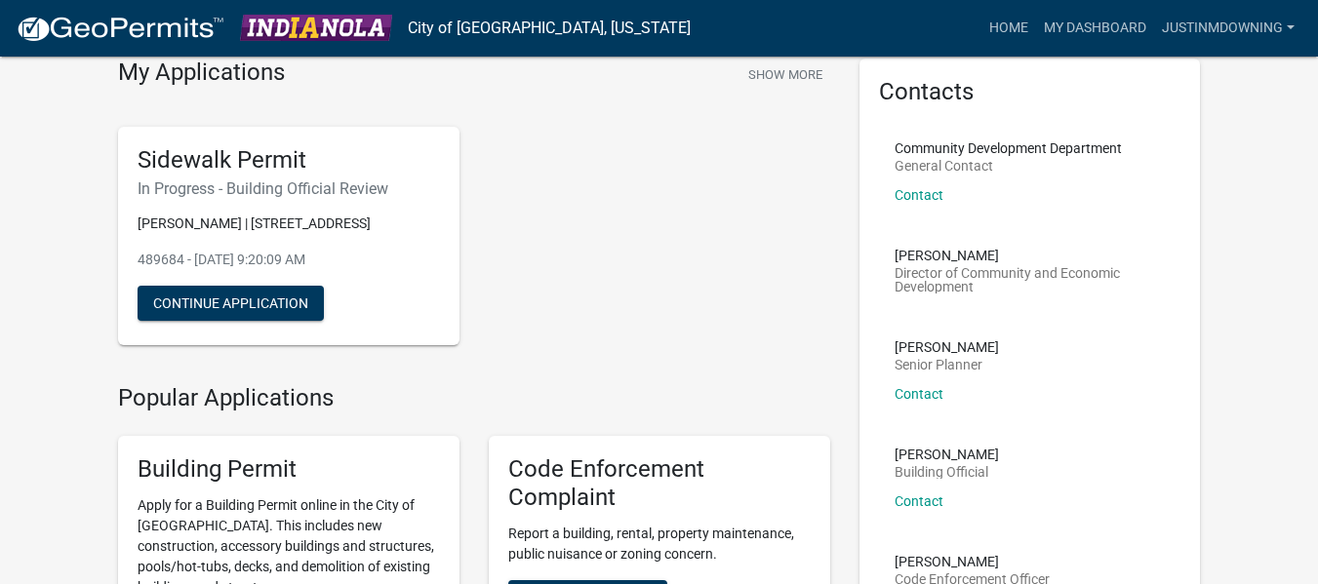
scroll to position [6, 0]
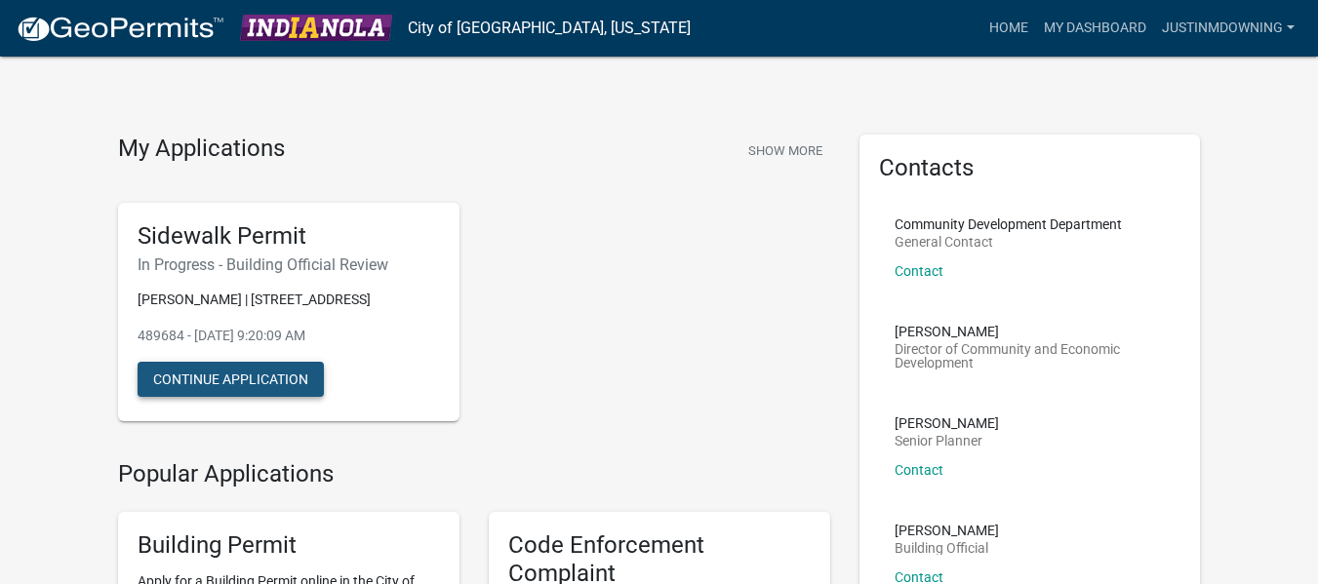
click at [253, 397] on button "Continue Application" at bounding box center [231, 379] width 186 height 35
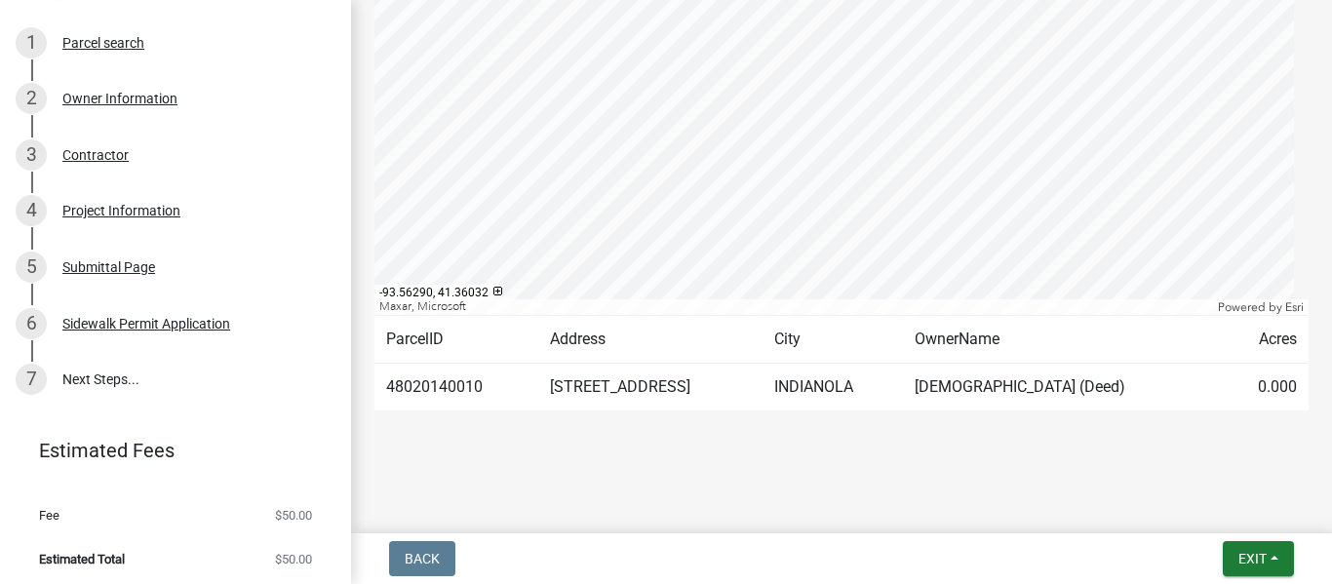
scroll to position [337, 0]
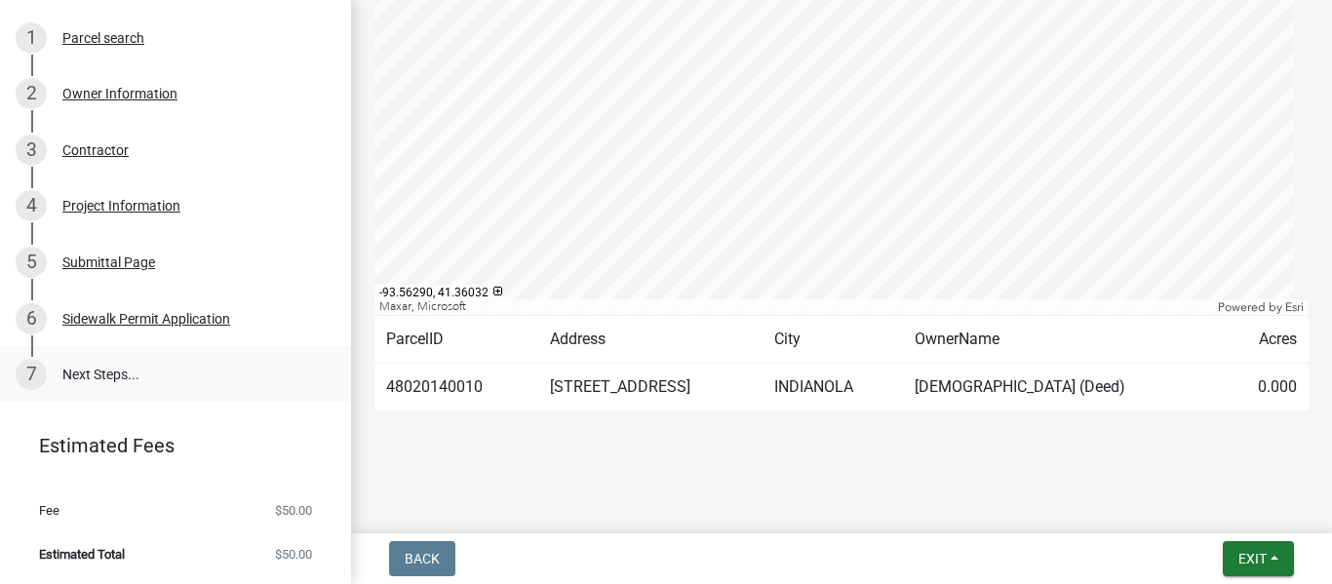
click at [29, 375] on div "7" at bounding box center [31, 374] width 31 height 31
click at [108, 372] on link "7 Next Steps..." at bounding box center [175, 374] width 351 height 57
